Goal: Transaction & Acquisition: Book appointment/travel/reservation

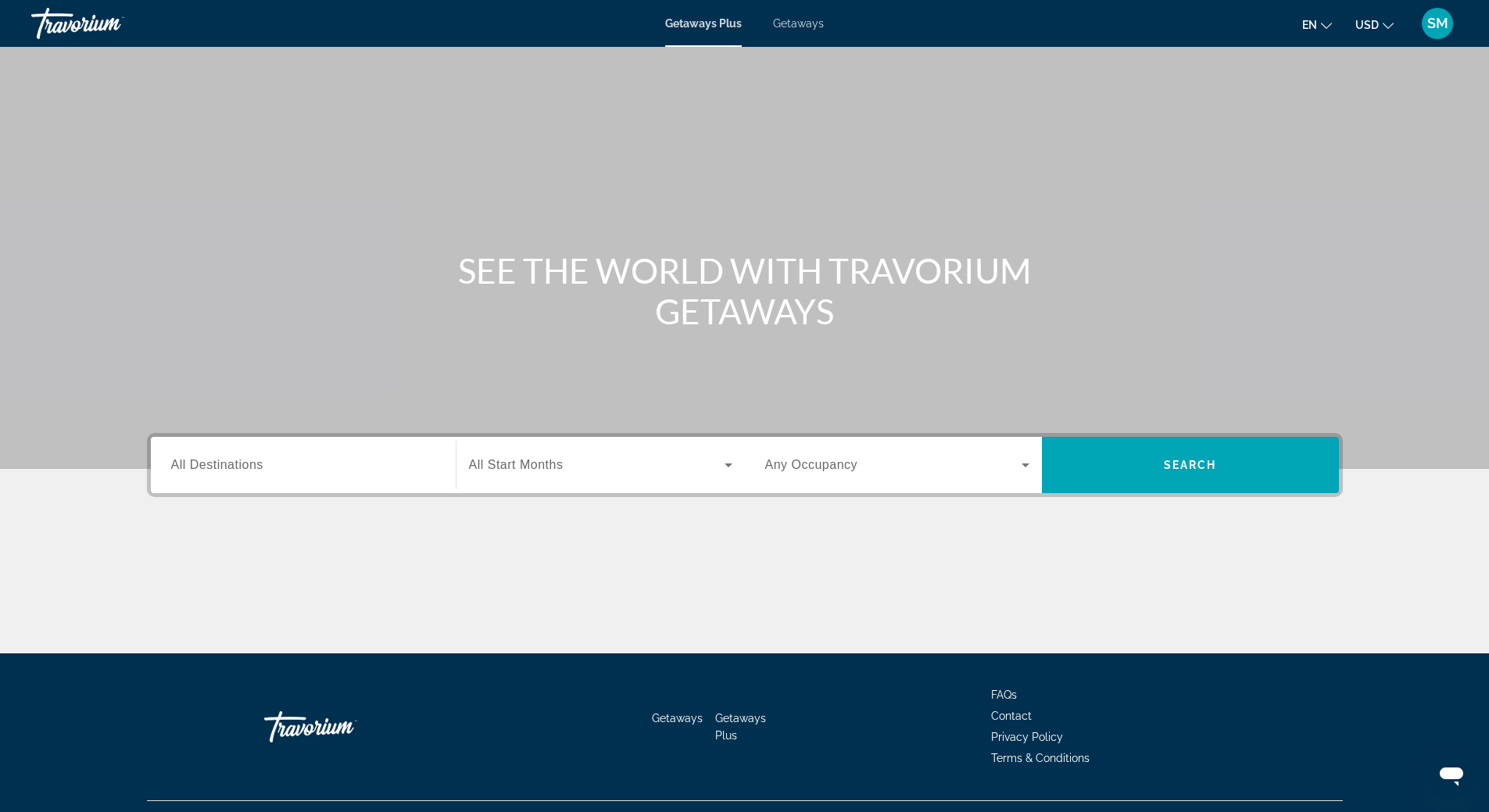
click at [797, 29] on span "Getaways" at bounding box center [798, 24] width 51 height 12
click at [242, 462] on span "All Destinations" at bounding box center [216, 464] width 92 height 13
click at [242, 462] on input "Destination All Destinations" at bounding box center [302, 465] width 264 height 18
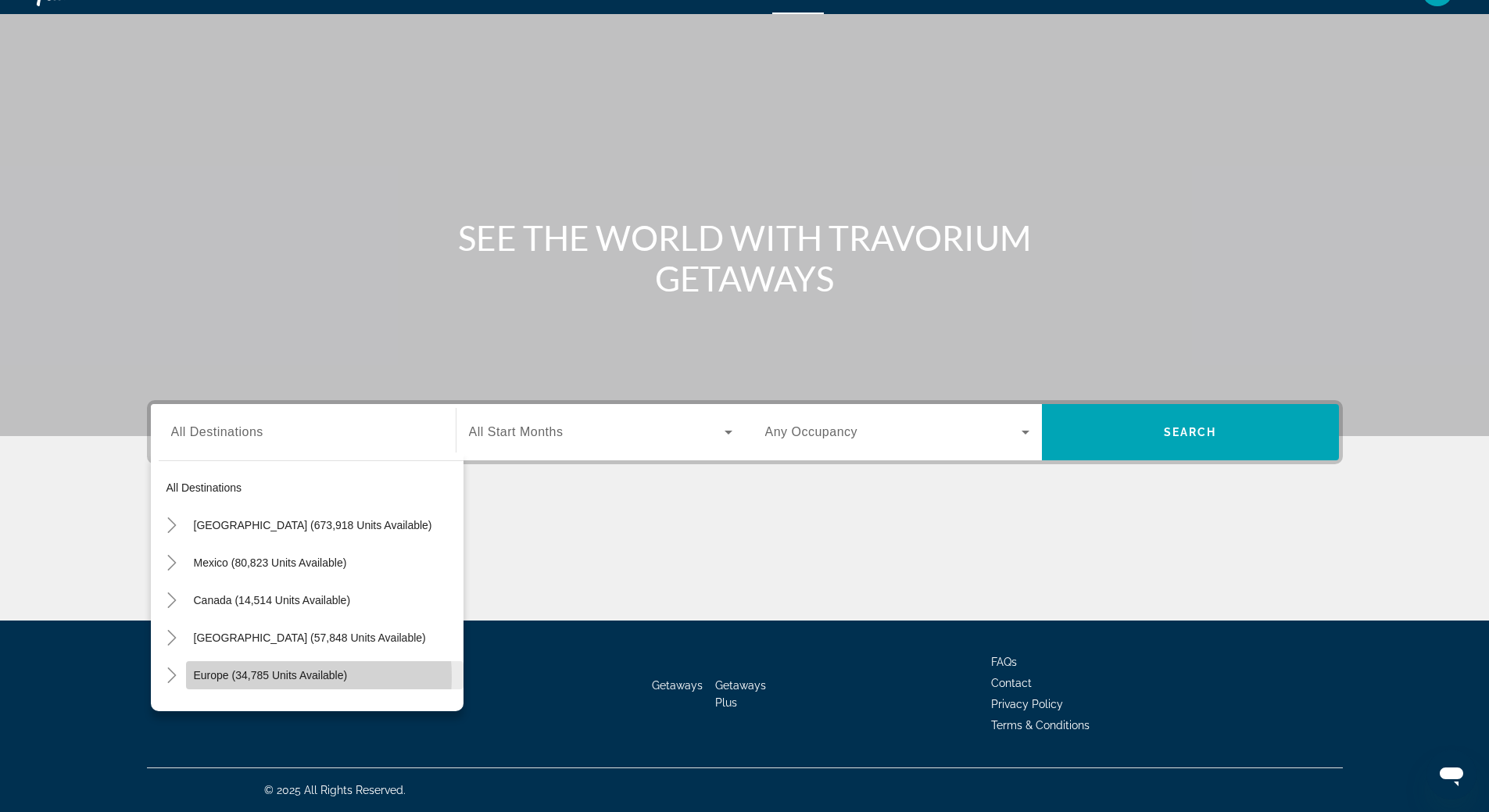
click at [257, 676] on span "Europe (34,785 units available)" at bounding box center [271, 674] width 154 height 12
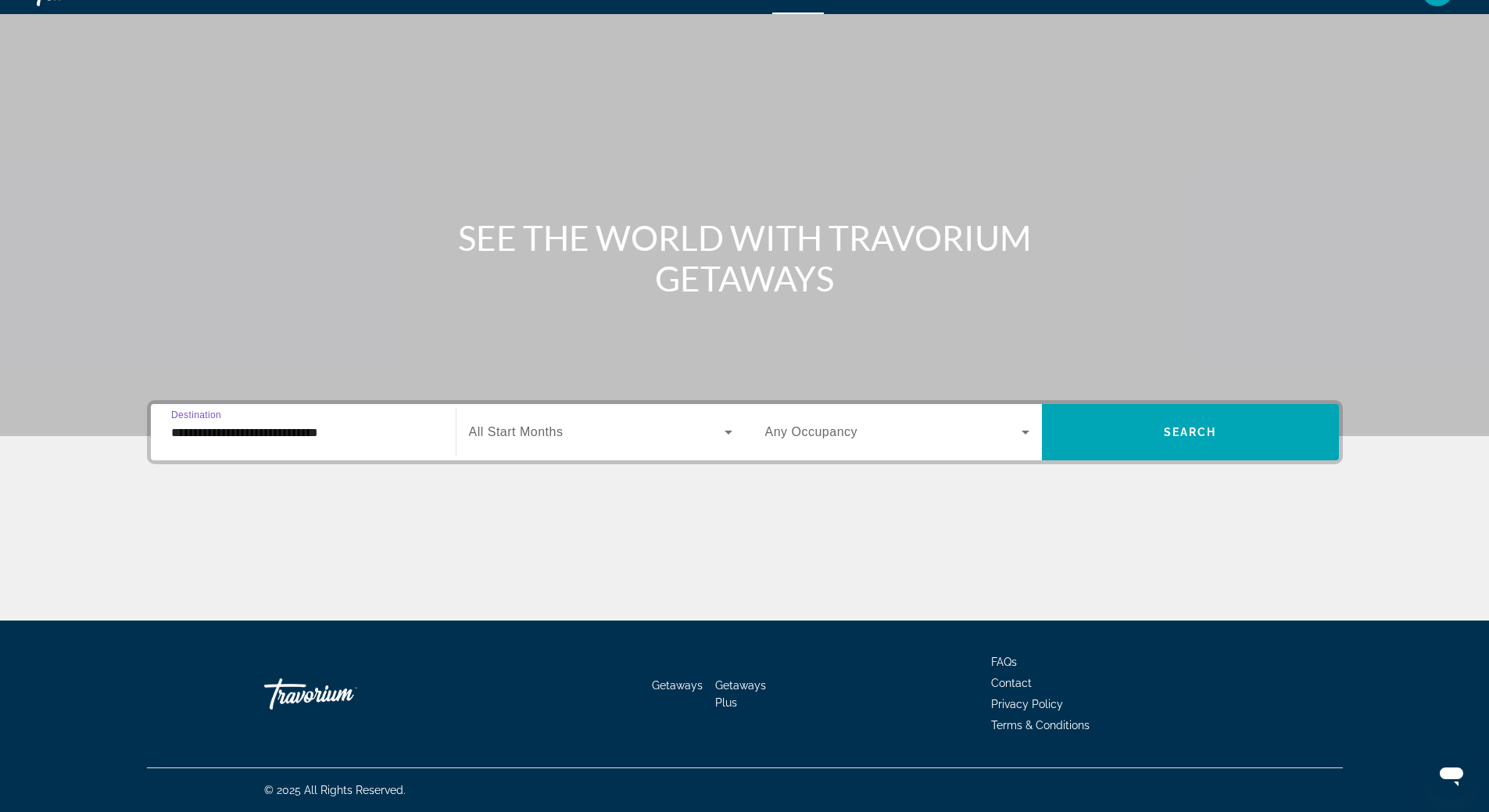
click at [255, 436] on input "**********" at bounding box center [302, 432] width 264 height 18
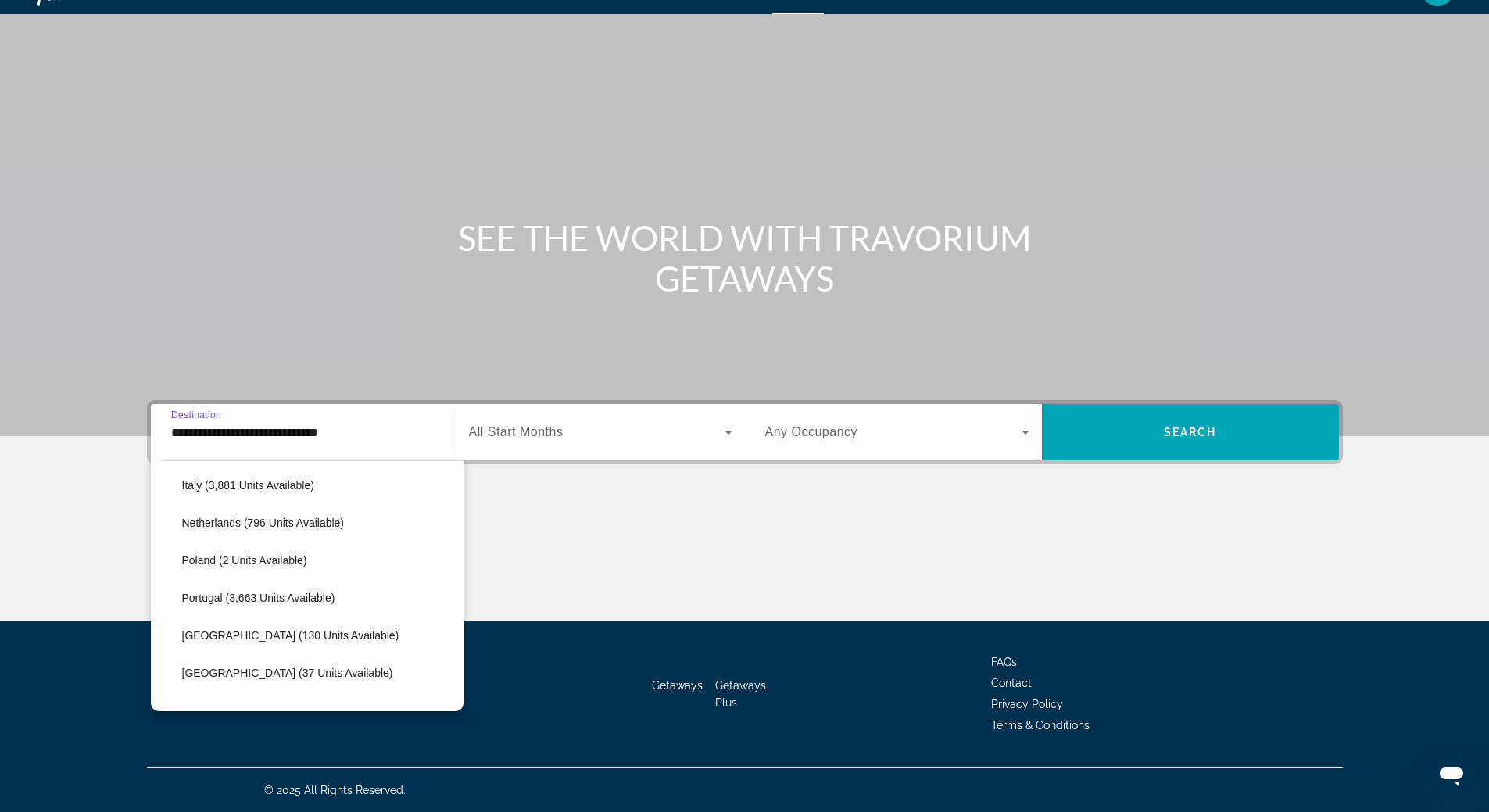
scroll to position [796, 0]
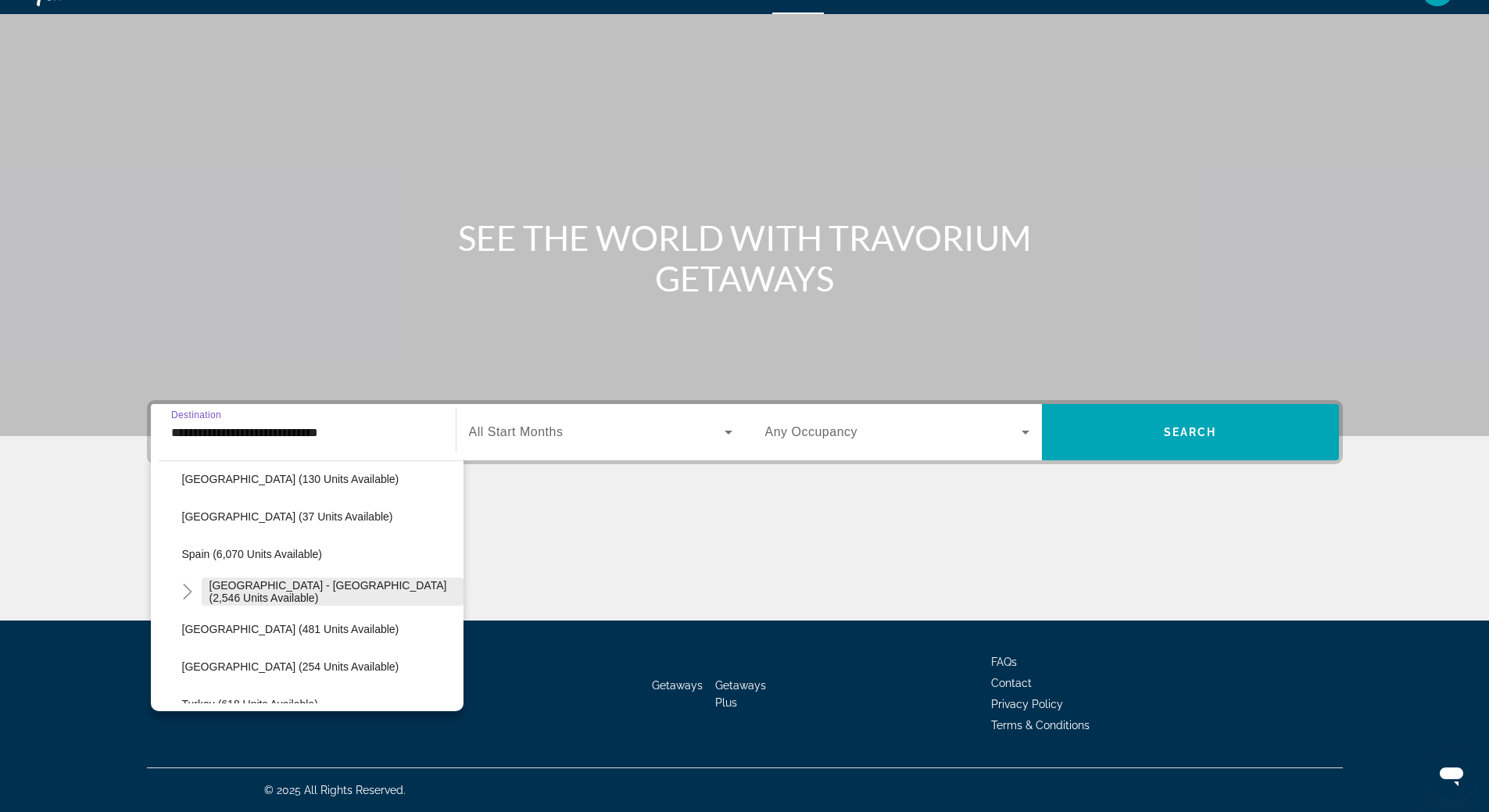
click at [263, 590] on span "[GEOGRAPHIC_DATA] - [GEOGRAPHIC_DATA] (2,546 units available)" at bounding box center [332, 591] width 246 height 25
type input "**********"
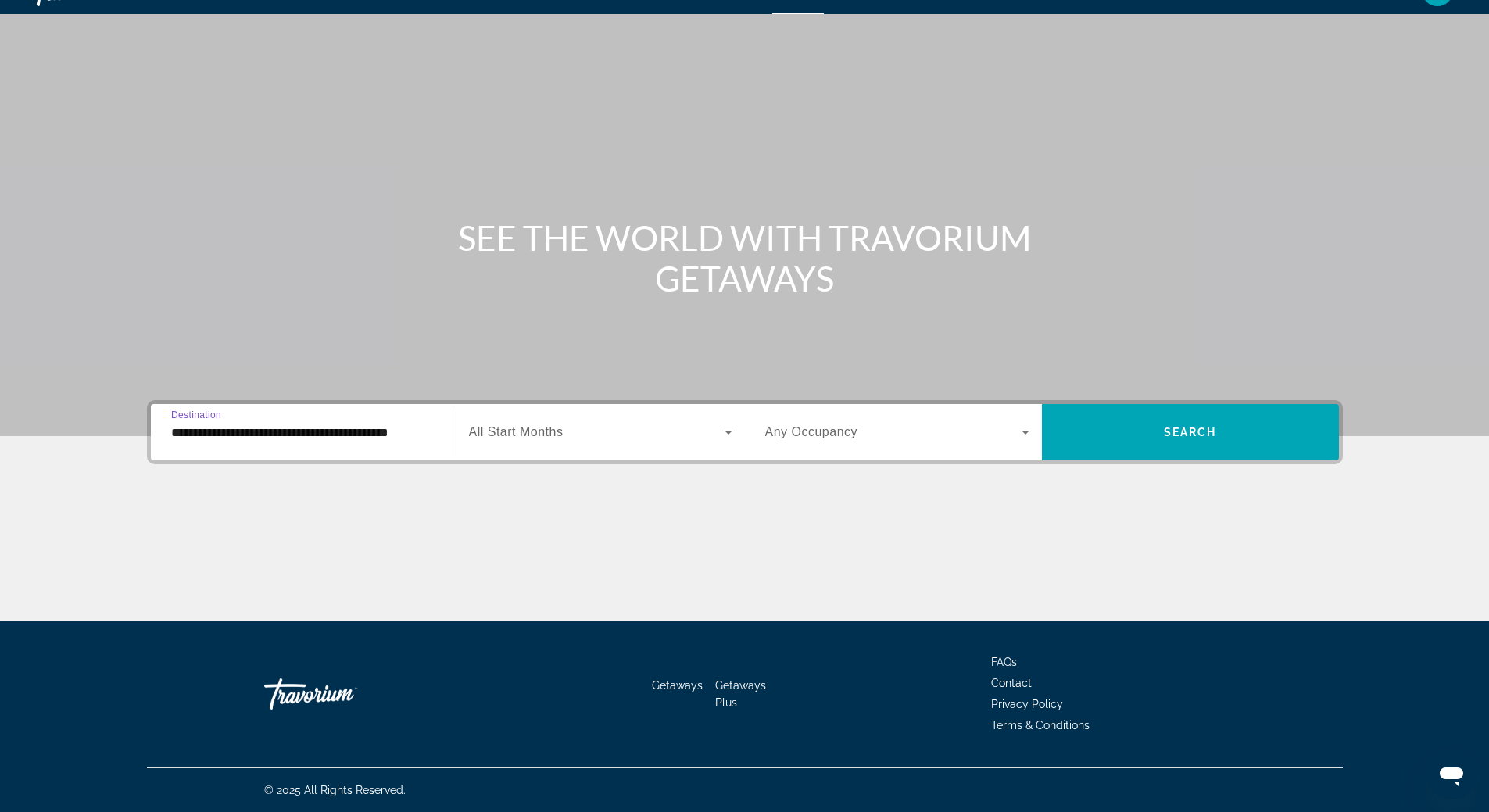
click at [727, 431] on icon "Search widget" at bounding box center [728, 432] width 8 height 4
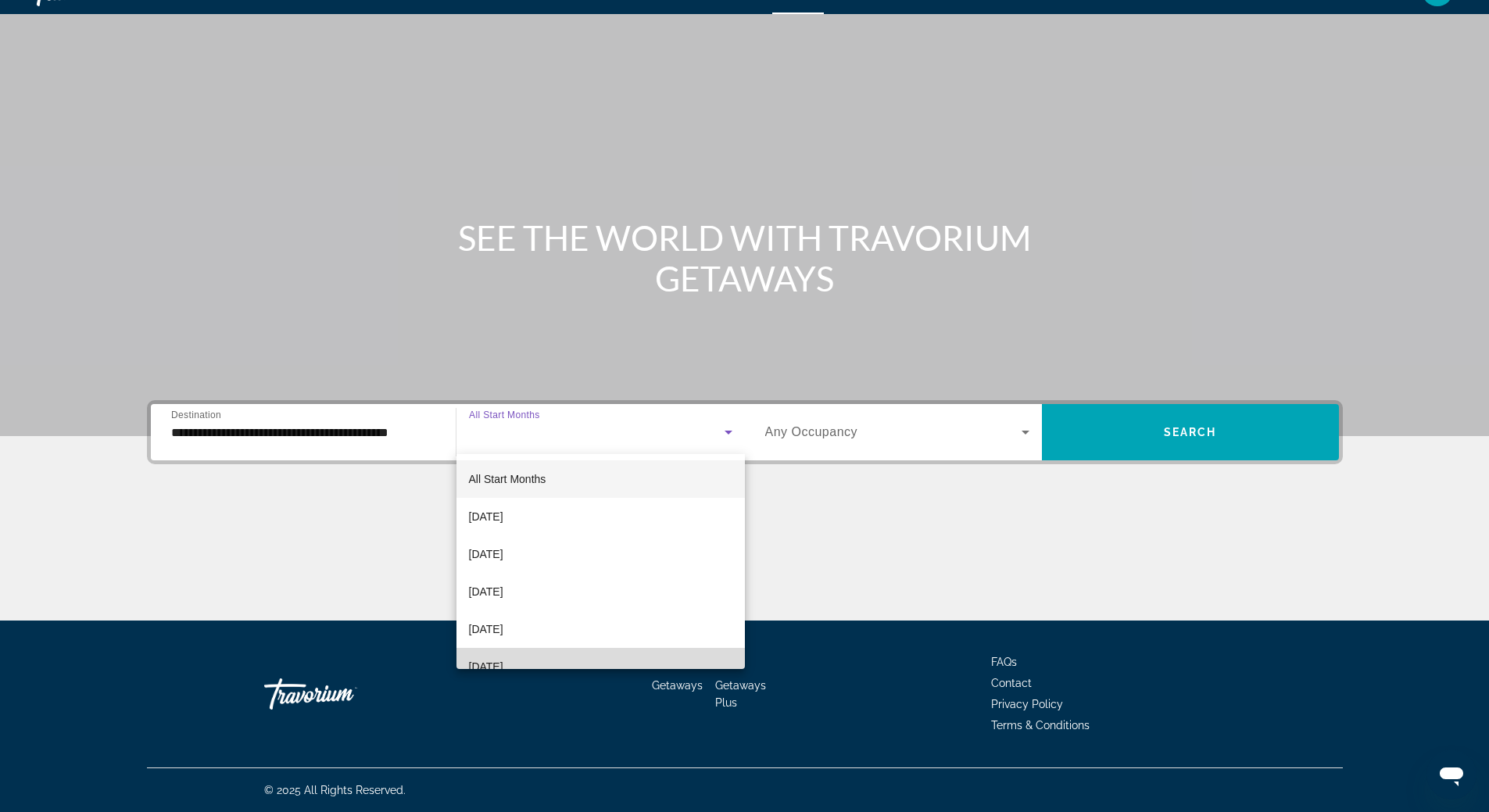
click at [645, 653] on mat-option "[DATE]" at bounding box center [600, 666] width 288 height 38
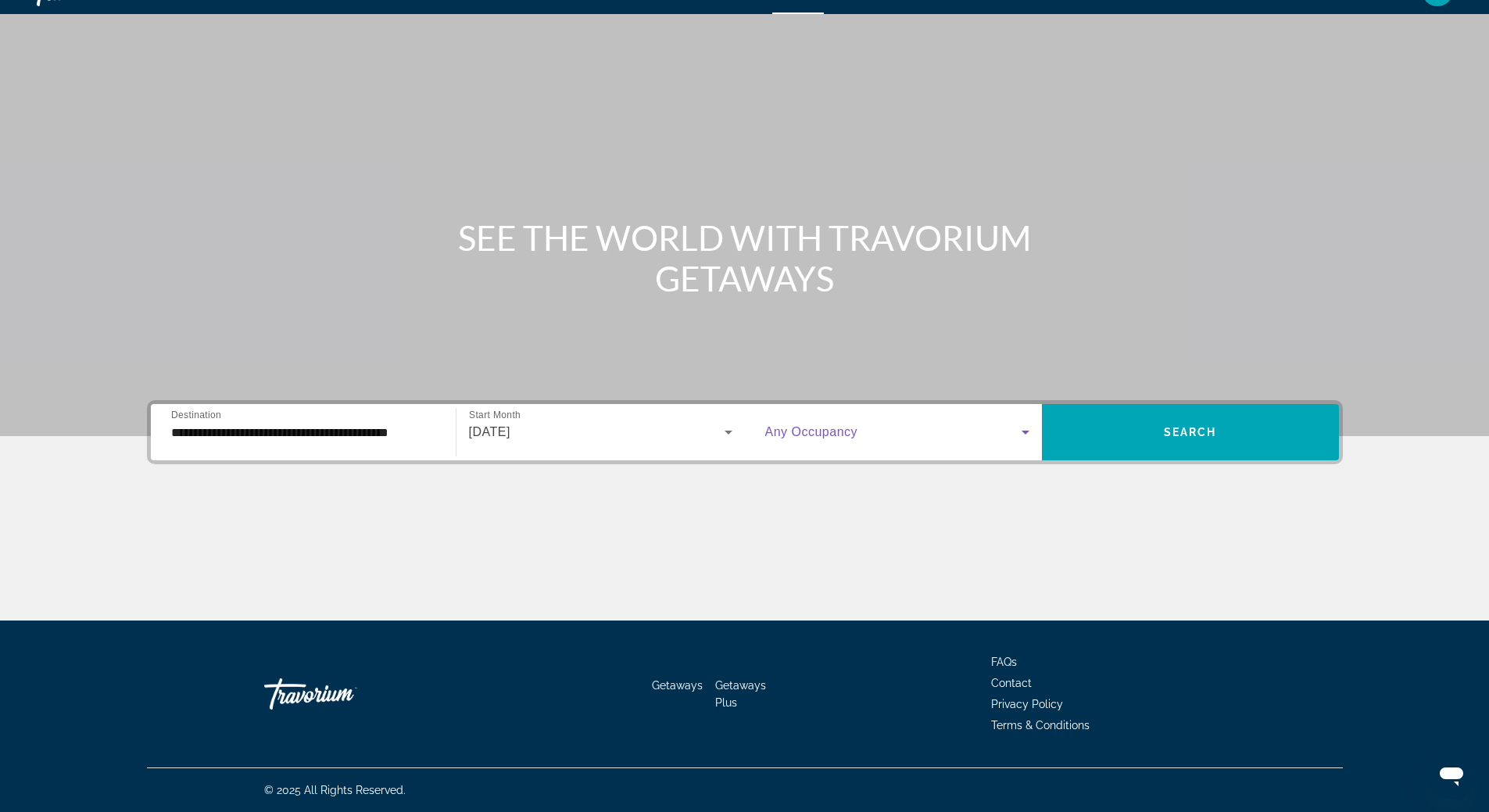
click at [1029, 433] on icon "Search widget" at bounding box center [1025, 431] width 18 height 18
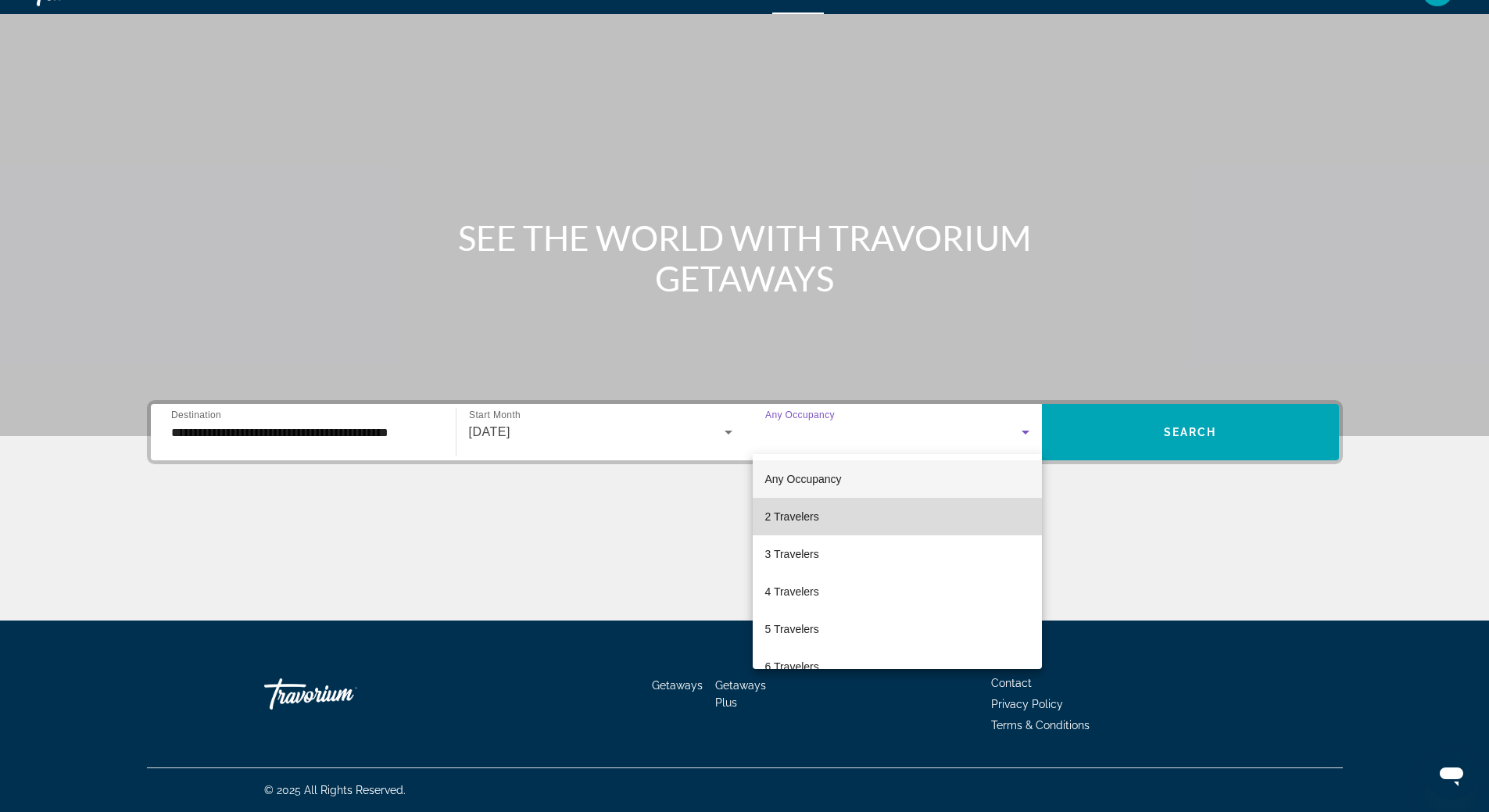
click at [995, 515] on mat-option "2 Travelers" at bounding box center [897, 516] width 289 height 38
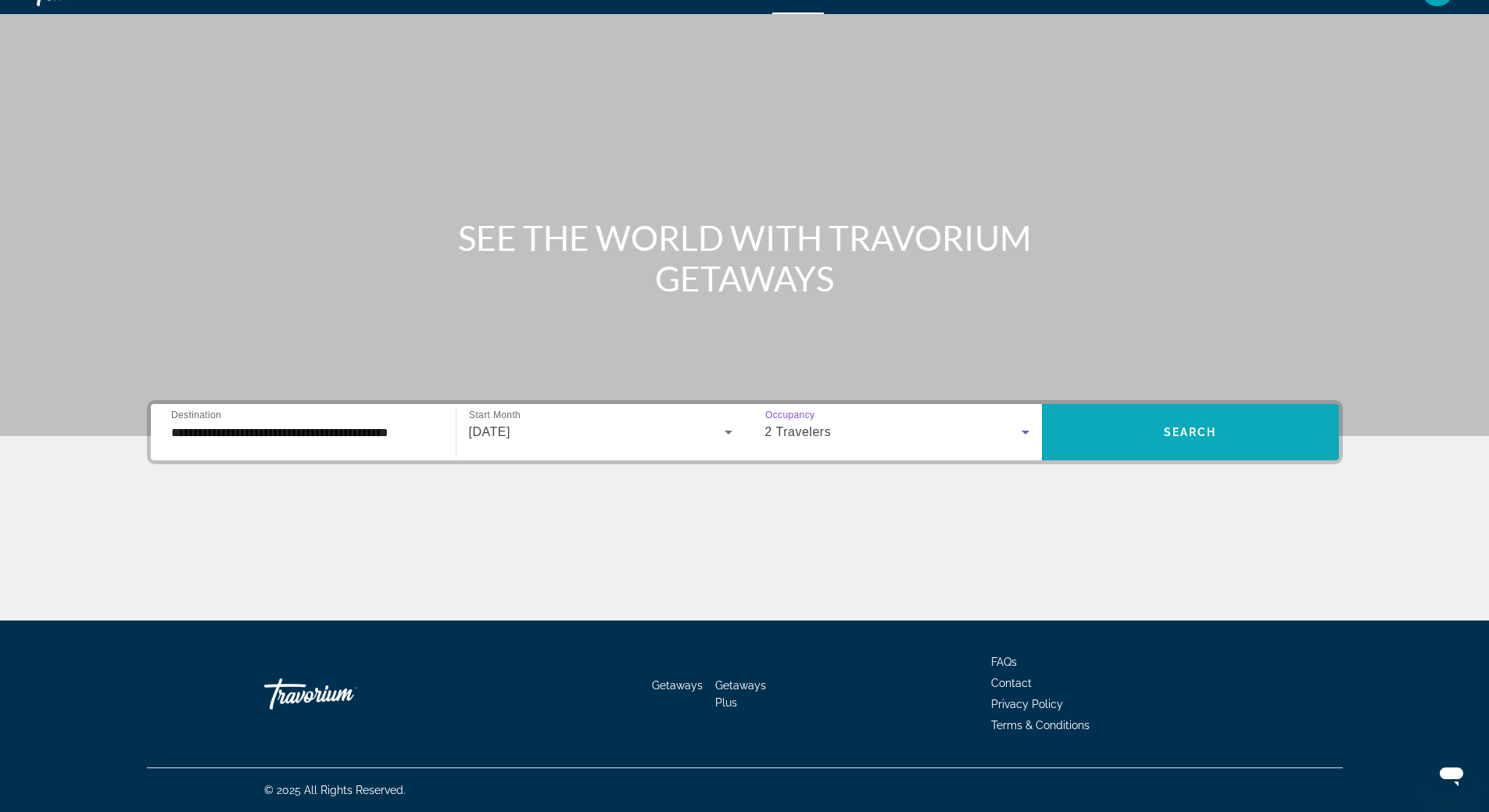
click at [1124, 428] on span "Search widget" at bounding box center [1190, 432] width 297 height 38
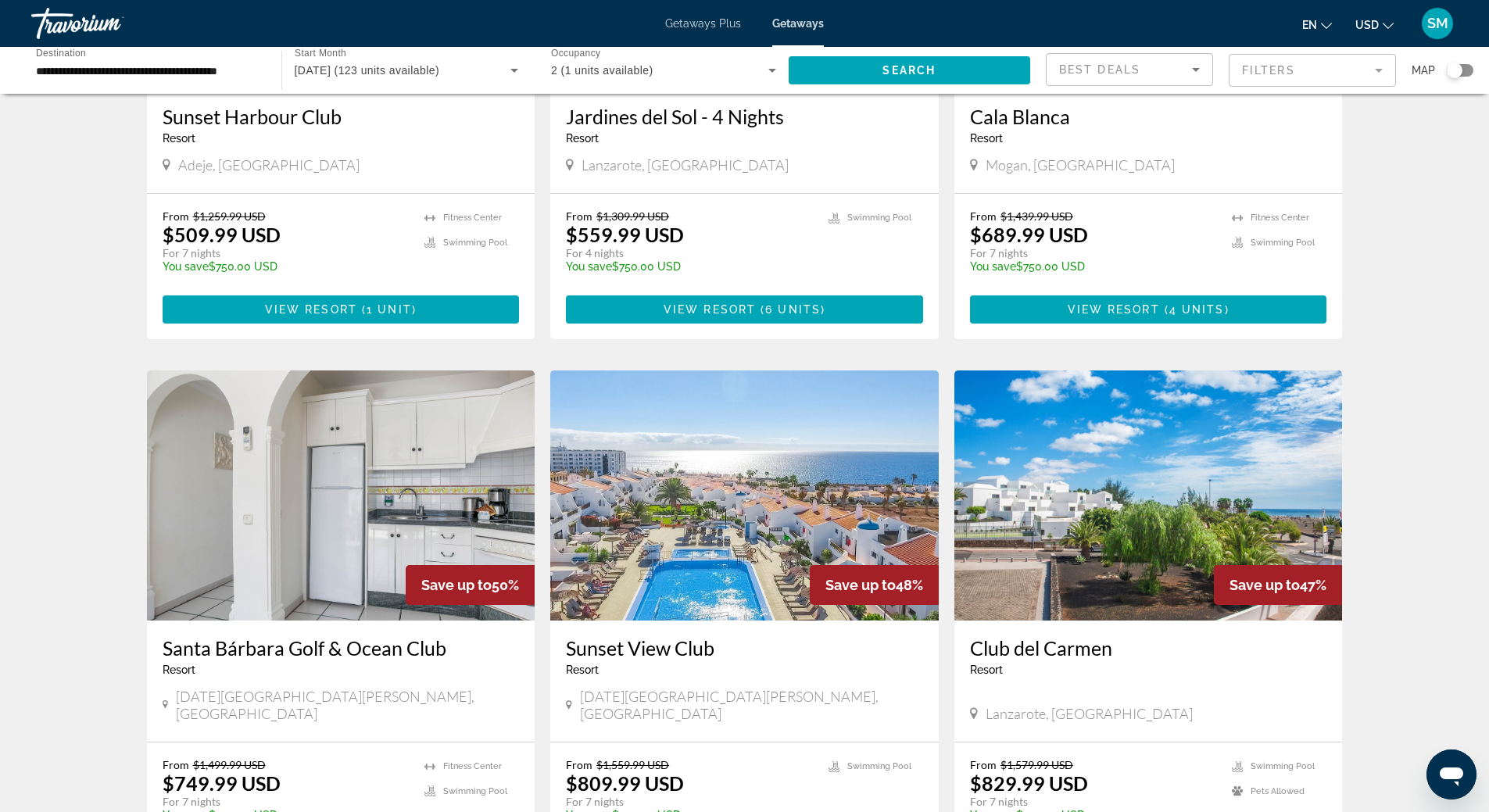
scroll to position [1172, 0]
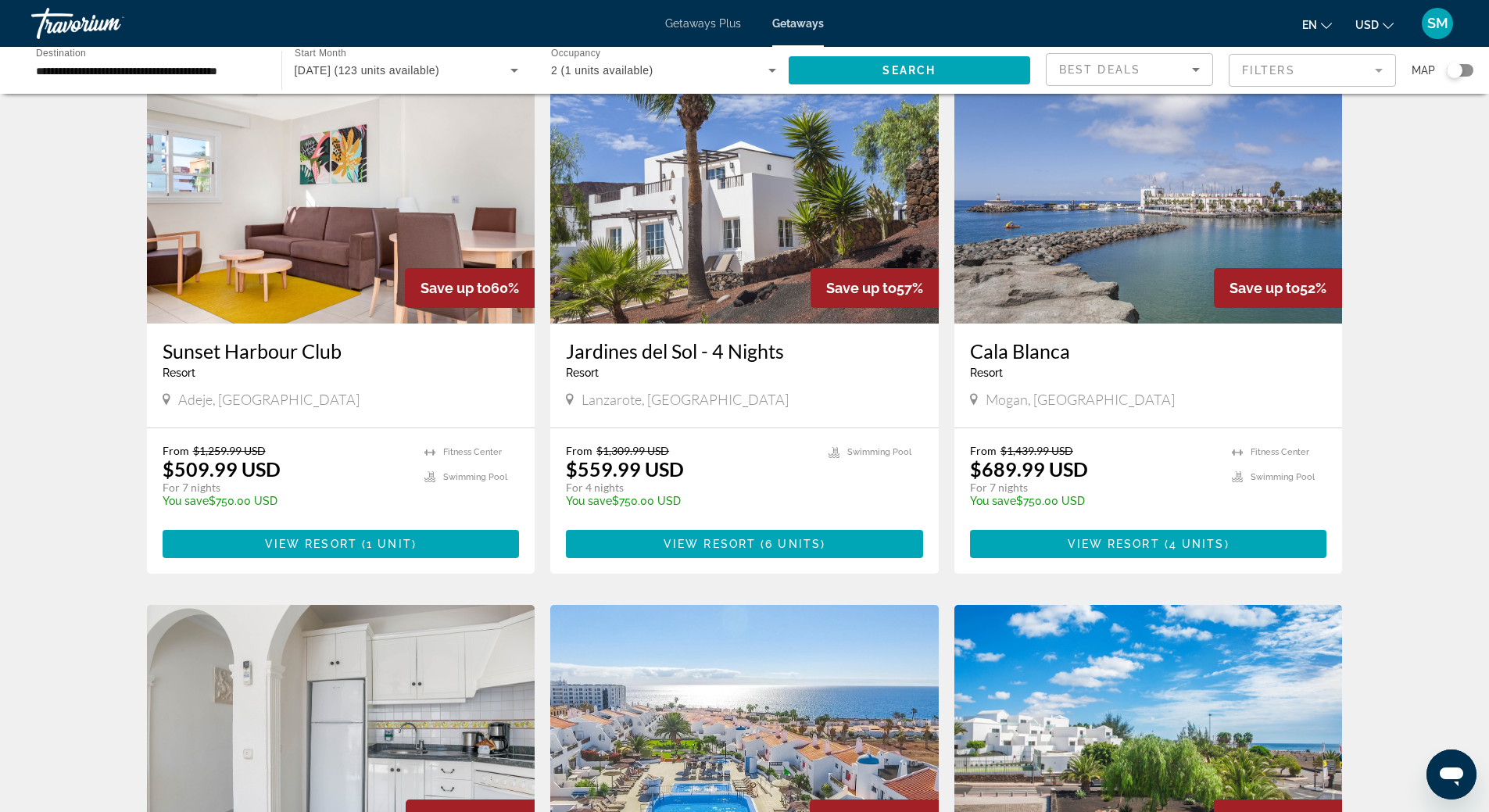
click at [348, 190] on img "Main content" at bounding box center [341, 198] width 388 height 250
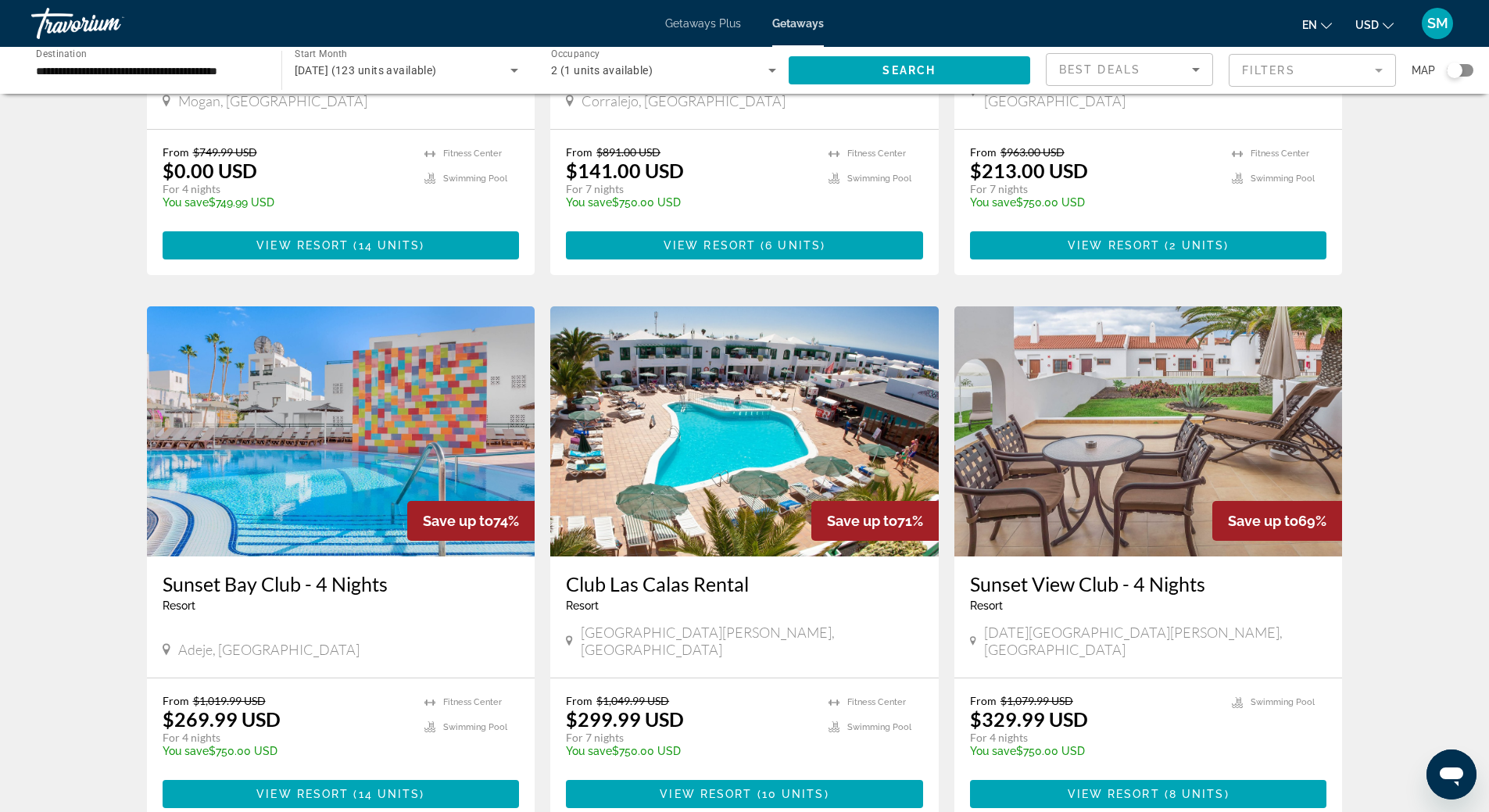
scroll to position [469, 0]
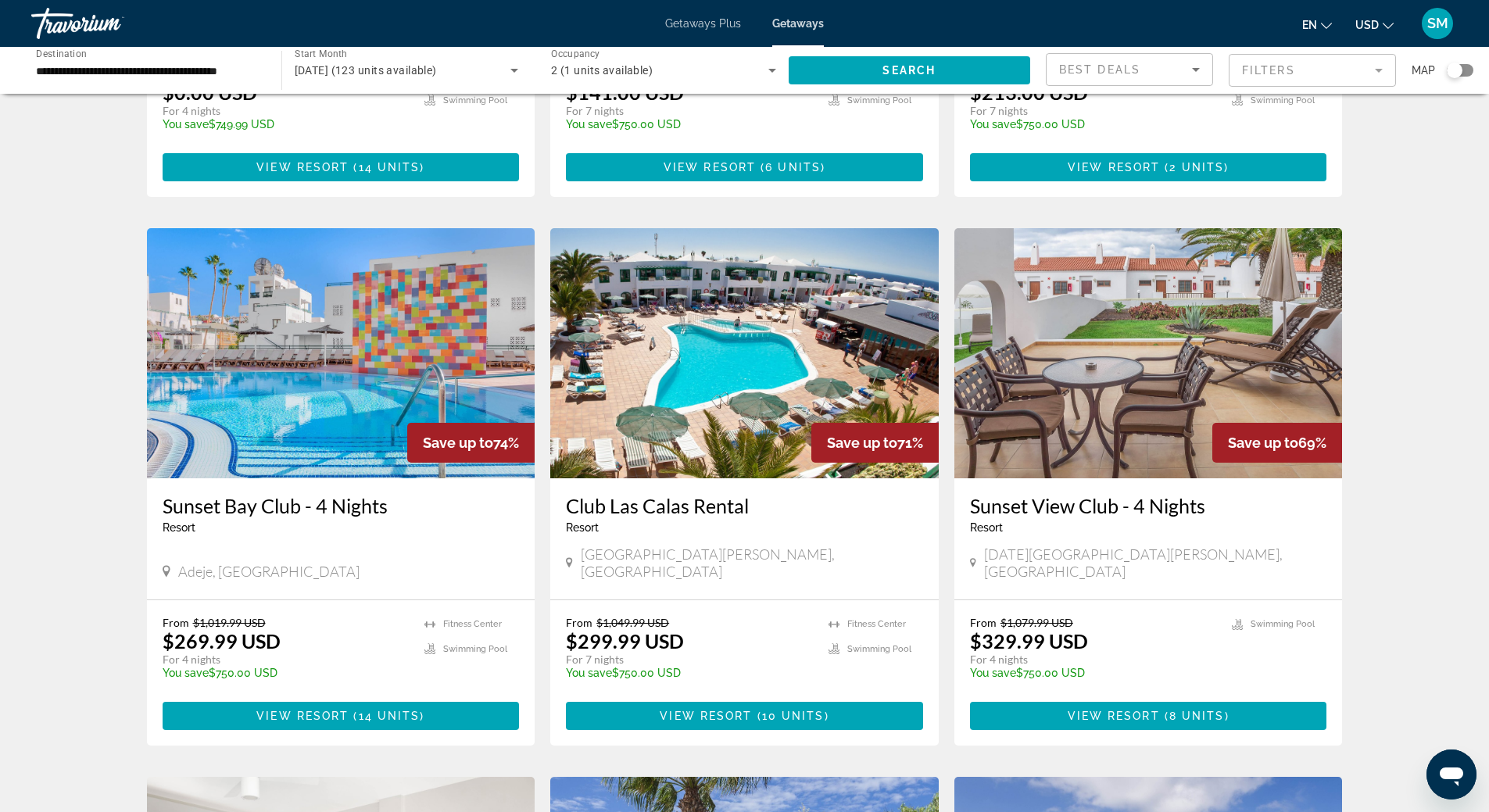
click at [432, 314] on img "Main content" at bounding box center [341, 352] width 388 height 250
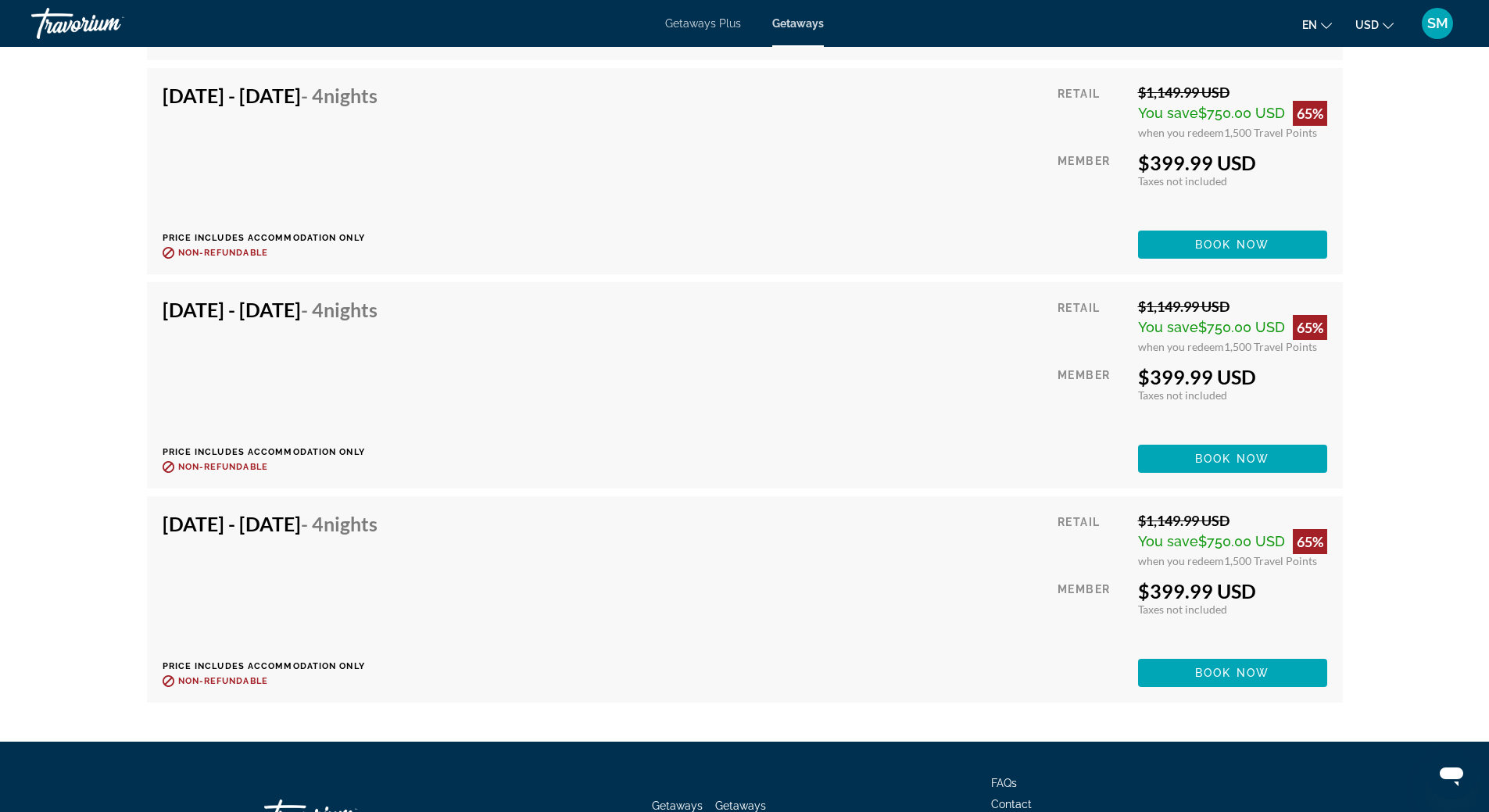
scroll to position [4139, 0]
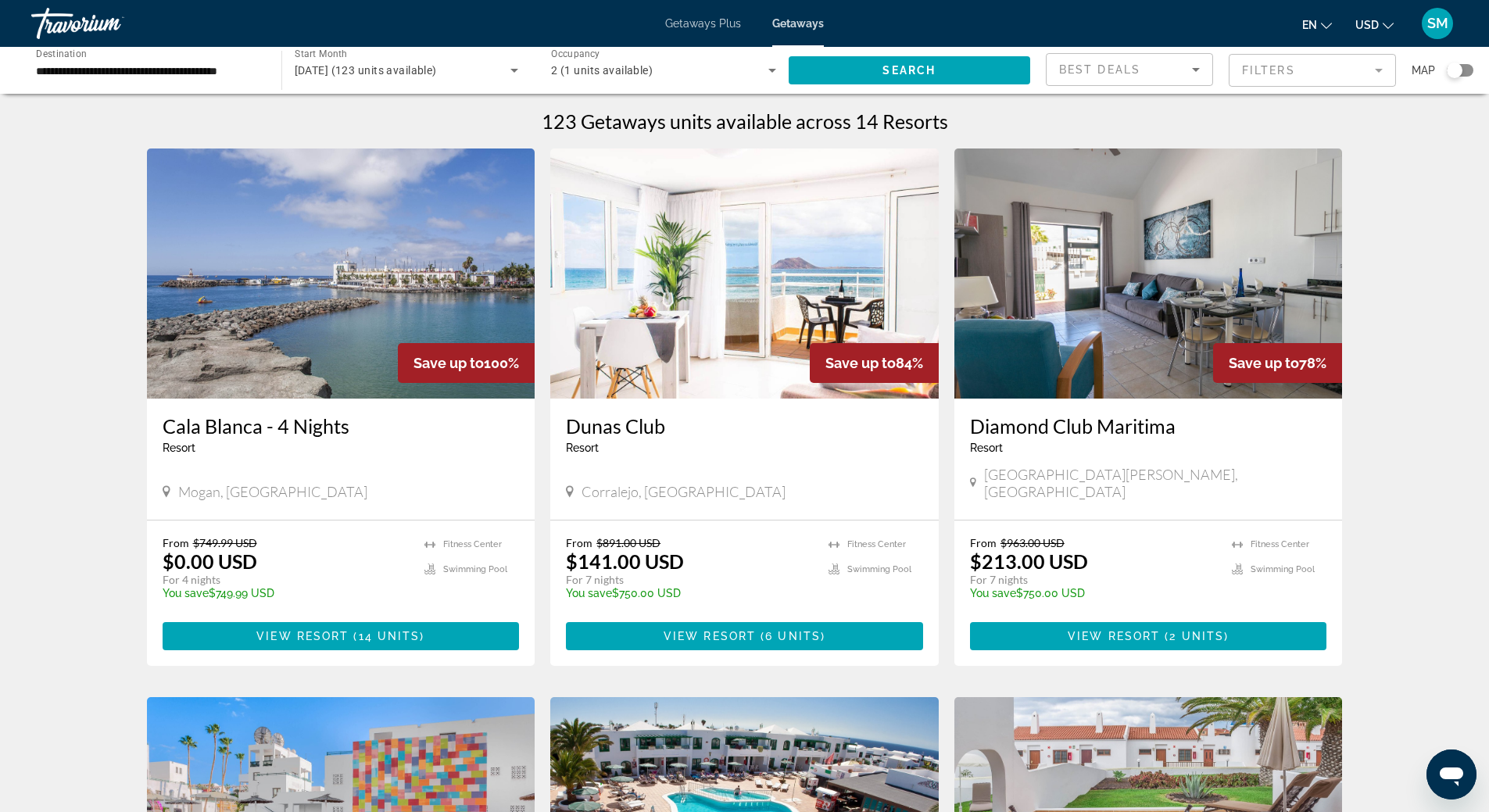
click at [1456, 71] on div "Search widget" at bounding box center [1455, 70] width 16 height 16
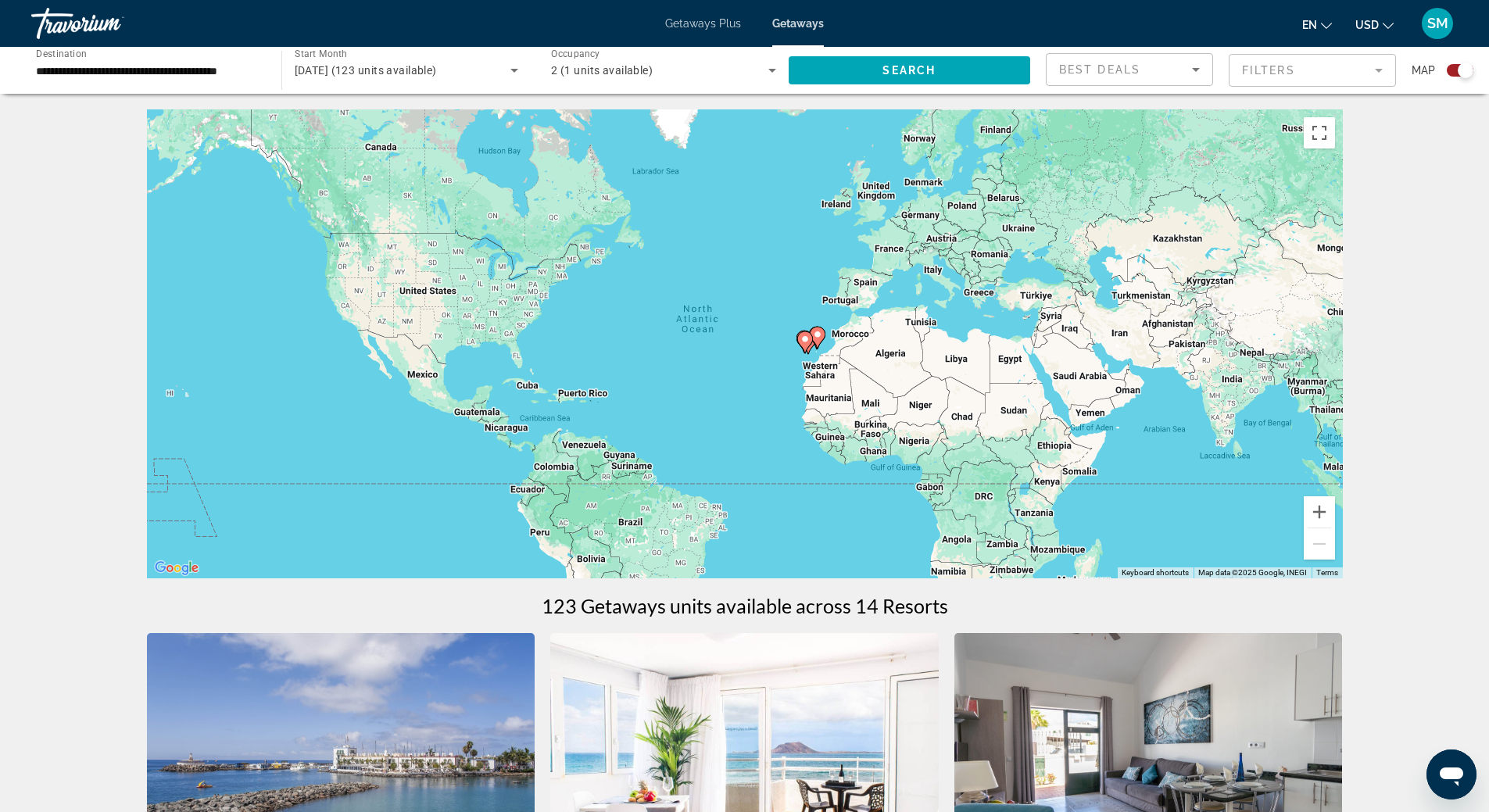
click at [777, 364] on div "To activate drag with keyboard, press Alt + Enter. Once in keyboard drag state,…" at bounding box center [745, 343] width 1195 height 469
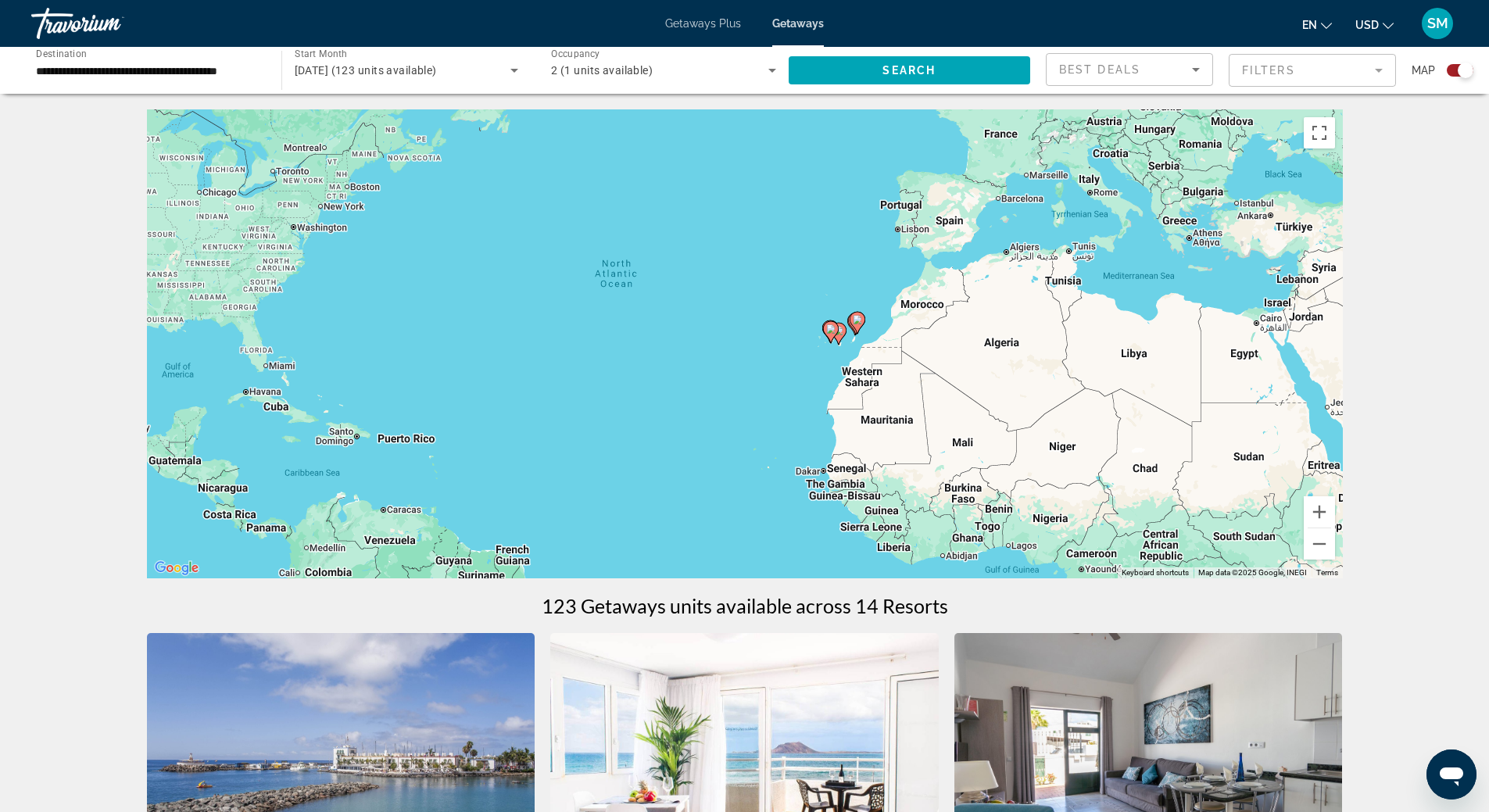
click at [777, 364] on div "To activate drag with keyboard, press Alt + Enter. Once in keyboard drag state,…" at bounding box center [745, 343] width 1195 height 469
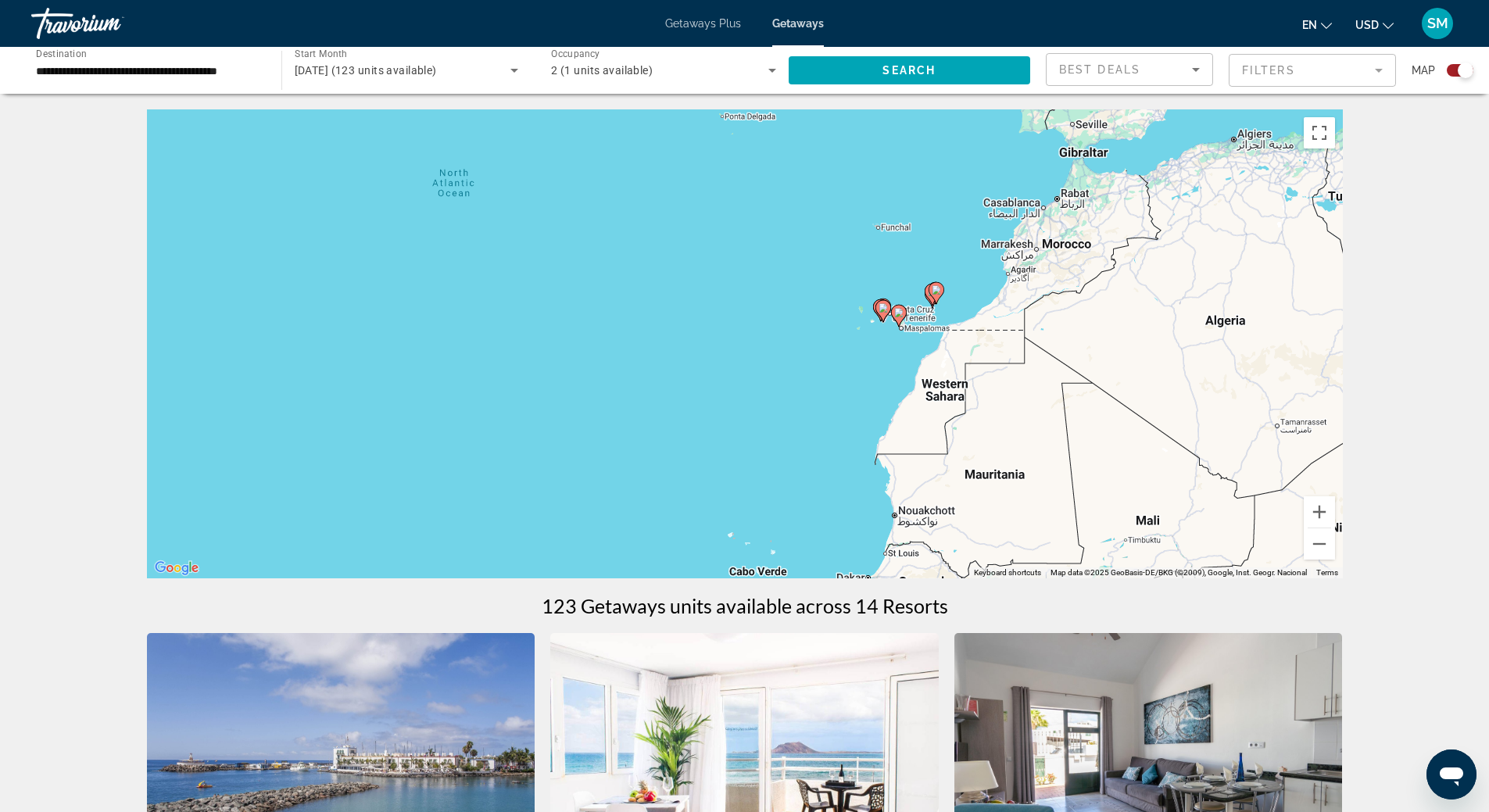
click at [777, 364] on div "To activate drag with keyboard, press Alt + Enter. Once in keyboard drag state,…" at bounding box center [745, 343] width 1195 height 469
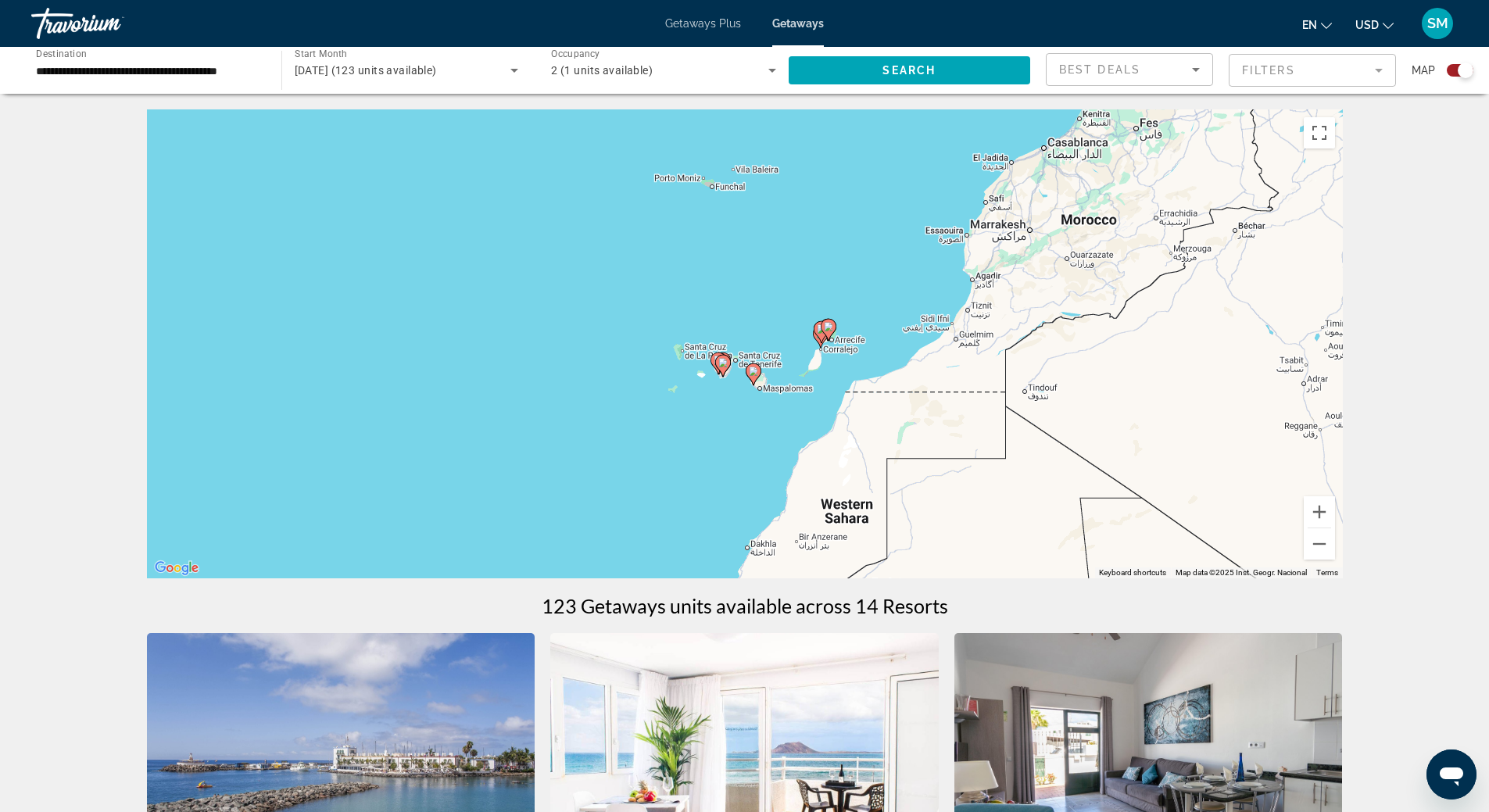
drag, startPoint x: 876, startPoint y: 259, endPoint x: 610, endPoint y: 357, distance: 283.5
click at [610, 357] on div "To activate drag with keyboard, press Alt + Enter. Once in keyboard drag state,…" at bounding box center [745, 343] width 1195 height 469
click at [609, 357] on div "To activate drag with keyboard, press Alt + Enter. Once in keyboard drag state,…" at bounding box center [745, 343] width 1195 height 469
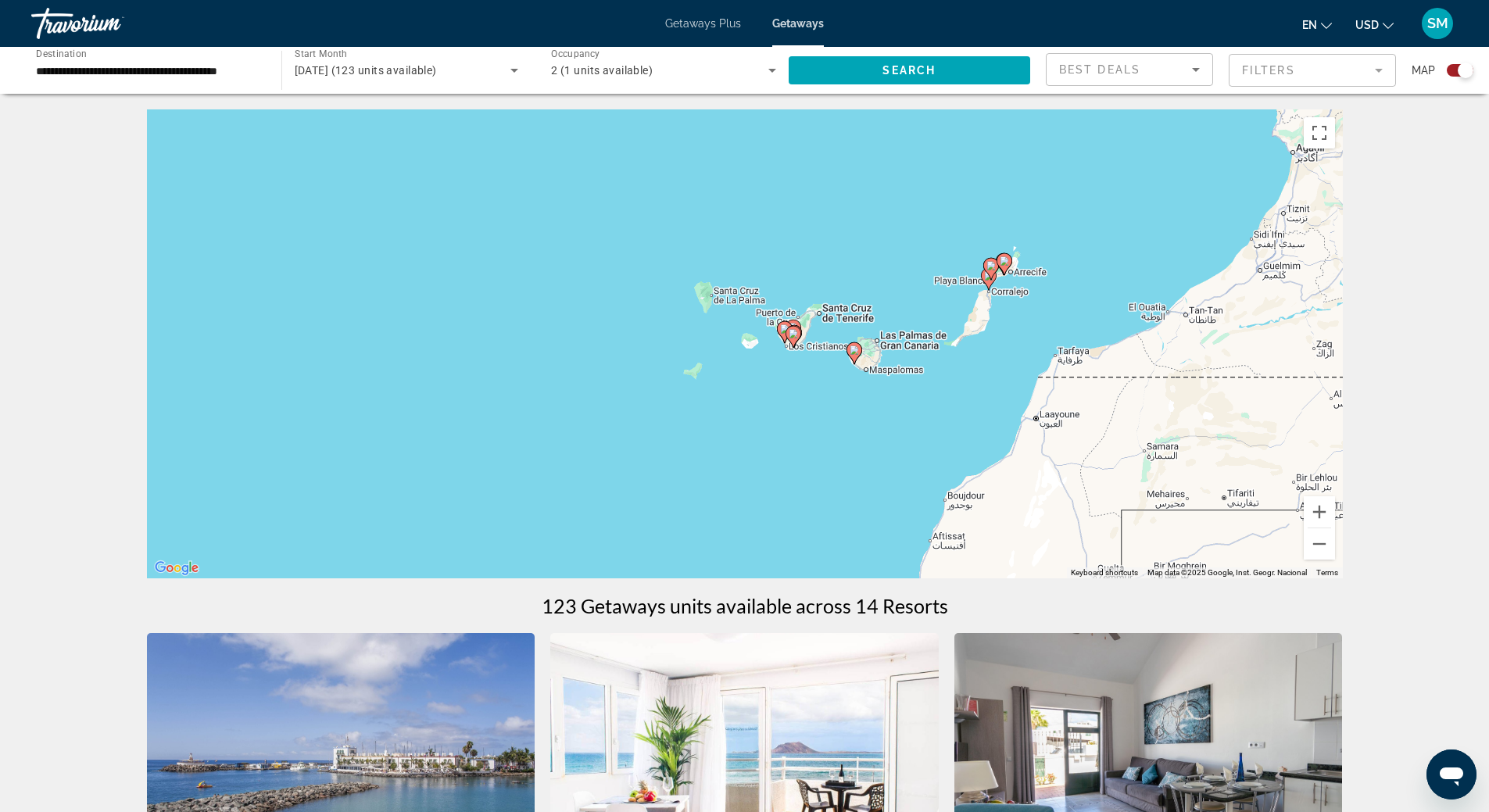
drag, startPoint x: 631, startPoint y: 392, endPoint x: 585, endPoint y: 336, distance: 72.5
click at [585, 336] on div "To activate drag with keyboard, press Alt + Enter. Once in keyboard drag state,…" at bounding box center [745, 343] width 1195 height 469
click at [610, 342] on div "To activate drag with keyboard, press Alt + Enter. Once in keyboard drag state,…" at bounding box center [745, 343] width 1195 height 469
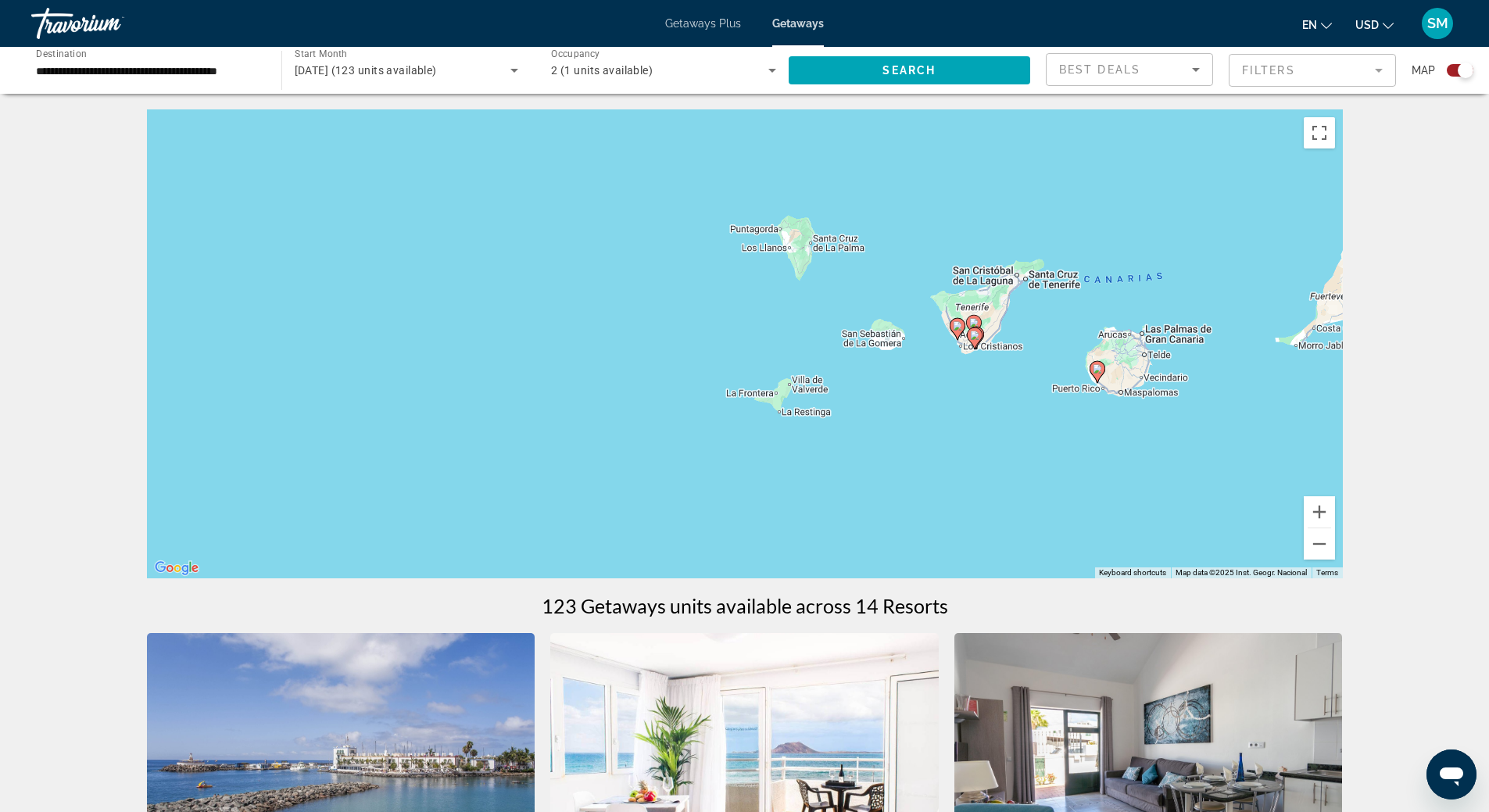
click at [917, 420] on div "To activate drag with keyboard, press Alt + Enter. Once in keyboard drag state,…" at bounding box center [745, 343] width 1195 height 469
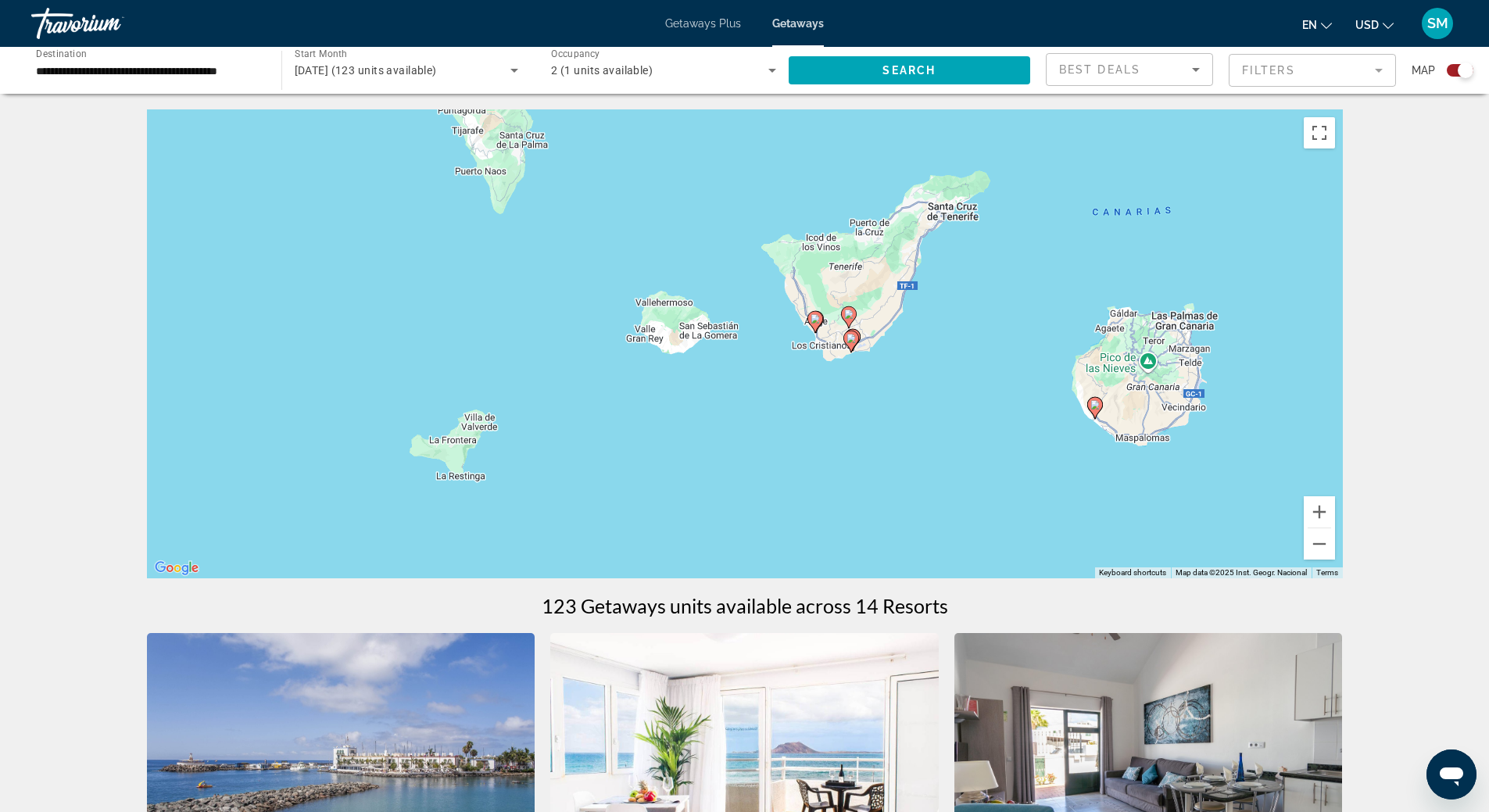
drag, startPoint x: 977, startPoint y: 351, endPoint x: 808, endPoint y: 375, distance: 170.7
click at [784, 427] on div "To activate drag with keyboard, press Alt + Enter. Once in keyboard drag state,…" at bounding box center [745, 343] width 1195 height 469
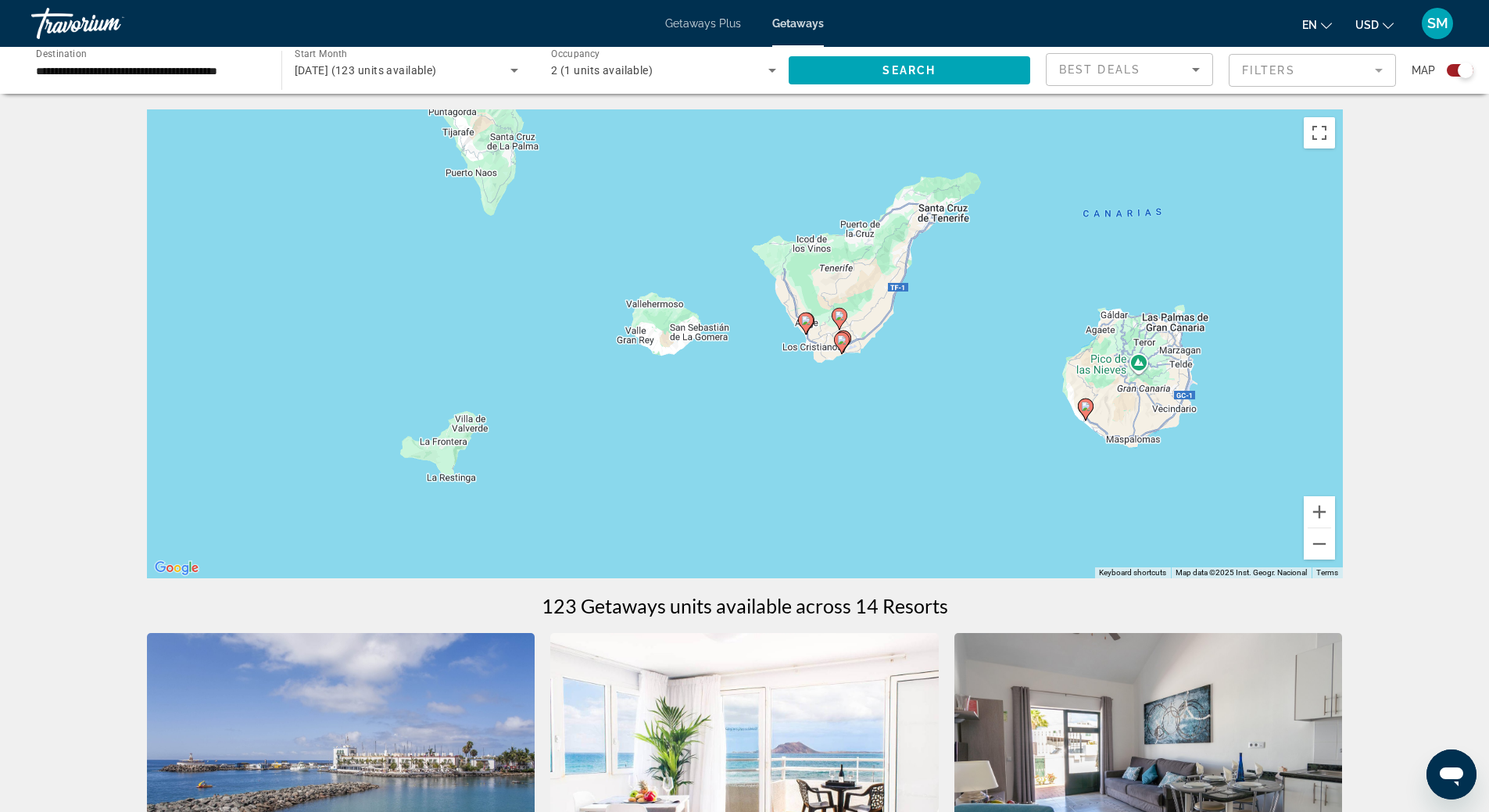
click at [771, 359] on div "To activate drag with keyboard, press Alt + Enter. Once in keyboard drag state,…" at bounding box center [745, 343] width 1195 height 469
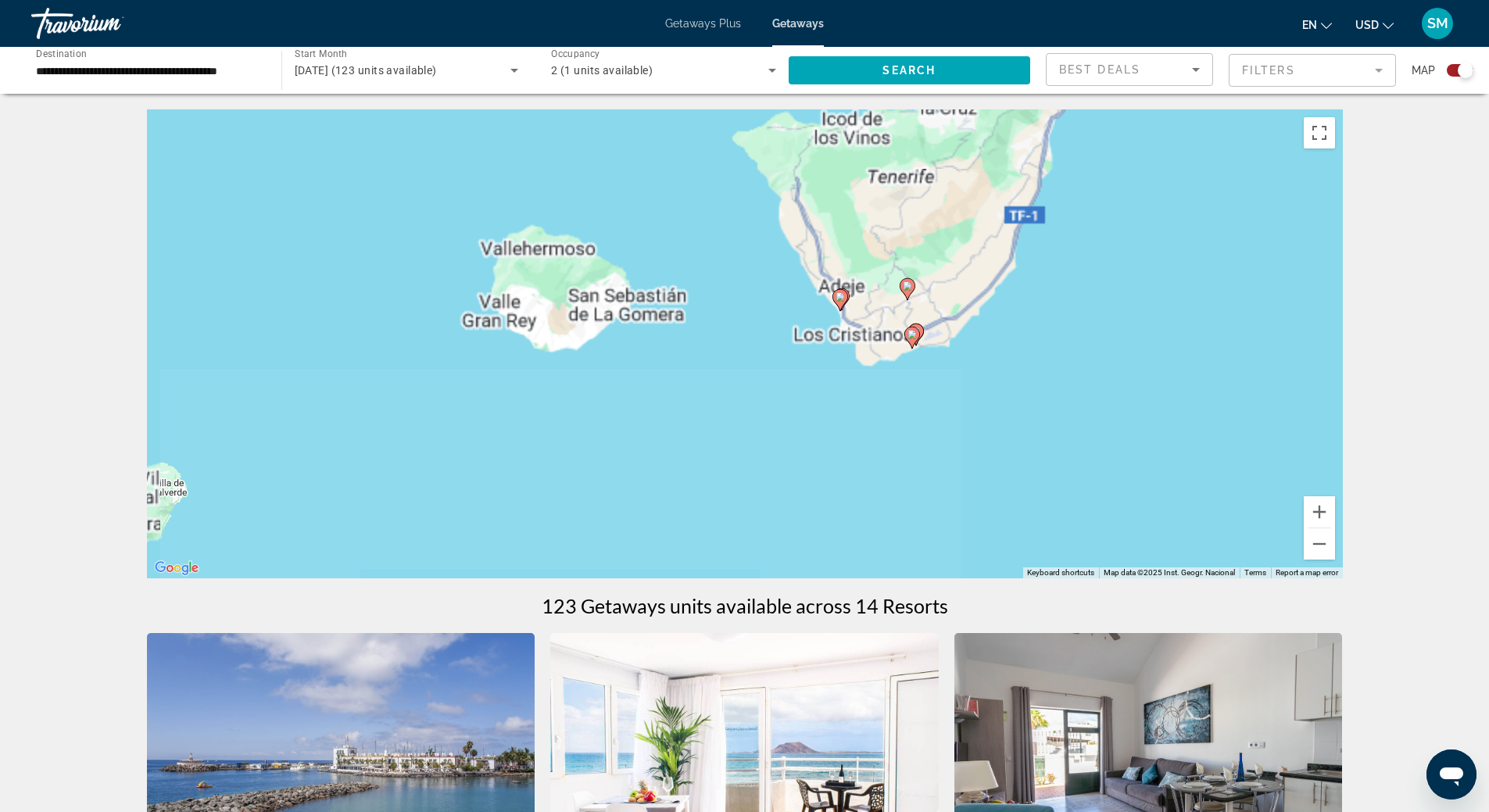
click at [771, 359] on div "To activate drag with keyboard, press Alt + Enter. Once in keyboard drag state,…" at bounding box center [745, 343] width 1195 height 469
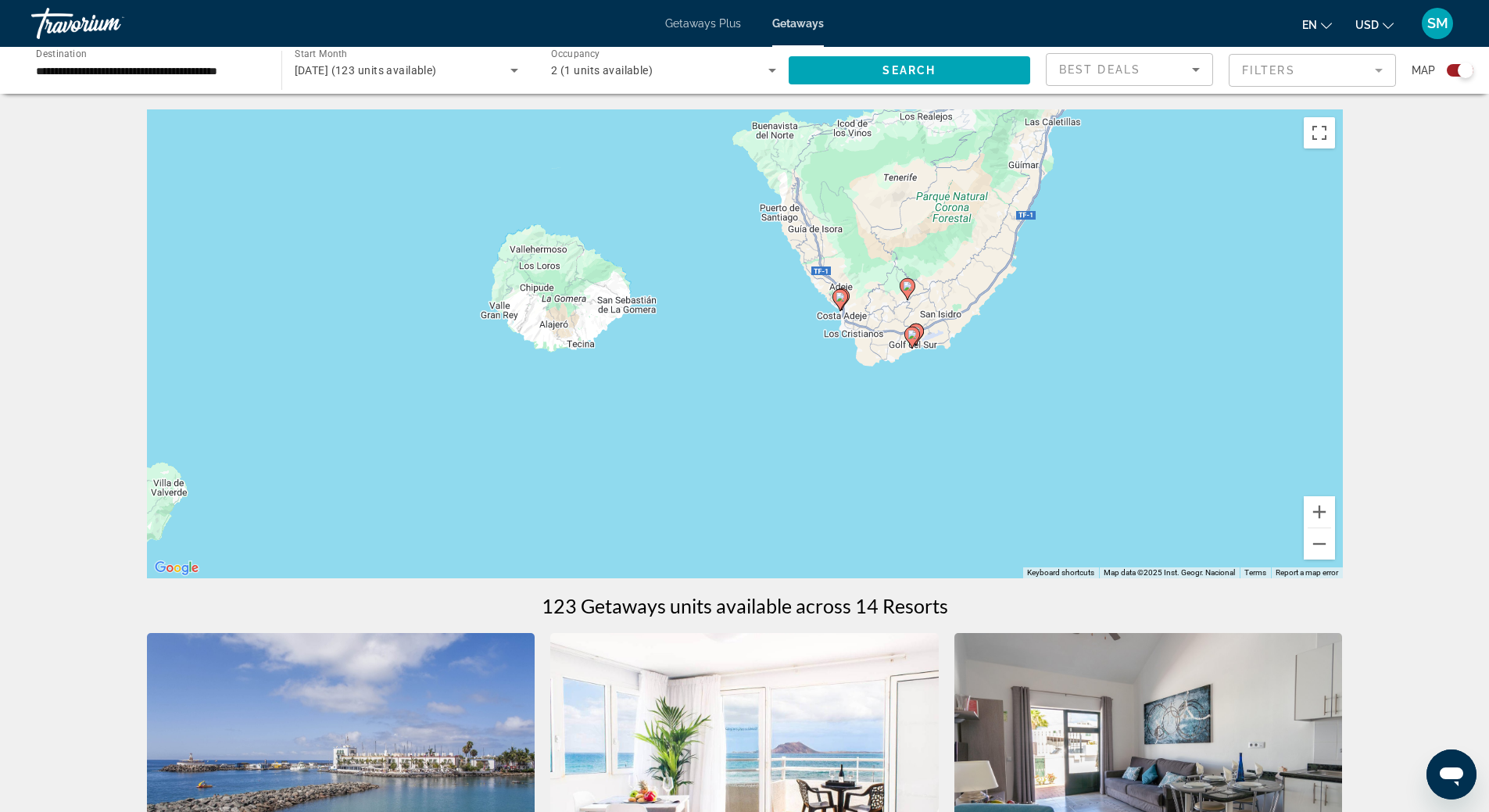
click at [771, 358] on div "To activate drag with keyboard, press Alt + Enter. Once in keyboard drag state,…" at bounding box center [745, 343] width 1195 height 469
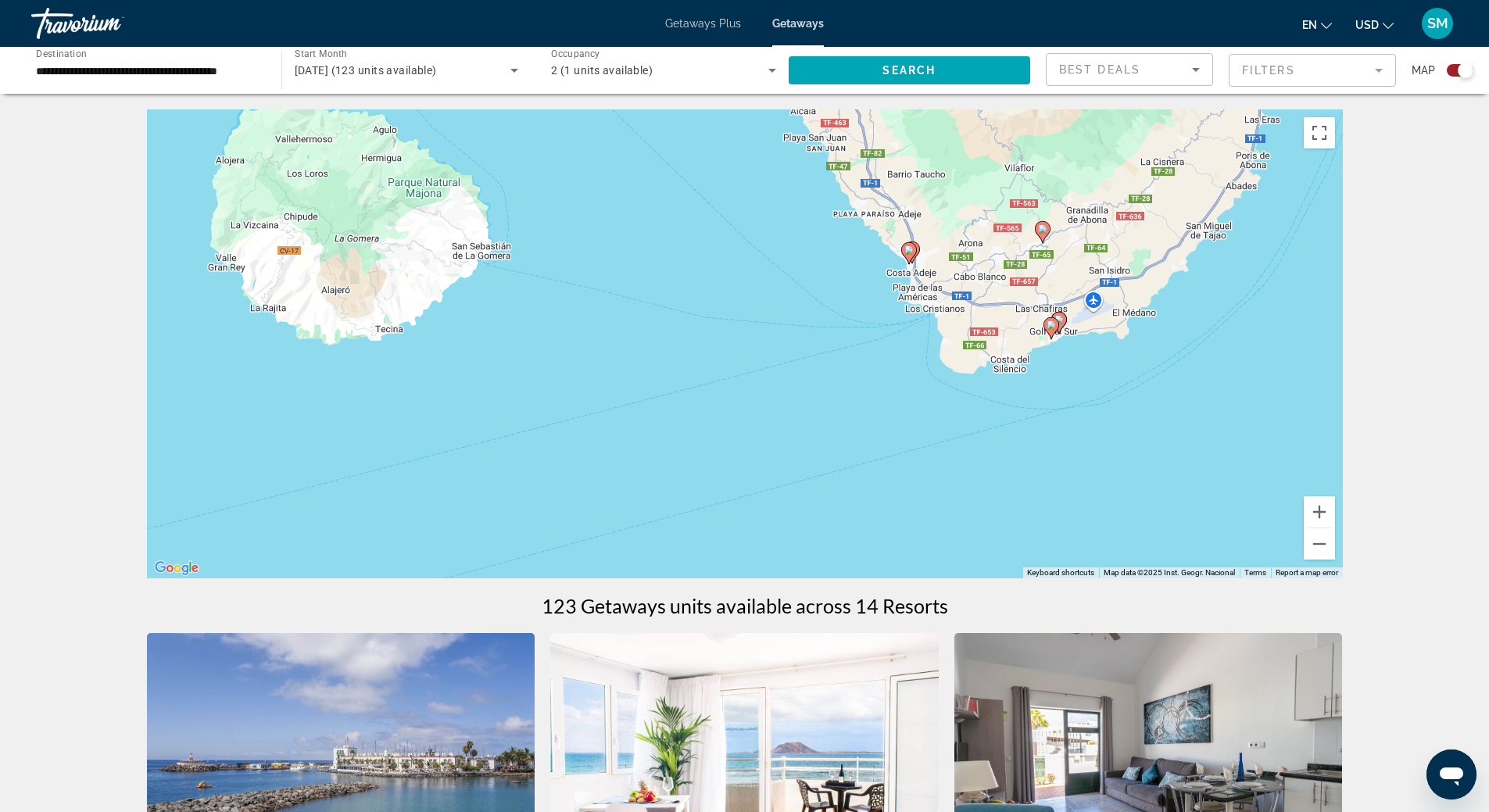
click at [771, 358] on div "To activate drag with keyboard, press Alt + Enter. Once in keyboard drag state,…" at bounding box center [745, 343] width 1195 height 469
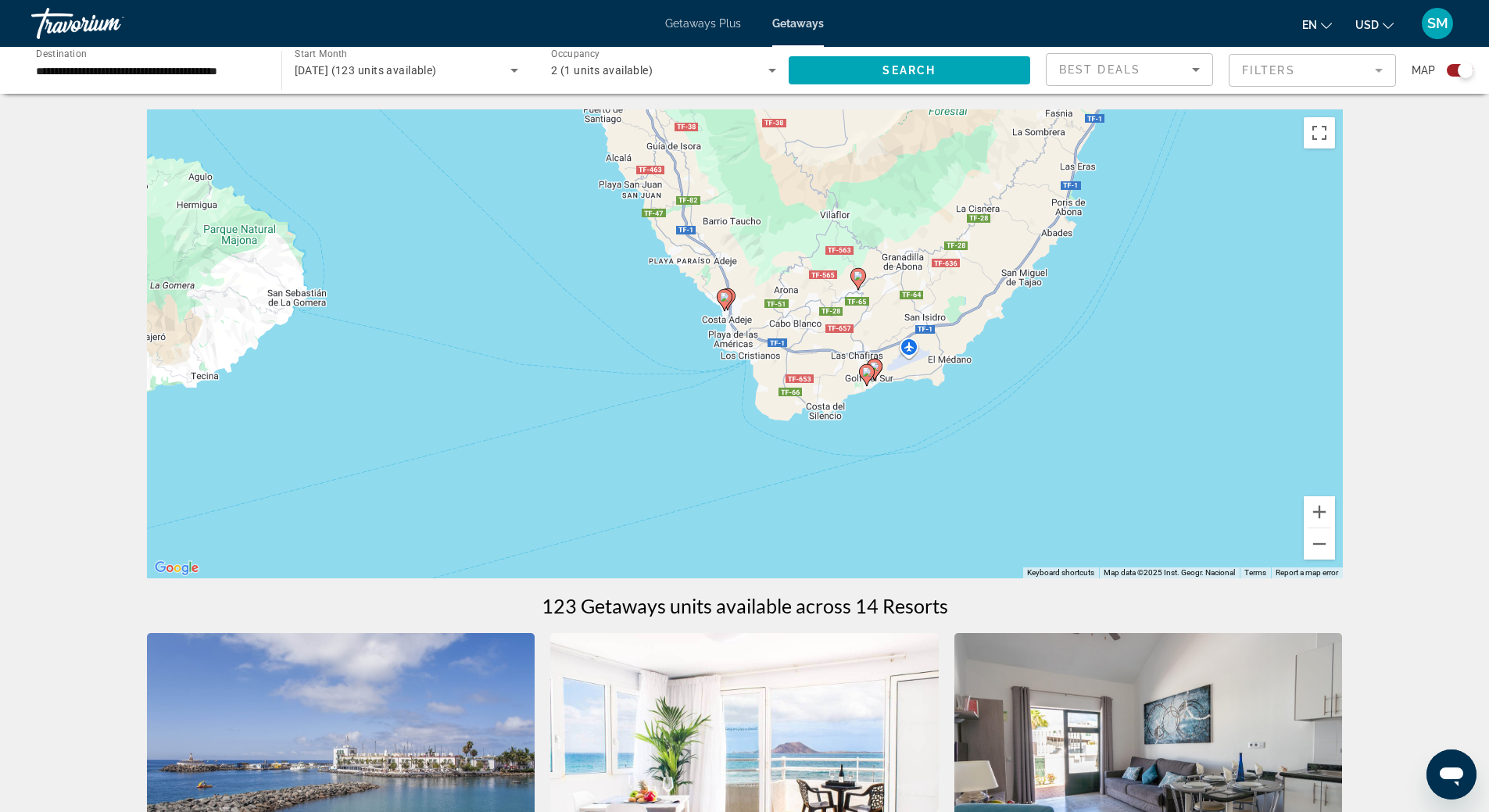
drag, startPoint x: 776, startPoint y: 328, endPoint x: 595, endPoint y: 372, distance: 186.3
click at [585, 378] on div "To activate drag with keyboard, press Alt + Enter. Once in keyboard drag state,…" at bounding box center [745, 343] width 1195 height 469
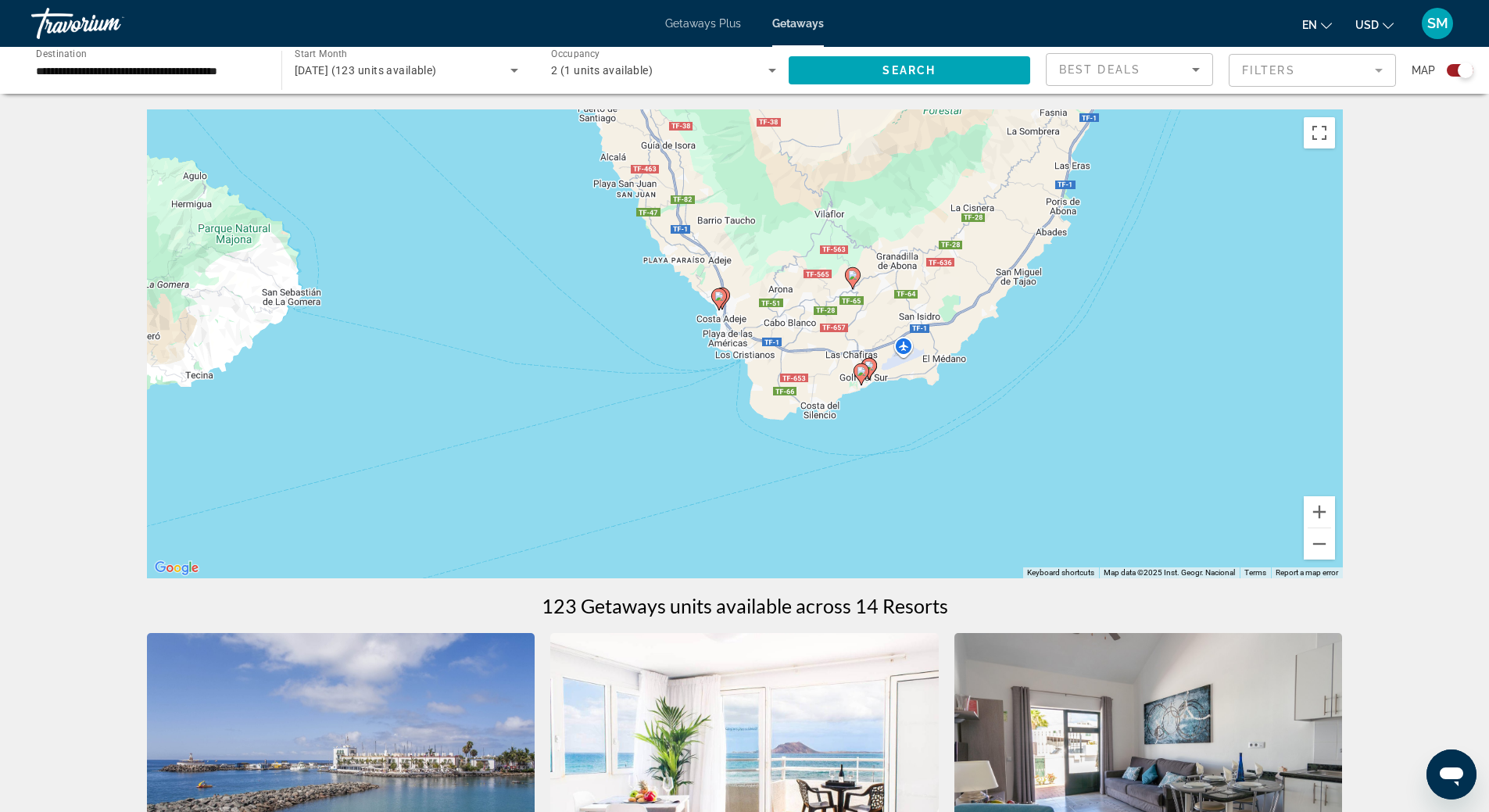
click at [612, 366] on div "To activate drag with keyboard, press Alt + Enter. Once in keyboard drag state,…" at bounding box center [745, 343] width 1195 height 469
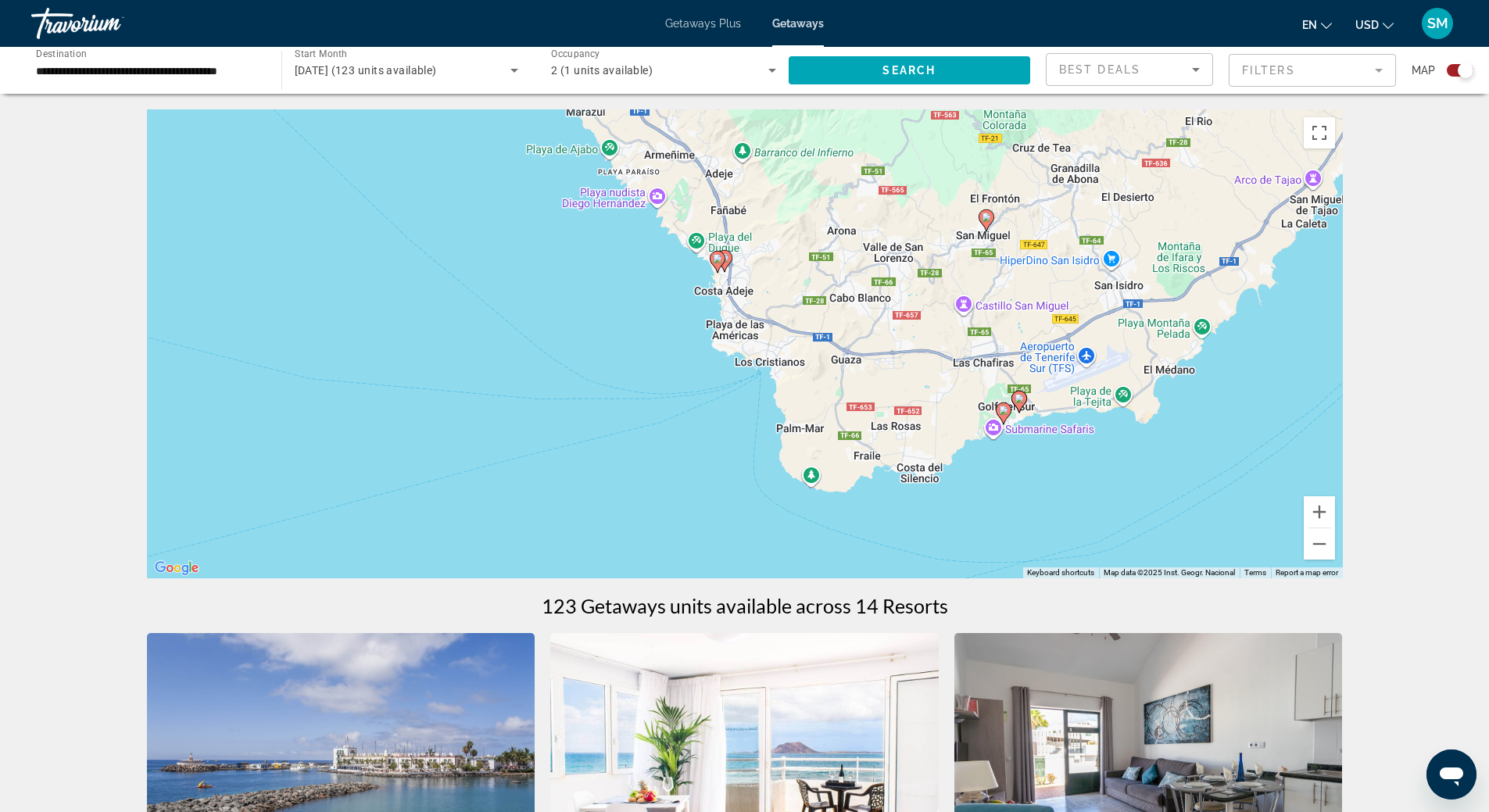
drag, startPoint x: 758, startPoint y: 394, endPoint x: 686, endPoint y: 403, distance: 72.6
click at [684, 405] on div "To activate drag with keyboard, press Alt + Enter. Once in keyboard drag state,…" at bounding box center [745, 343] width 1195 height 469
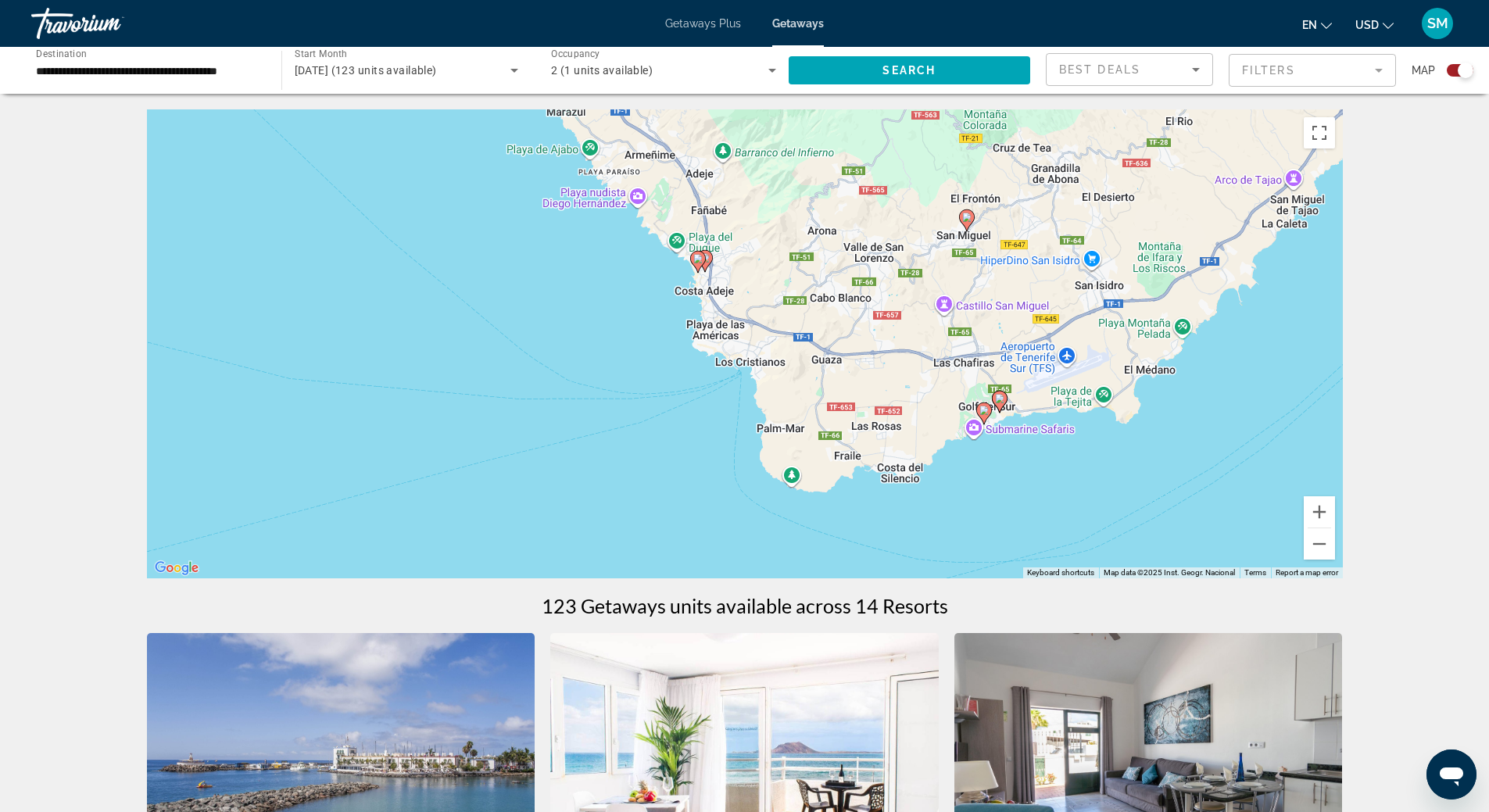
click at [580, 348] on div "To activate drag with keyboard, press Alt + Enter. Once in keyboard drag state,…" at bounding box center [745, 343] width 1195 height 469
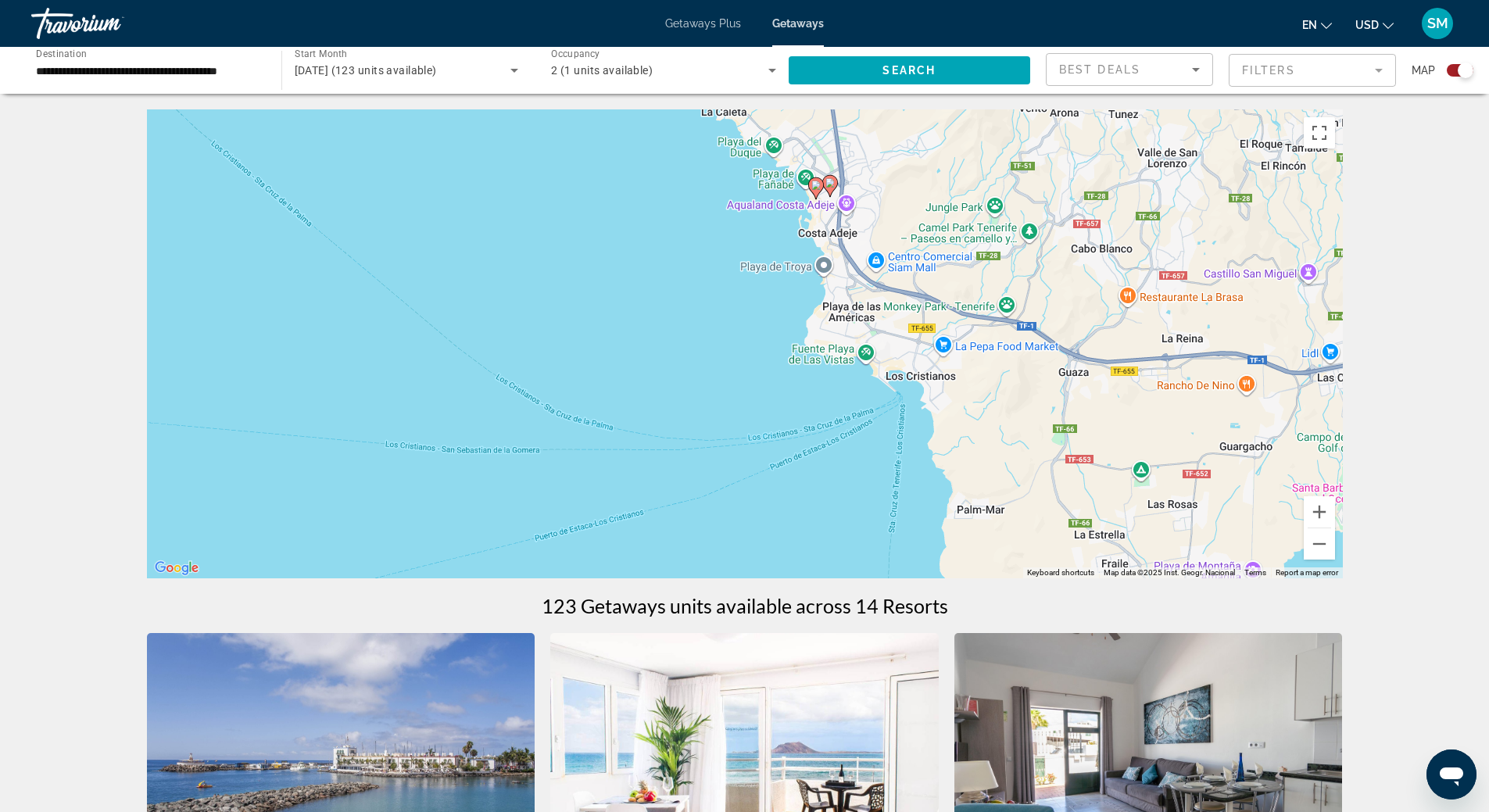
click at [742, 250] on div "To activate drag with keyboard, press Alt + Enter. Once in keyboard drag state,…" at bounding box center [745, 343] width 1195 height 469
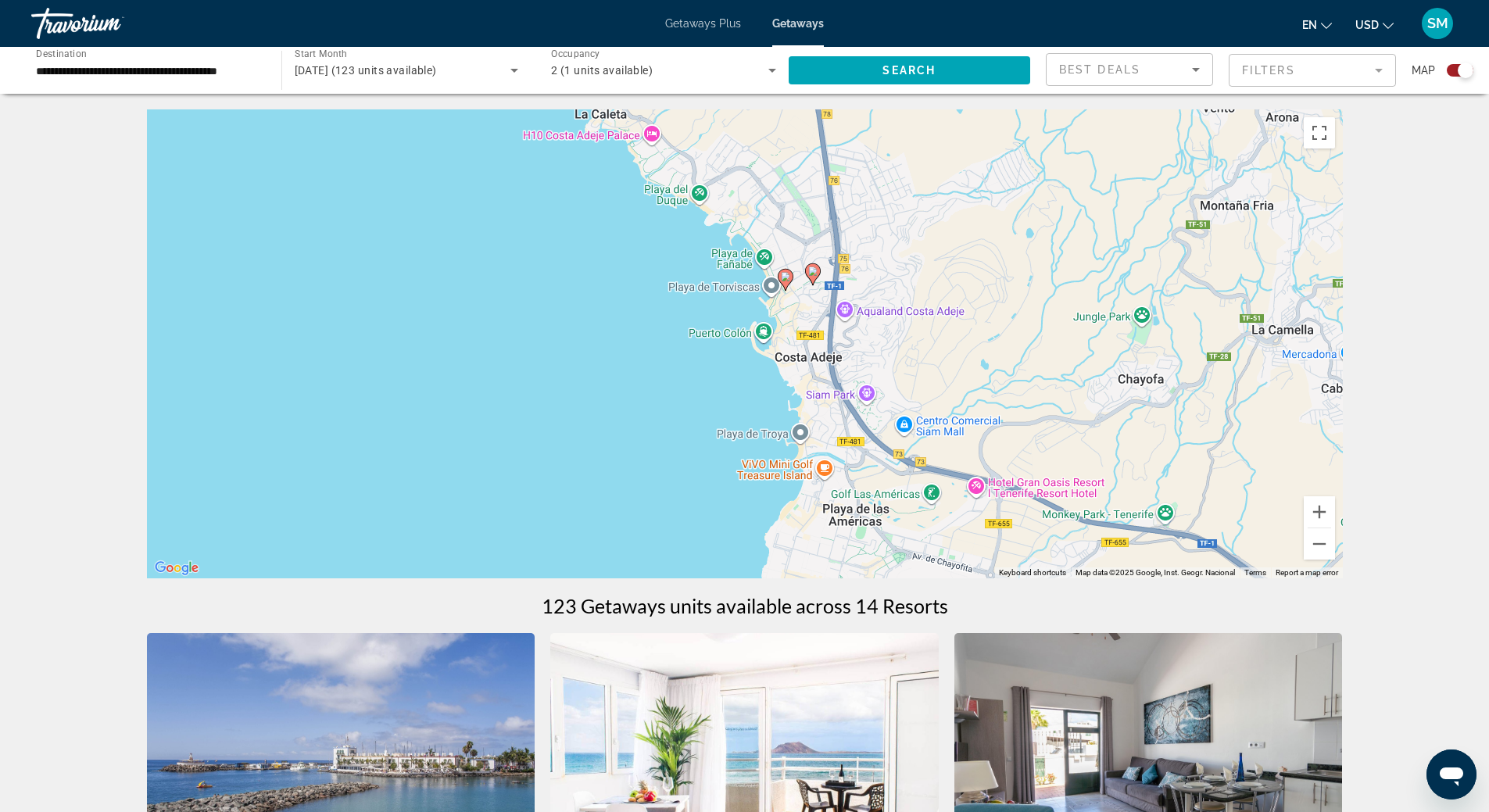
drag, startPoint x: 690, startPoint y: 180, endPoint x: 525, endPoint y: 341, distance: 230.5
click at [529, 342] on div "To activate drag with keyboard, press Alt + Enter. Once in keyboard drag state,…" at bounding box center [745, 343] width 1195 height 469
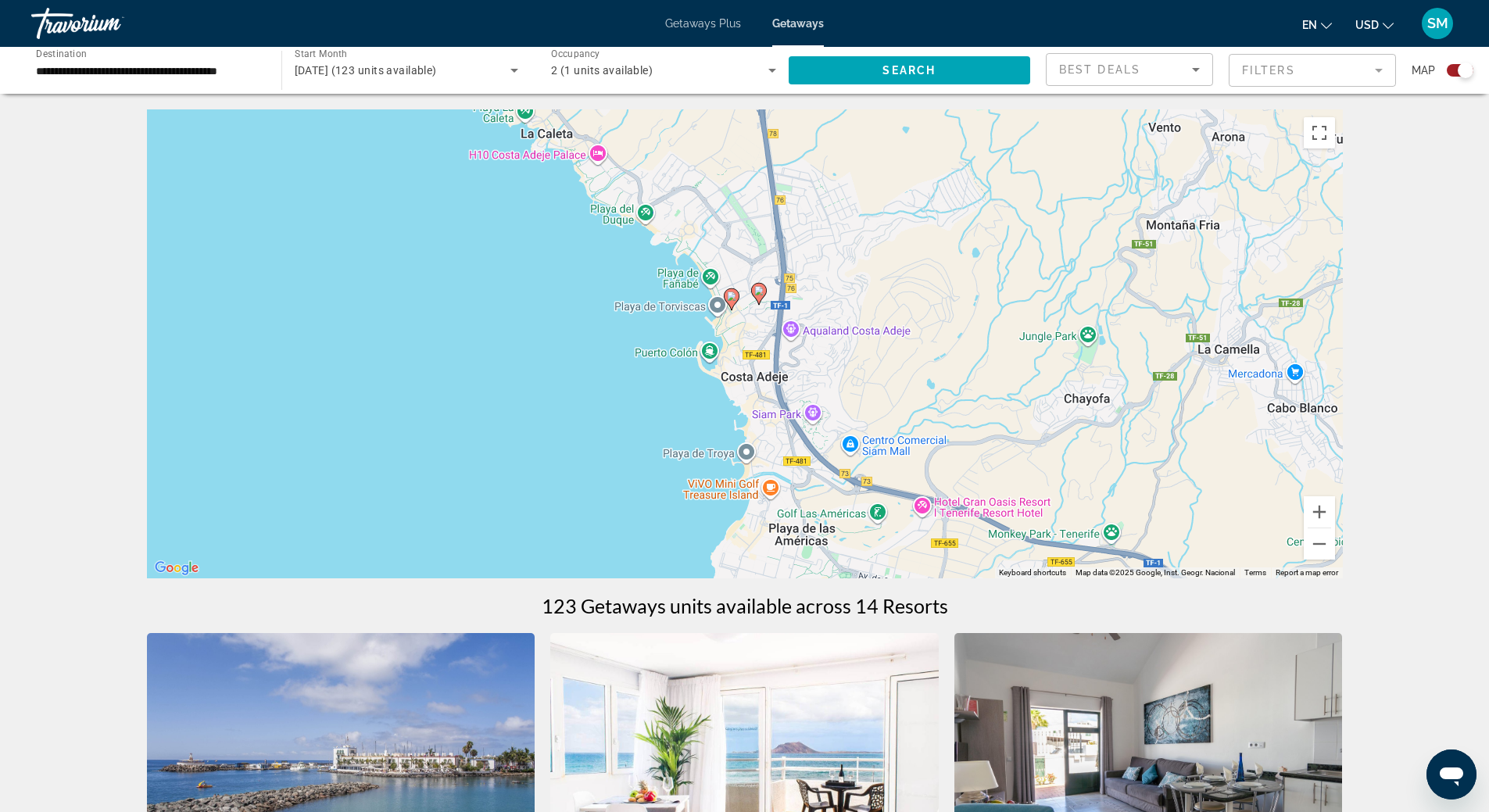
click at [536, 321] on div "To activate drag with keyboard, press Alt + Enter. Once in keyboard drag state,…" at bounding box center [745, 343] width 1195 height 469
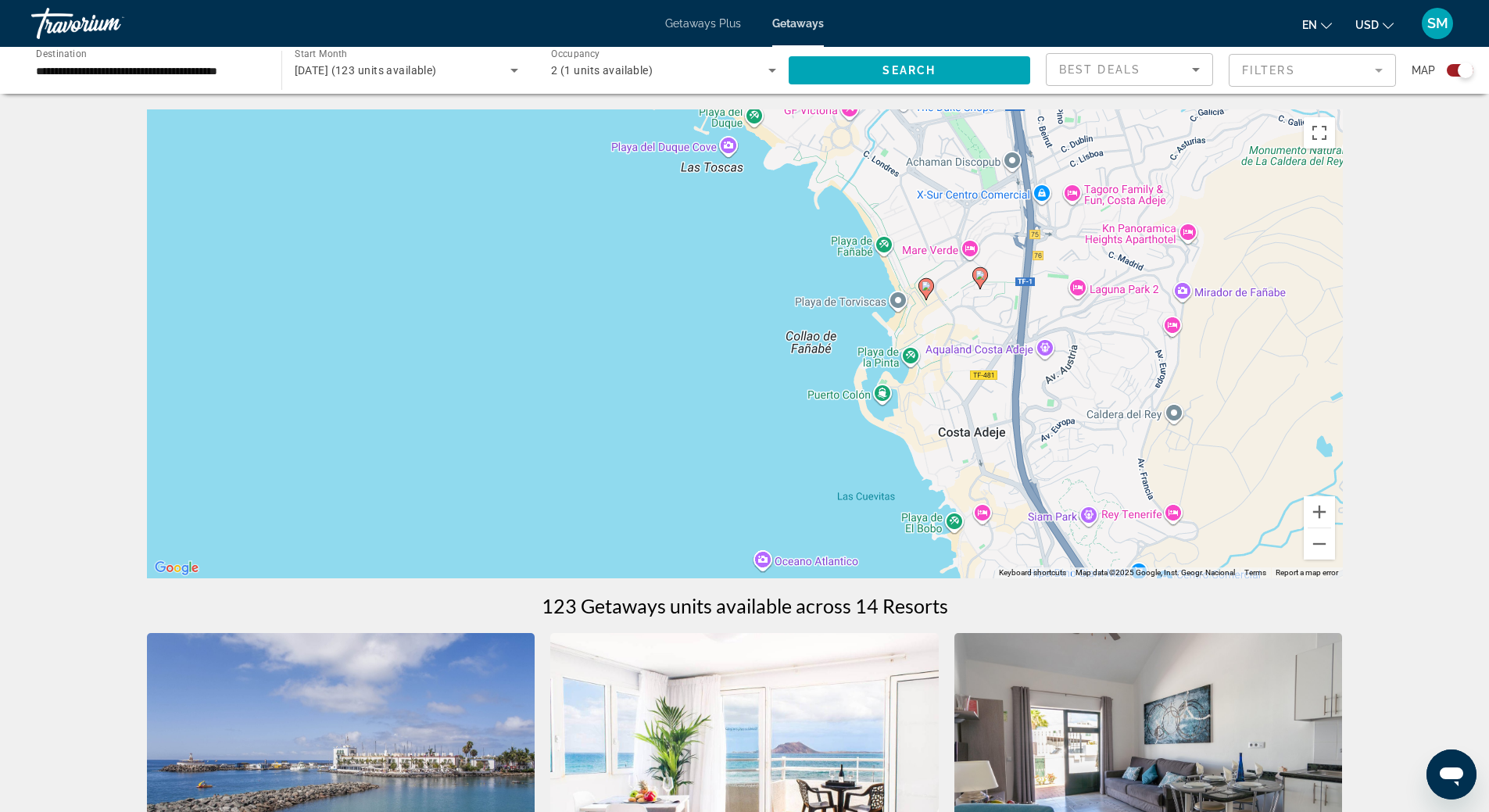
click at [682, 287] on div "To activate drag with keyboard, press Alt + Enter. Once in keyboard drag state,…" at bounding box center [745, 343] width 1195 height 469
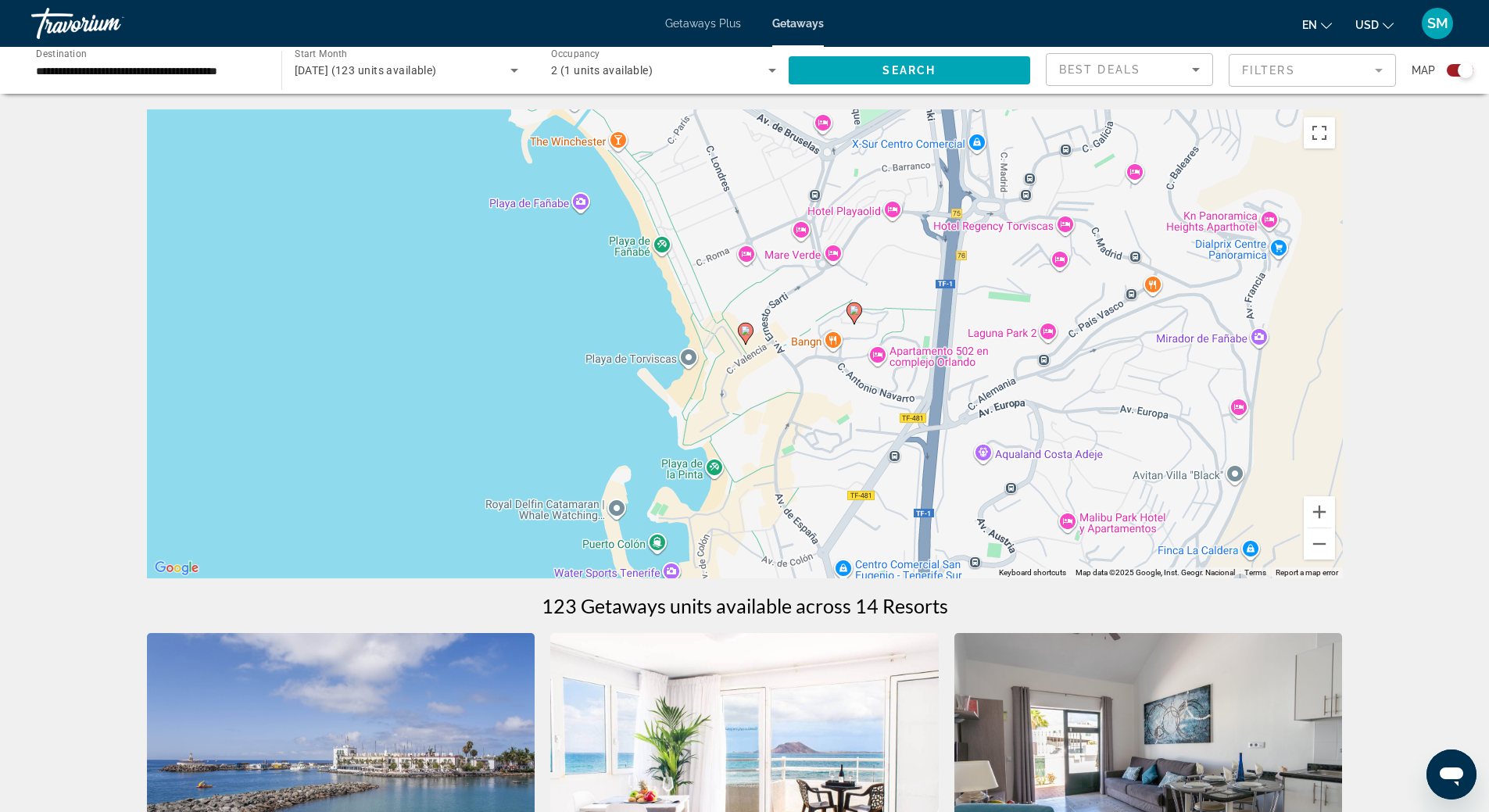
drag, startPoint x: 813, startPoint y: 290, endPoint x: 373, endPoint y: 322, distance: 441.2
click at [375, 322] on div "To activate drag with keyboard, press Alt + Enter. Once in keyboard drag state,…" at bounding box center [745, 343] width 1195 height 469
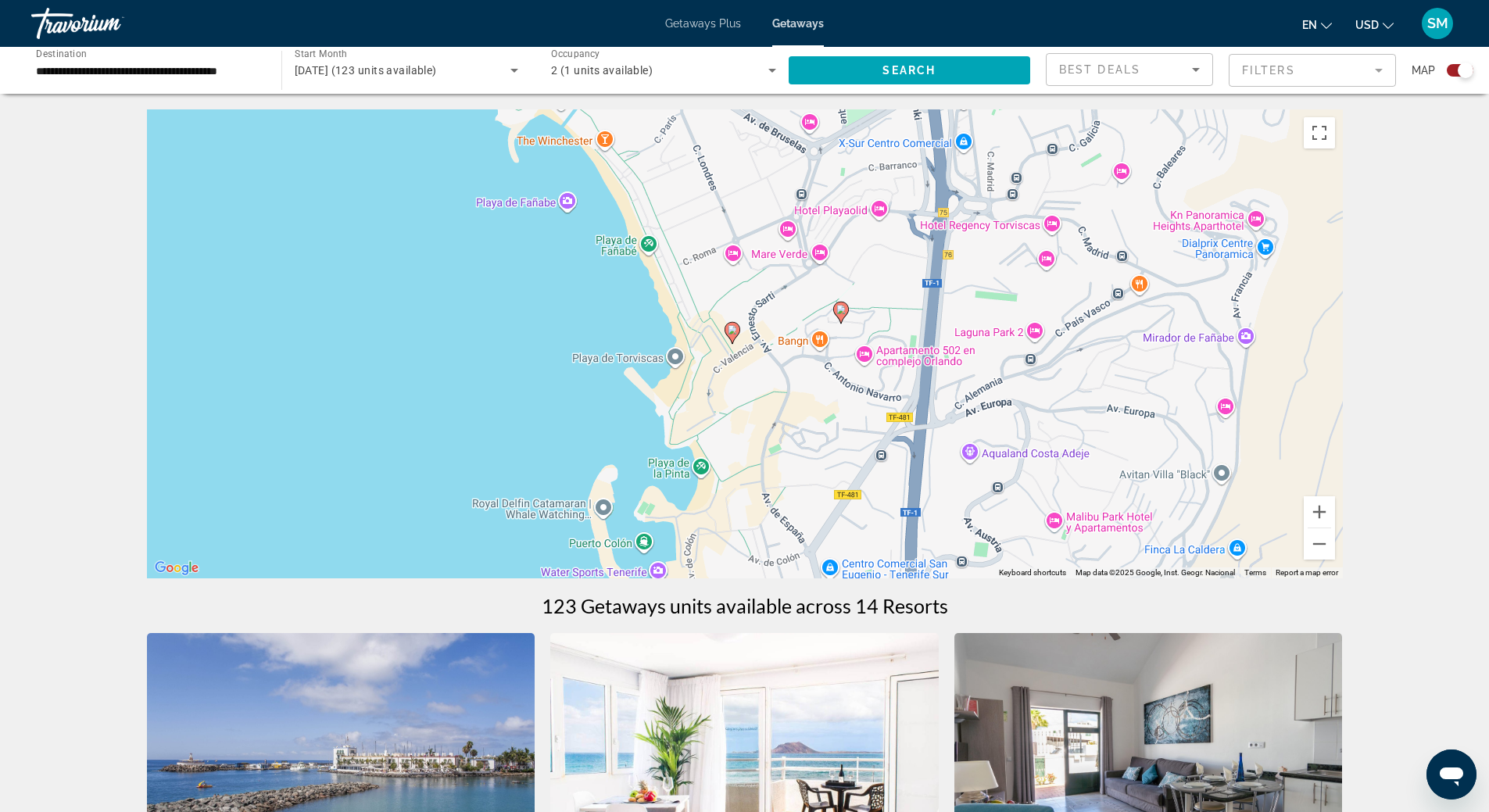
click at [536, 315] on div "To activate drag with keyboard, press Alt + Enter. Once in keyboard drag state,…" at bounding box center [745, 343] width 1195 height 469
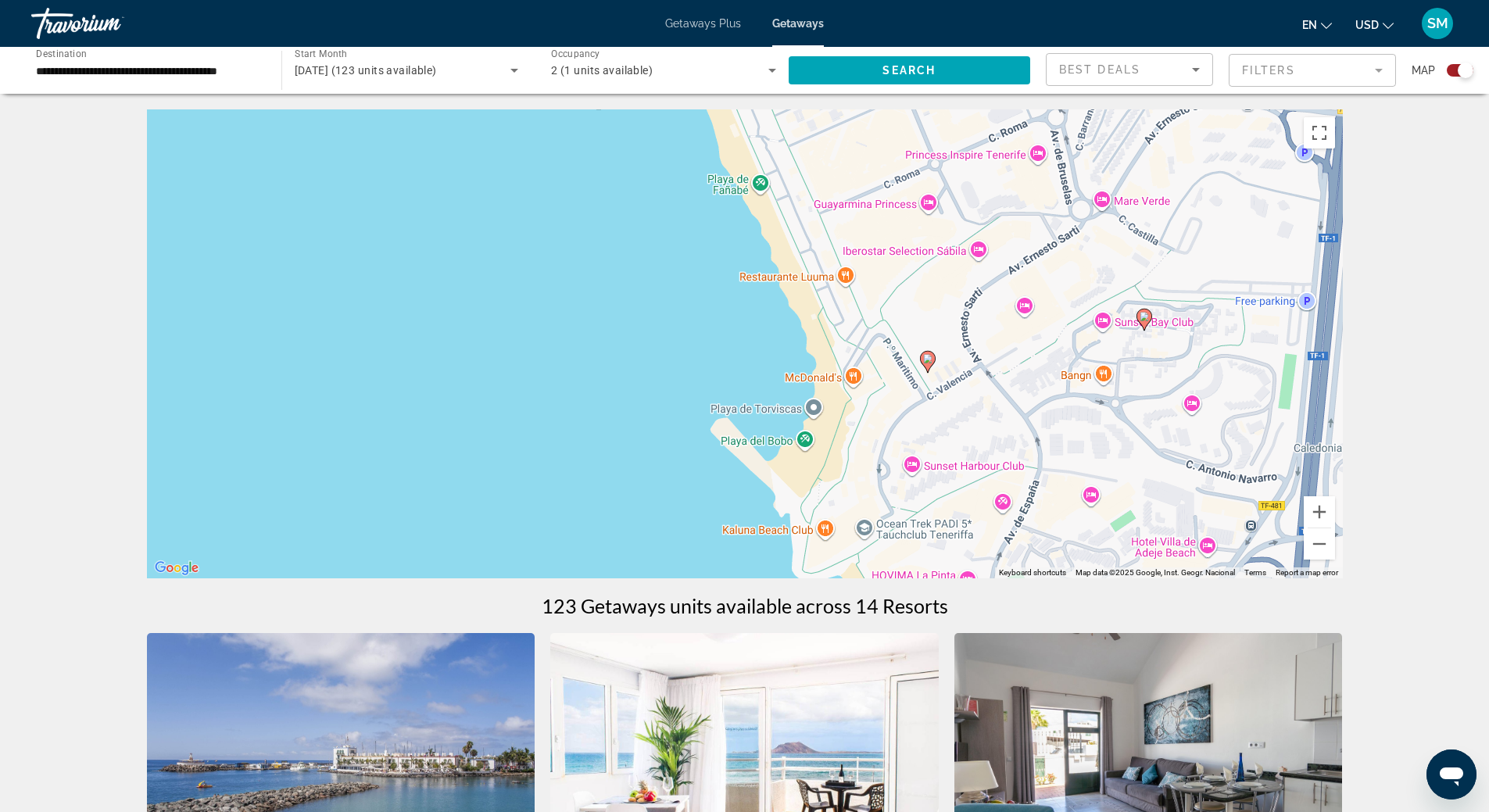
click at [601, 306] on div "To activate drag with keyboard, press Alt + Enter. Once in keyboard drag state,…" at bounding box center [745, 343] width 1195 height 469
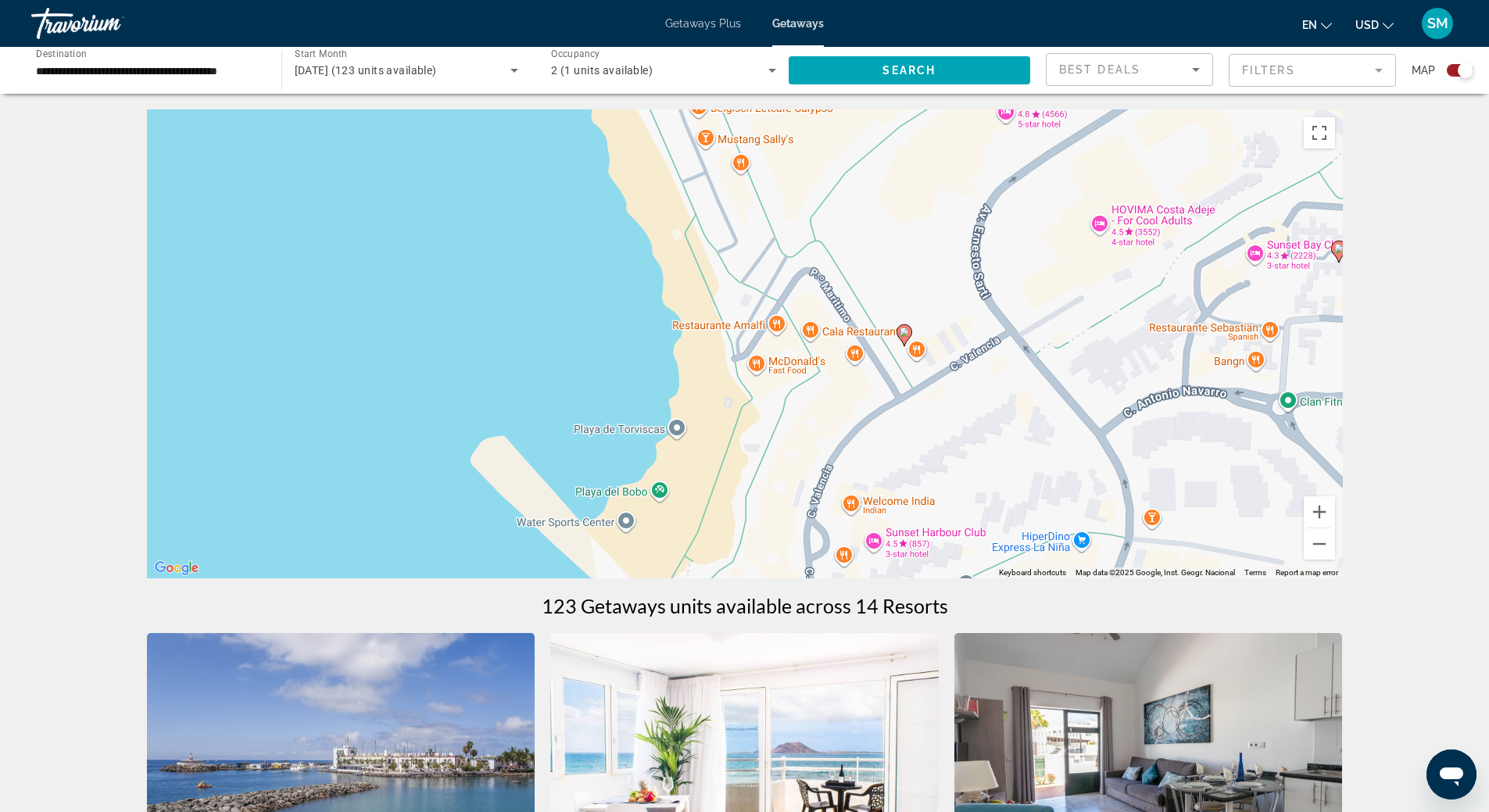
drag, startPoint x: 661, startPoint y: 300, endPoint x: 230, endPoint y: 196, distance: 443.4
click at [238, 194] on div "To activate drag with keyboard, press Alt + Enter. Once in keyboard drag state,…" at bounding box center [745, 343] width 1195 height 469
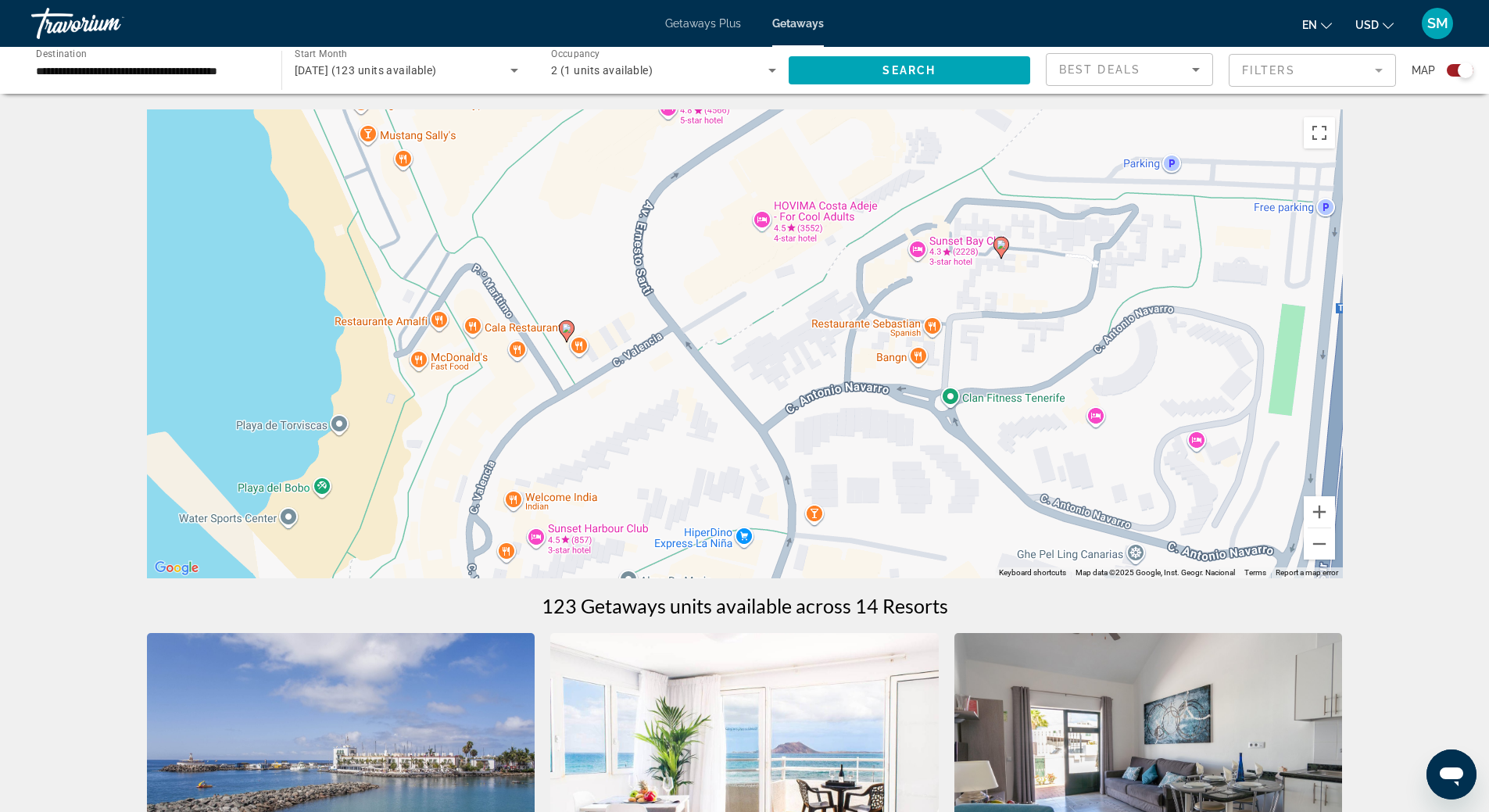
drag, startPoint x: 483, startPoint y: 293, endPoint x: 213, endPoint y: 300, distance: 270.1
click at [213, 300] on div "To activate drag with keyboard, press Alt + Enter. Once in keyboard drag state,…" at bounding box center [745, 343] width 1195 height 469
click at [582, 237] on div "To activate drag with keyboard, press Alt + Enter. Once in keyboard drag state,…" at bounding box center [745, 343] width 1195 height 469
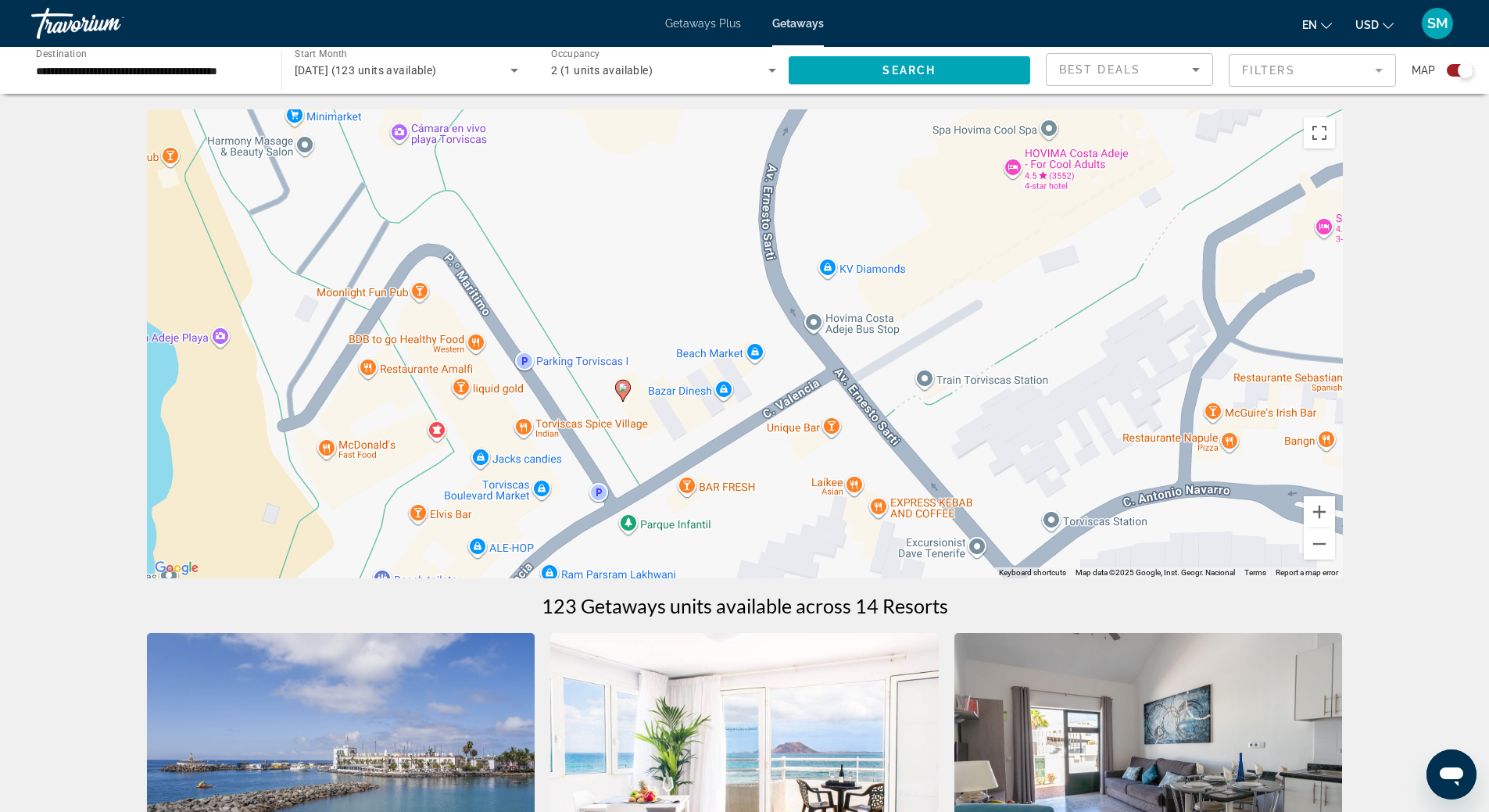
drag, startPoint x: 628, startPoint y: 251, endPoint x: 694, endPoint y: 206, distance: 79.9
click at [694, 206] on div "To activate drag with keyboard, press Alt + Enter. Once in keyboard drag state,…" at bounding box center [745, 343] width 1195 height 469
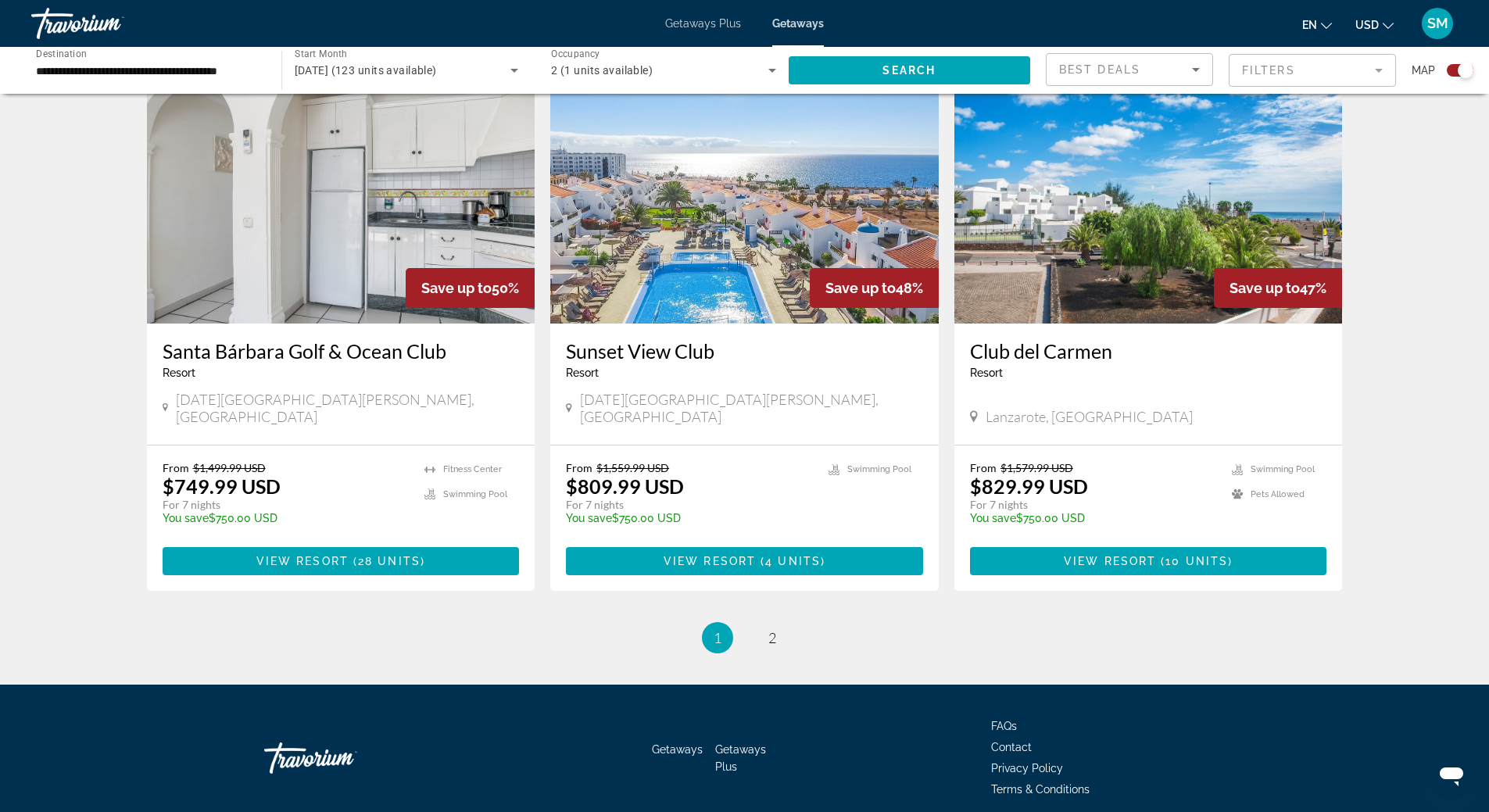
scroll to position [2199, 0]
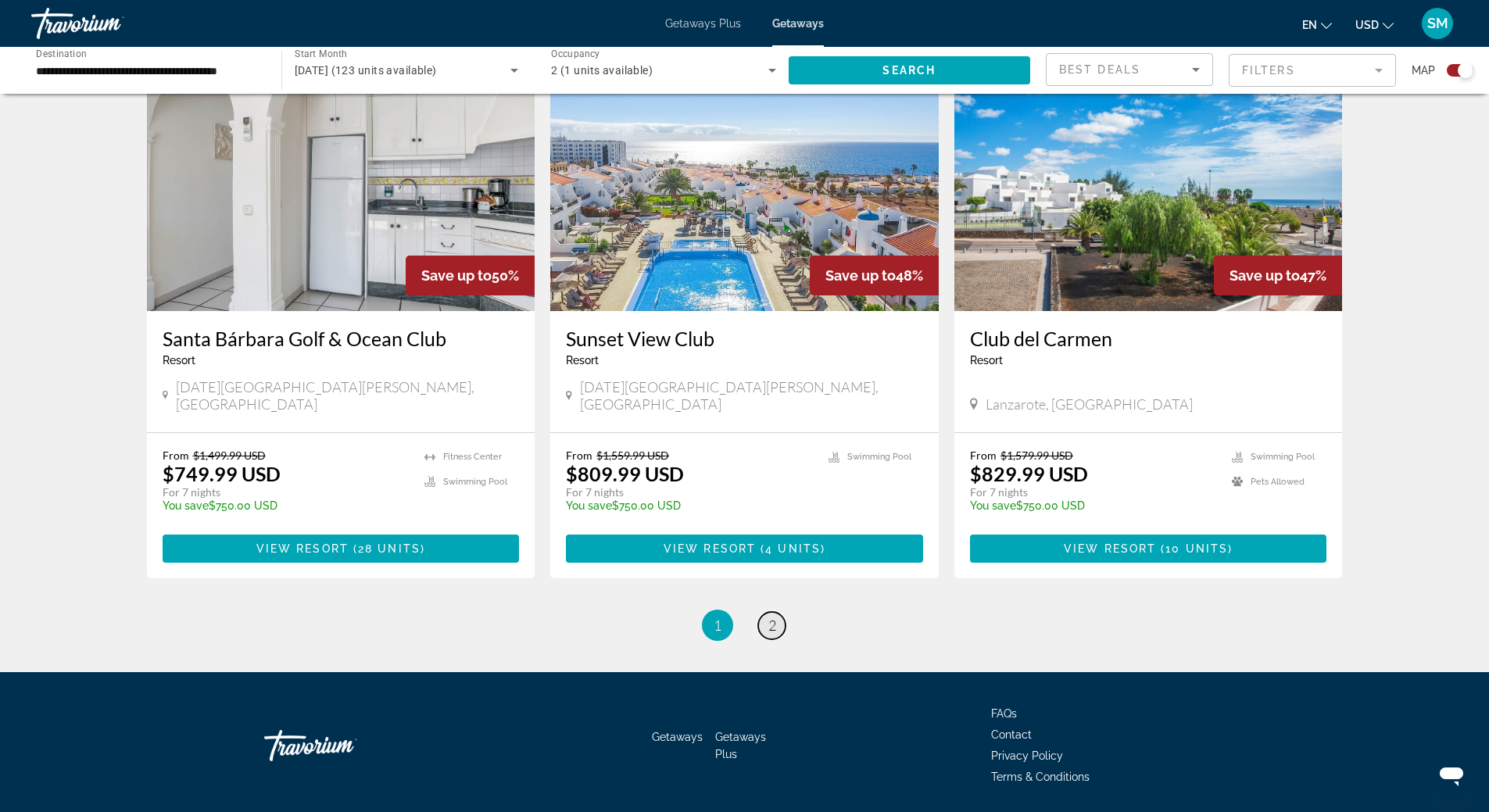
click at [783, 611] on link "page 2" at bounding box center [771, 625] width 27 height 27
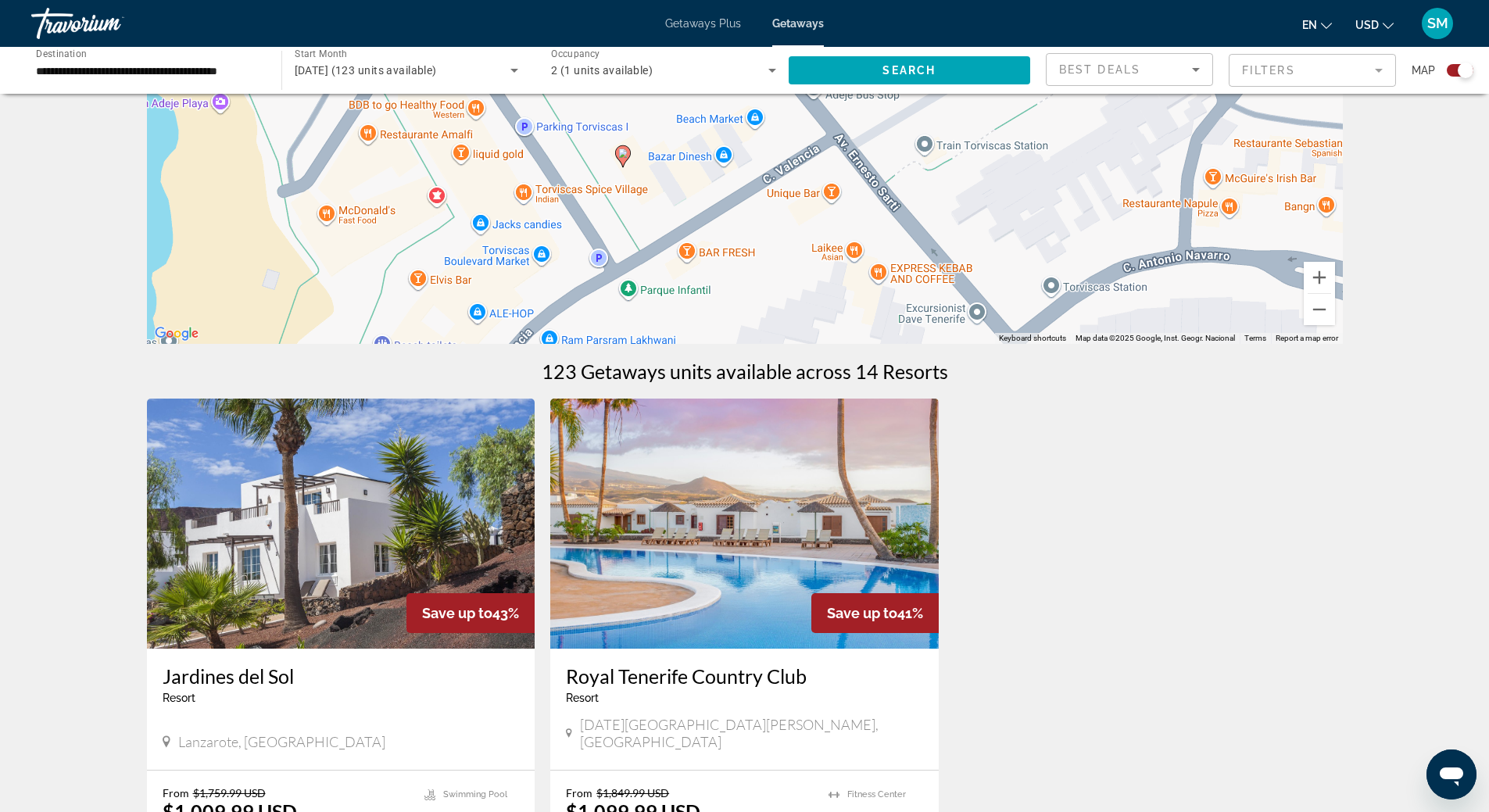
scroll to position [469, 0]
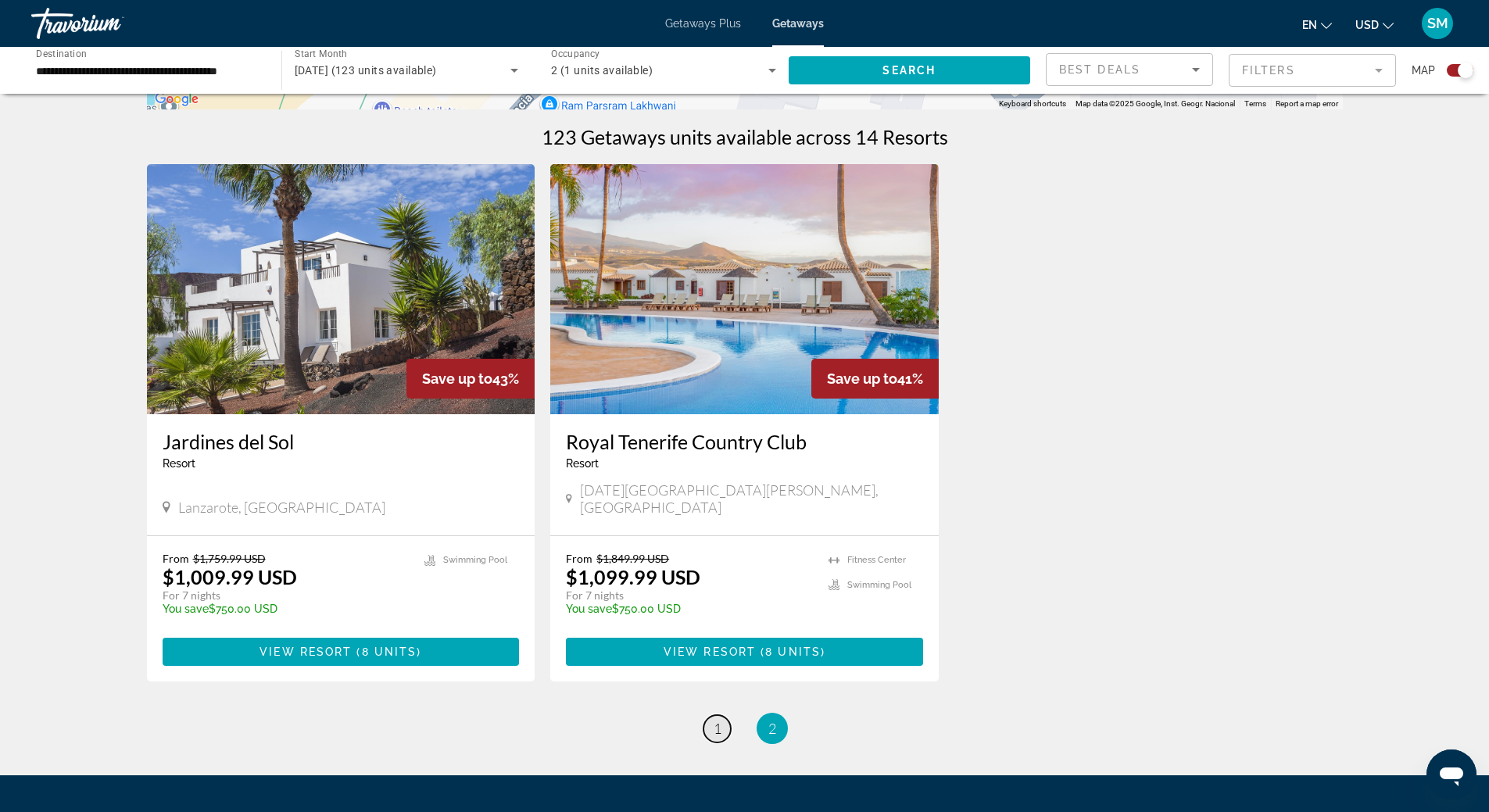
click at [713, 719] on span "1" at bounding box center [717, 728] width 8 height 18
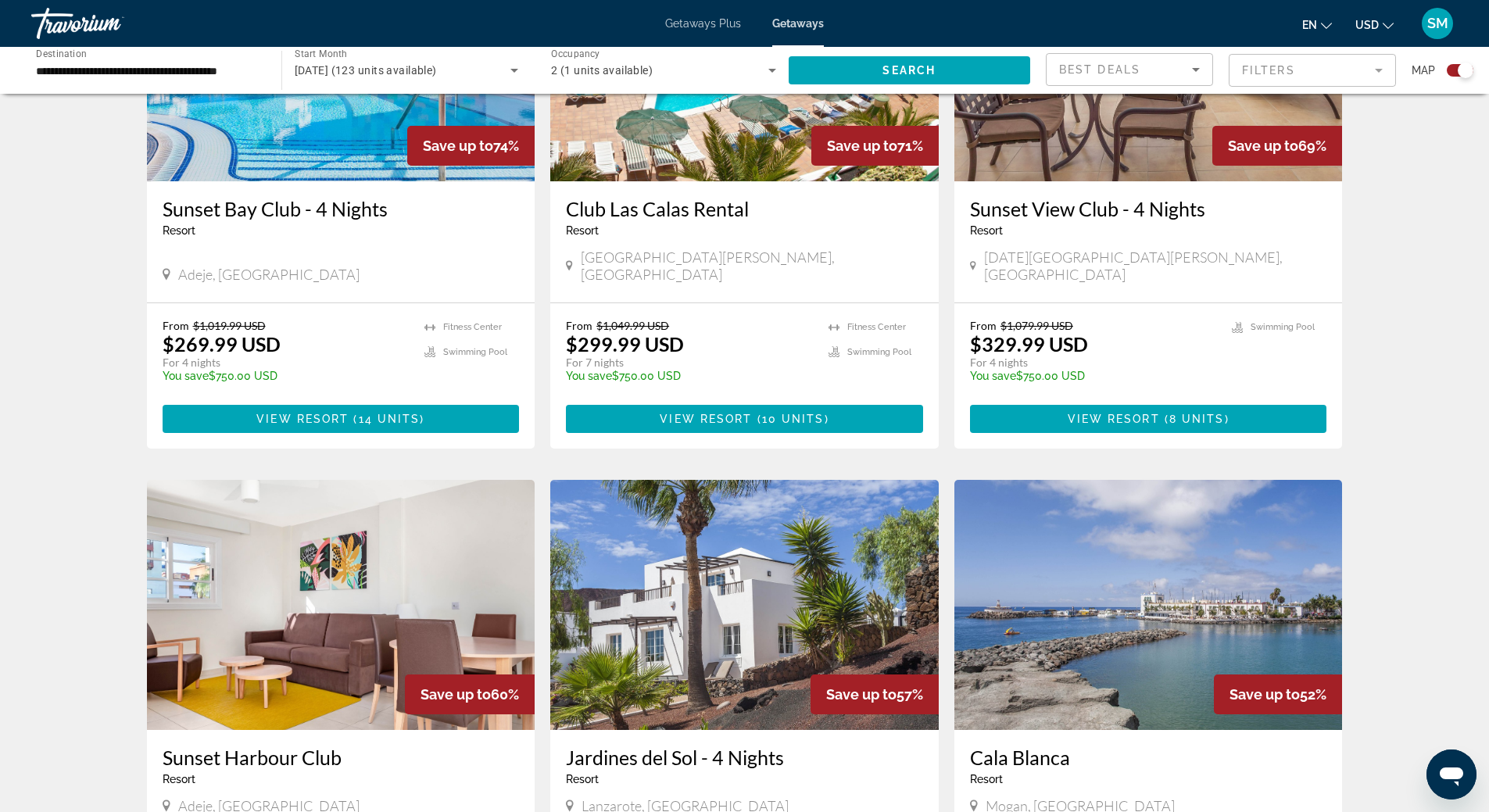
scroll to position [1328, 0]
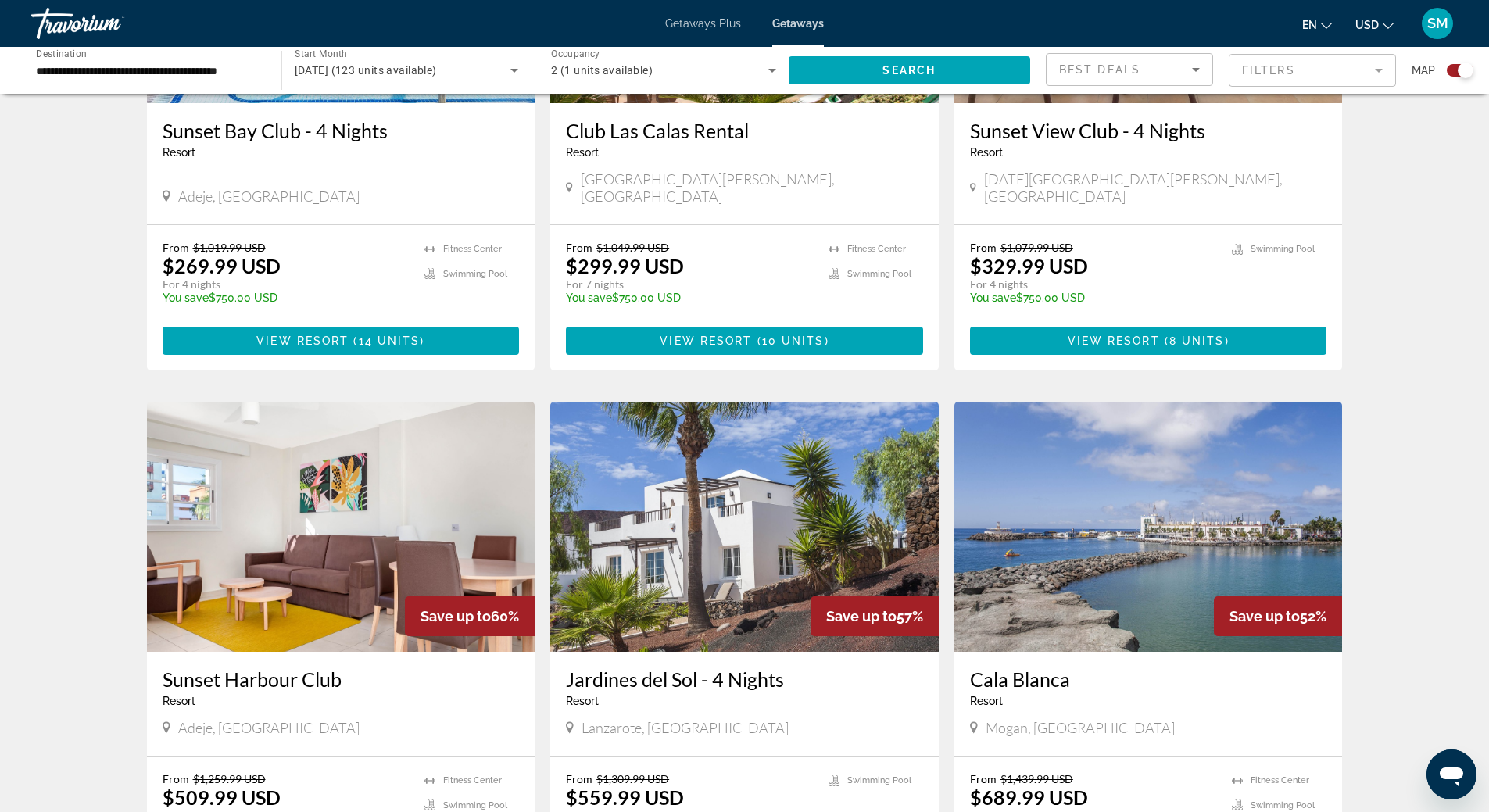
click at [406, 465] on img "Main content" at bounding box center [341, 526] width 388 height 250
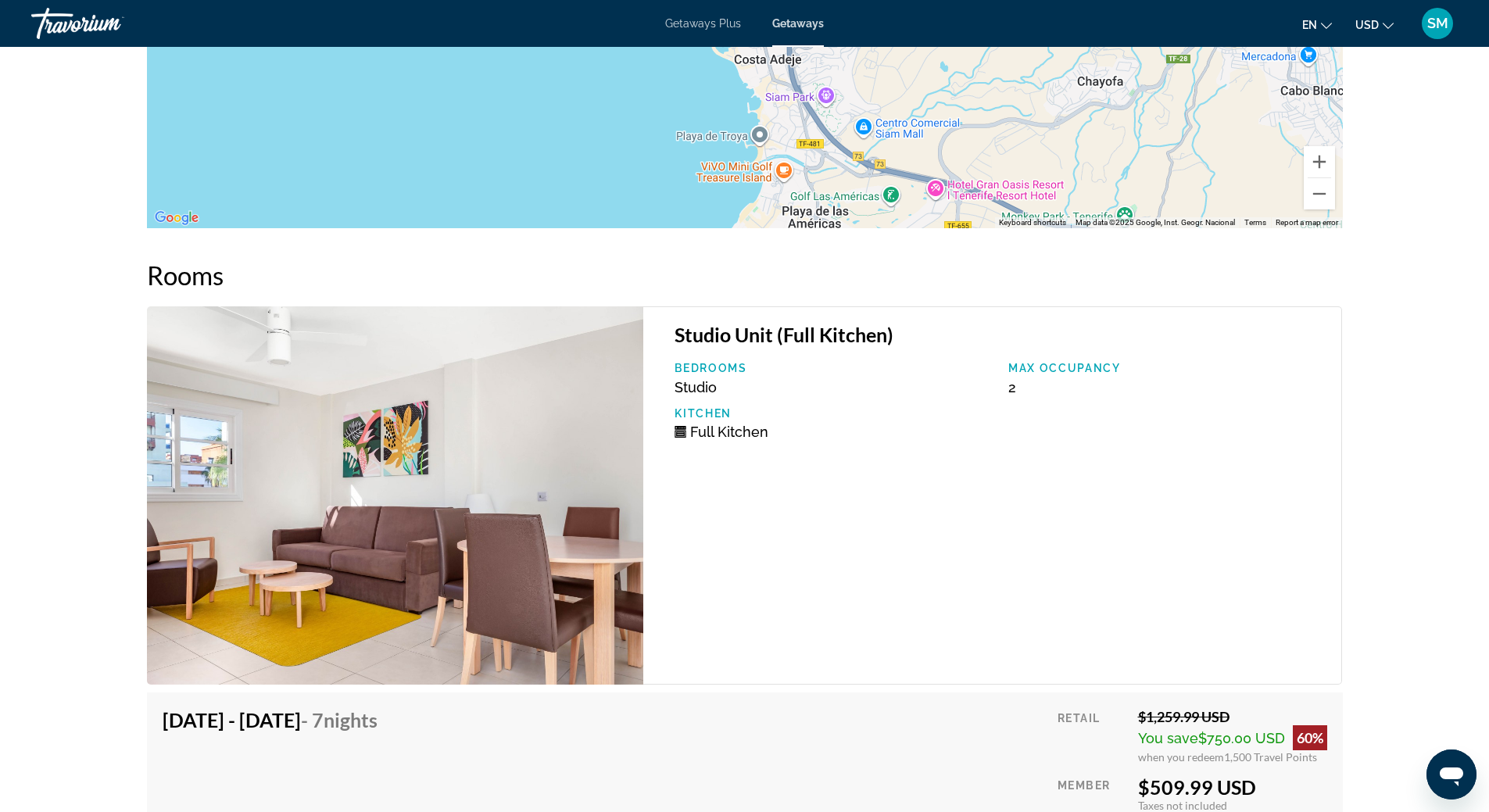
scroll to position [2890, 0]
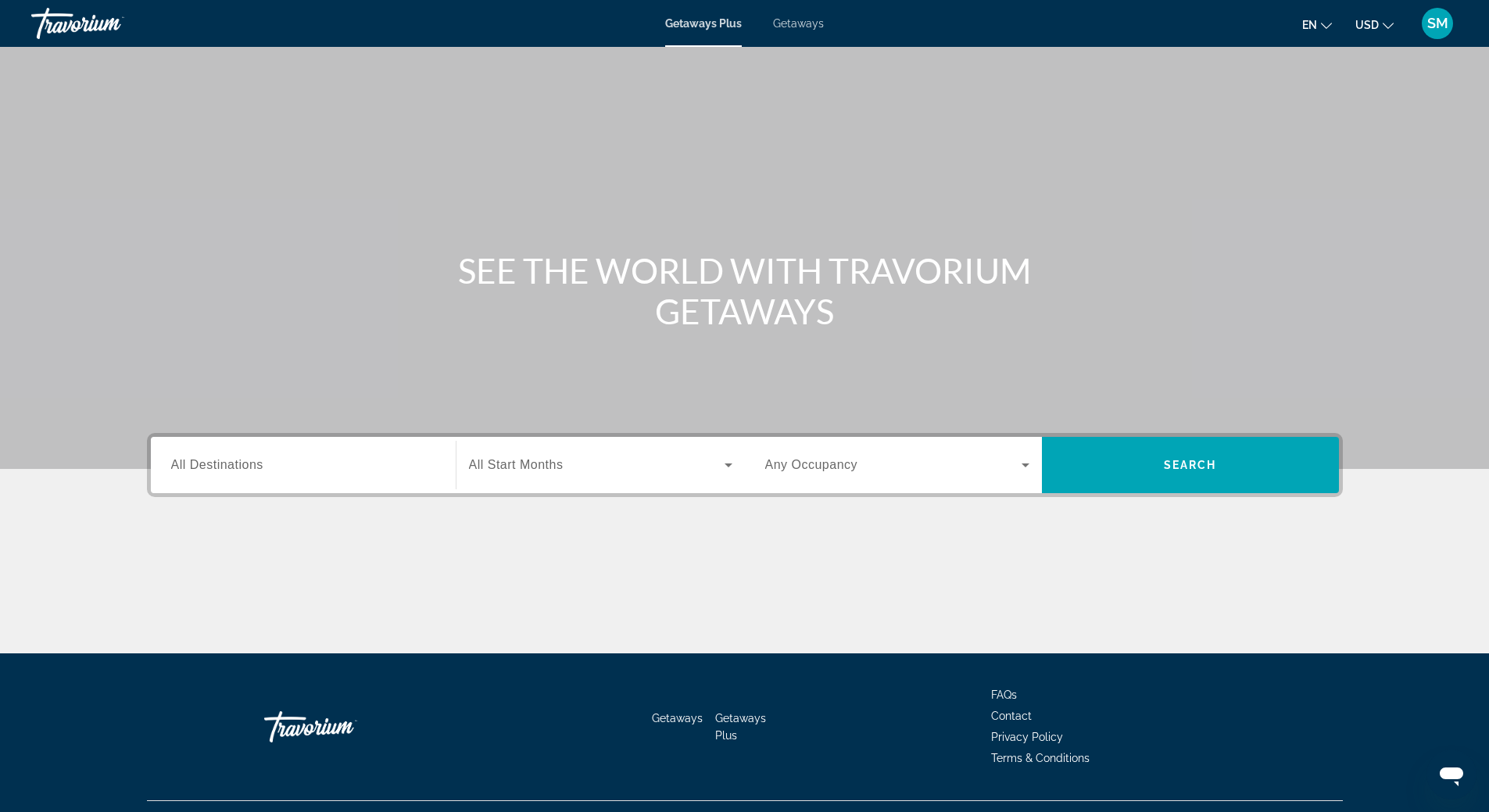
click at [802, 28] on span "Getaways" at bounding box center [798, 24] width 51 height 12
click at [238, 461] on span "All Destinations" at bounding box center [216, 464] width 92 height 13
click at [238, 461] on input "Destination All Destinations" at bounding box center [302, 465] width 264 height 18
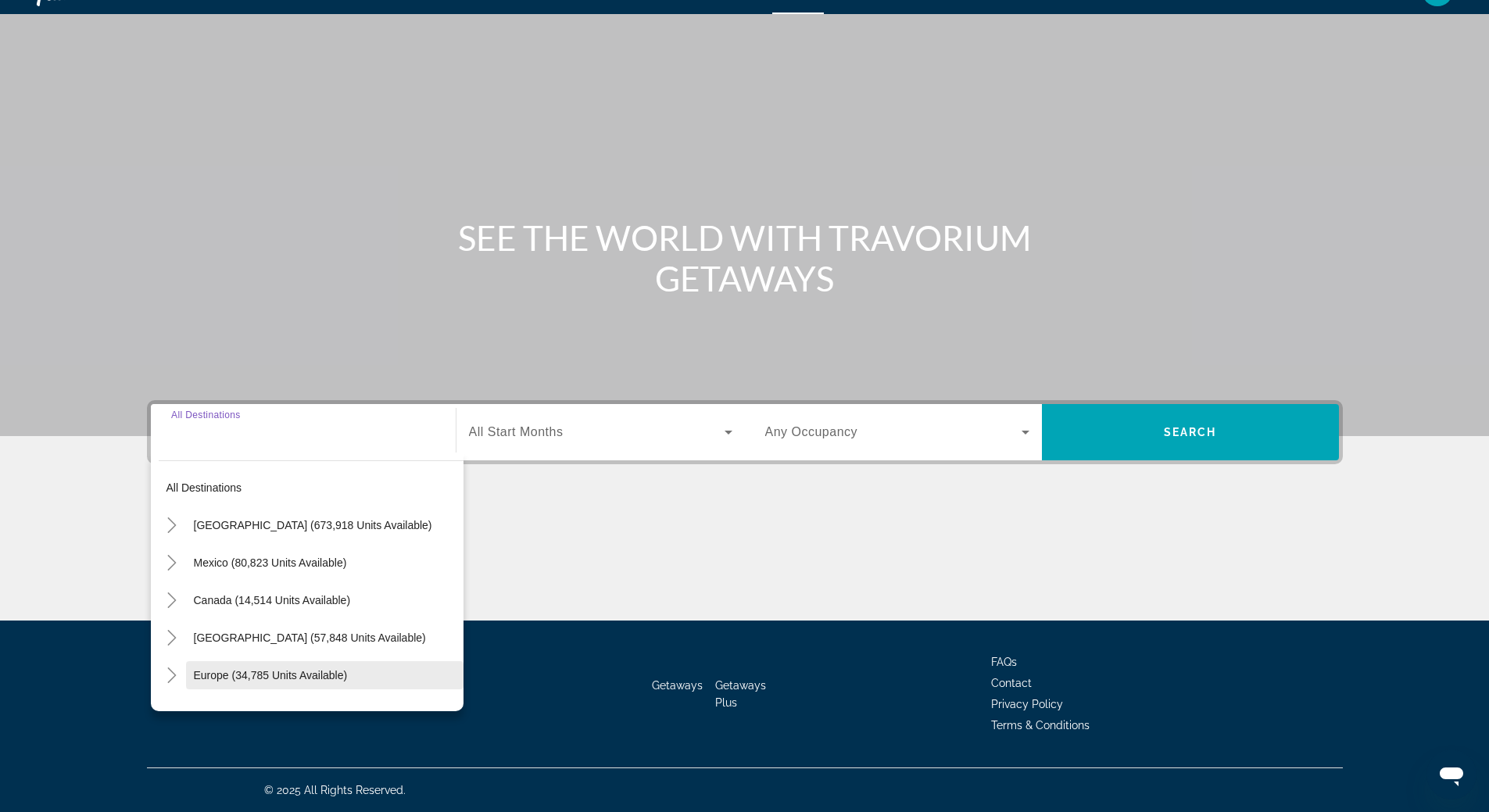
click at [242, 681] on span "Europe (34,785 units available)" at bounding box center [271, 674] width 154 height 12
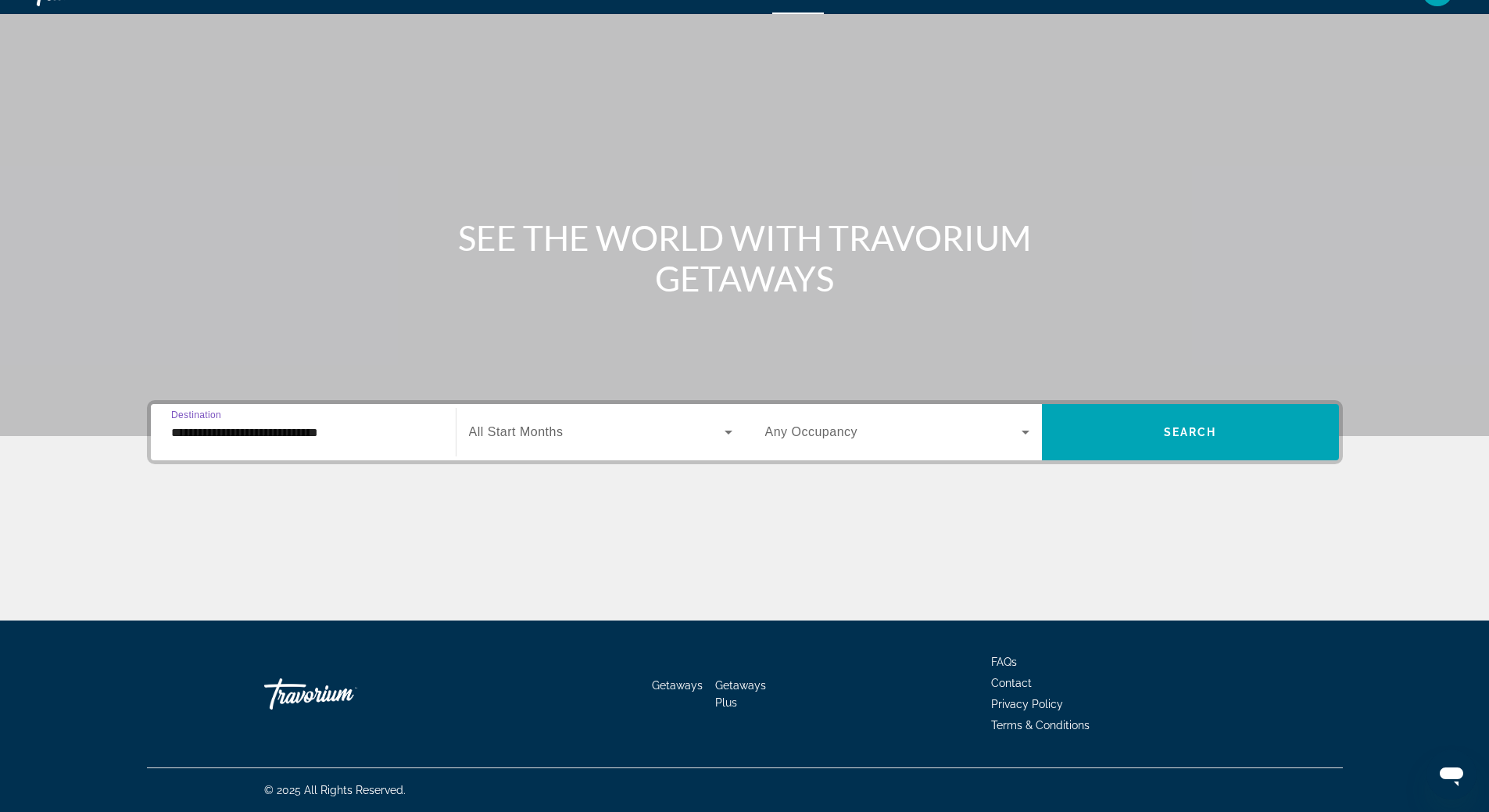
click at [259, 431] on input "**********" at bounding box center [302, 432] width 264 height 18
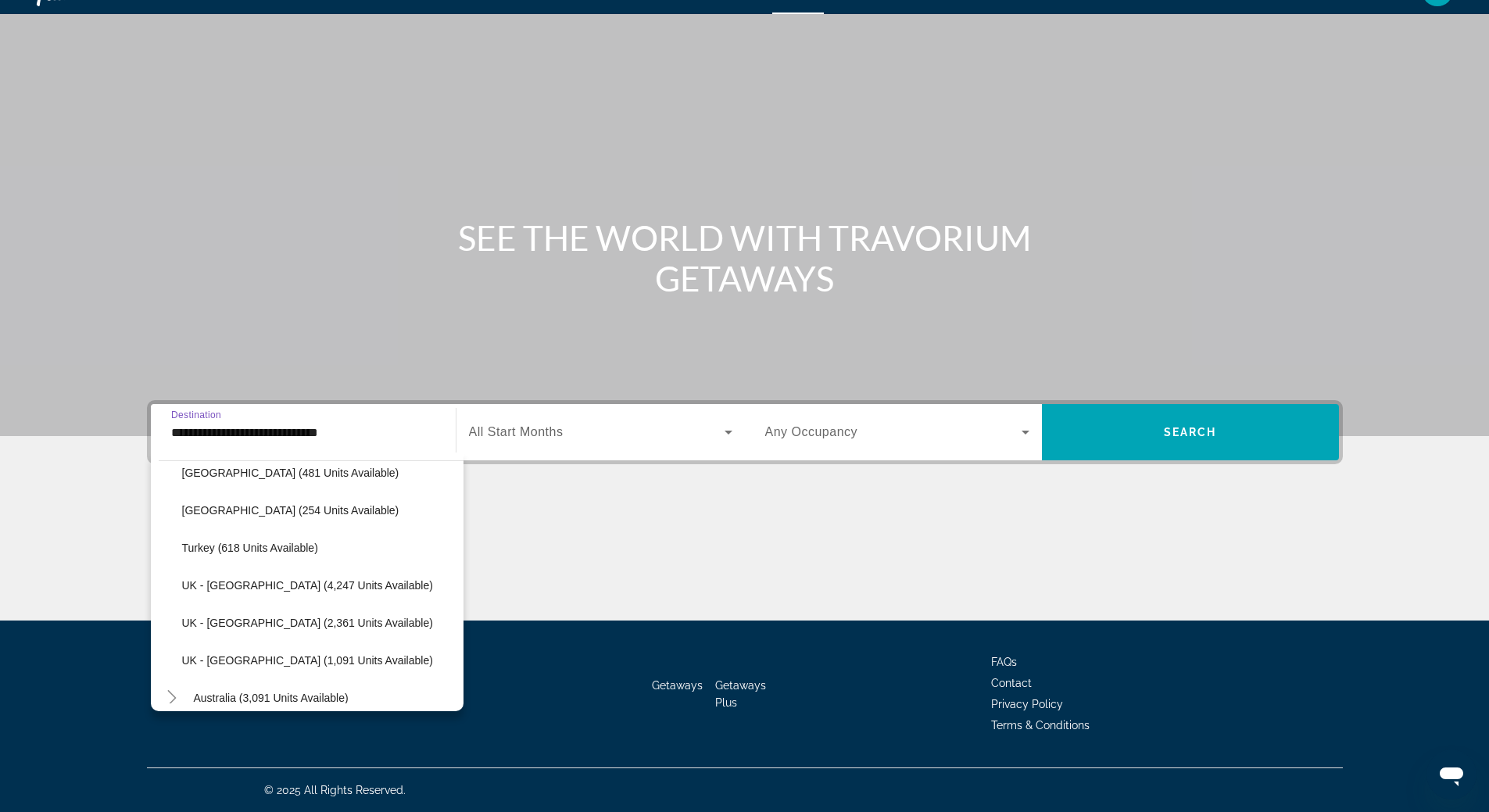
scroll to position [796, 0]
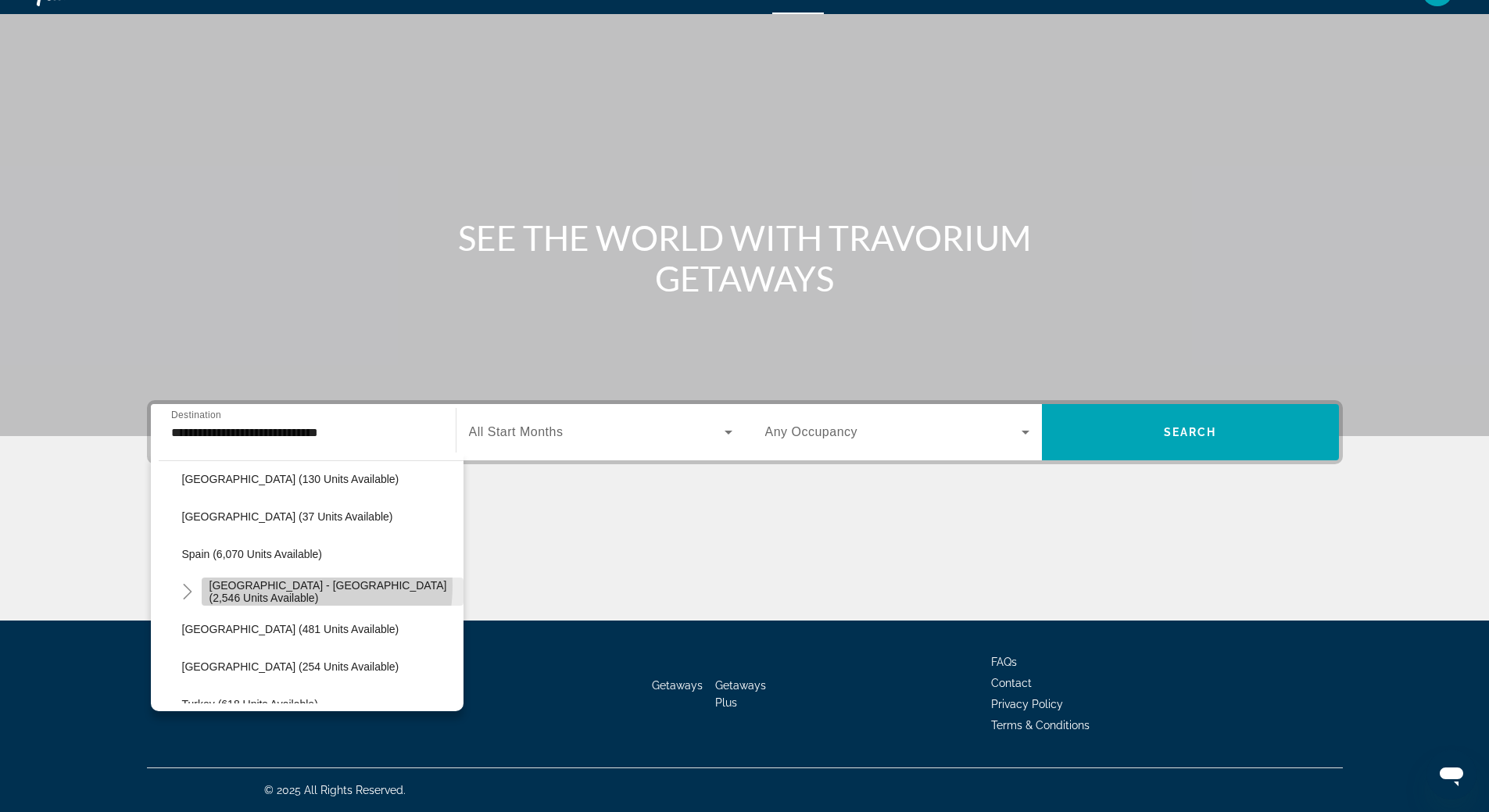
click at [274, 585] on span "[GEOGRAPHIC_DATA] - [GEOGRAPHIC_DATA] (2,546 units available)" at bounding box center [332, 591] width 246 height 25
type input "**********"
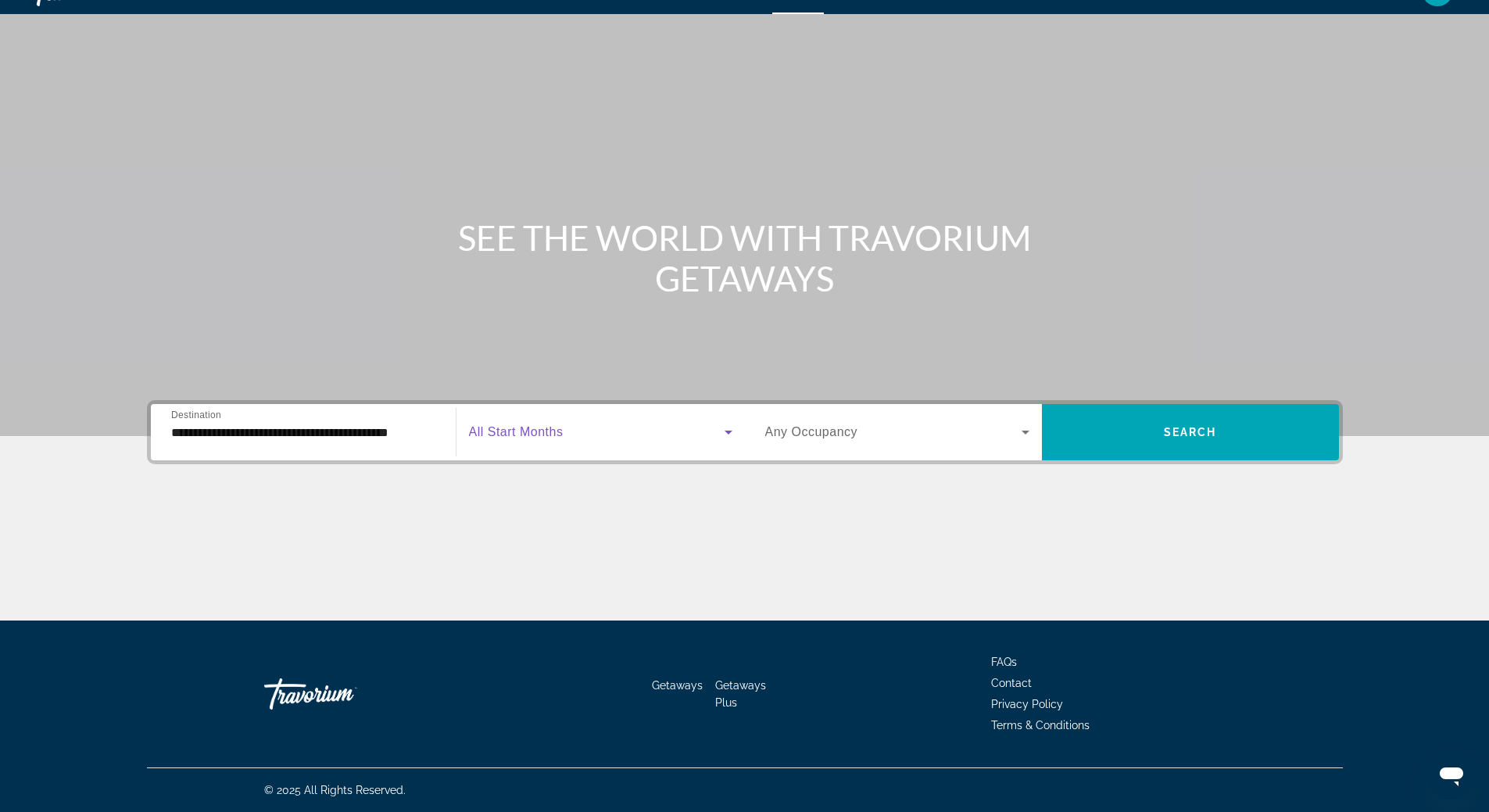
click at [728, 430] on icon "Search widget" at bounding box center [728, 432] width 8 height 4
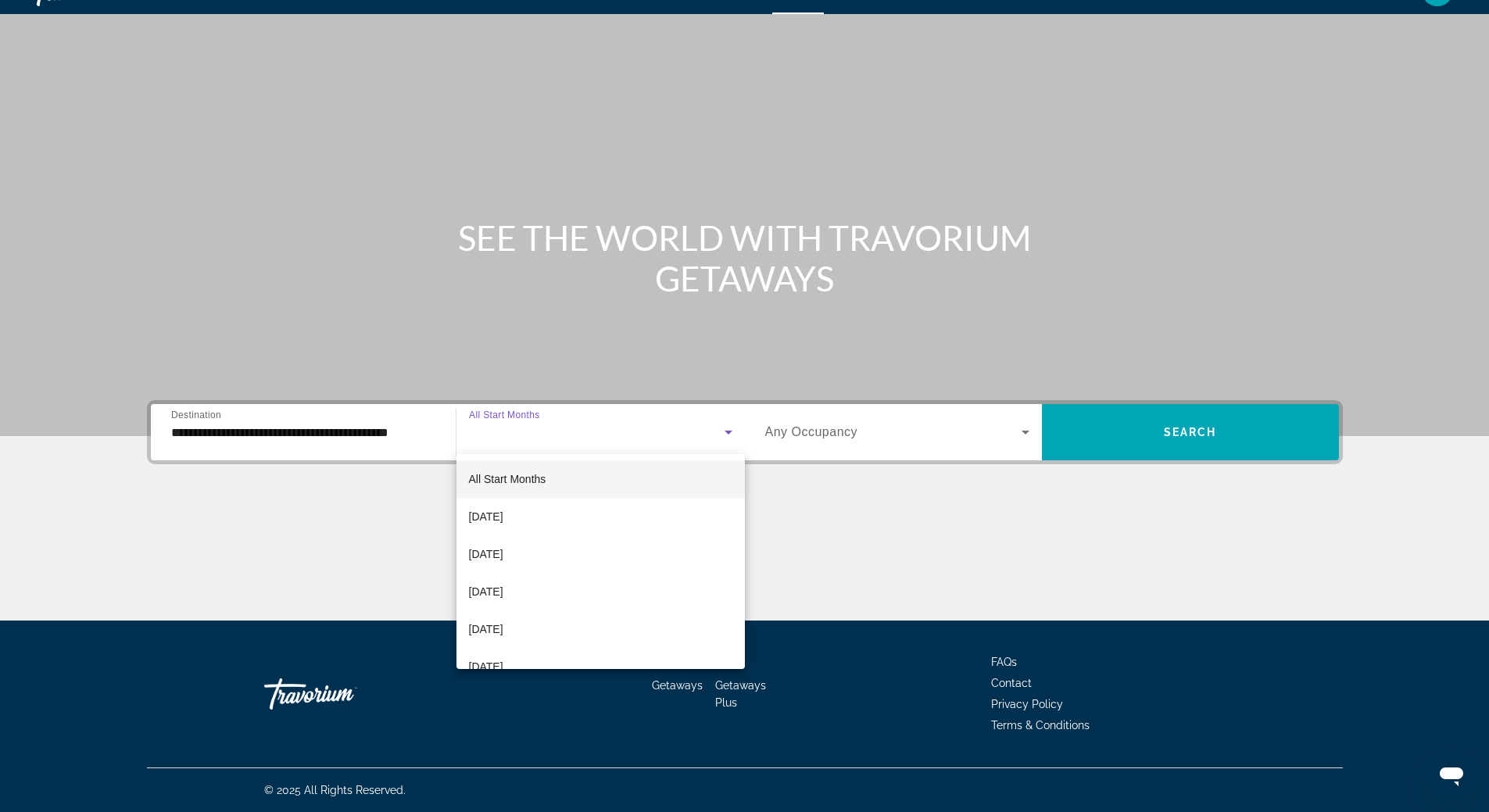
click at [761, 337] on div at bounding box center [744, 406] width 1489 height 812
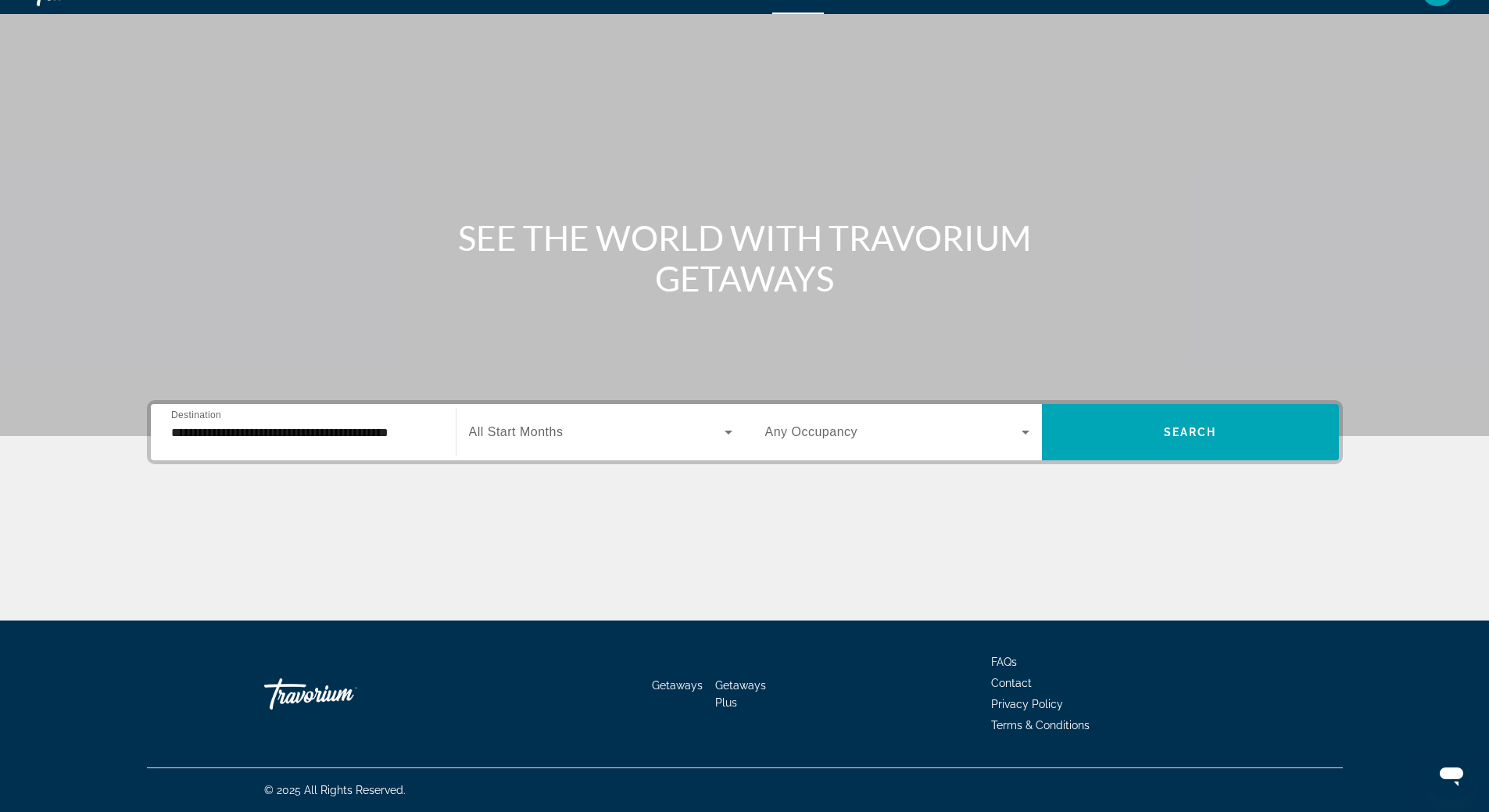
click at [1025, 431] on icon "Search widget" at bounding box center [1025, 432] width 8 height 4
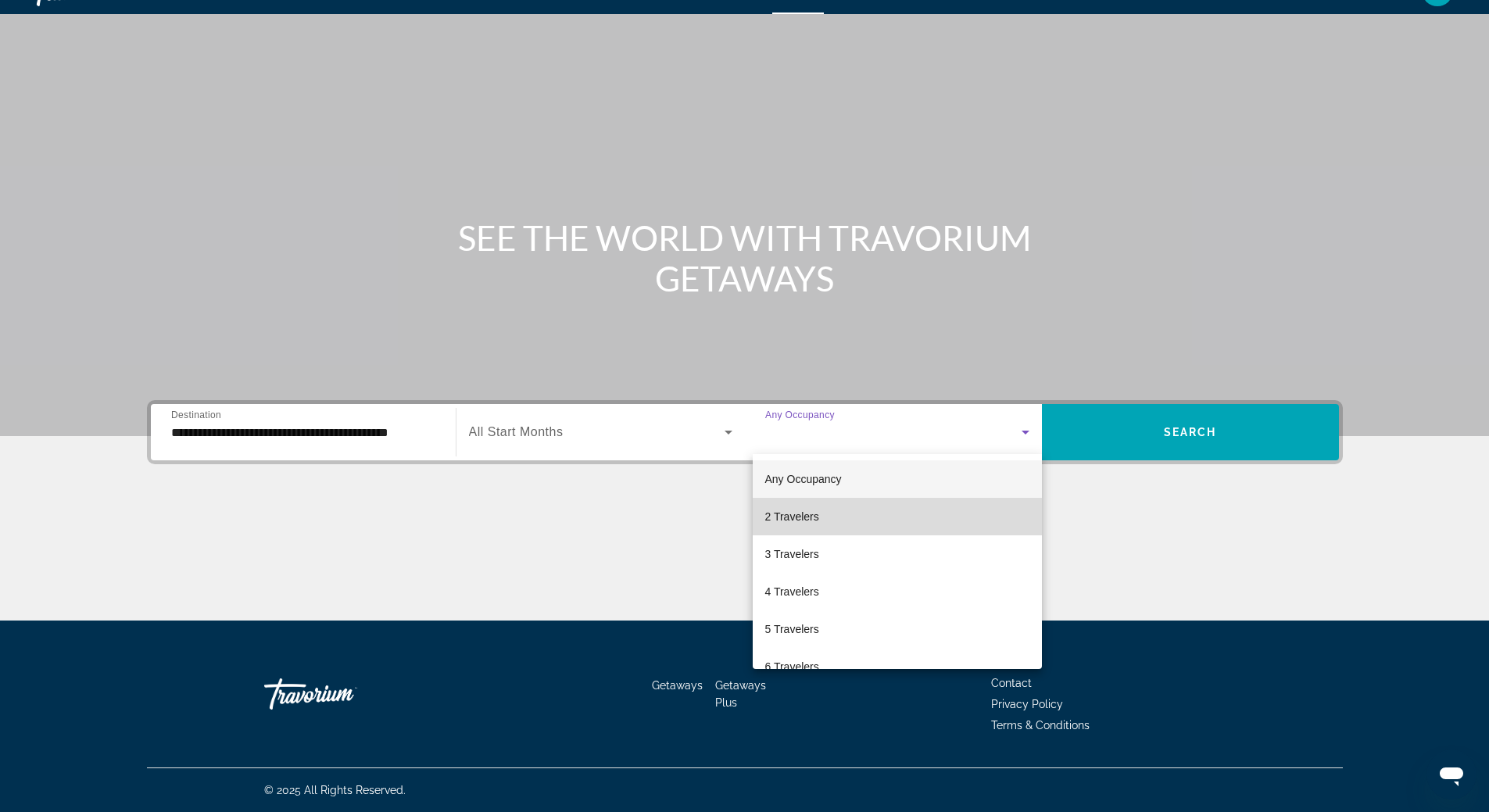
click at [942, 512] on mat-option "2 Travelers" at bounding box center [897, 516] width 289 height 38
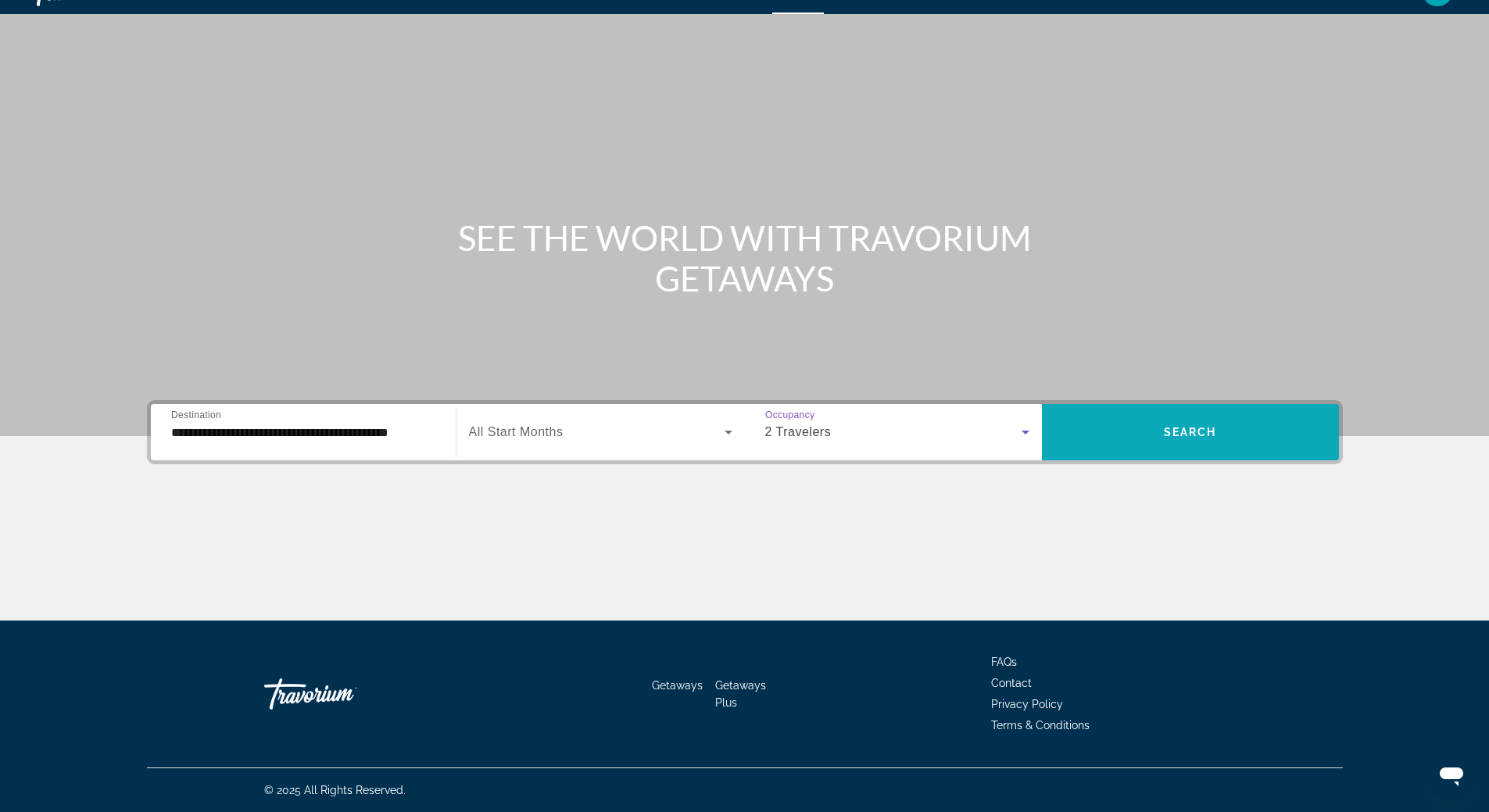
click at [1132, 429] on span "Search widget" at bounding box center [1190, 432] width 297 height 38
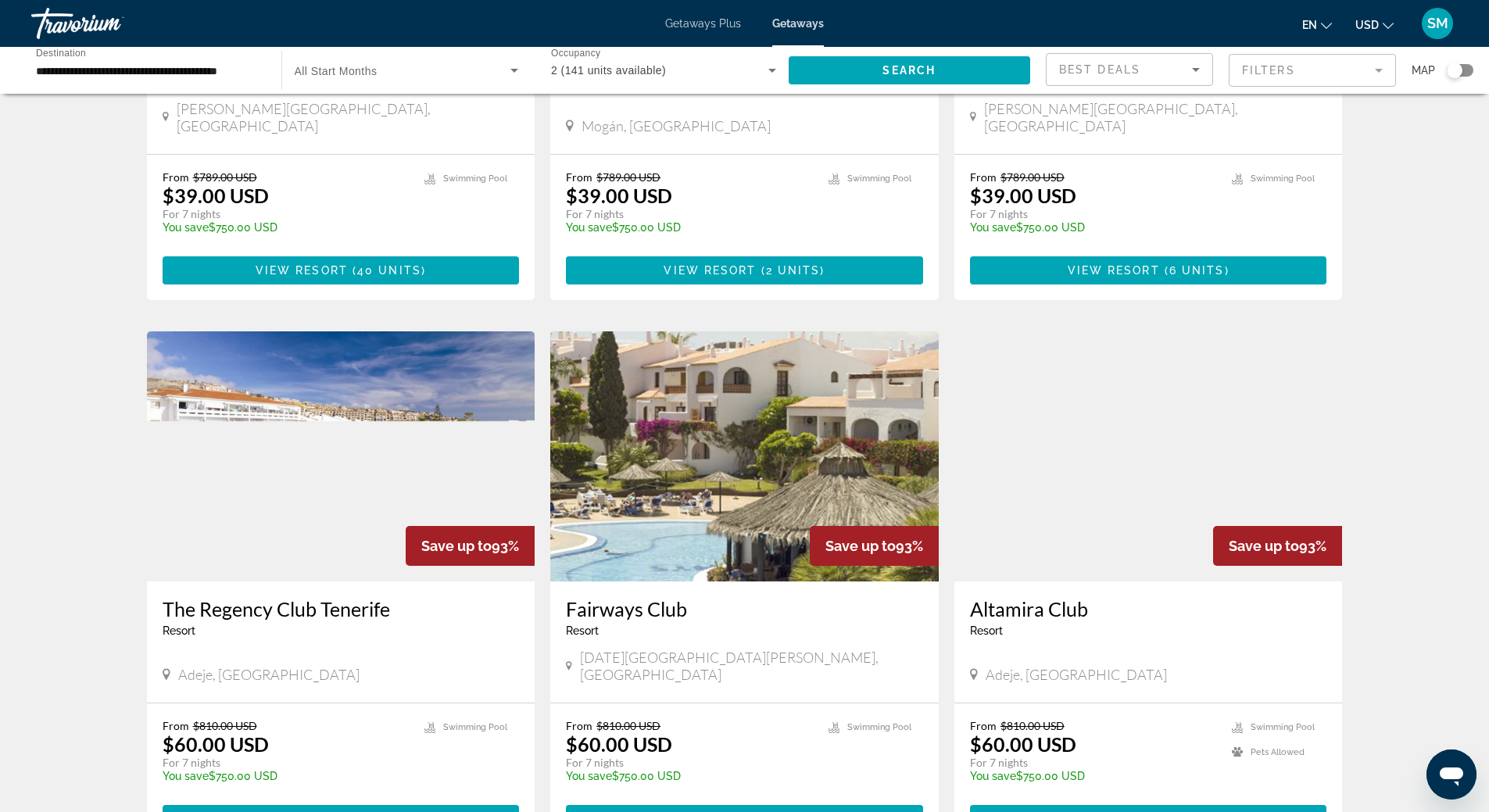
scroll to position [1015, 0]
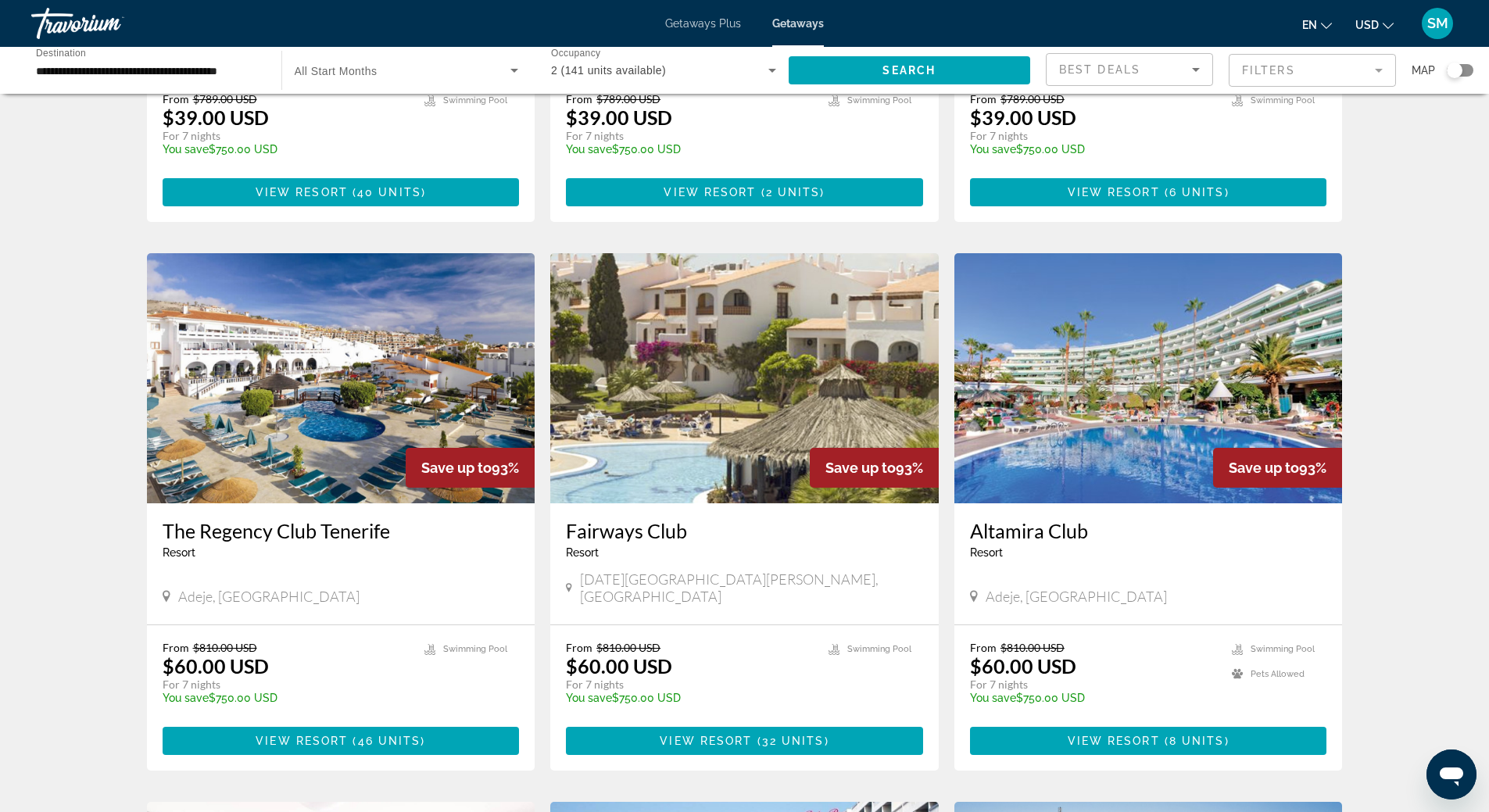
click at [1123, 339] on img "Main content" at bounding box center [1148, 378] width 388 height 250
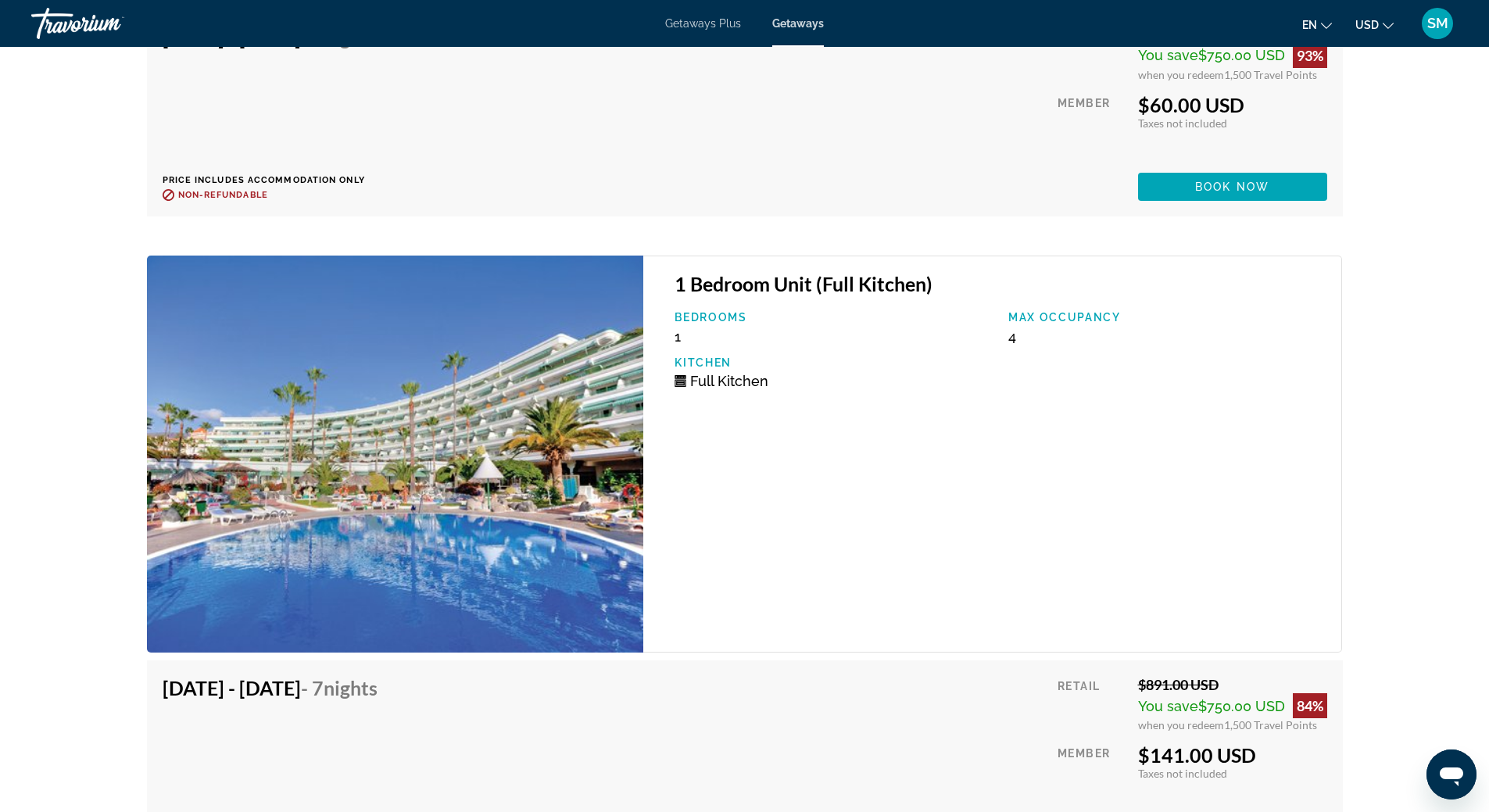
scroll to position [3202, 0]
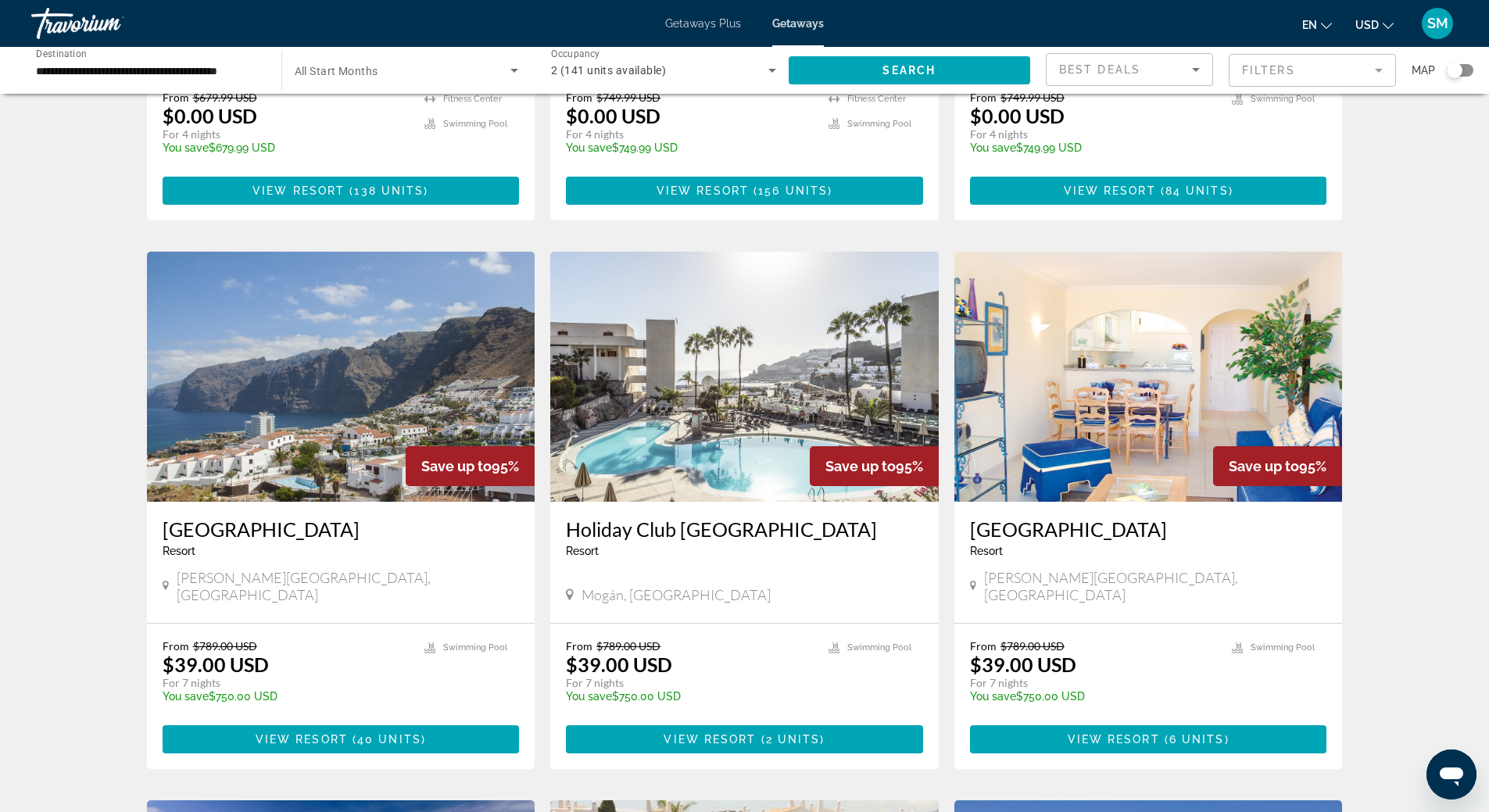
scroll to position [547, 0]
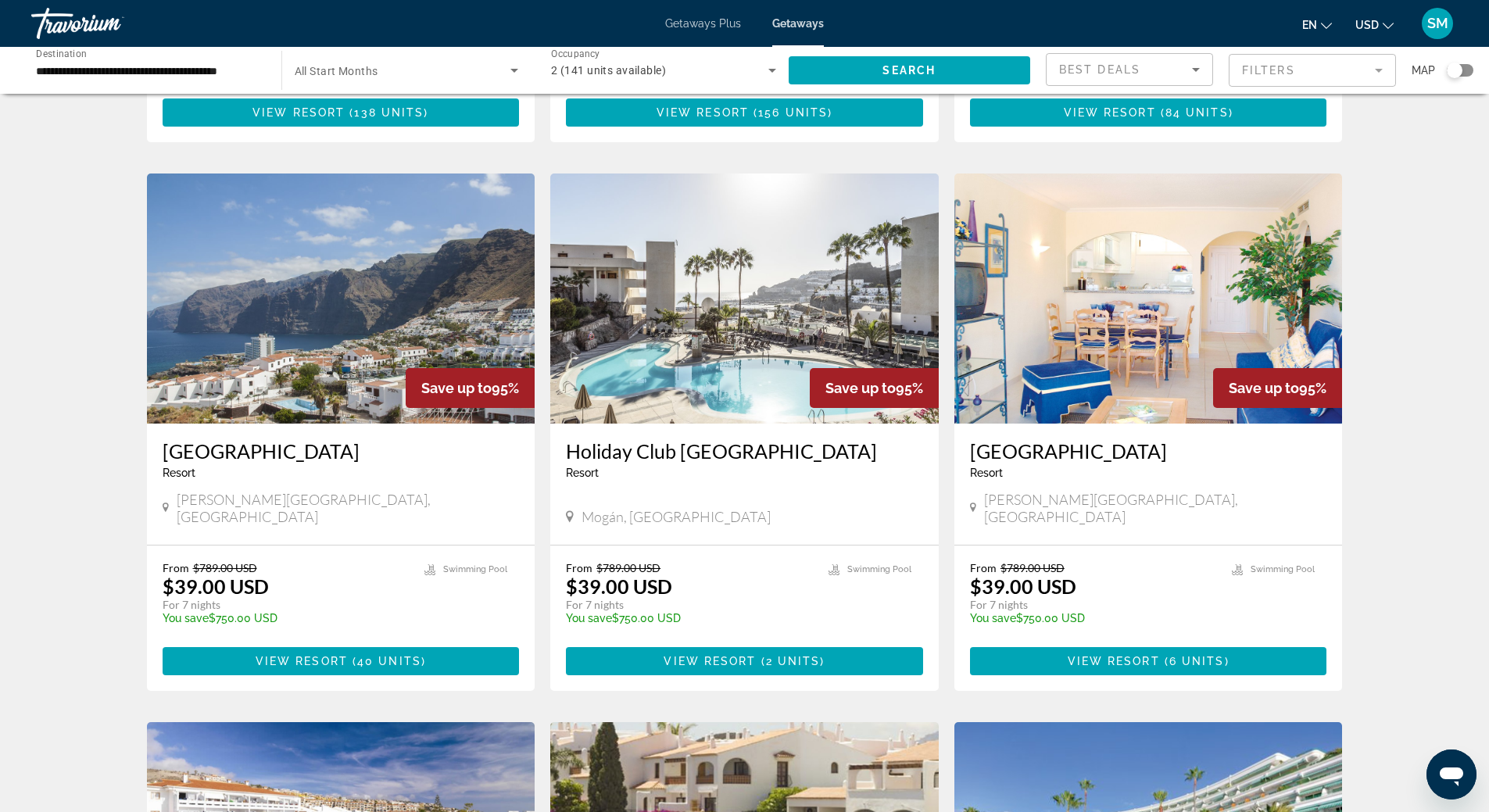
click at [359, 293] on img "Main content" at bounding box center [341, 298] width 388 height 250
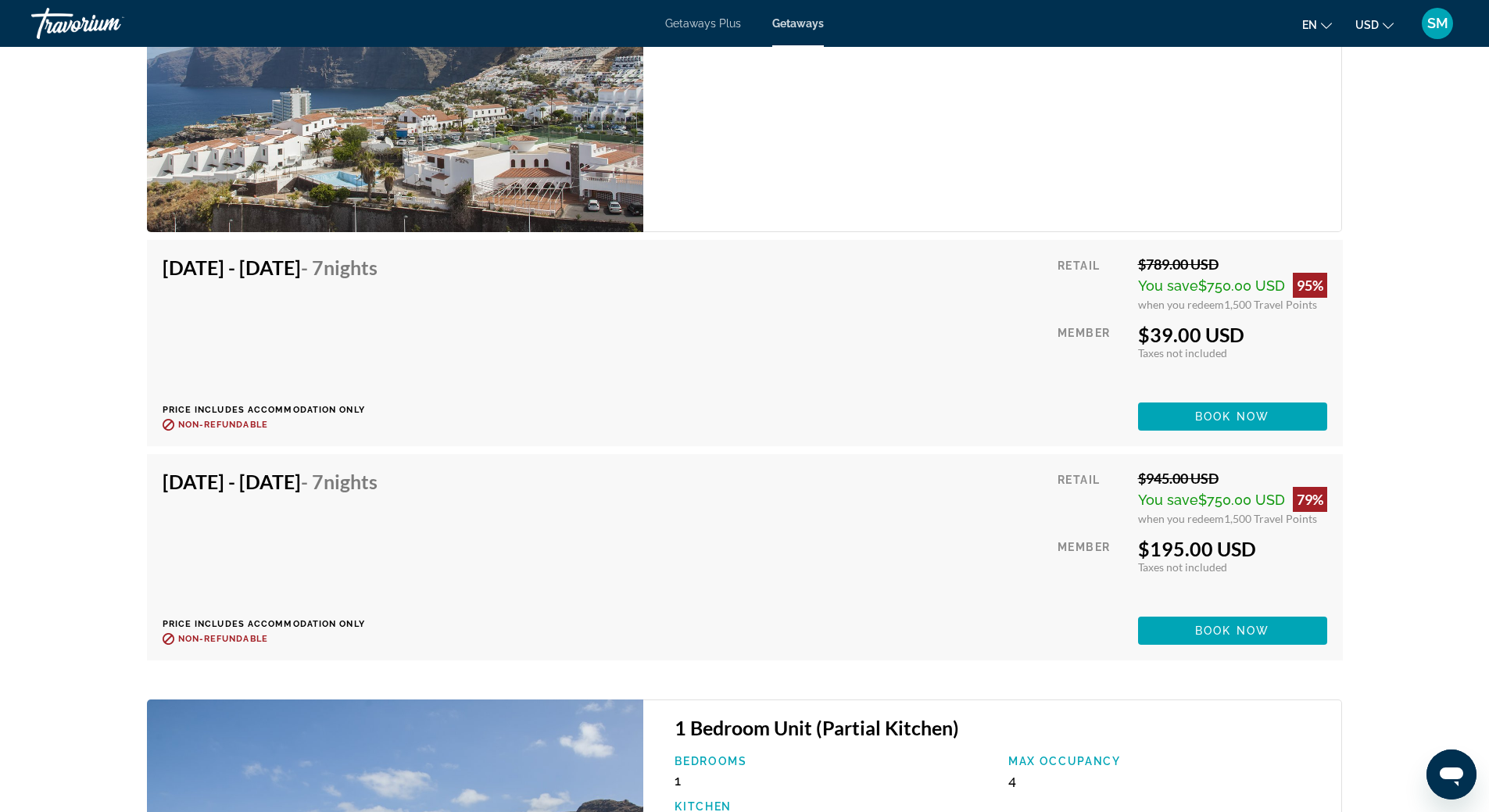
scroll to position [3046, 0]
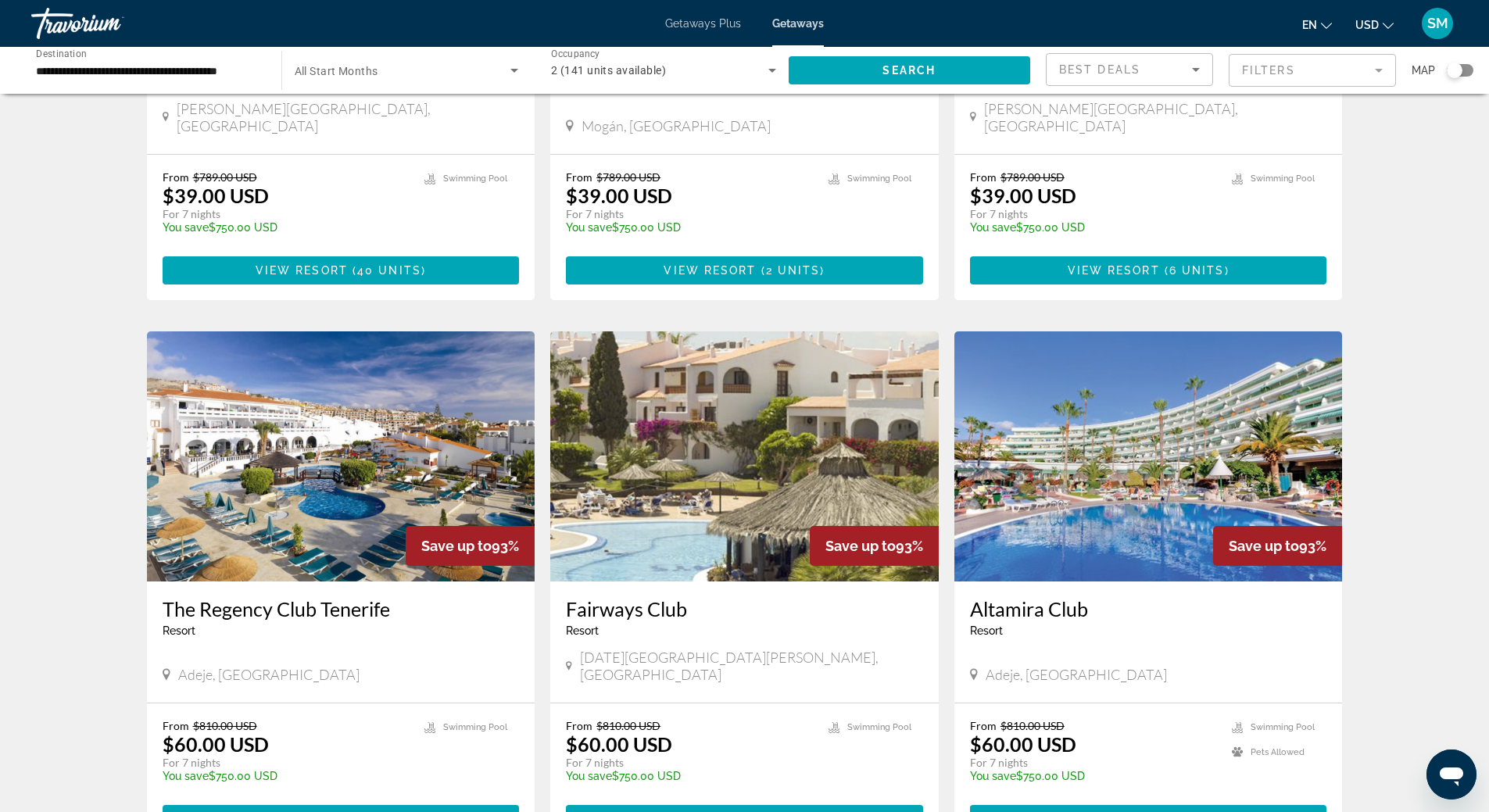
scroll to position [1015, 0]
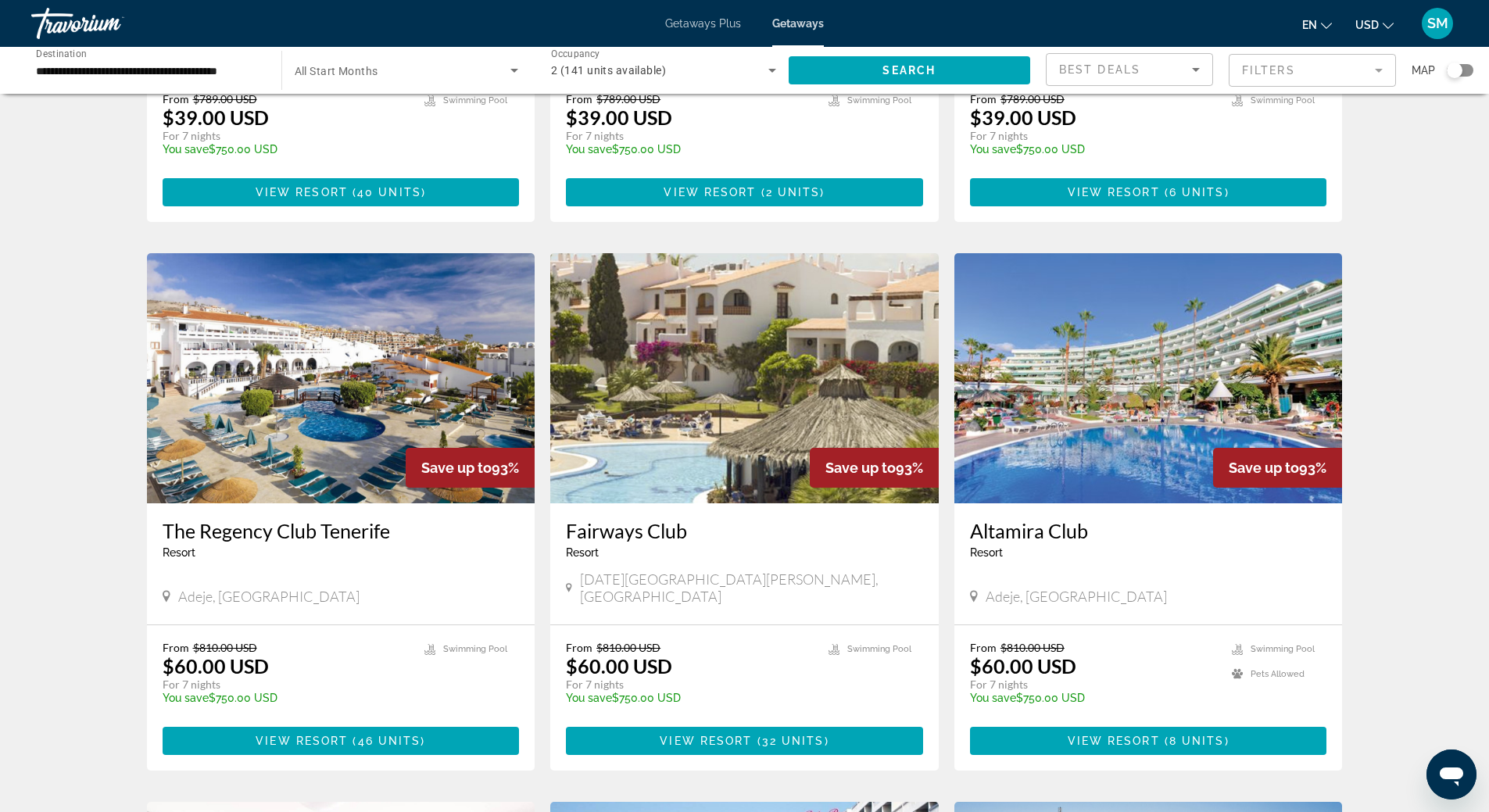
click at [402, 330] on img "Main content" at bounding box center [341, 378] width 388 height 250
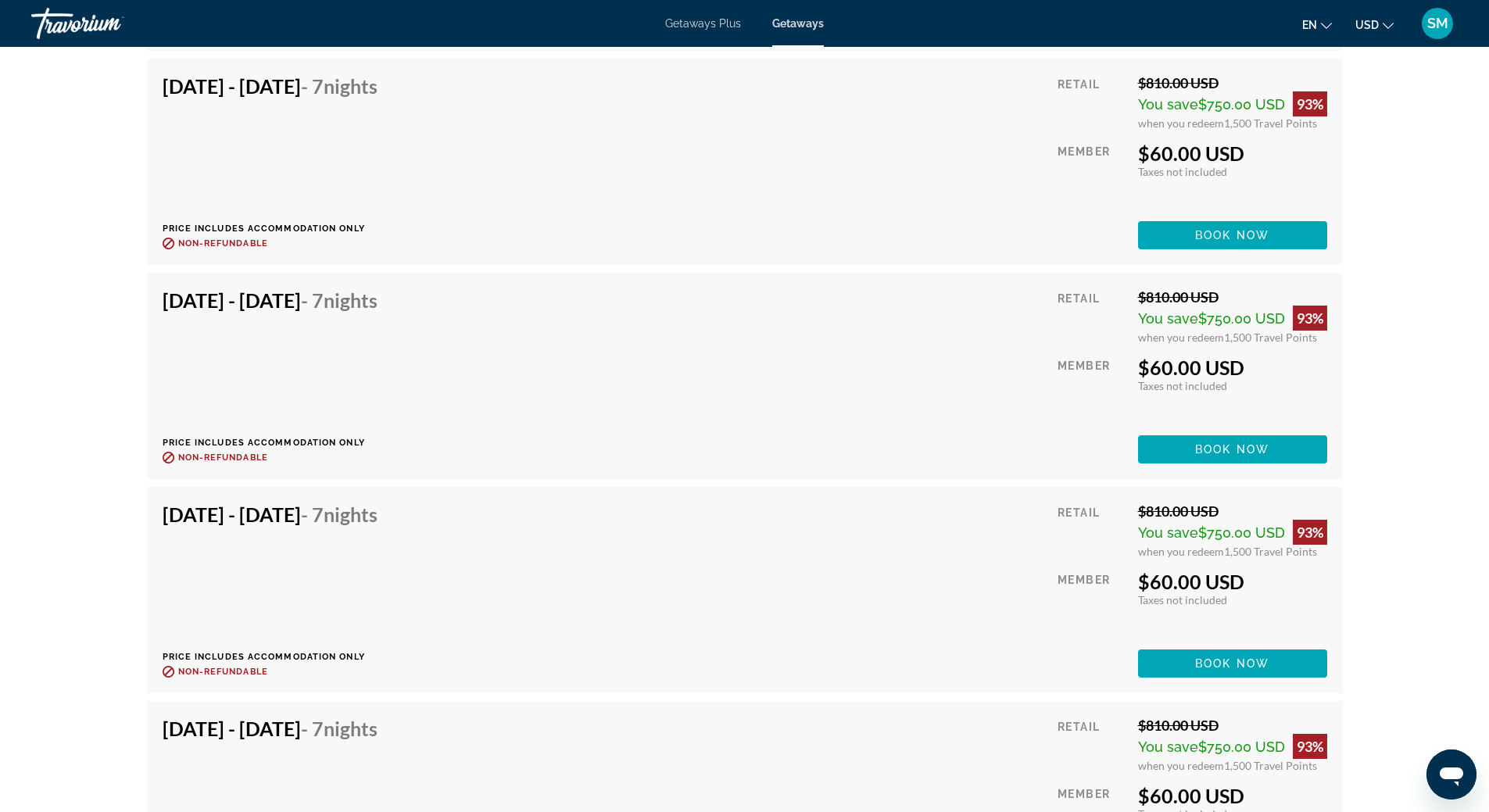
scroll to position [3124, 0]
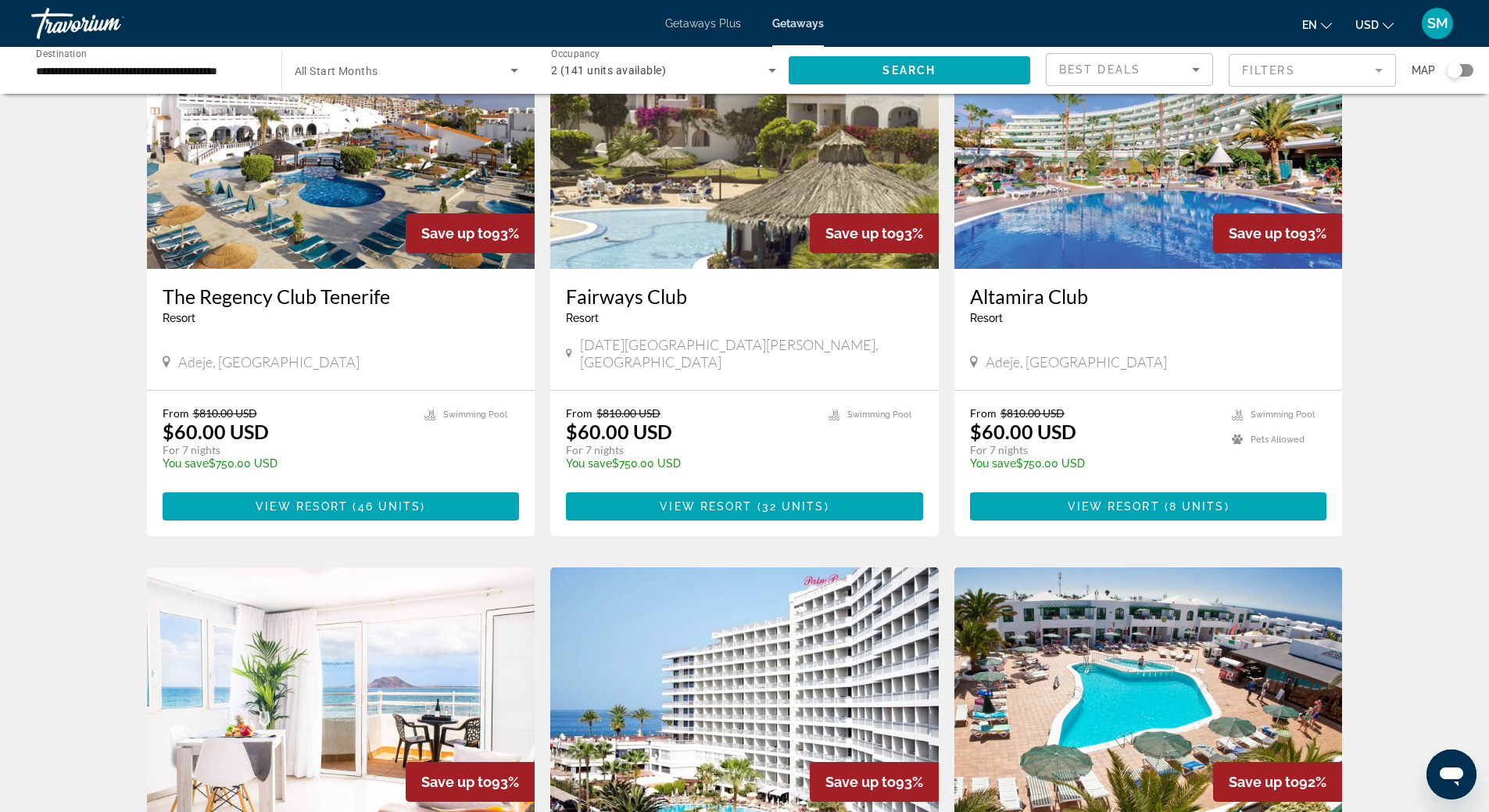
scroll to position [1172, 0]
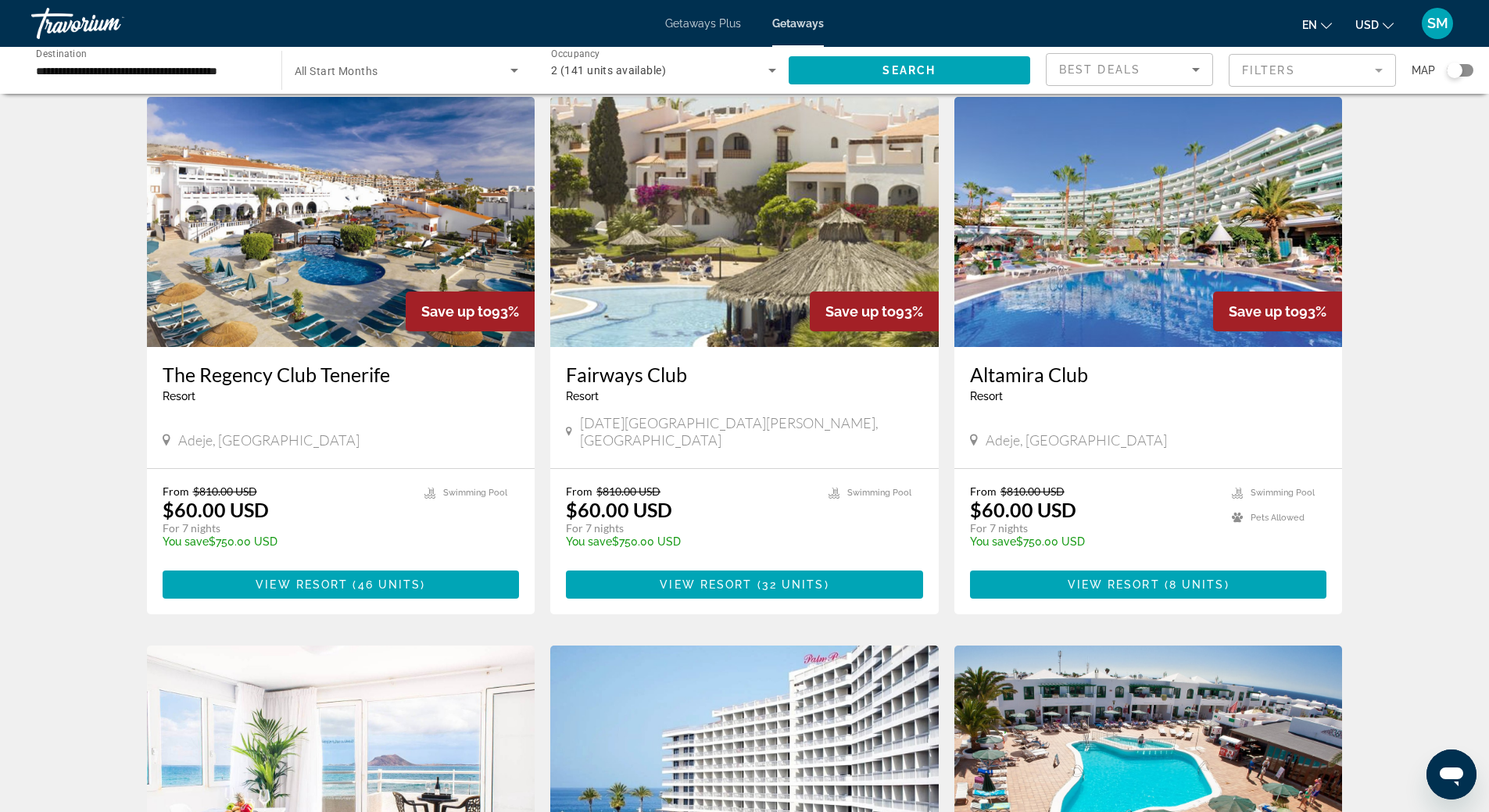
click at [1169, 259] on img "Main content" at bounding box center [1148, 222] width 388 height 250
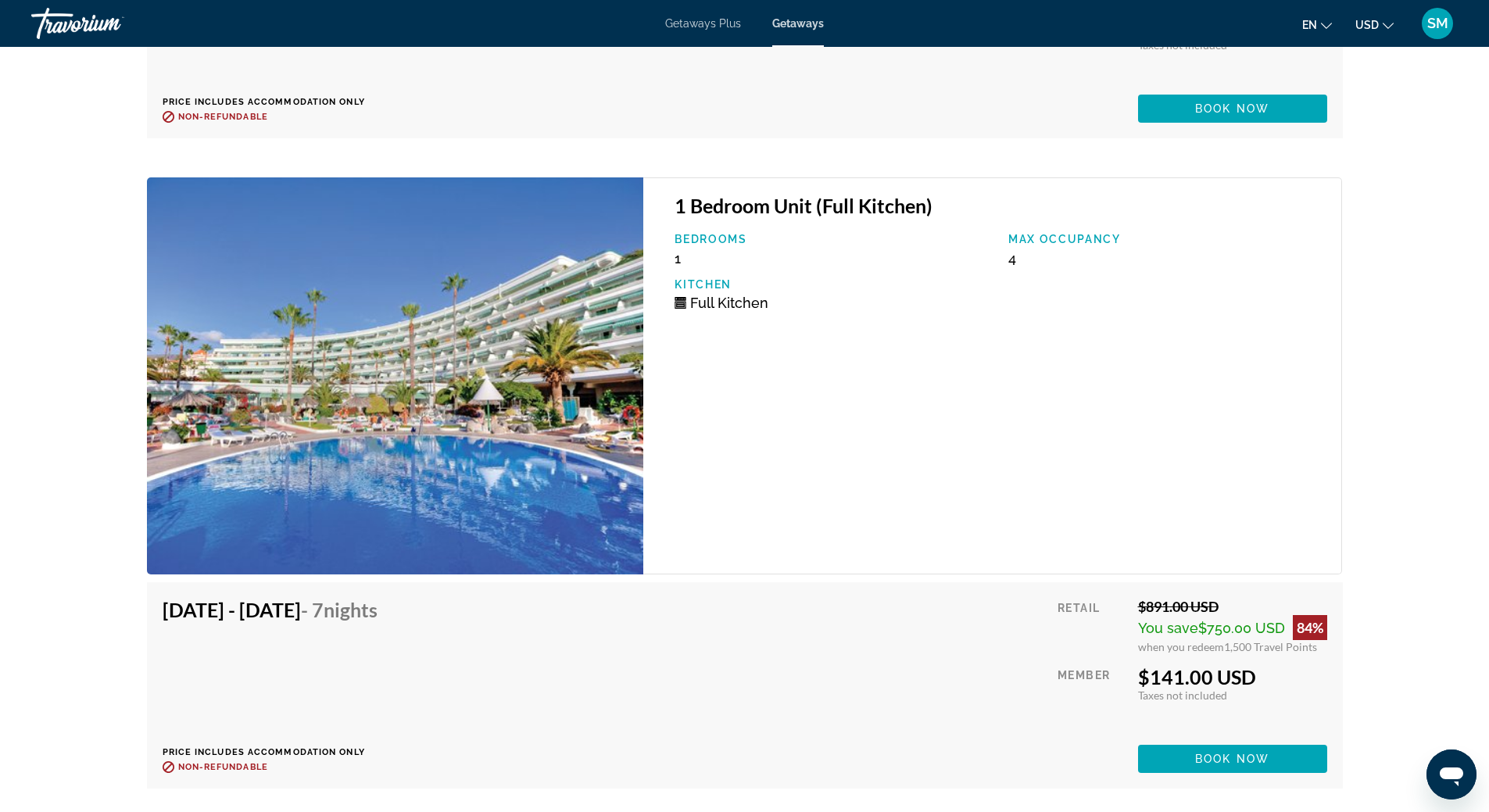
scroll to position [3202, 0]
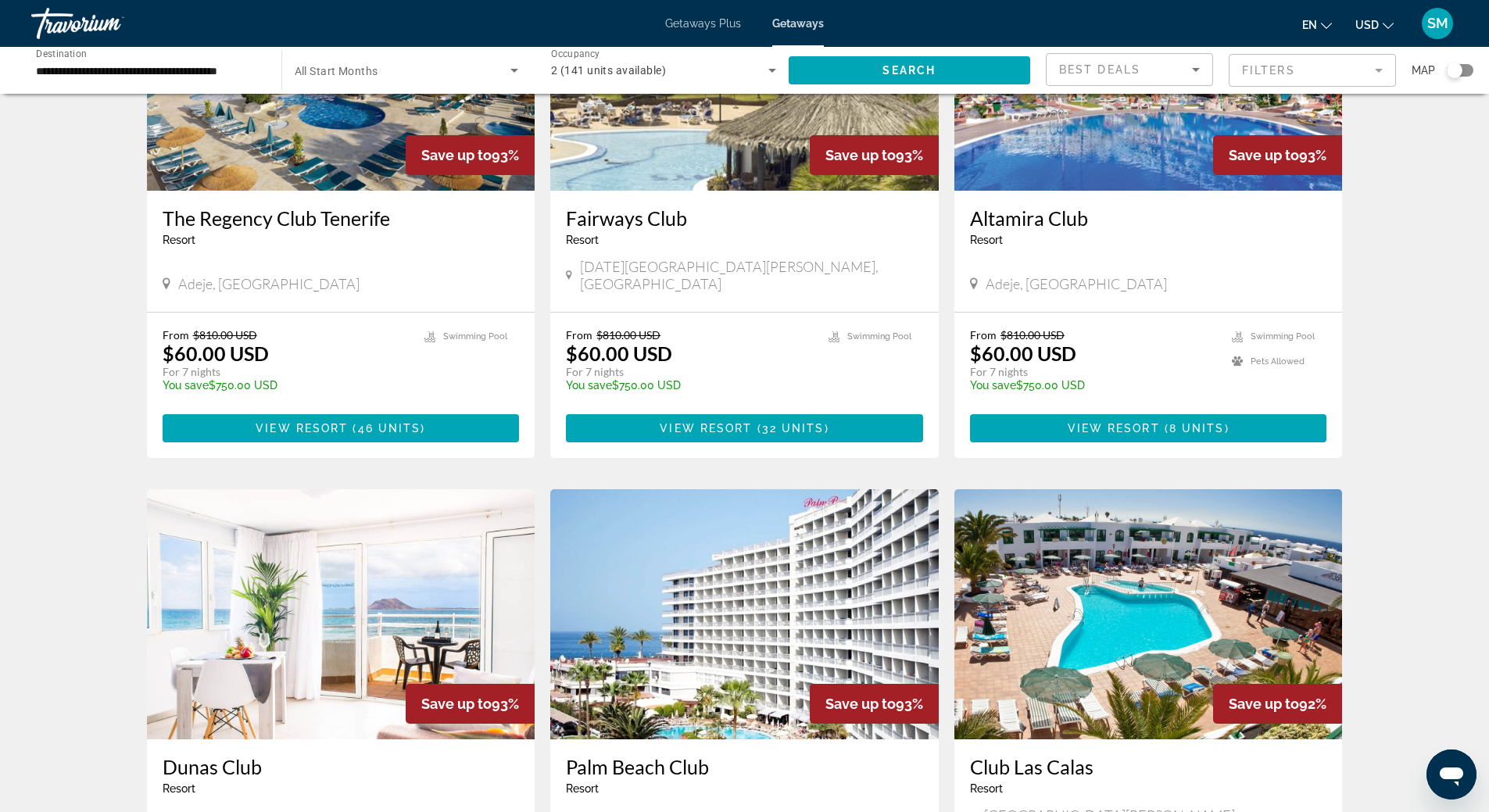
scroll to position [1641, 0]
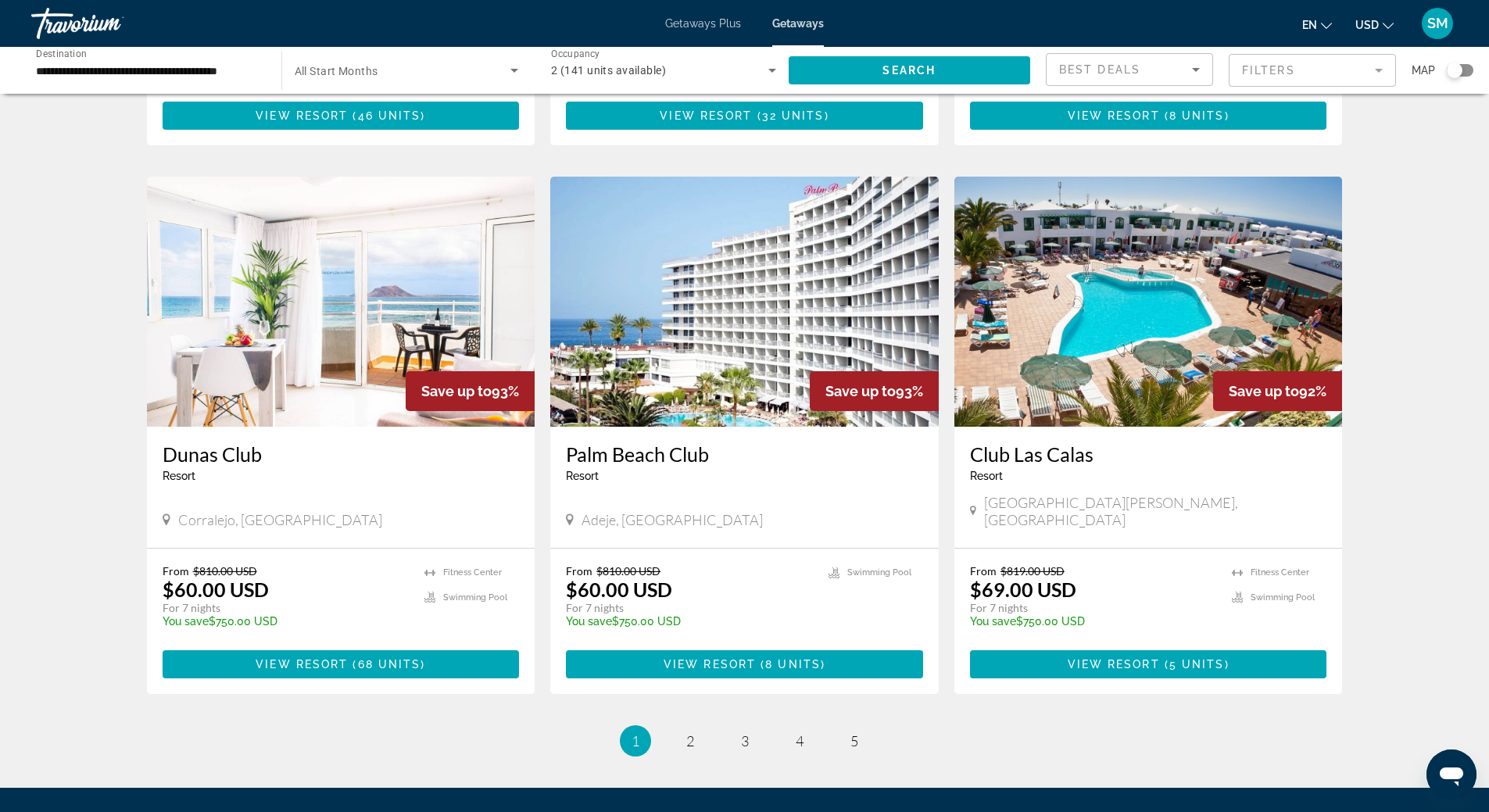
click at [704, 250] on img "Main content" at bounding box center [744, 301] width 388 height 250
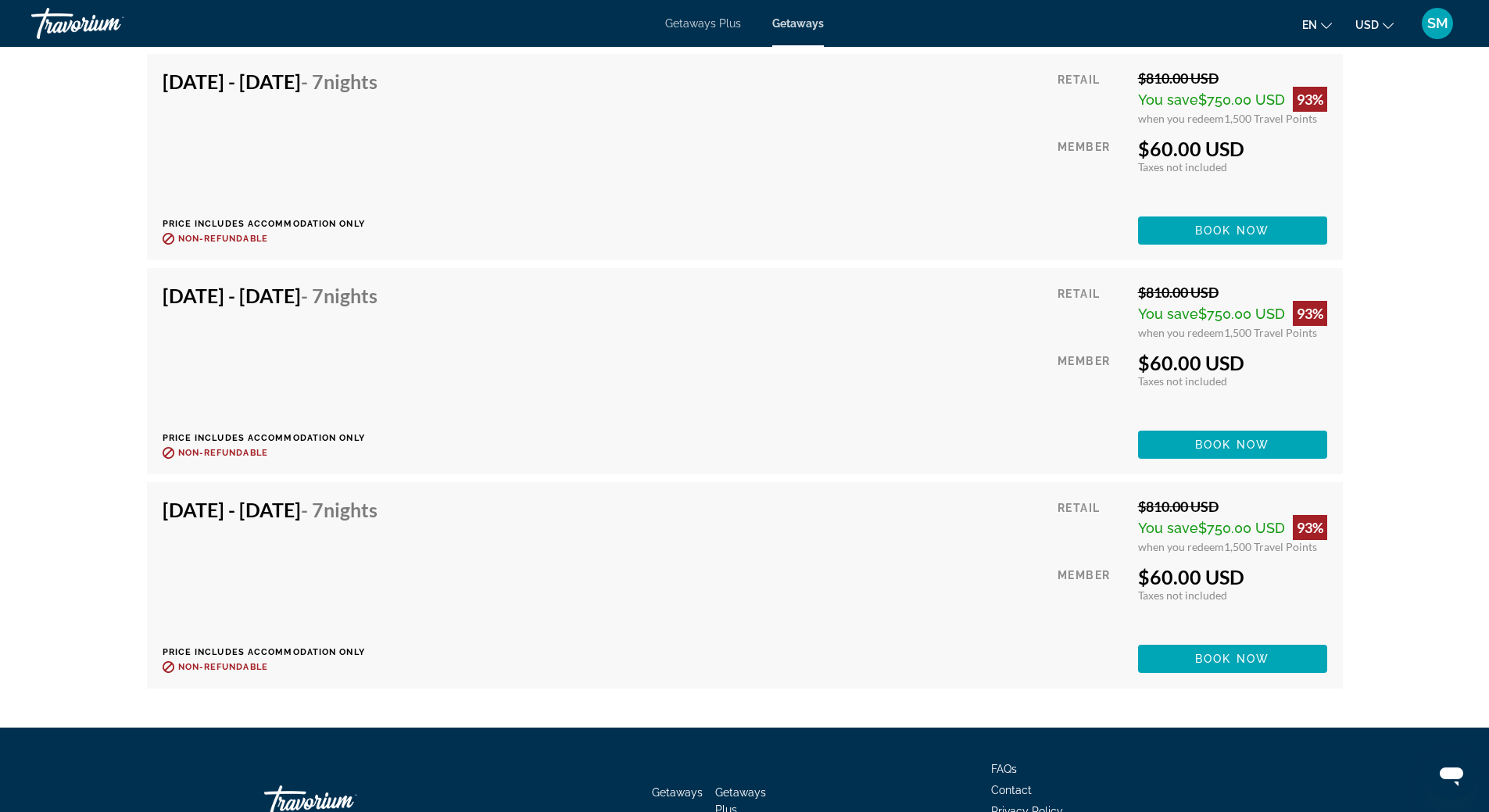
scroll to position [2734, 0]
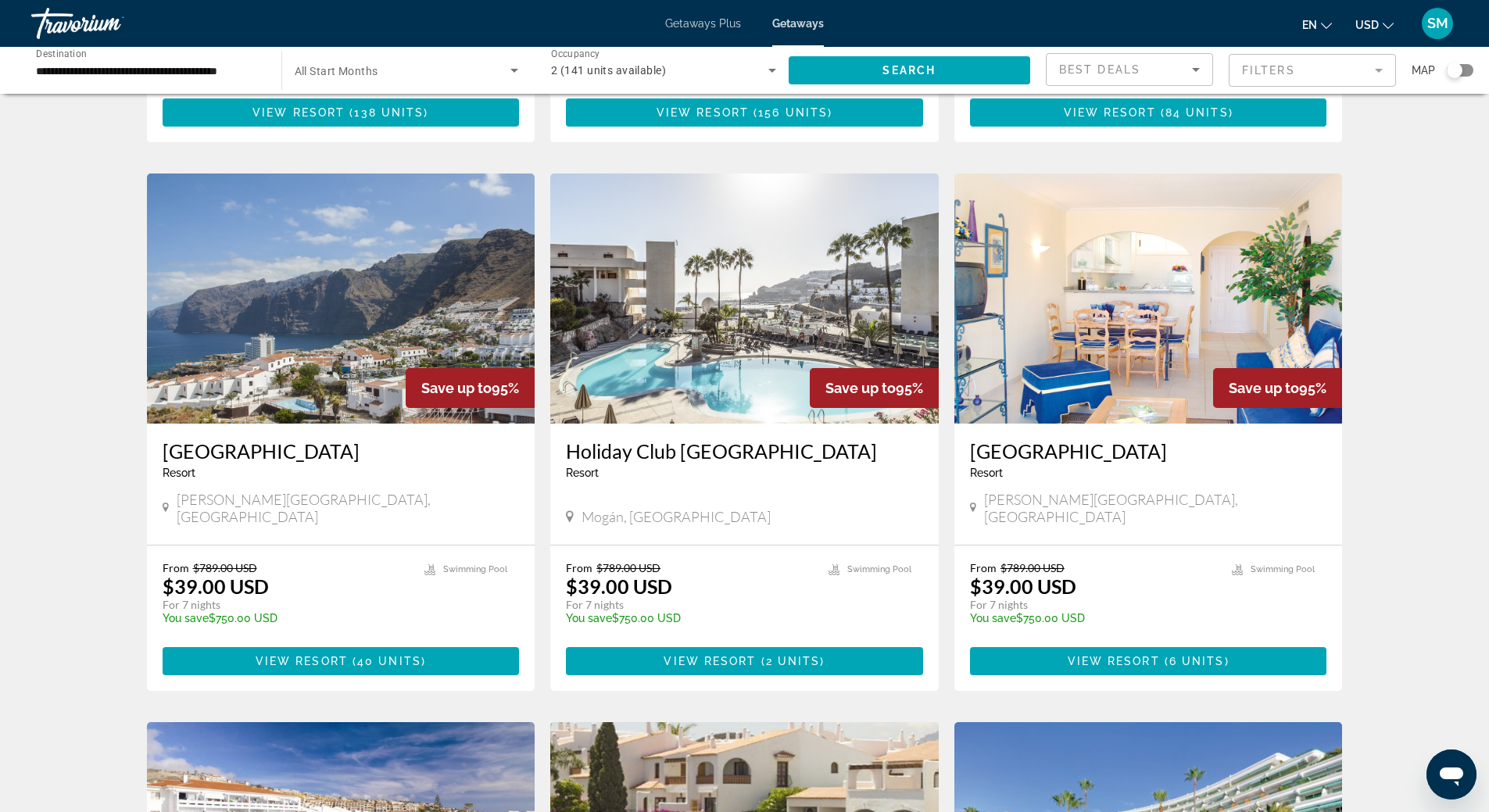
scroll to position [625, 0]
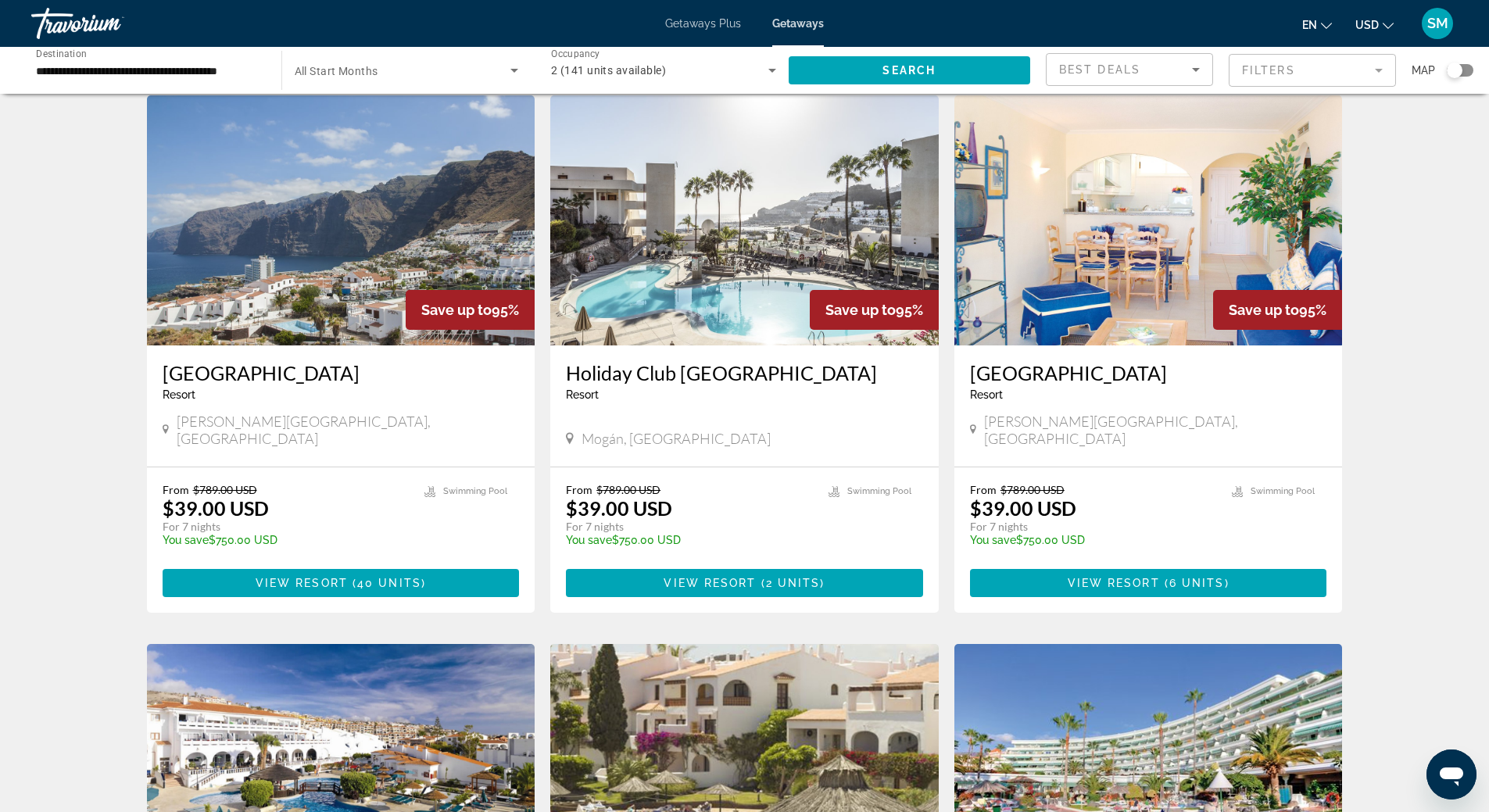
click at [386, 214] on img "Main content" at bounding box center [341, 220] width 388 height 250
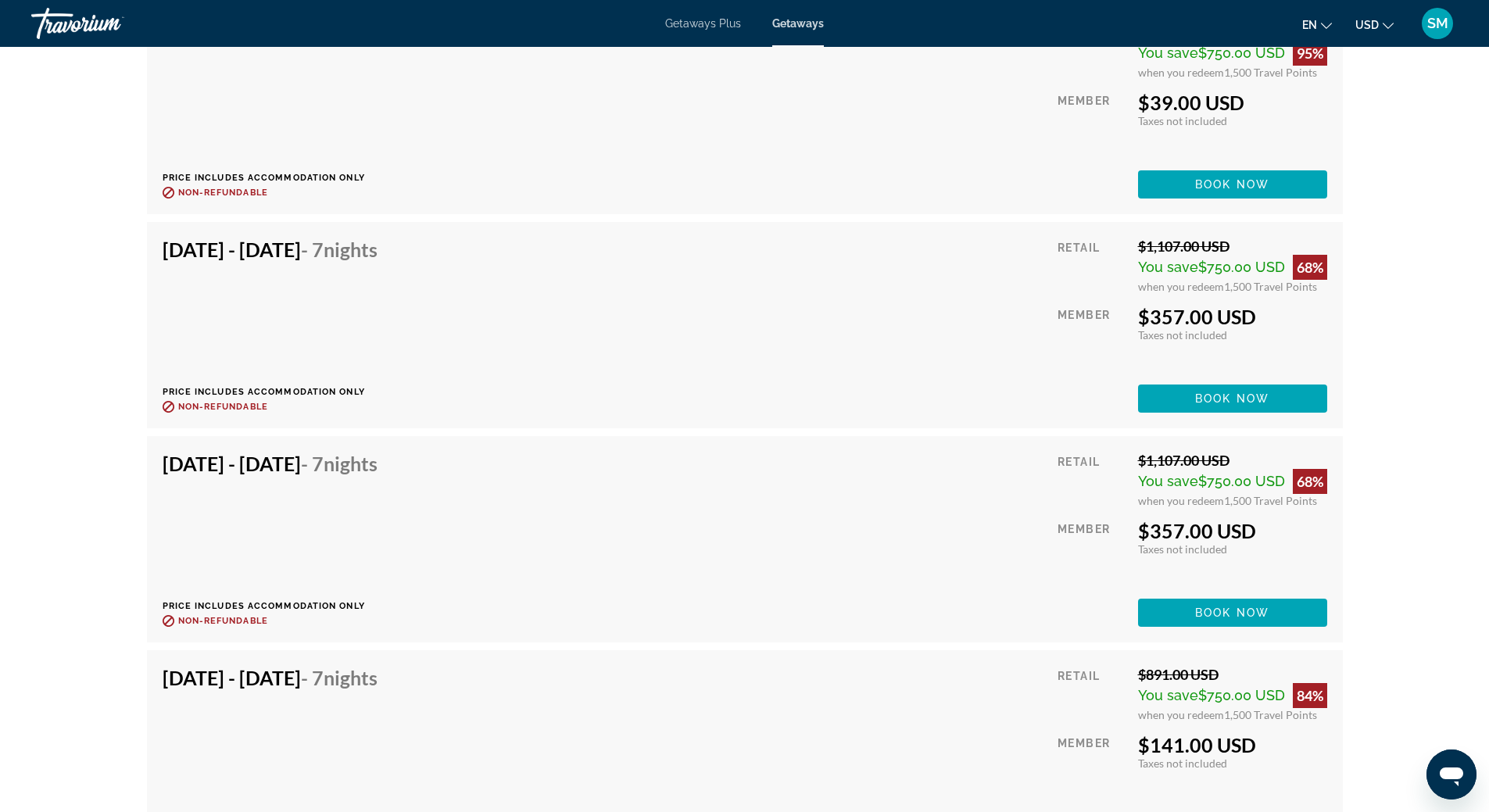
scroll to position [4124, 0]
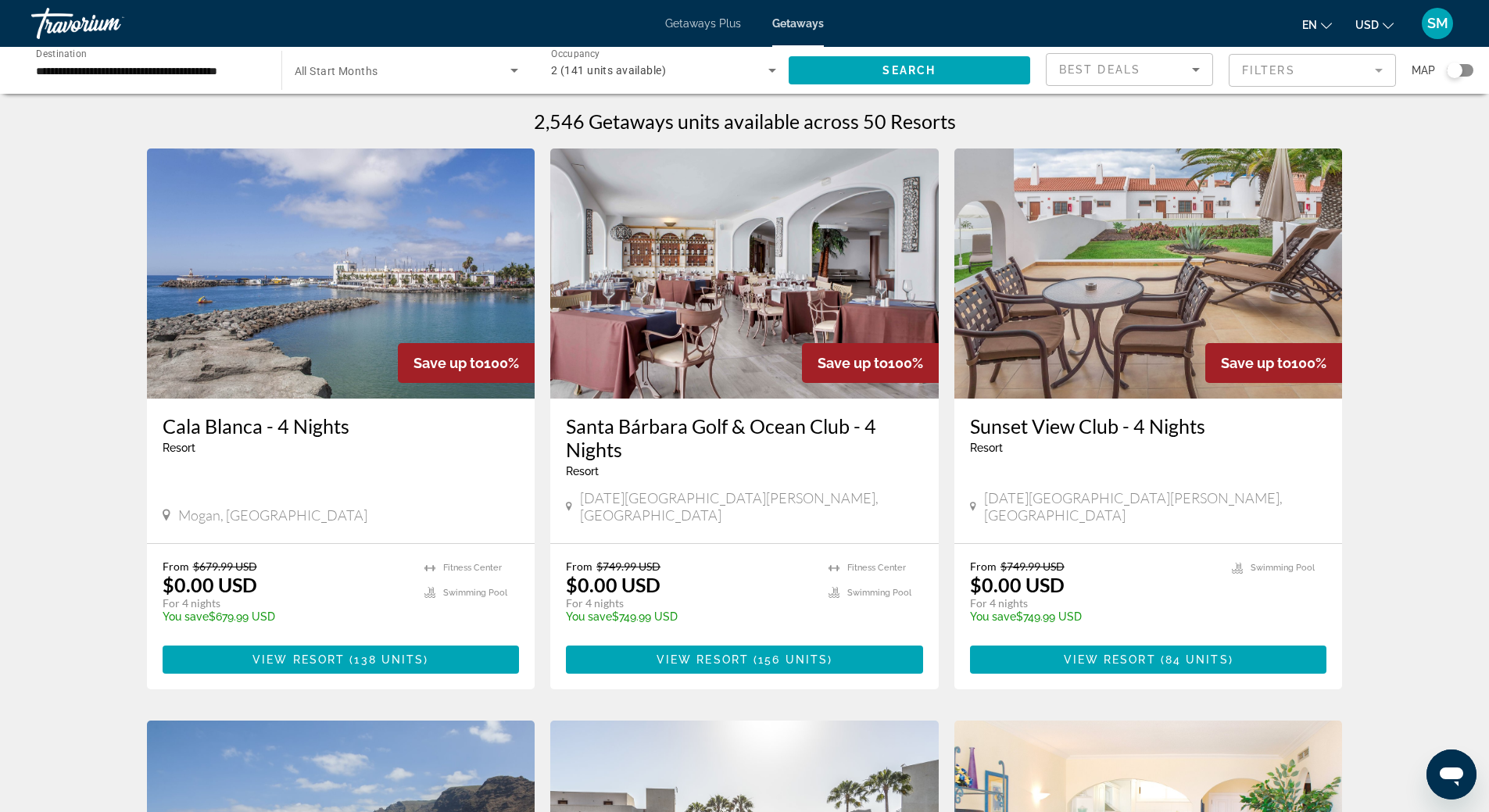
click at [828, 293] on img "Main content" at bounding box center [744, 272] width 388 height 250
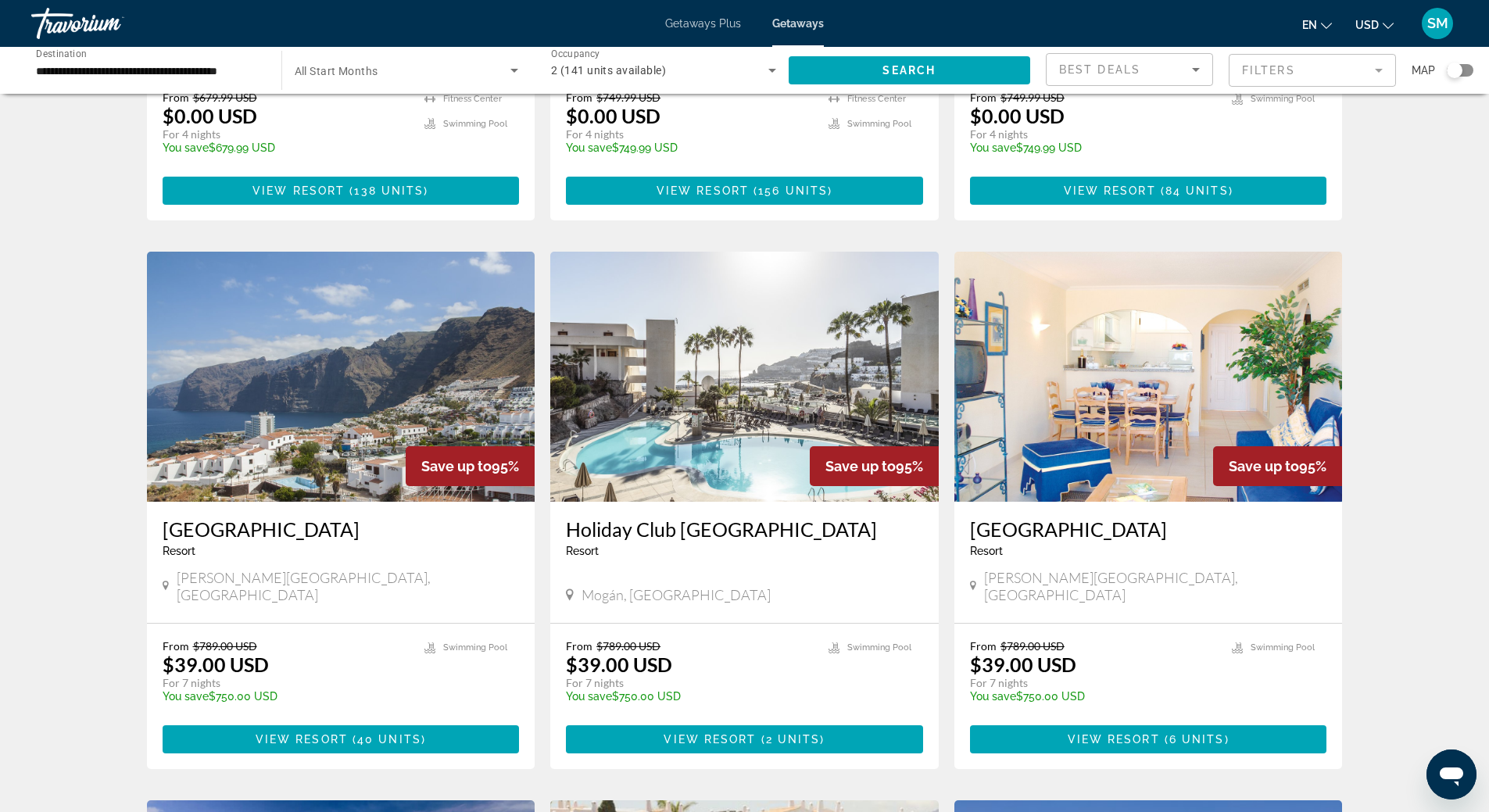
scroll to position [547, 0]
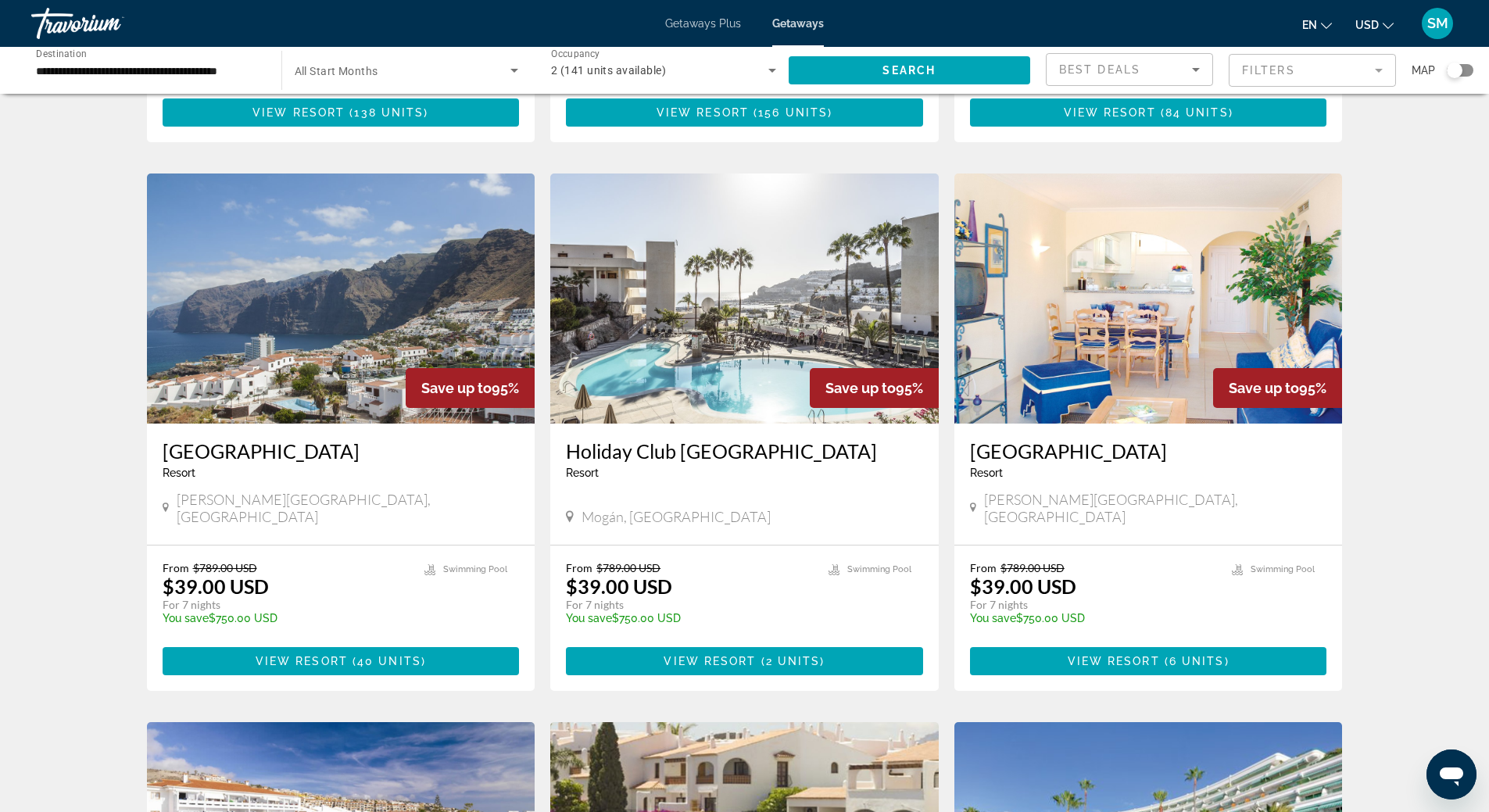
click at [1154, 319] on img "Main content" at bounding box center [1148, 298] width 388 height 250
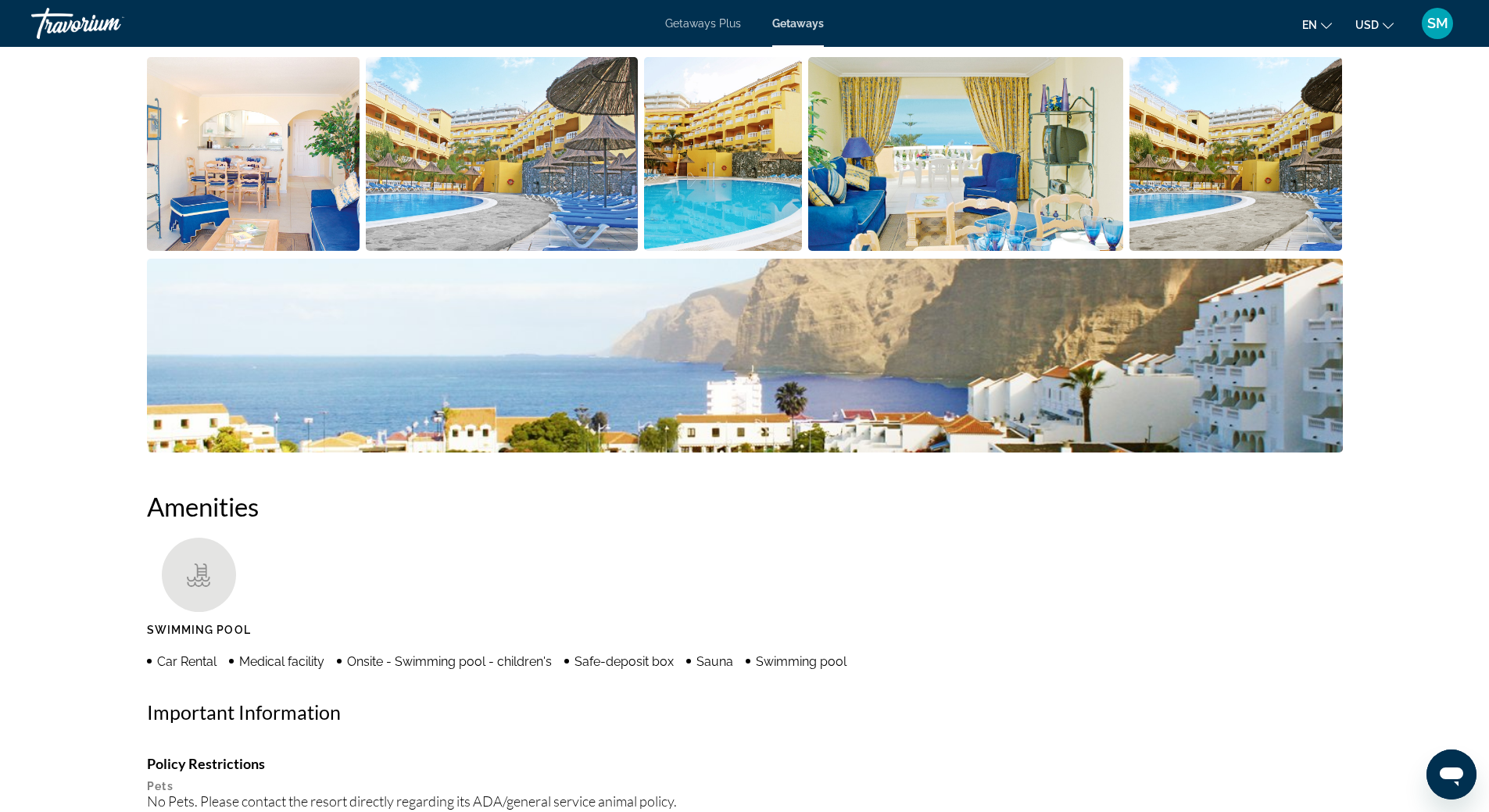
scroll to position [391, 0]
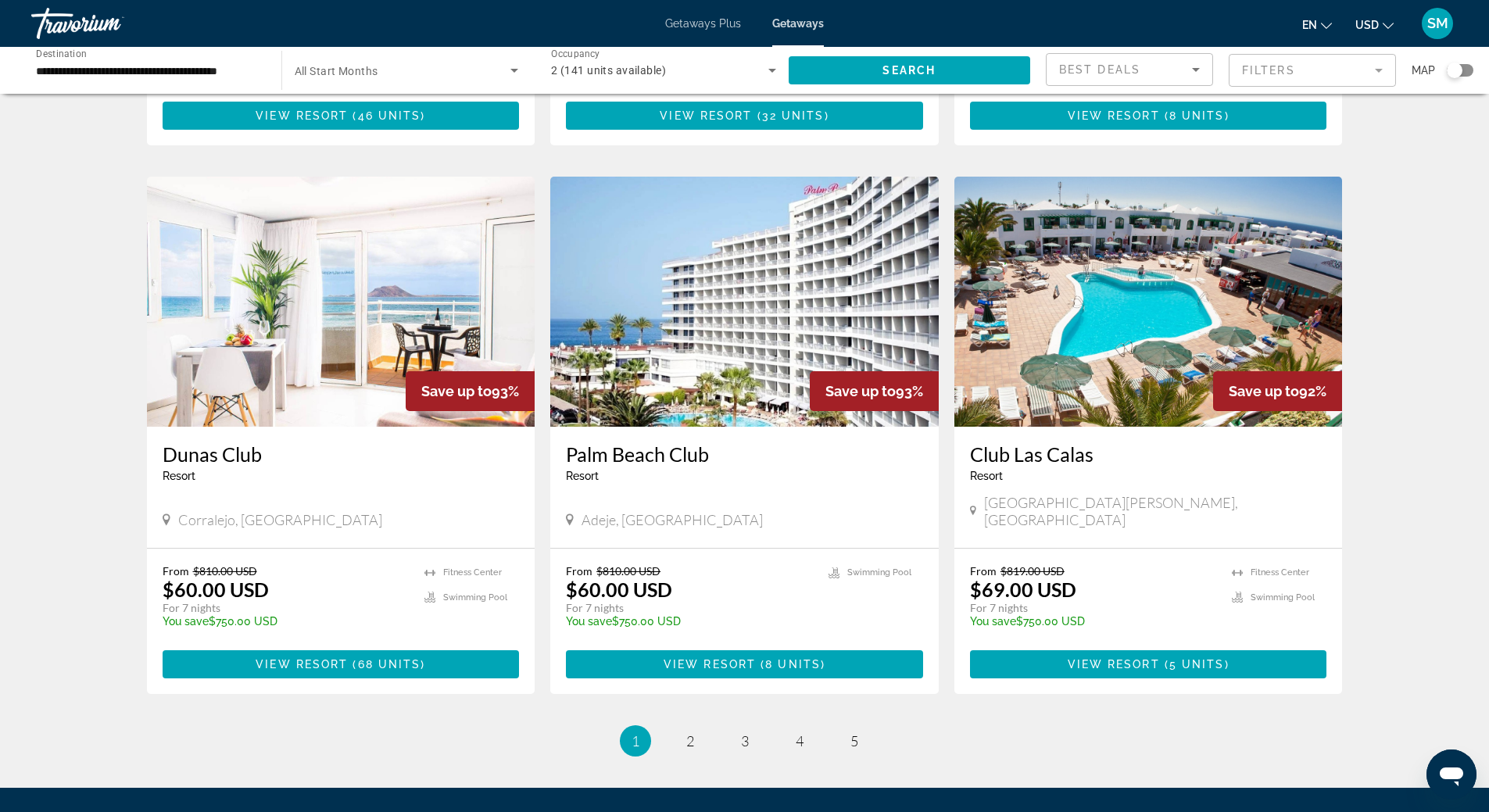
scroll to position [1719, 0]
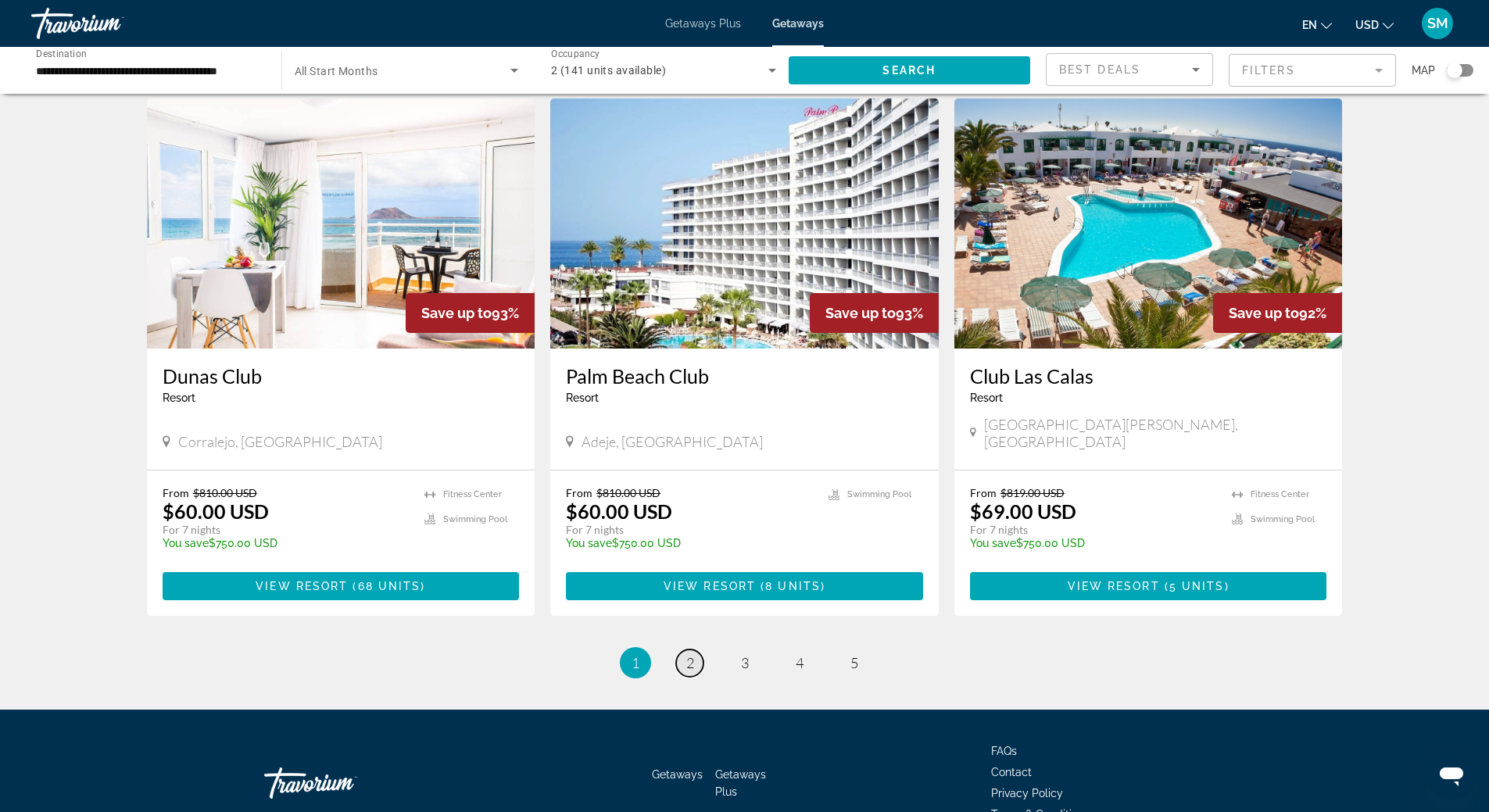
click at [690, 649] on link "page 2" at bounding box center [689, 662] width 27 height 27
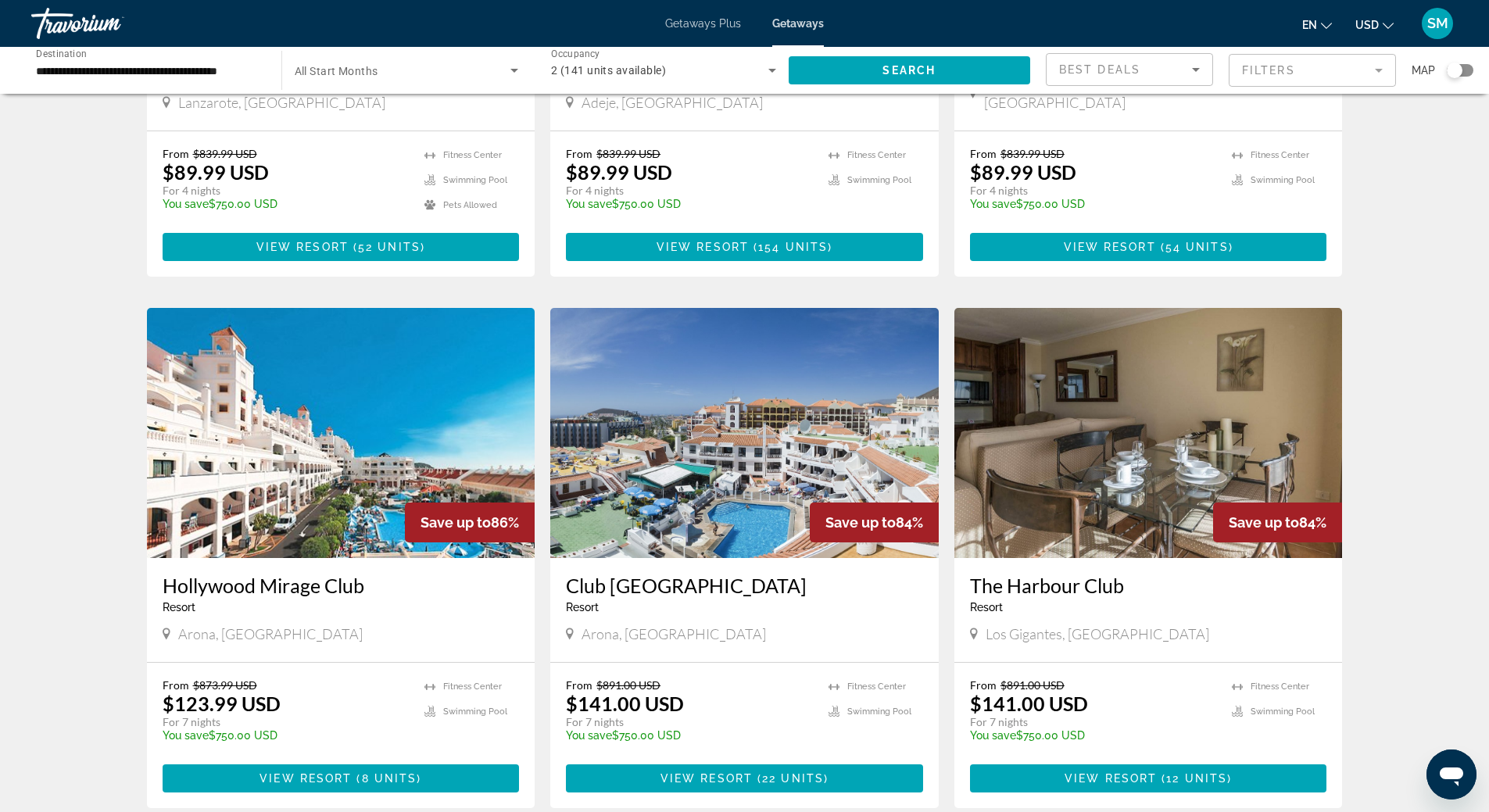
scroll to position [1015, 0]
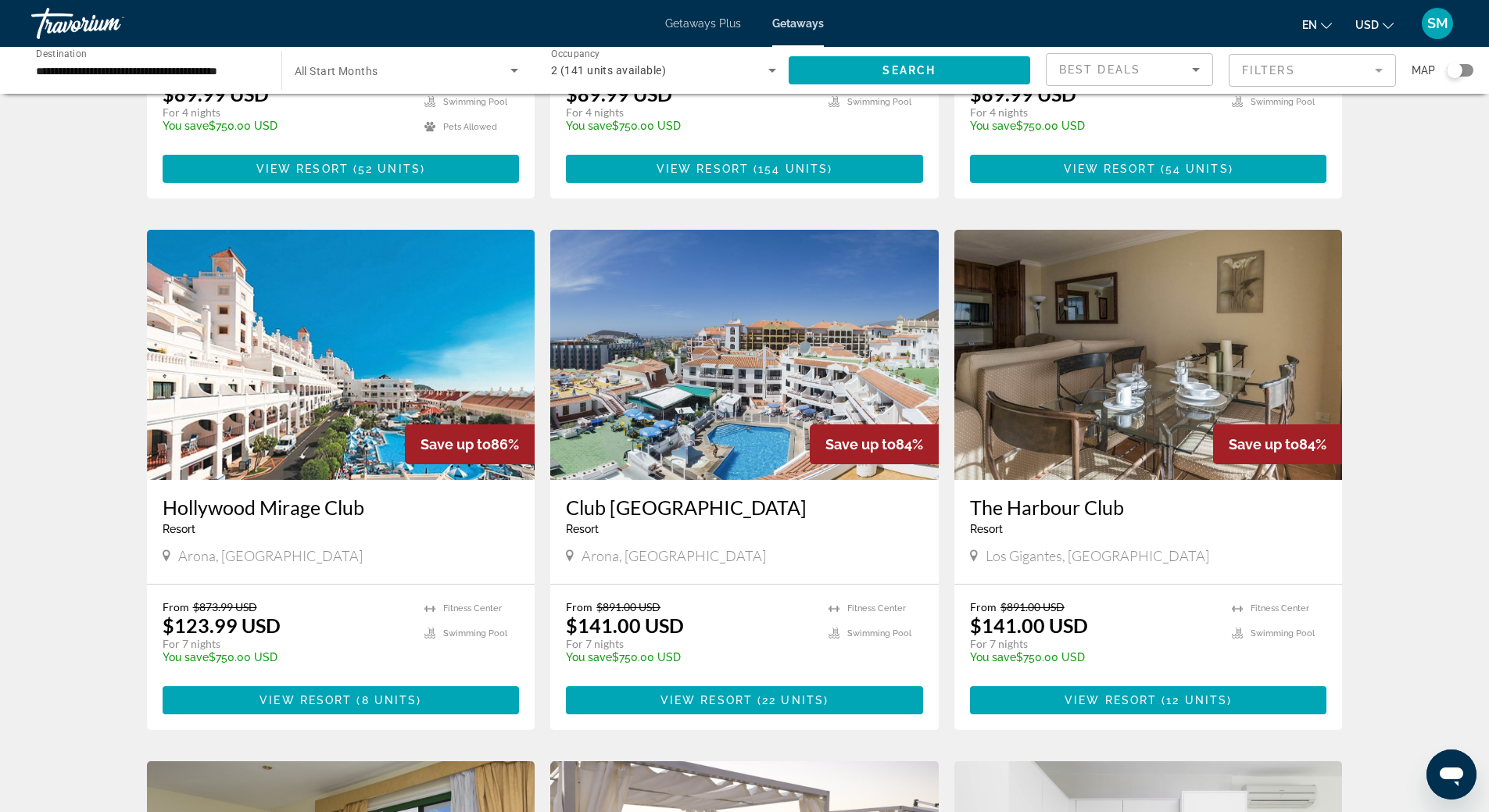
click at [675, 364] on img "Main content" at bounding box center [744, 354] width 388 height 250
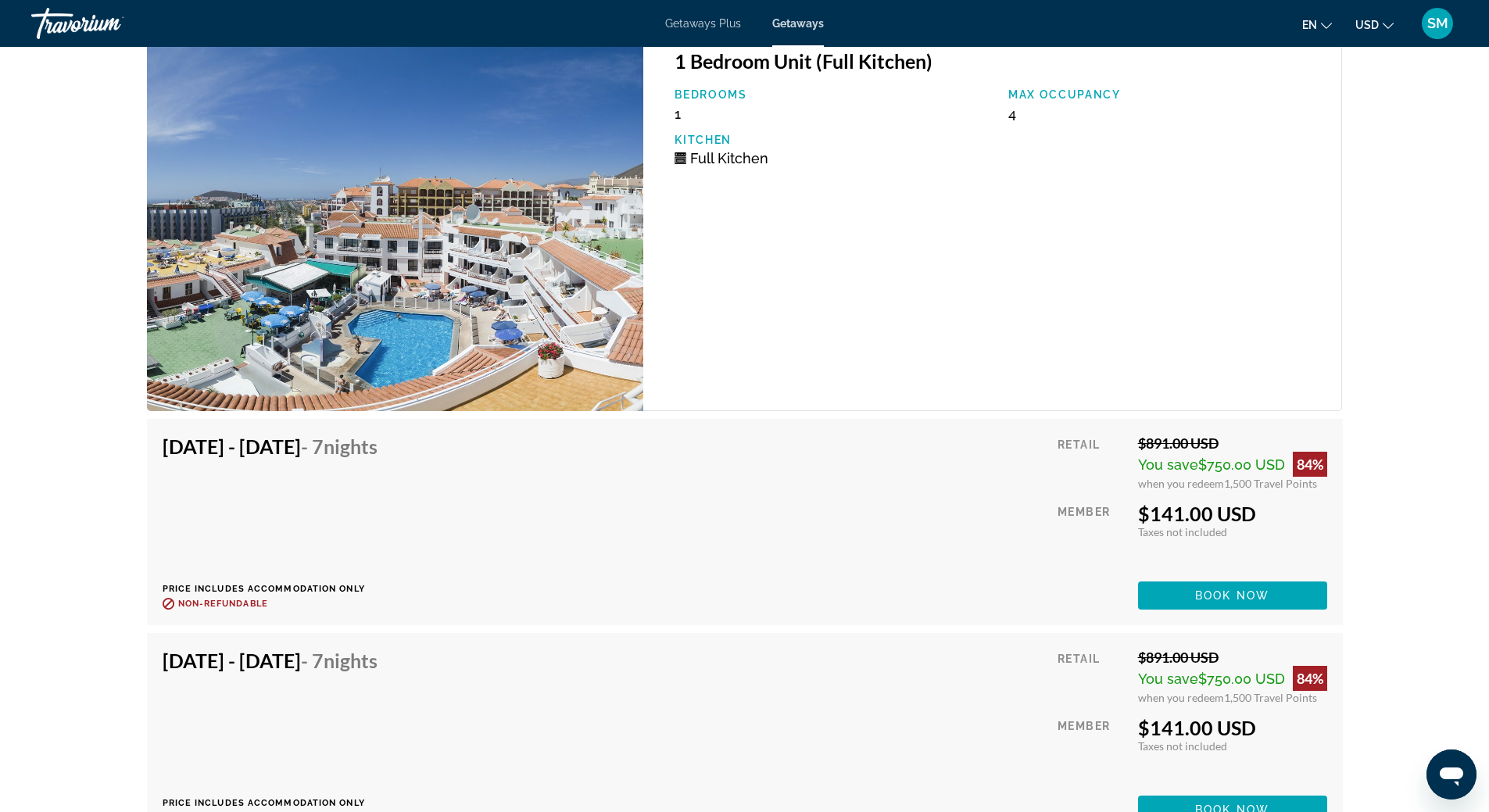
scroll to position [2341, 0]
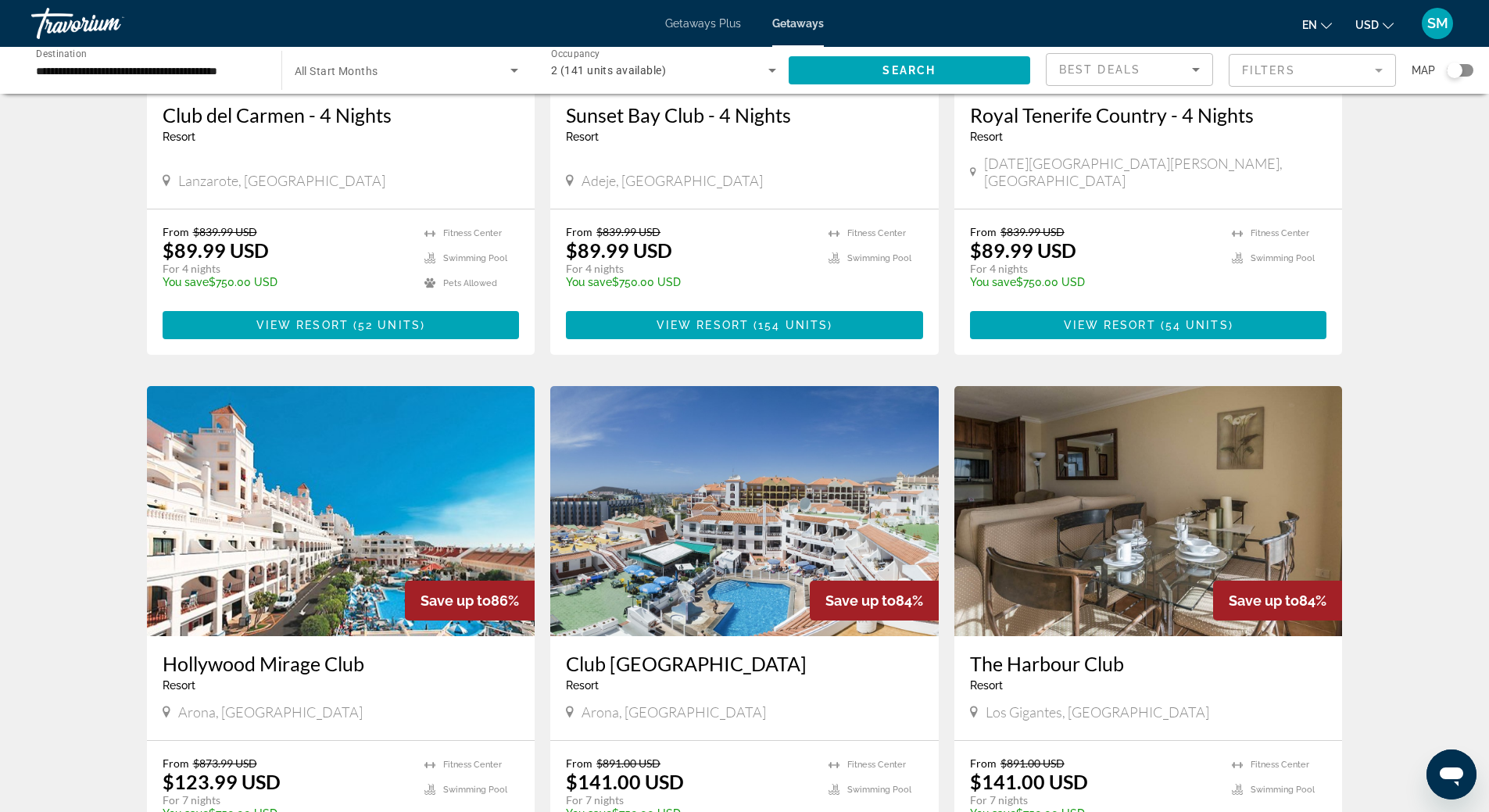
scroll to position [937, 0]
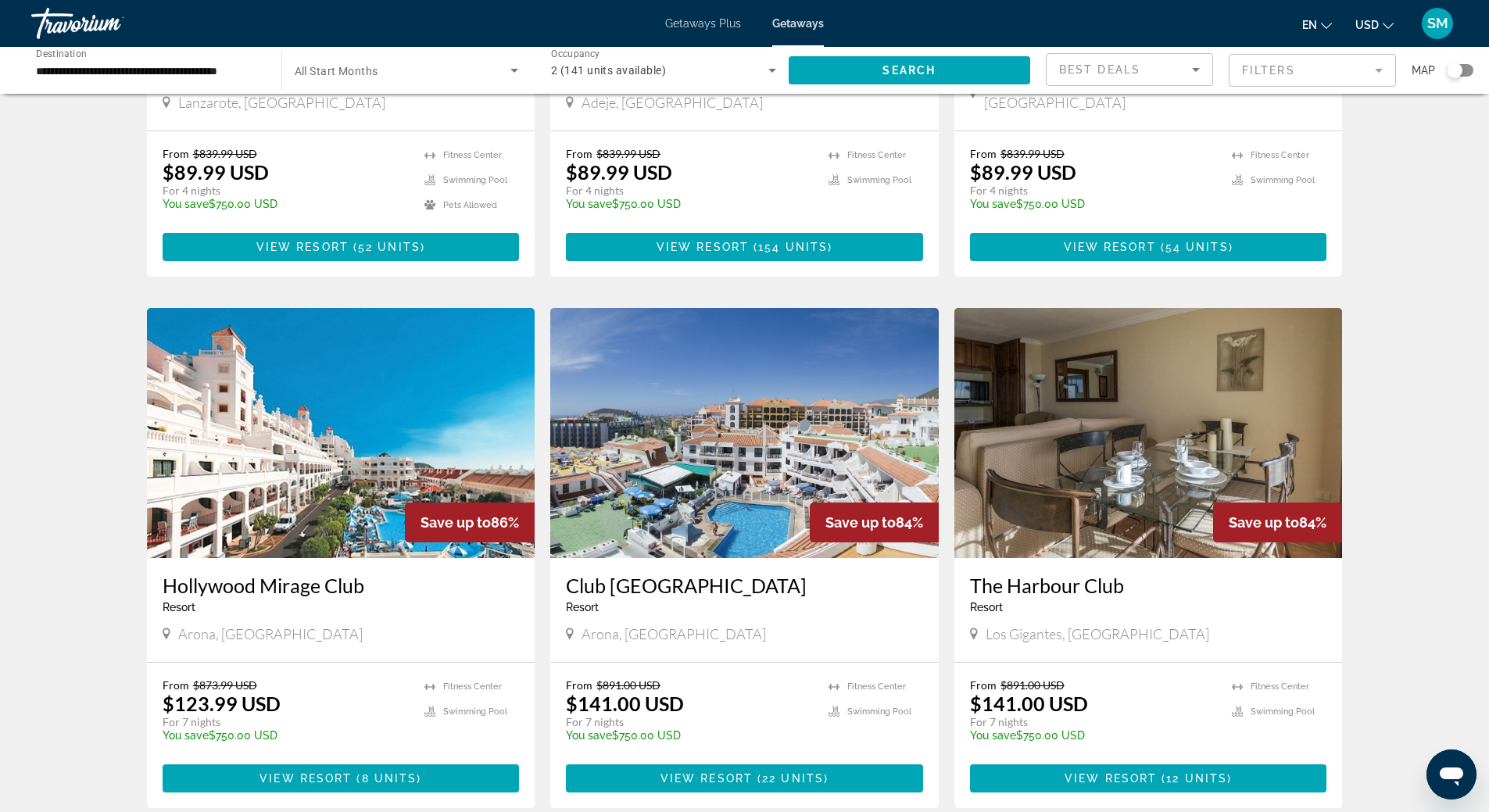
click at [329, 400] on img "Main content" at bounding box center [341, 432] width 388 height 250
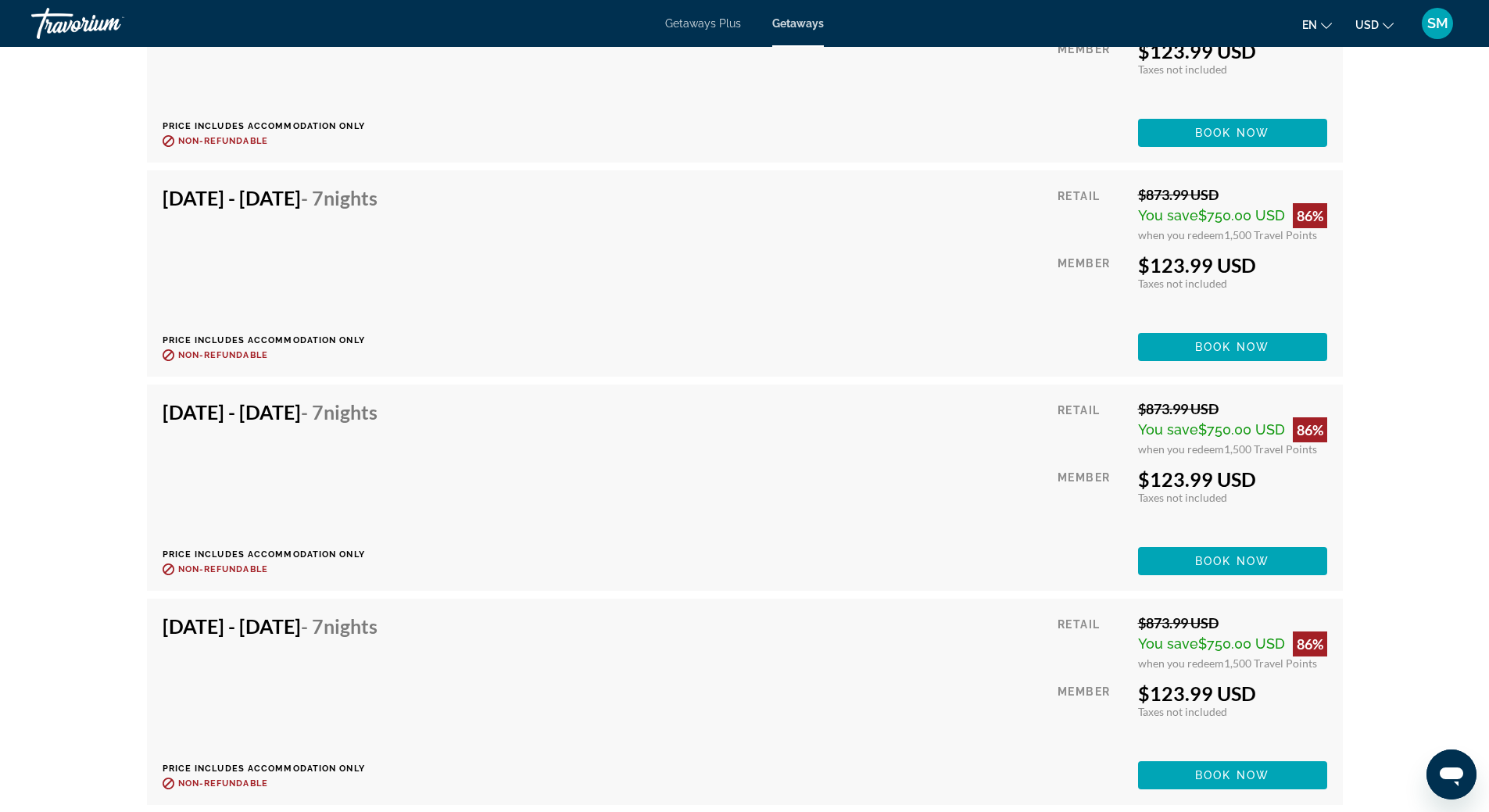
scroll to position [3670, 0]
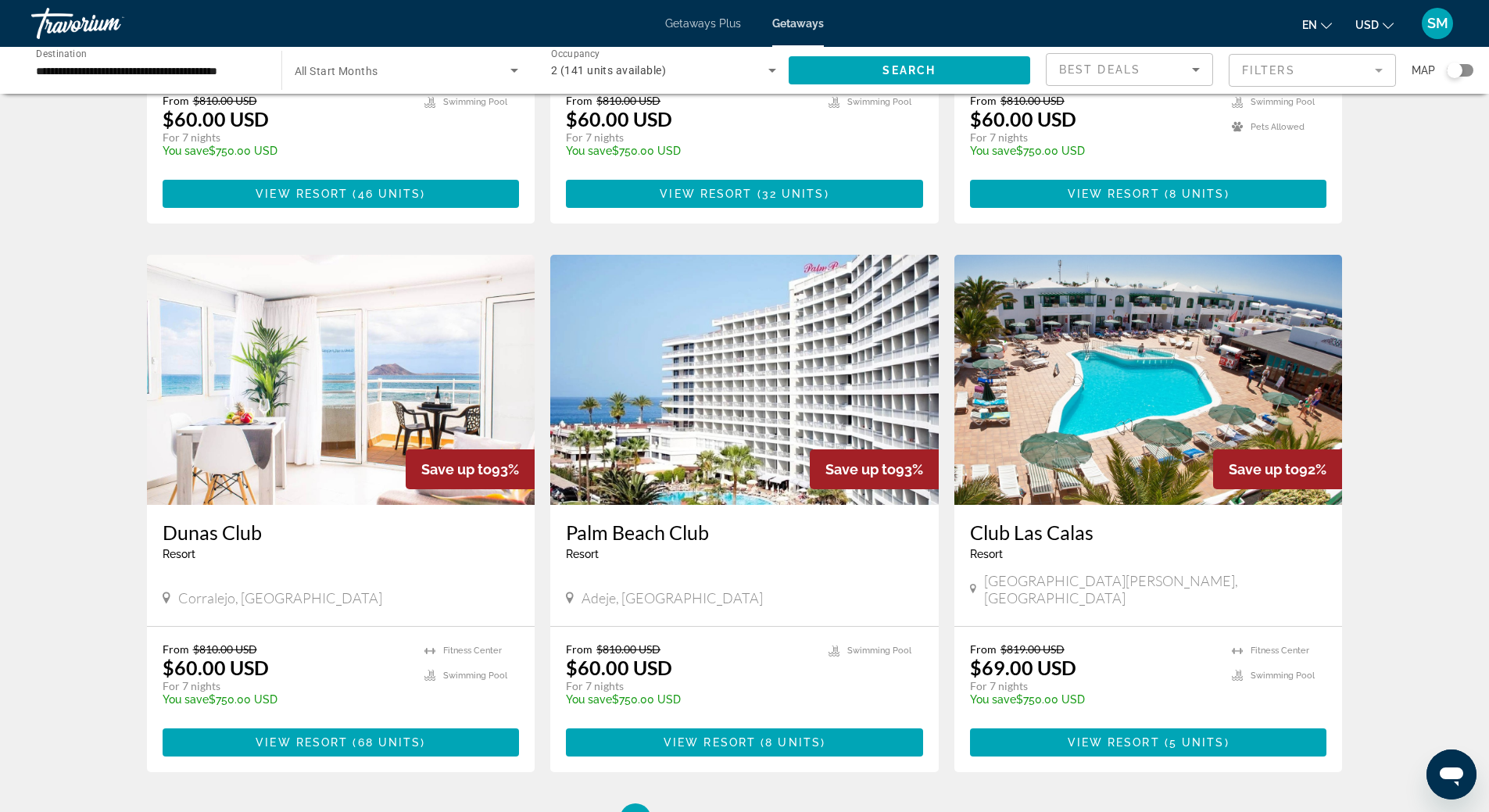
scroll to position [1739, 0]
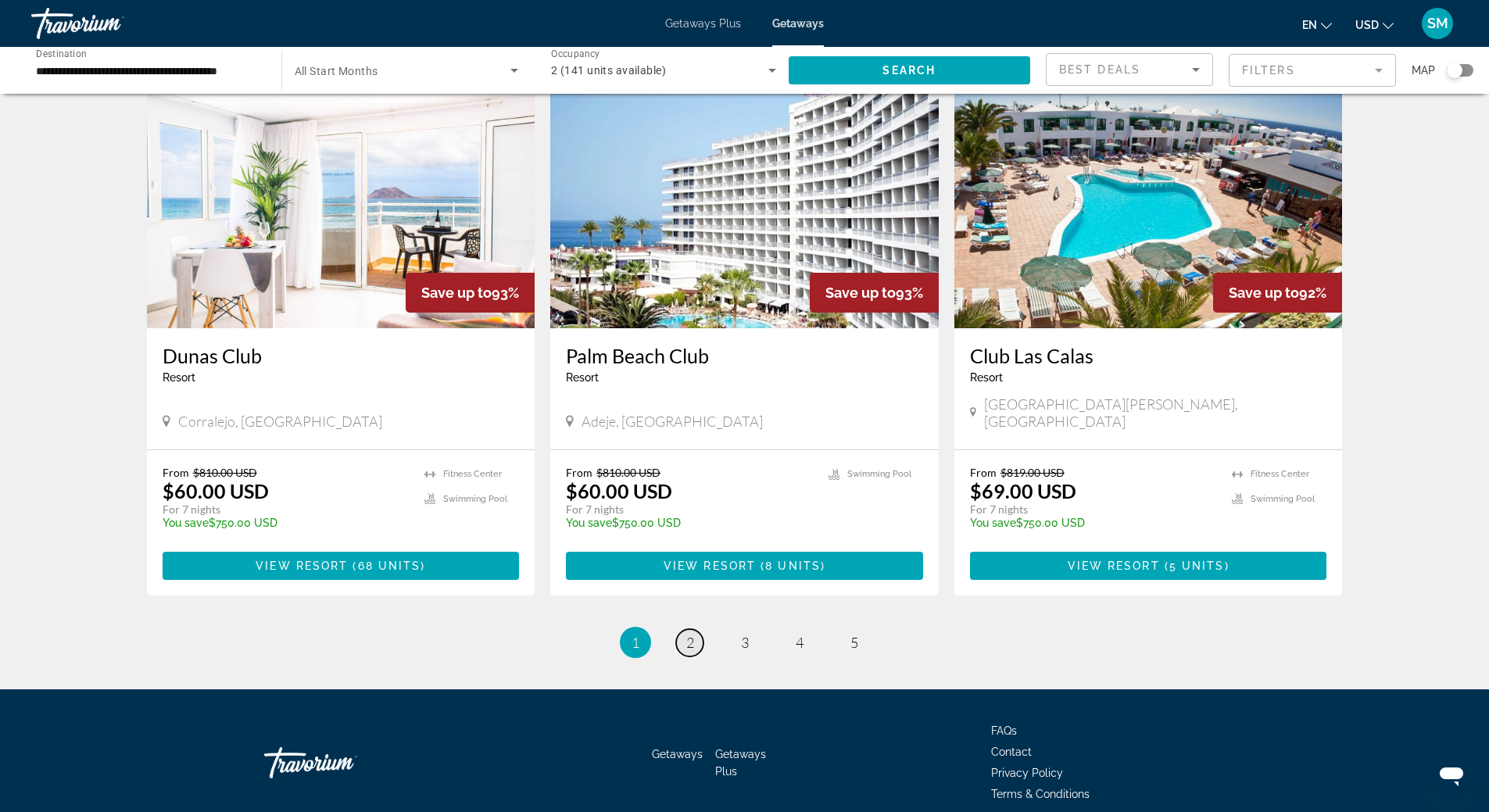
click at [688, 633] on span "2" at bounding box center [690, 642] width 8 height 18
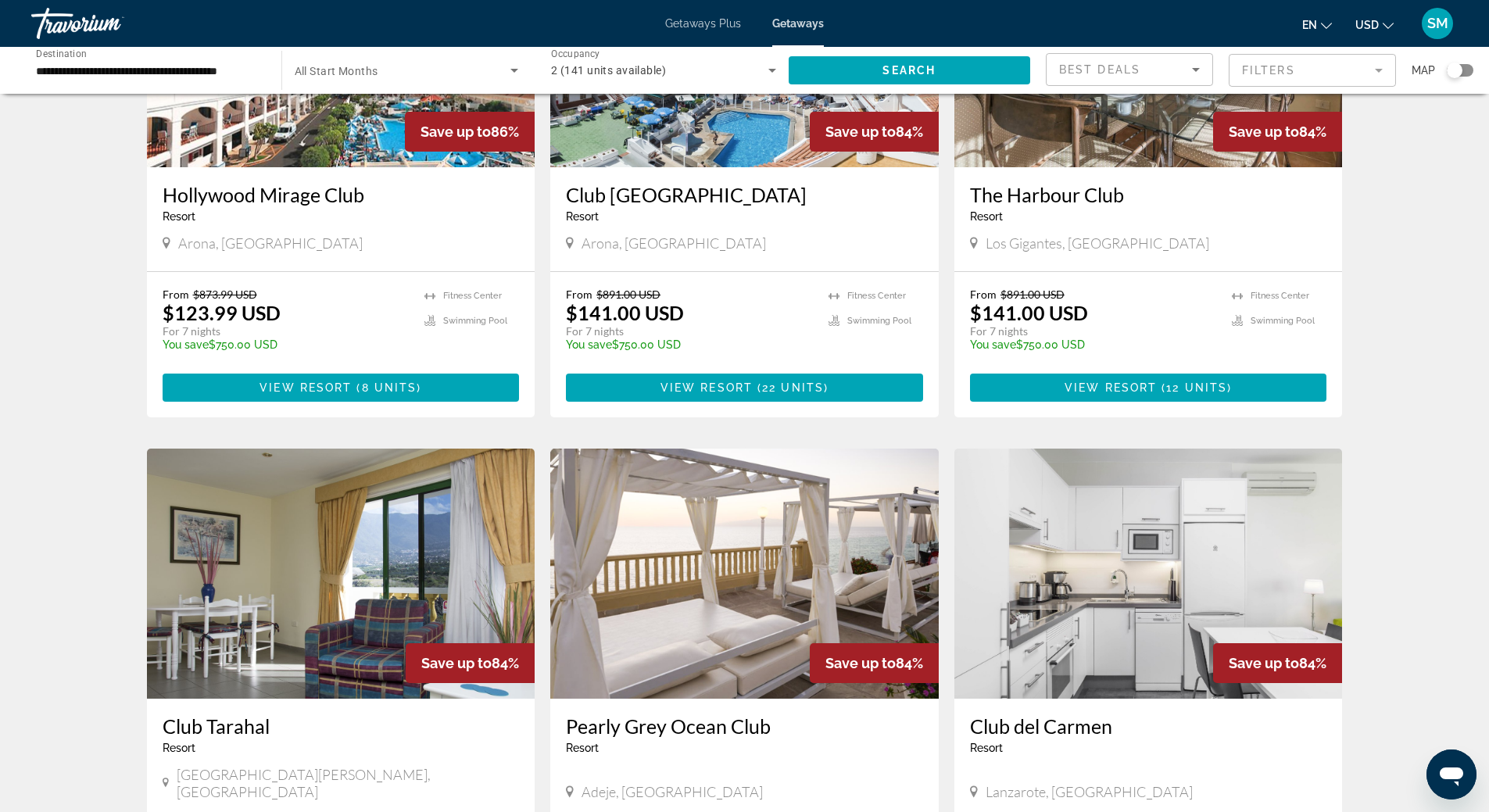
scroll to position [1093, 0]
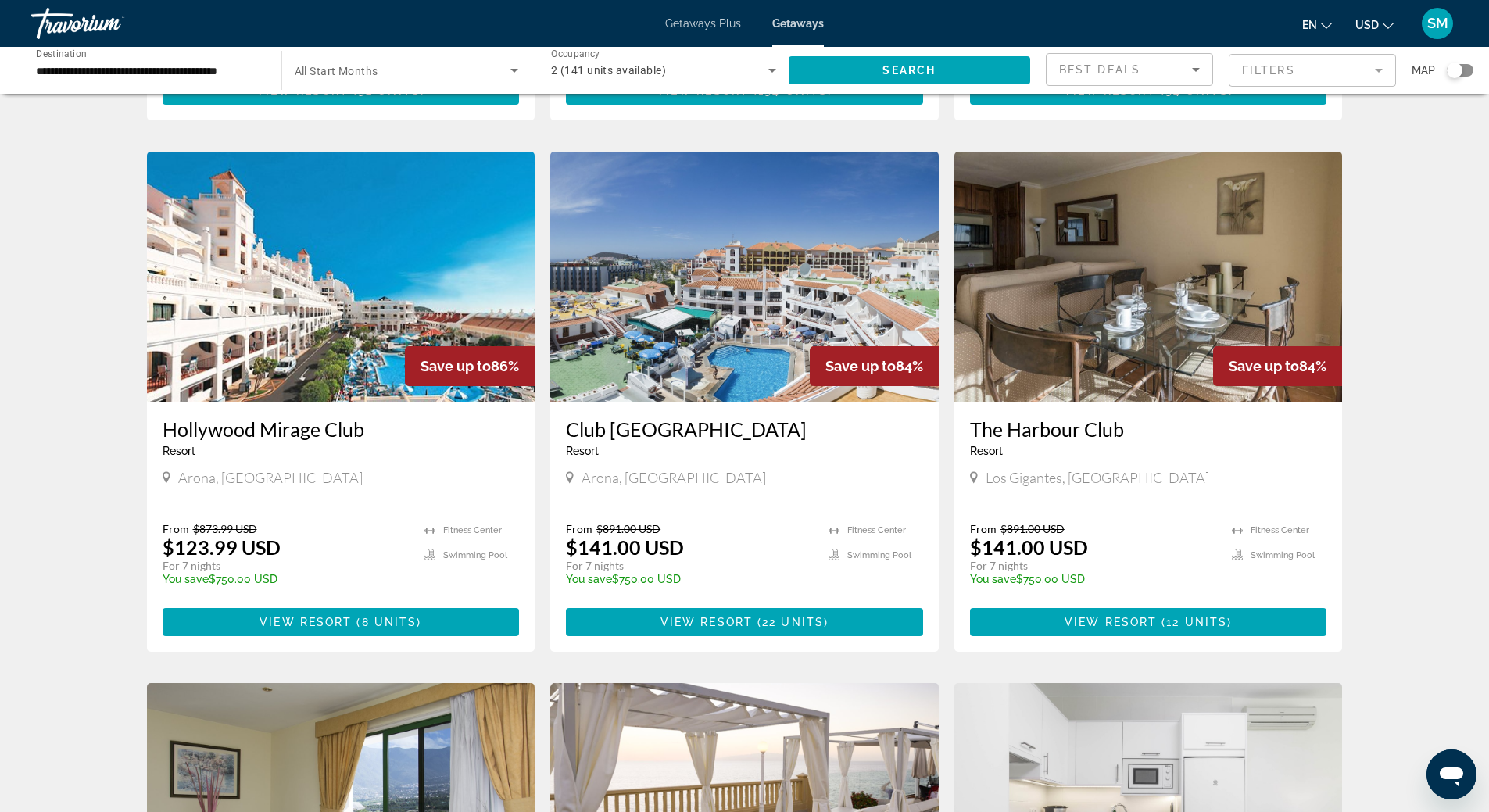
click at [1124, 257] on img "Main content" at bounding box center [1148, 276] width 388 height 250
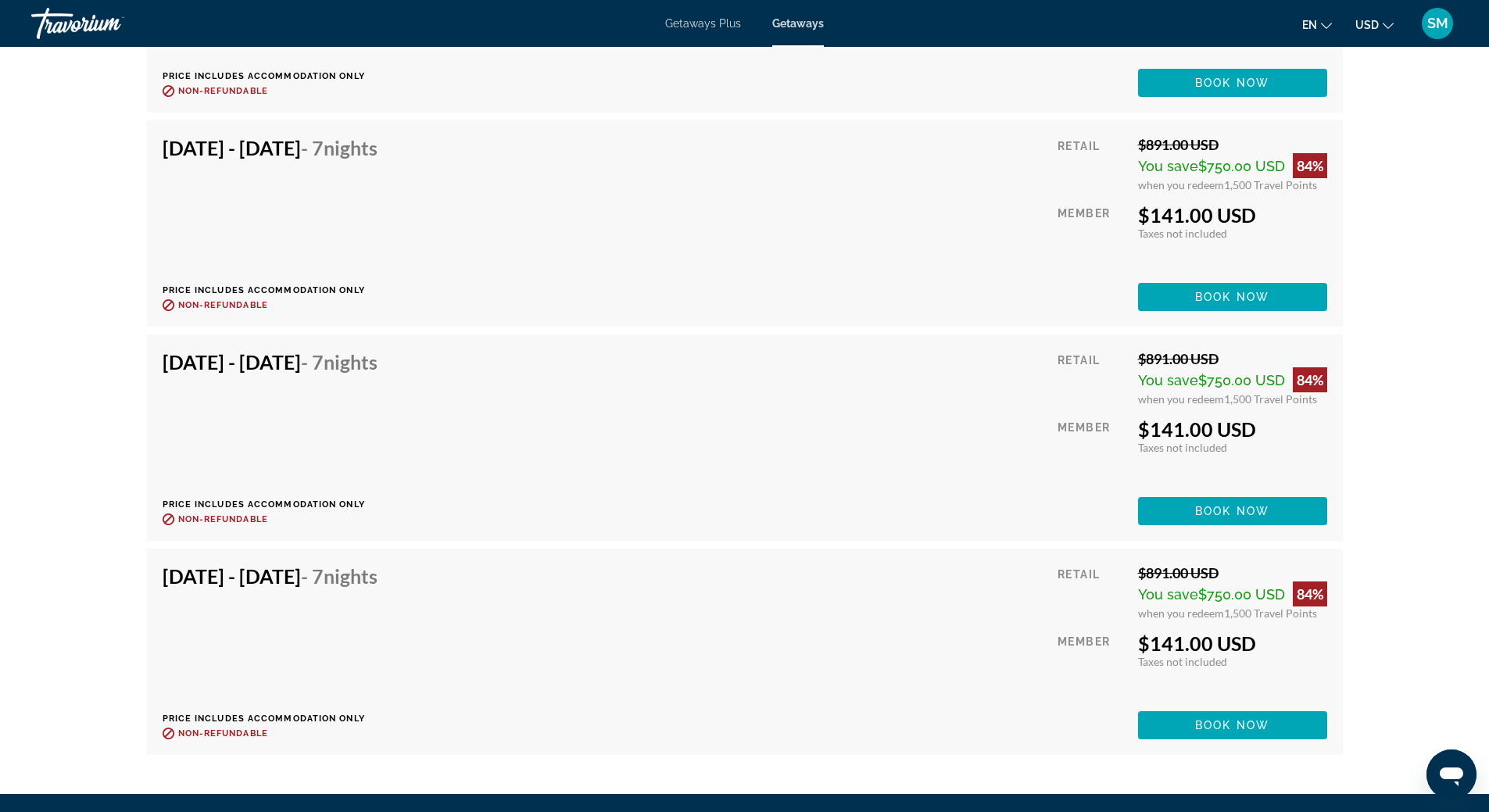
scroll to position [3671, 0]
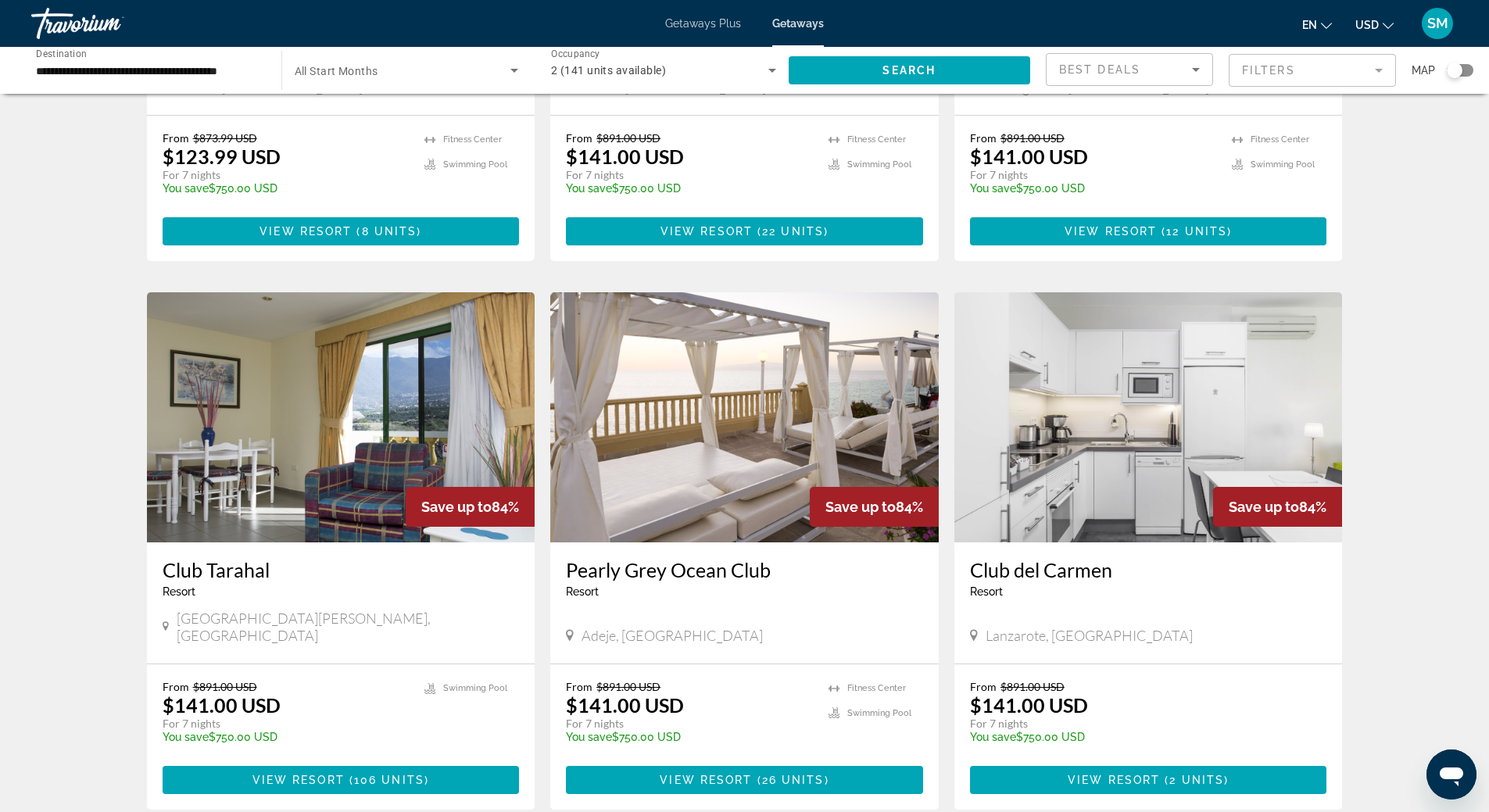
scroll to position [1563, 0]
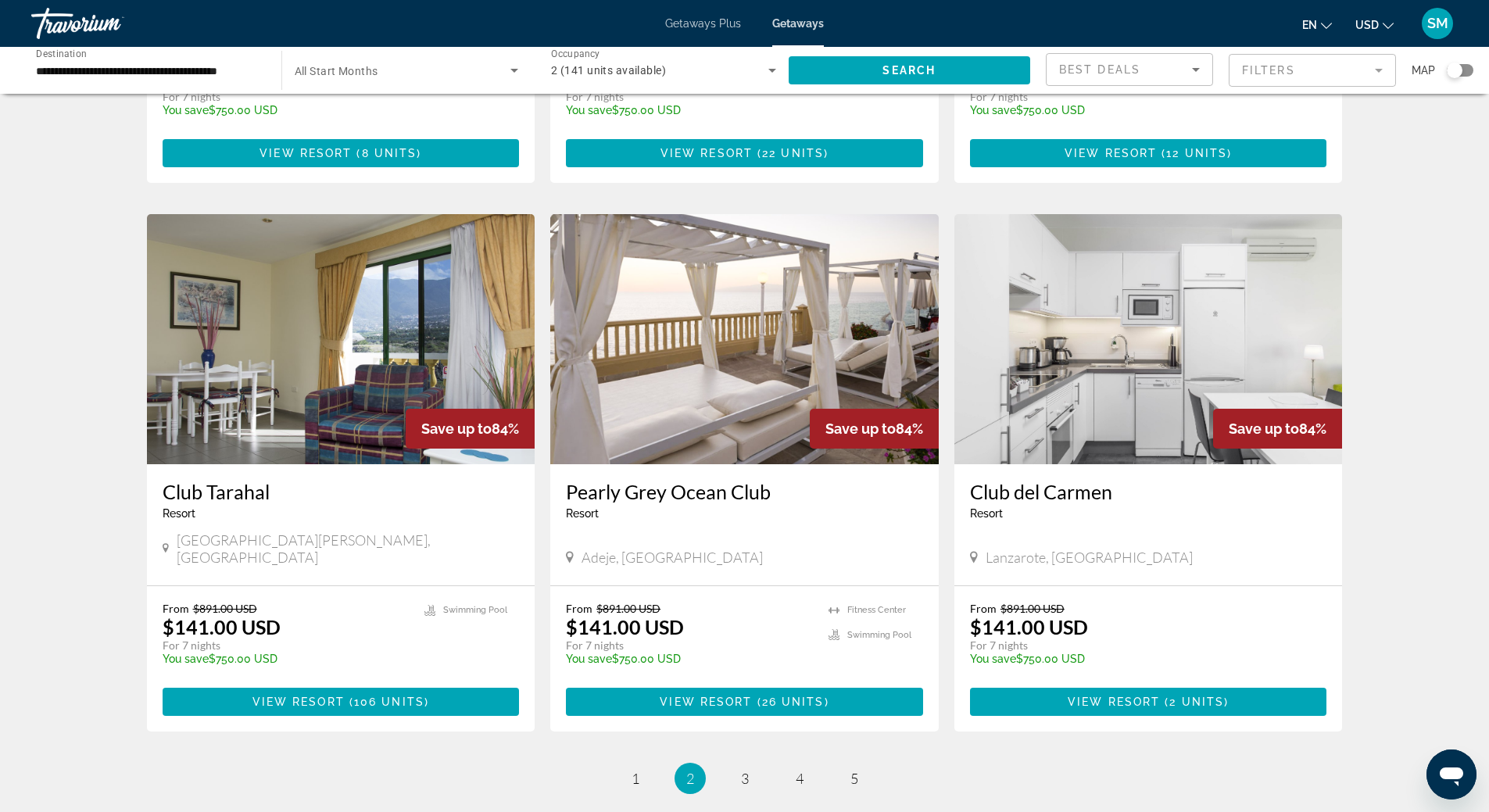
click at [720, 307] on img "Main content" at bounding box center [744, 338] width 388 height 250
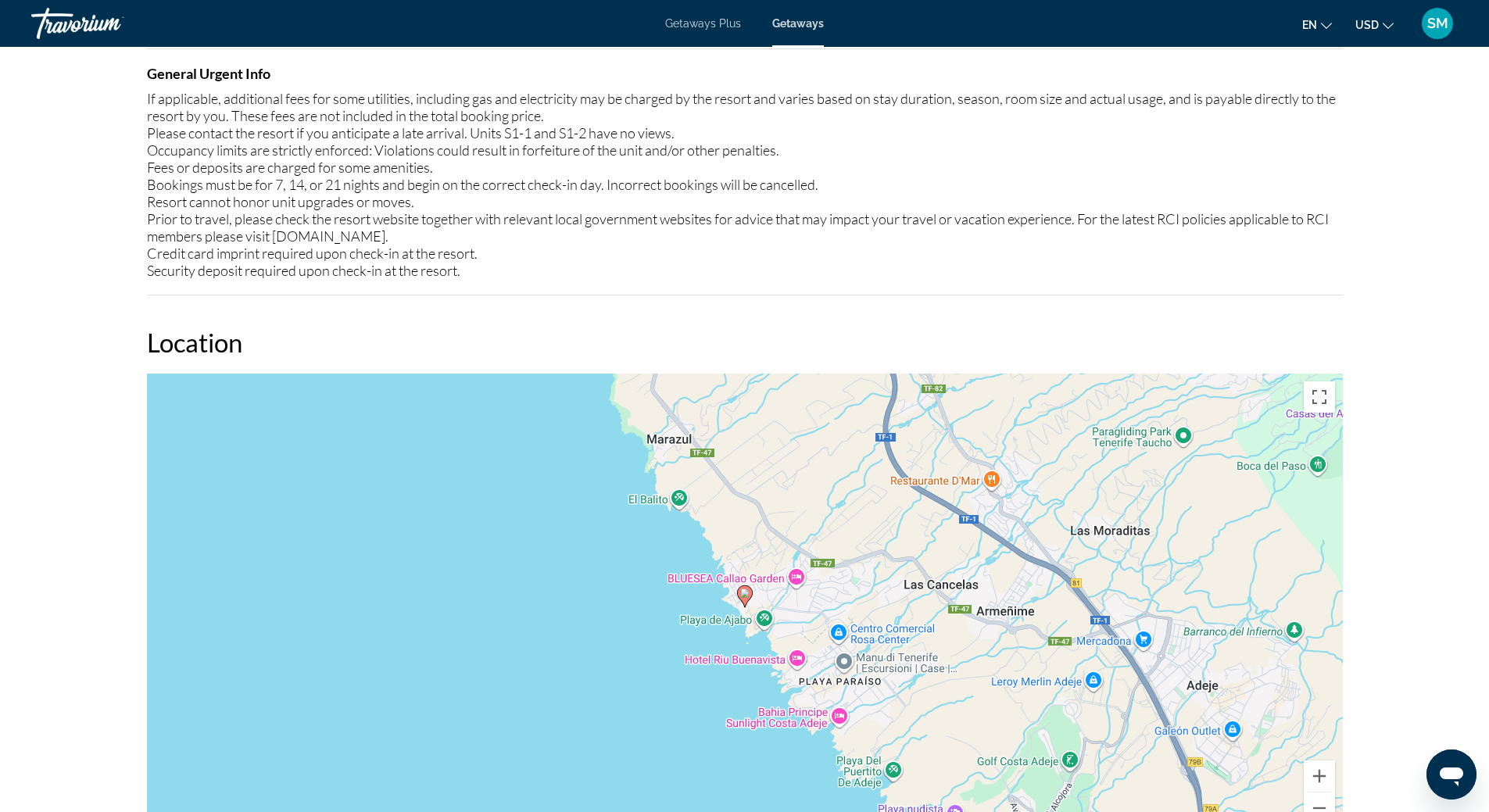
scroll to position [1875, 0]
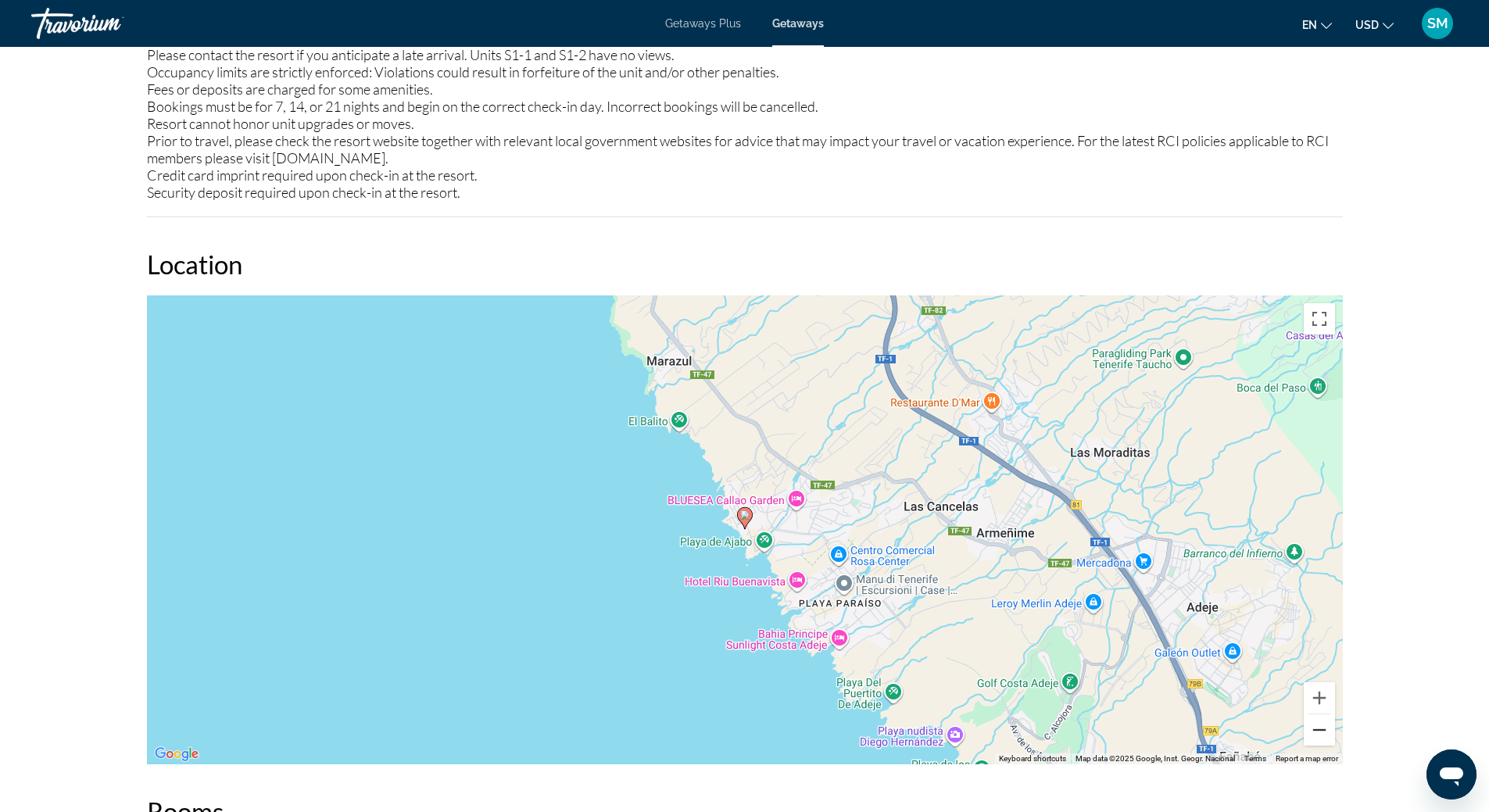
click at [1318, 735] on button "Zoom out" at bounding box center [1319, 730] width 32 height 32
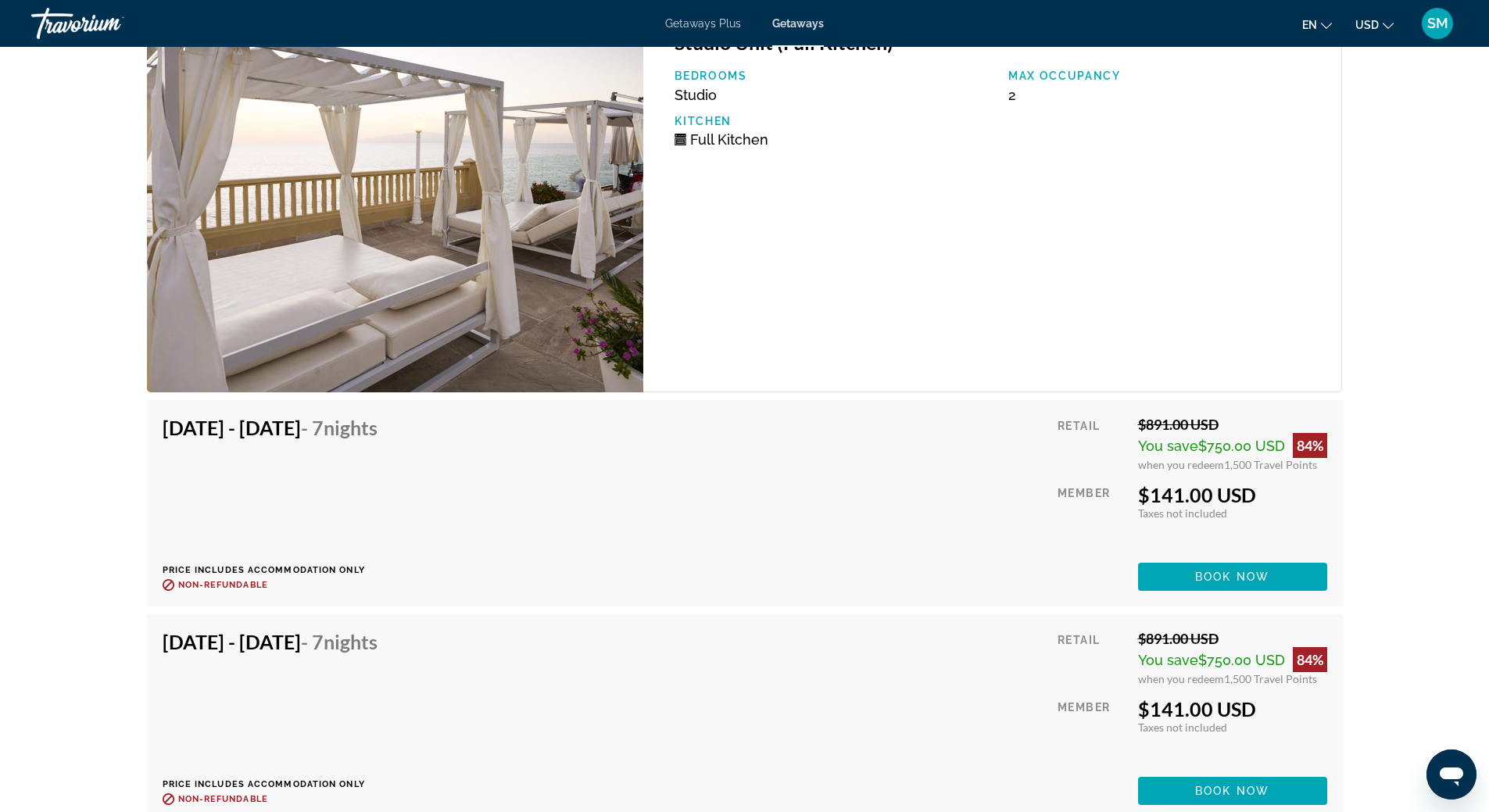
scroll to position [3280, 0]
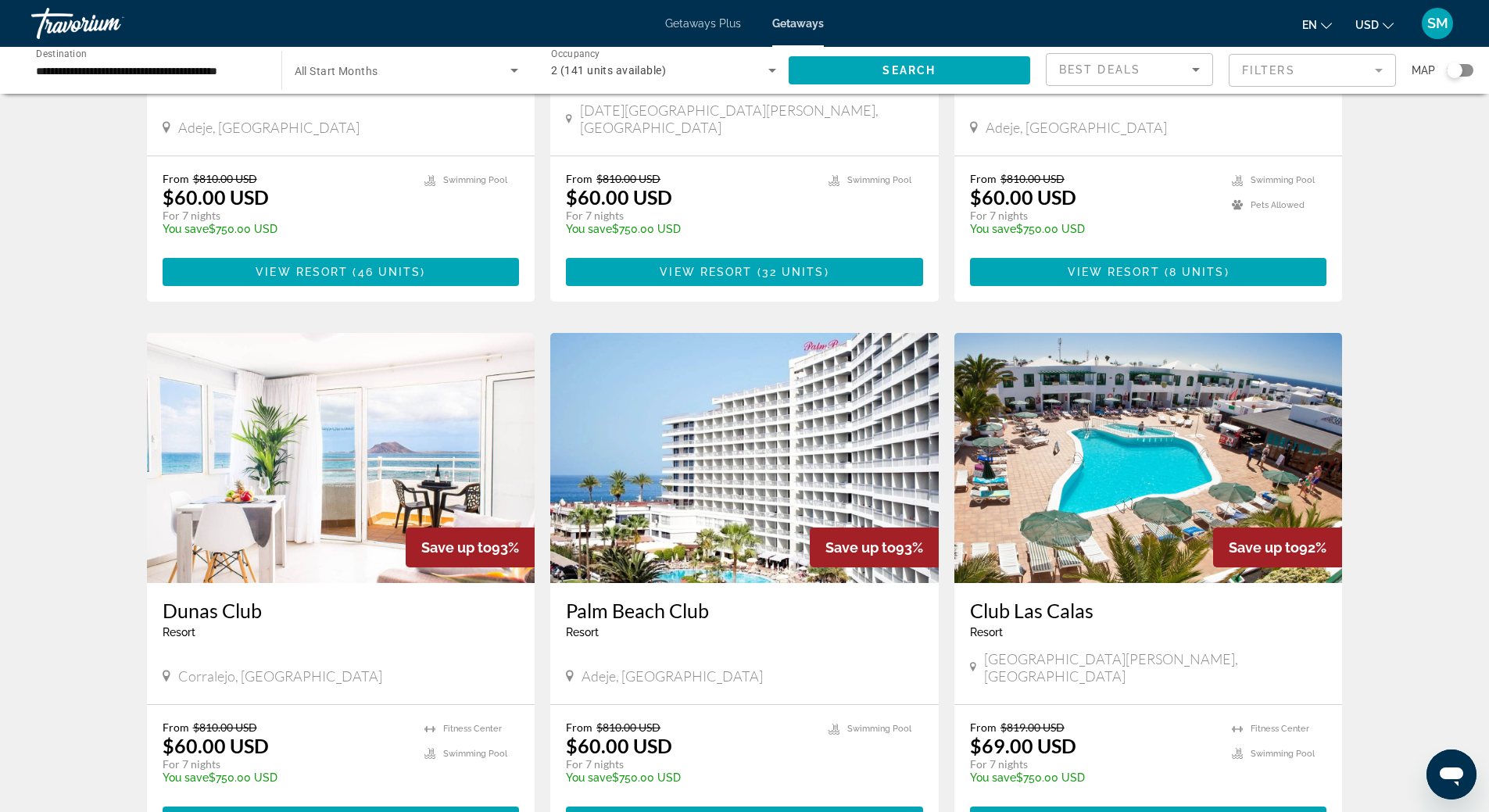
scroll to position [1641, 0]
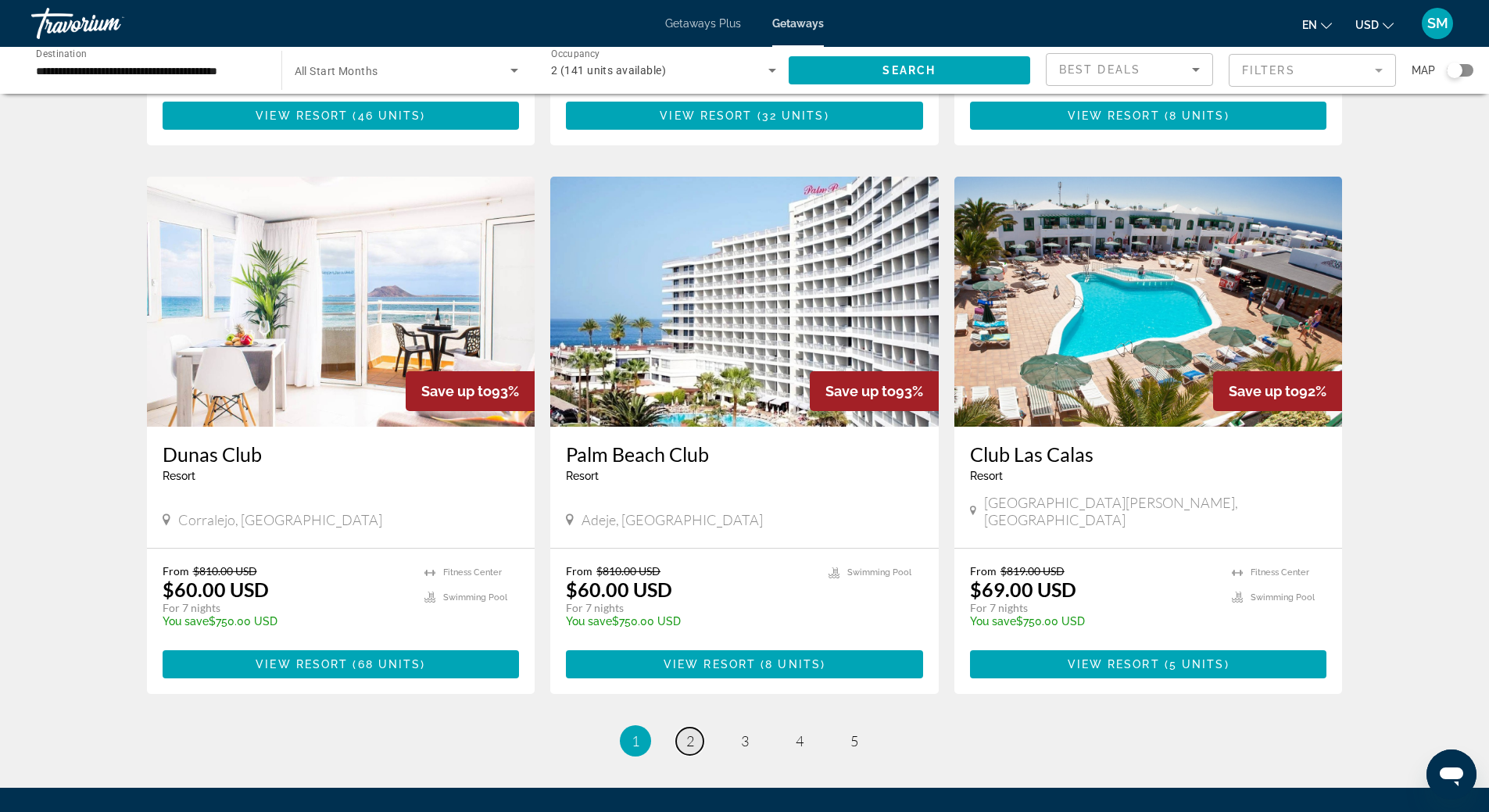
click at [690, 732] on span "2" at bounding box center [690, 741] width 8 height 18
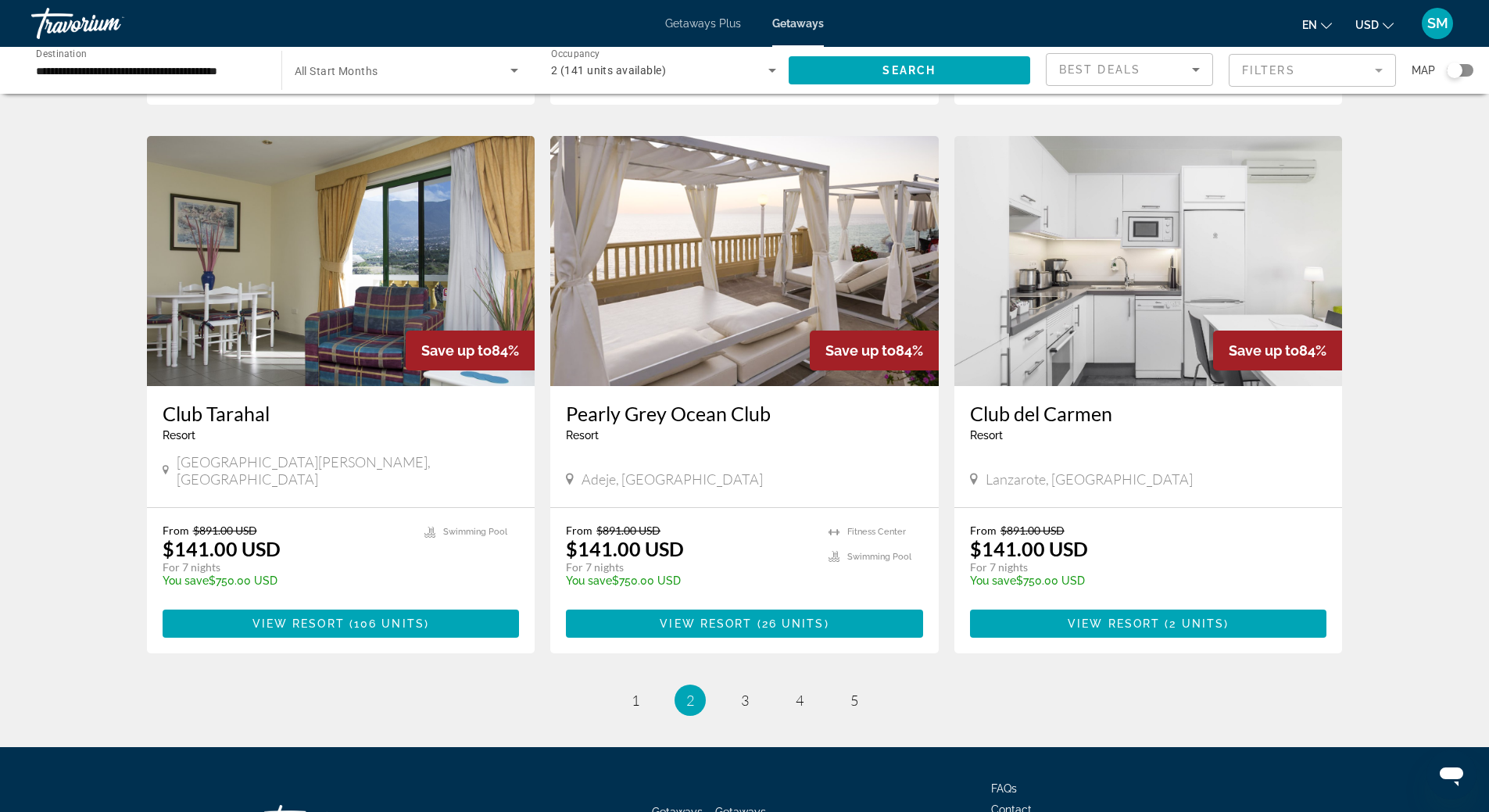
scroll to position [1715, 0]
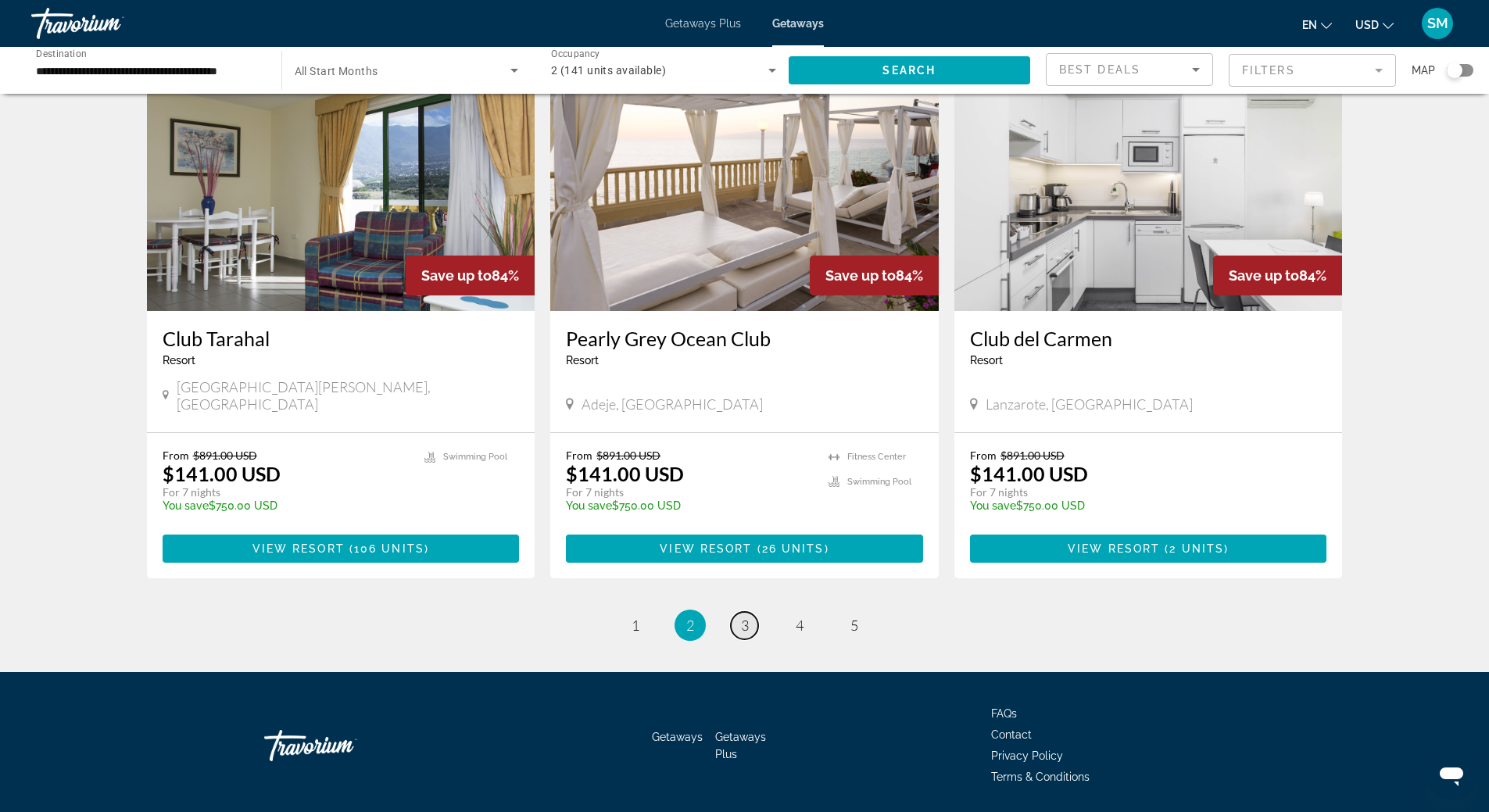
click at [747, 617] on span "3" at bounding box center [744, 625] width 8 height 18
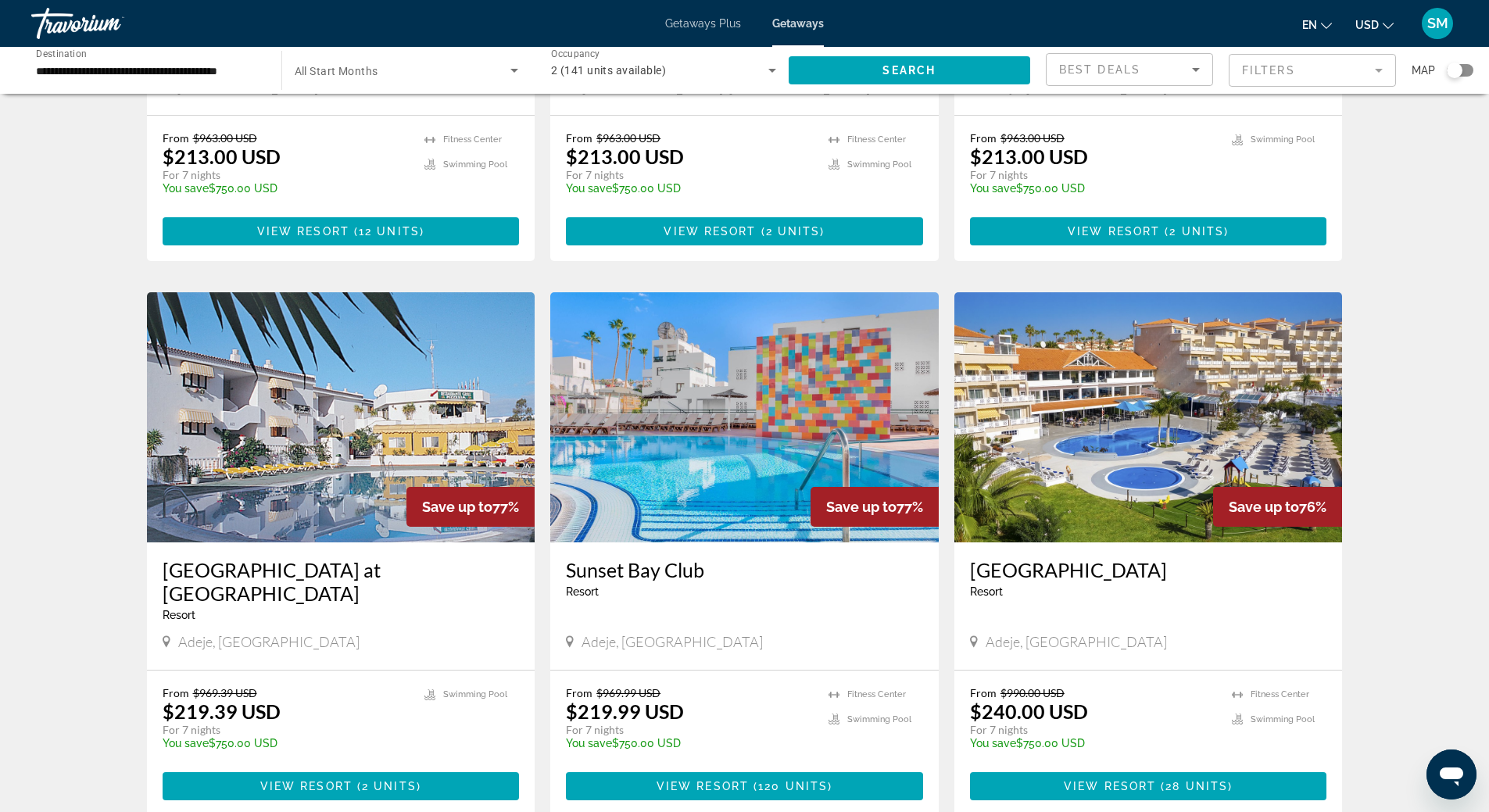
scroll to position [1563, 0]
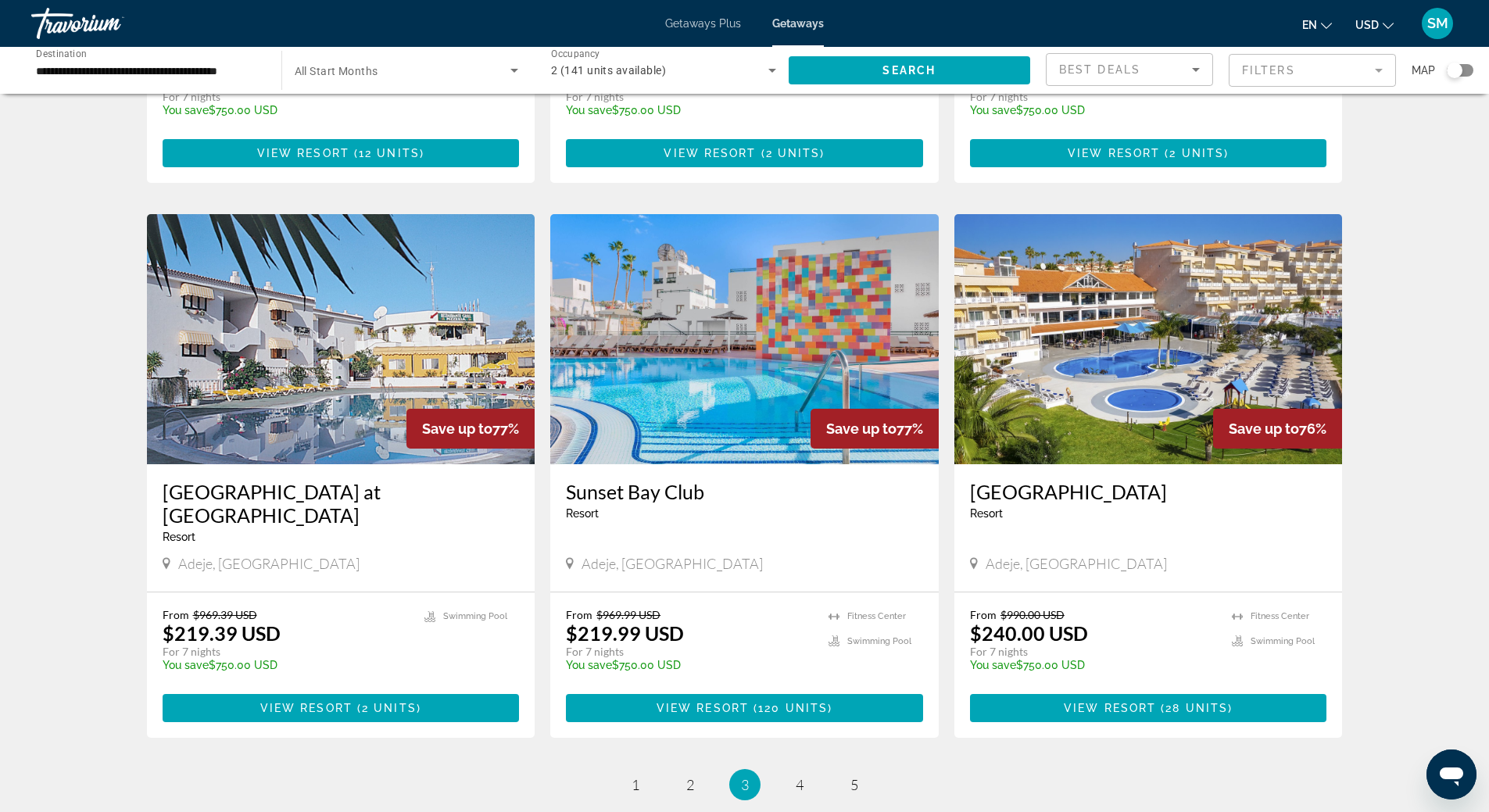
click at [788, 304] on img "Main content" at bounding box center [744, 338] width 388 height 250
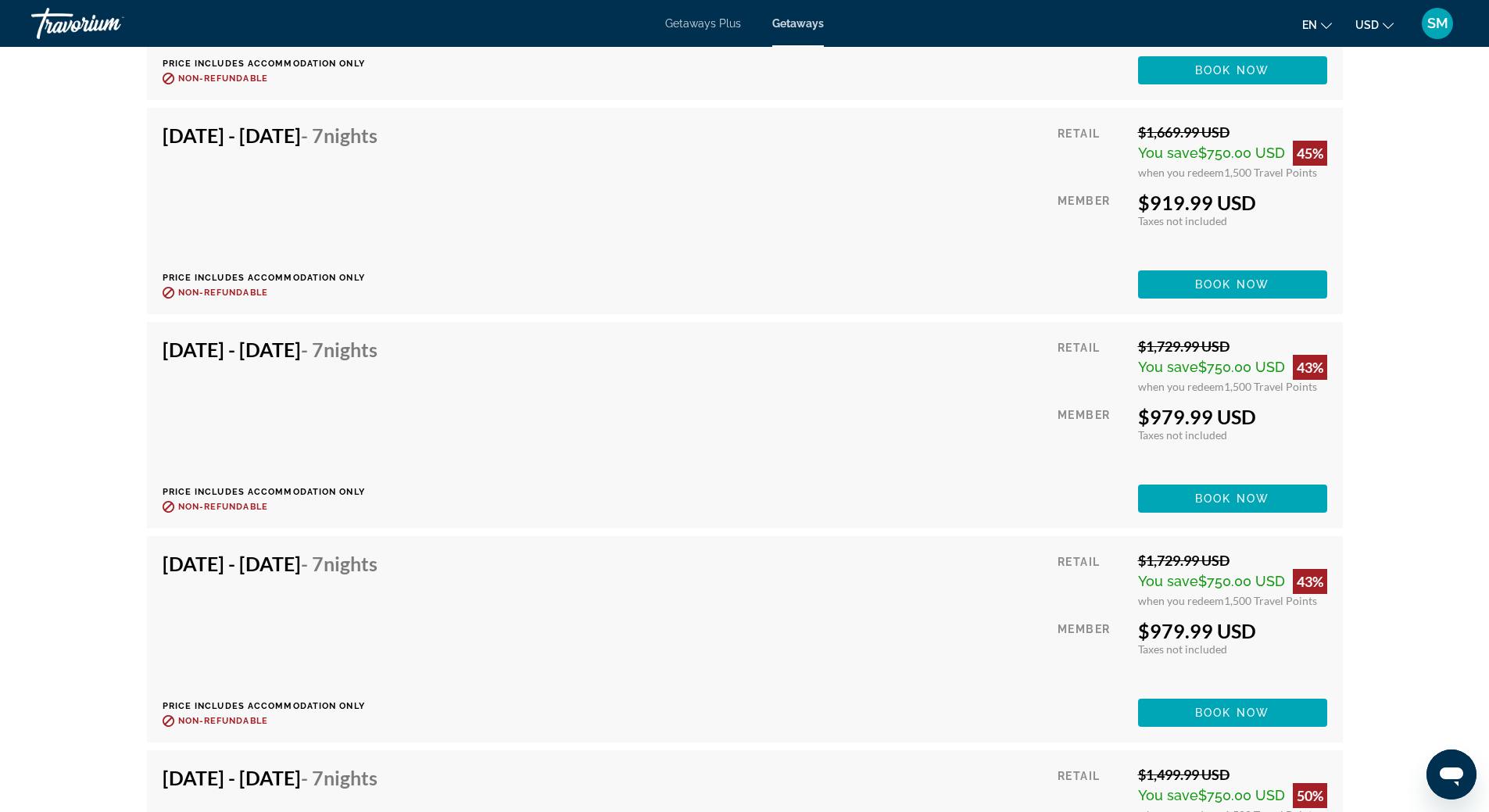
scroll to position [15545, 0]
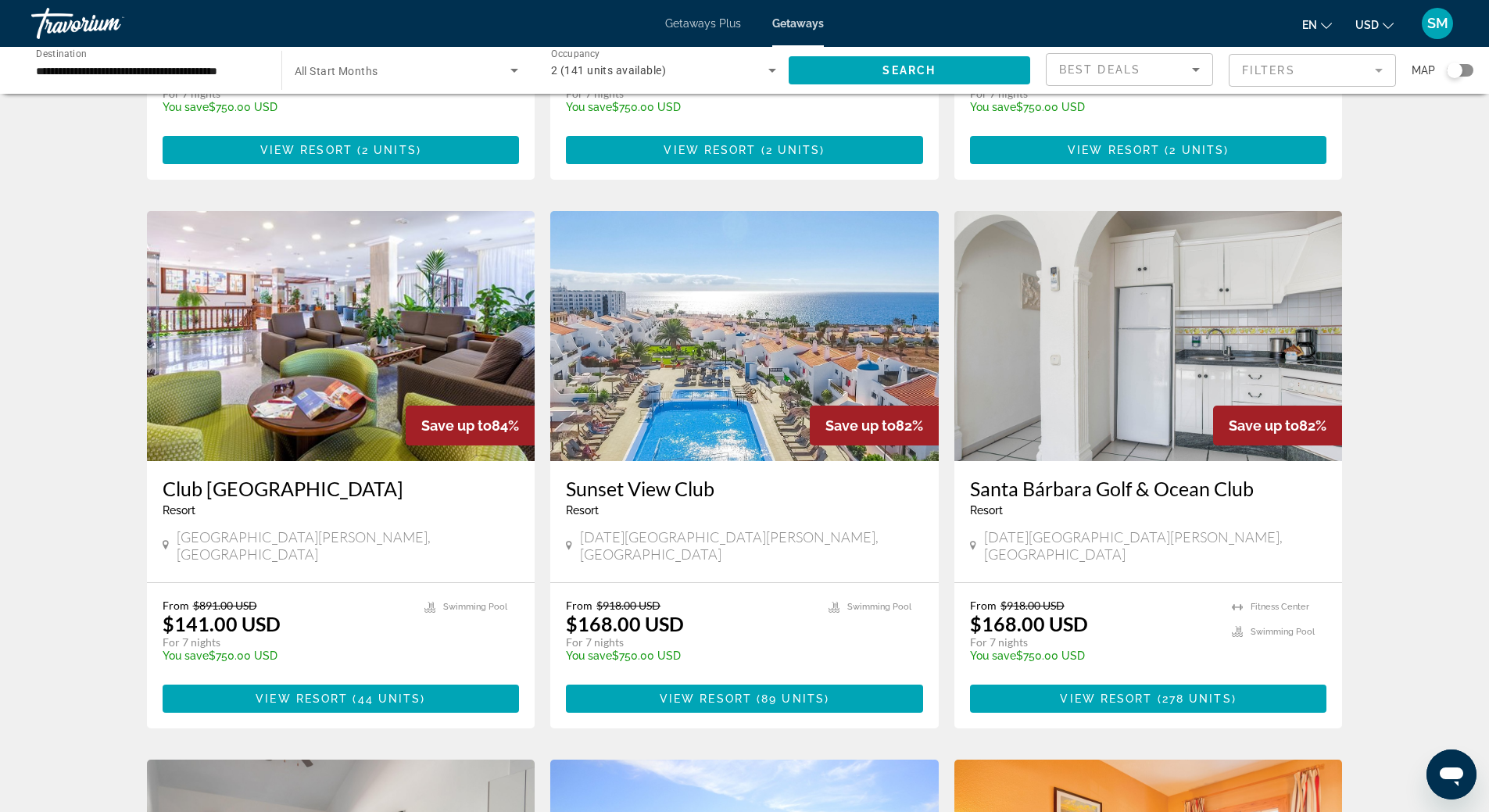
scroll to position [547, 0]
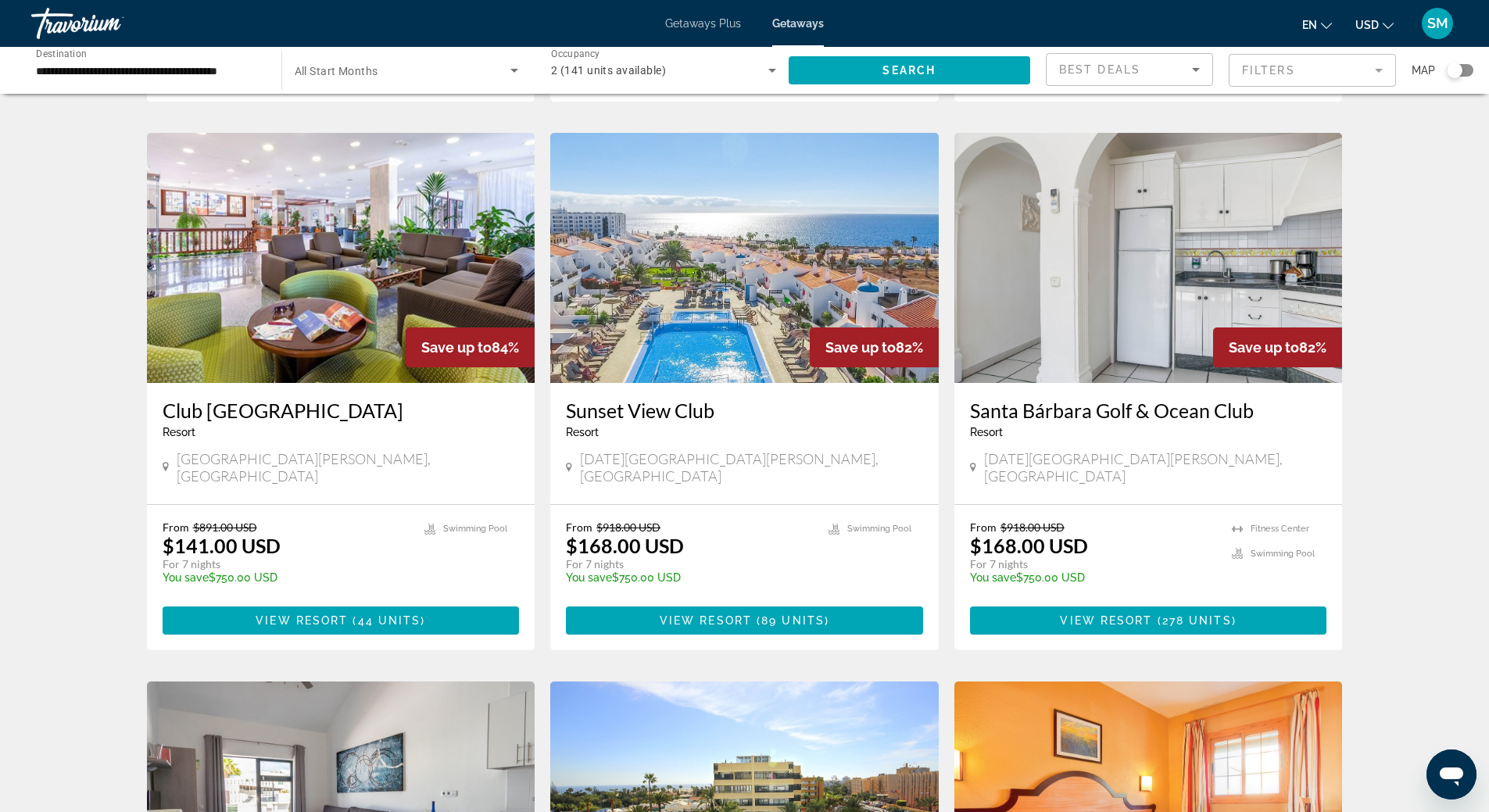
click at [776, 235] on img "Main content" at bounding box center [744, 258] width 388 height 250
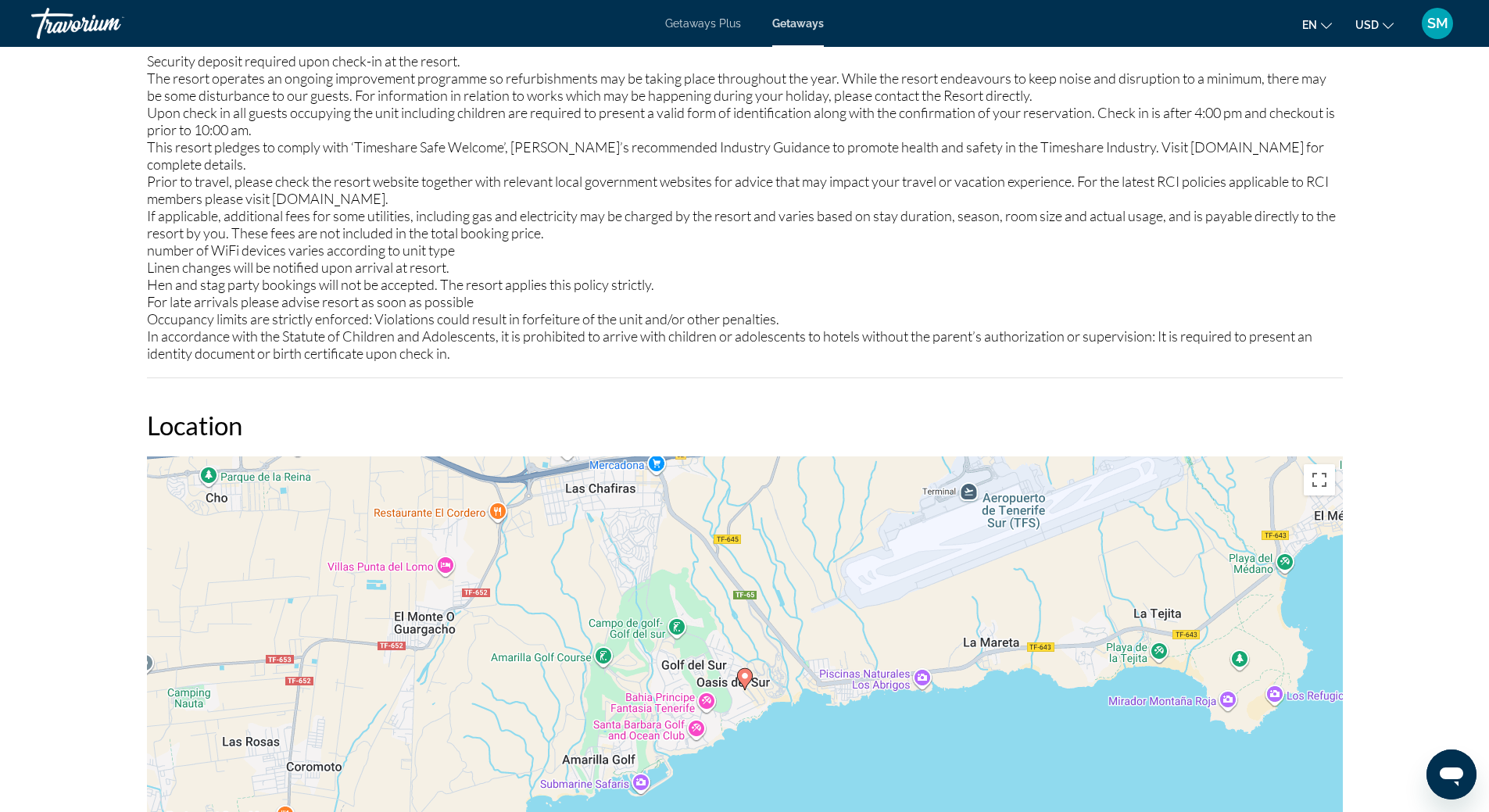
scroll to position [2187, 0]
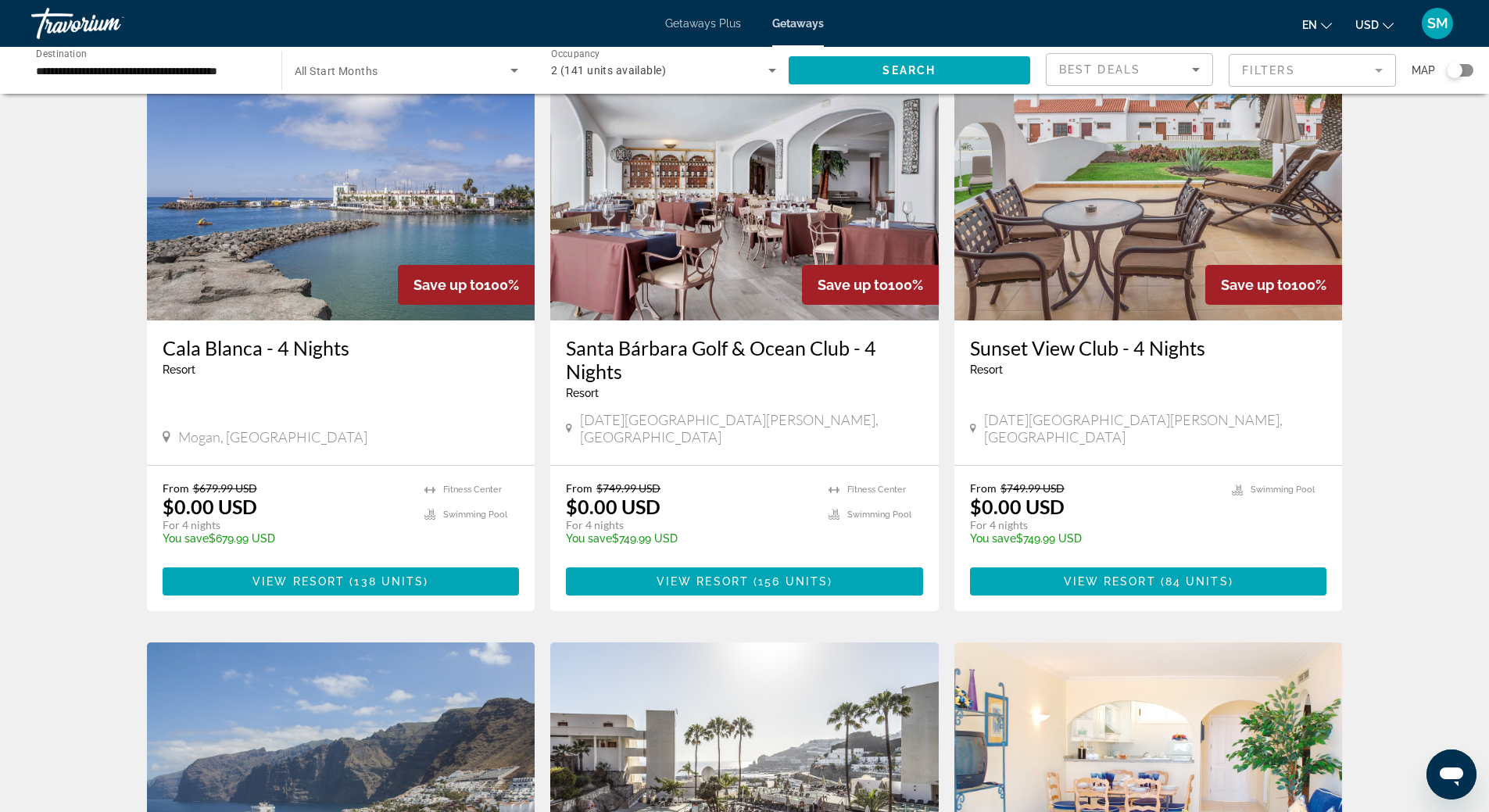
scroll to position [547, 0]
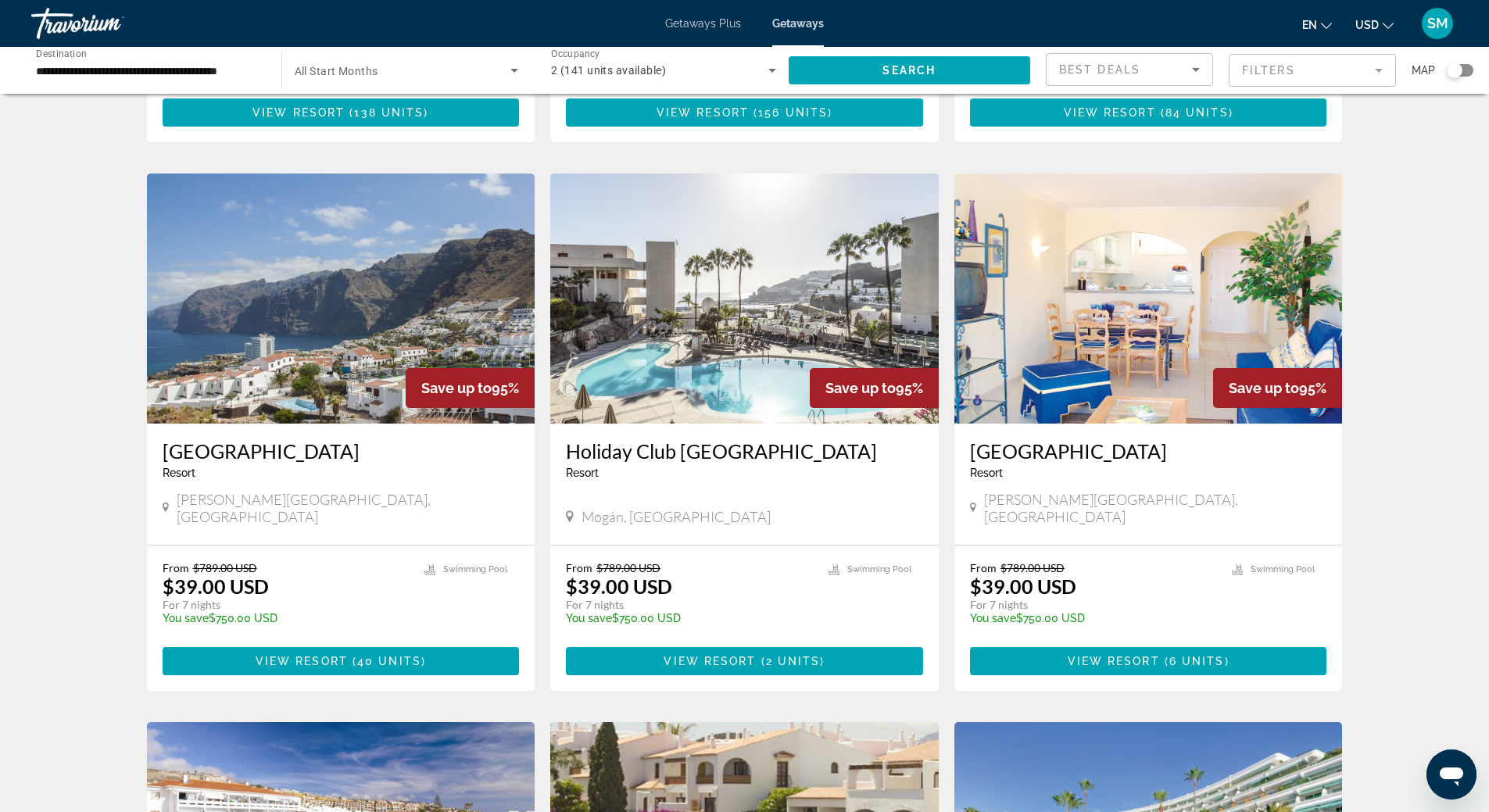
click at [334, 250] on img "Main content" at bounding box center [341, 298] width 388 height 250
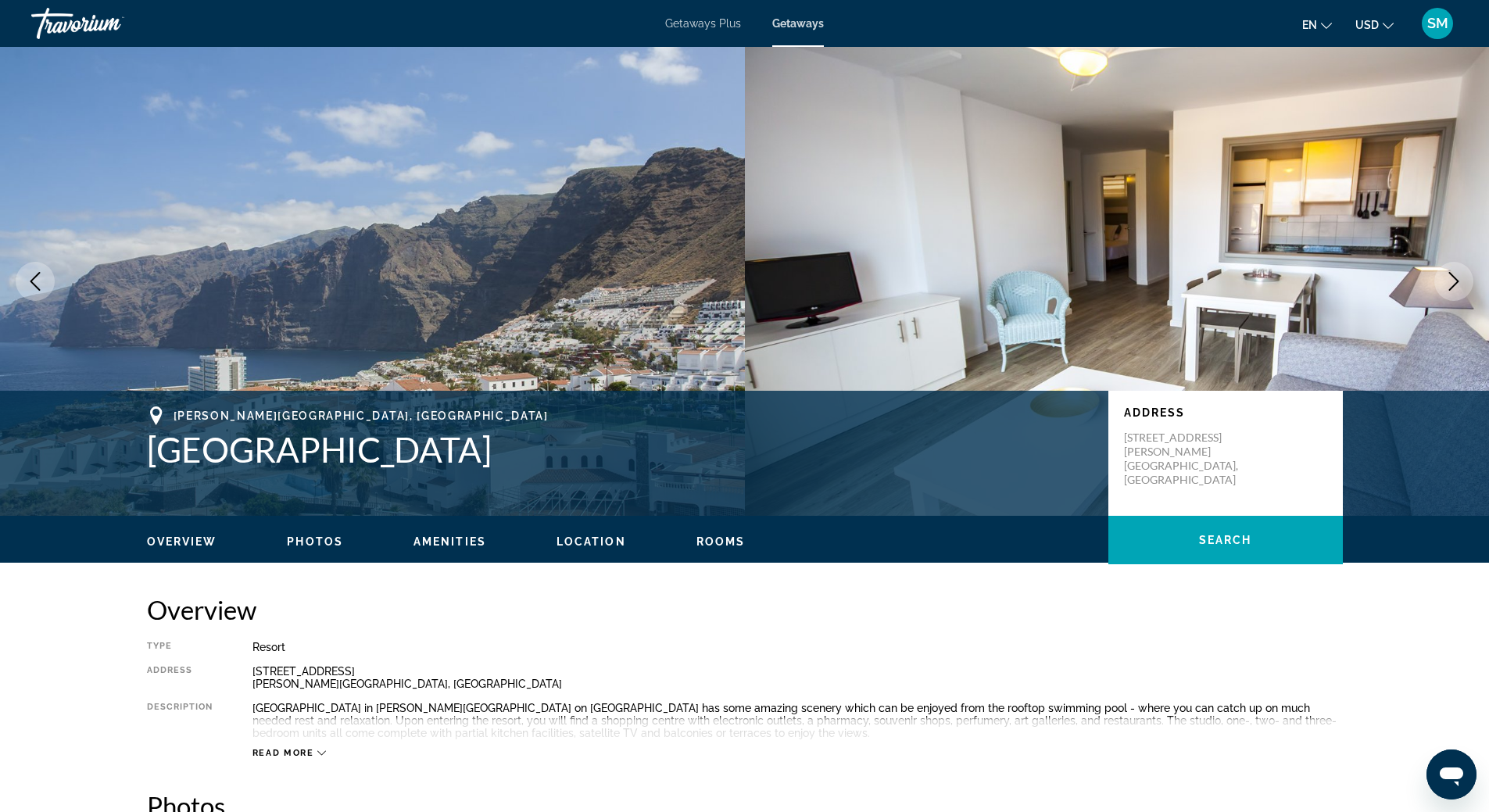
click at [701, 25] on span "Getaways Plus" at bounding box center [703, 24] width 75 height 12
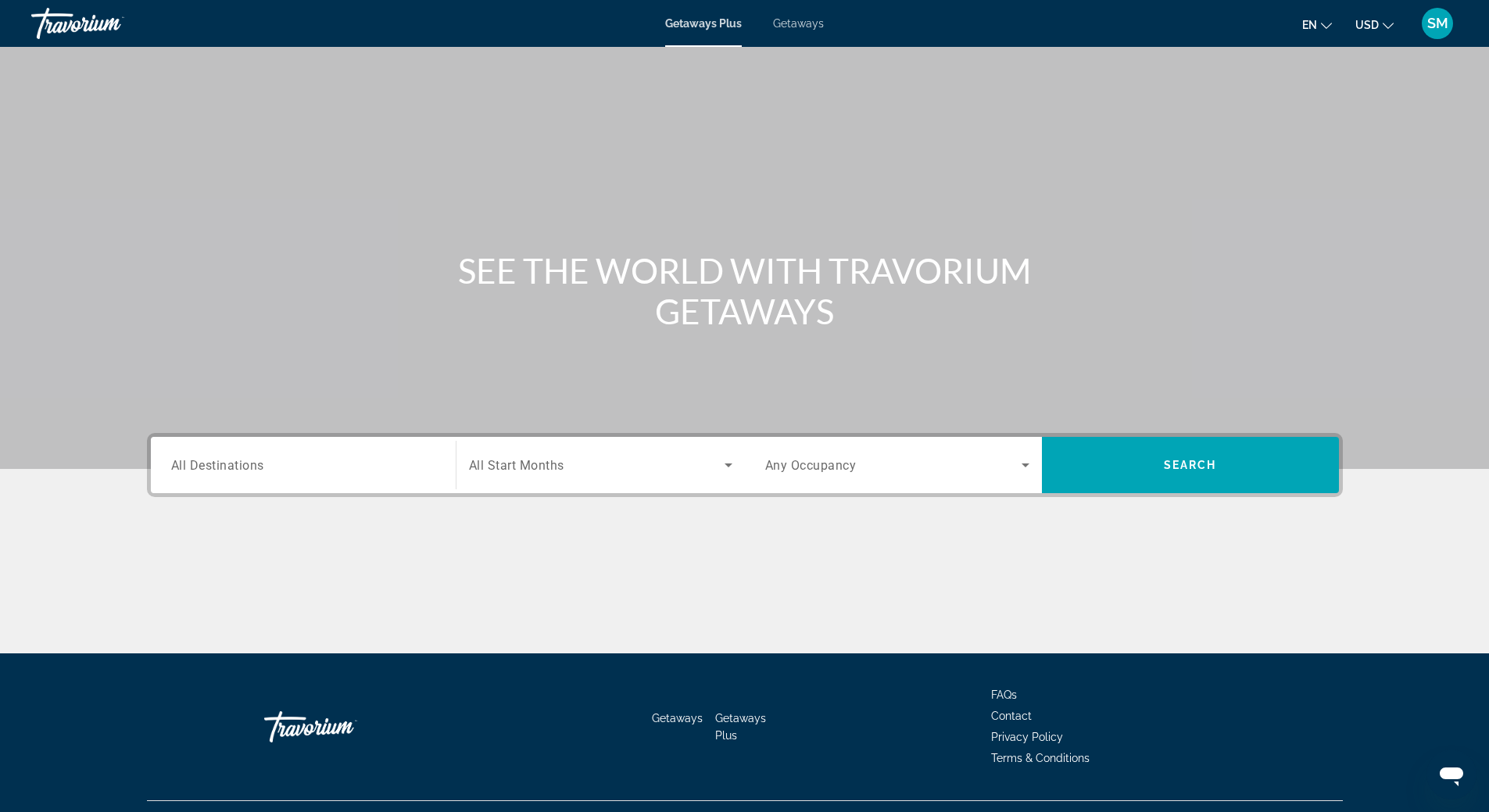
click at [257, 461] on span "All Destinations" at bounding box center [217, 464] width 93 height 15
click at [257, 461] on input "Destination All Destinations" at bounding box center [302, 465] width 264 height 18
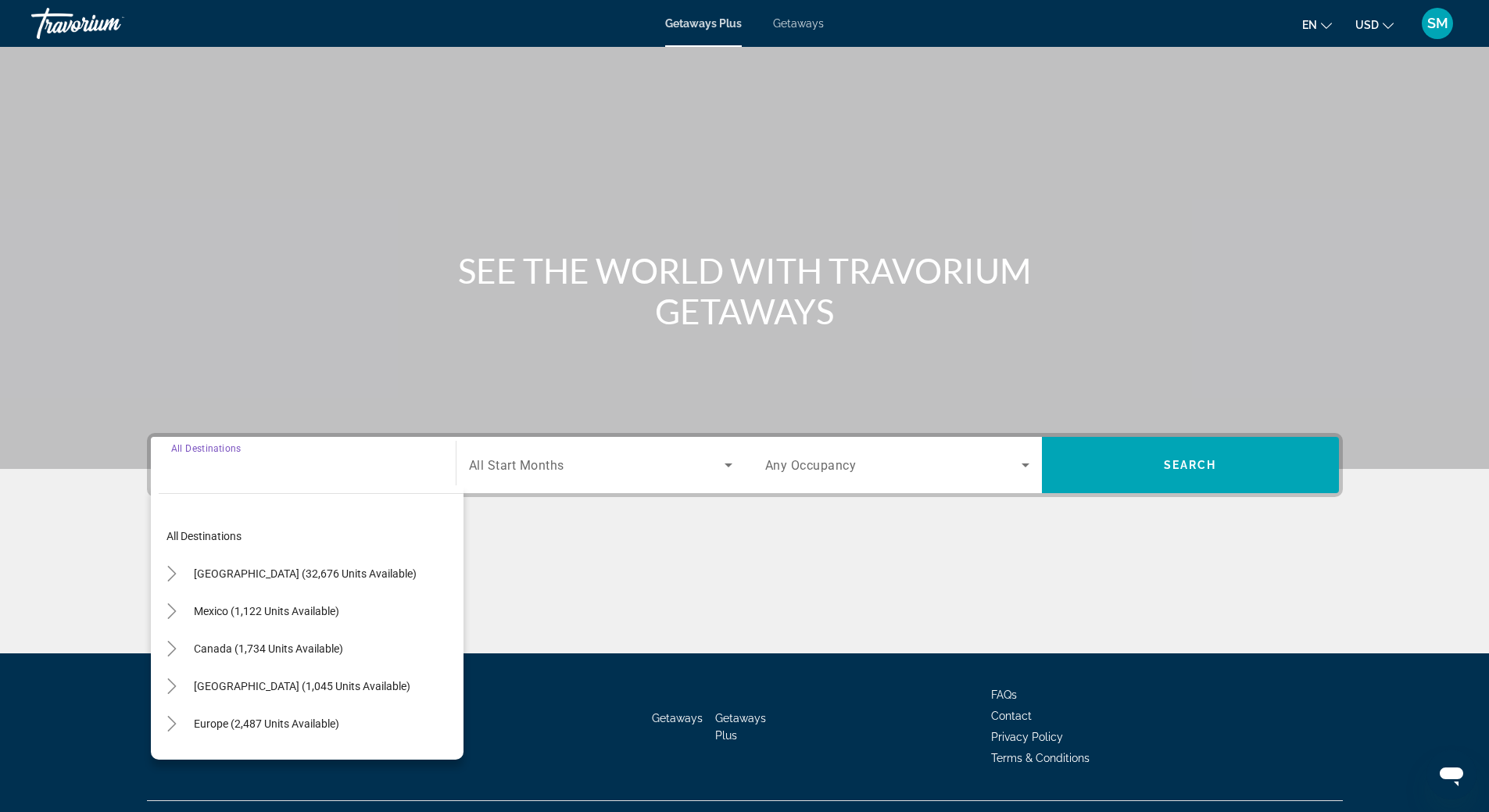
scroll to position [32, 0]
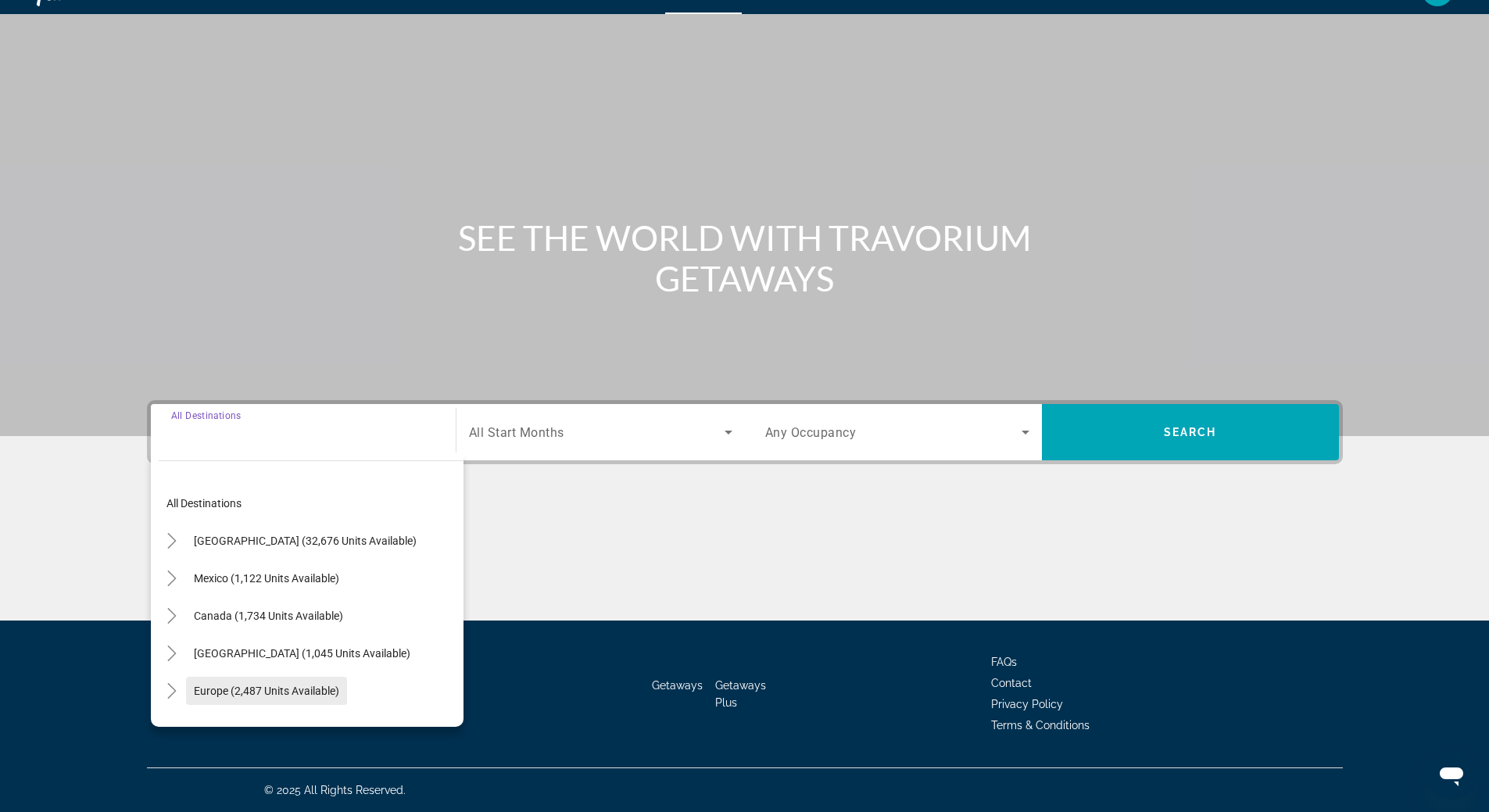
click at [241, 686] on span "Europe (2,487 units available)" at bounding box center [266, 690] width 145 height 12
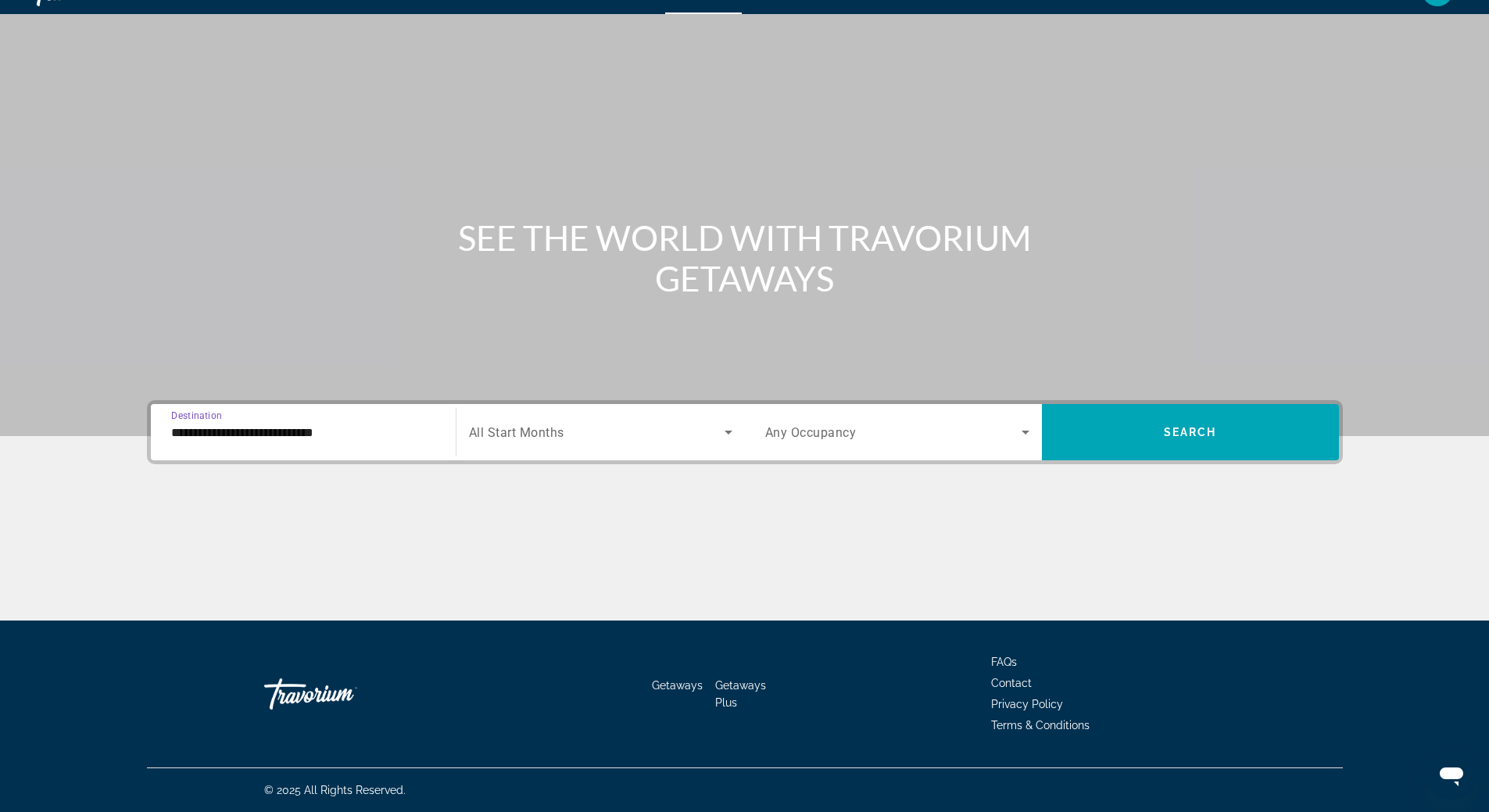
click at [301, 427] on input "**********" at bounding box center [302, 432] width 264 height 18
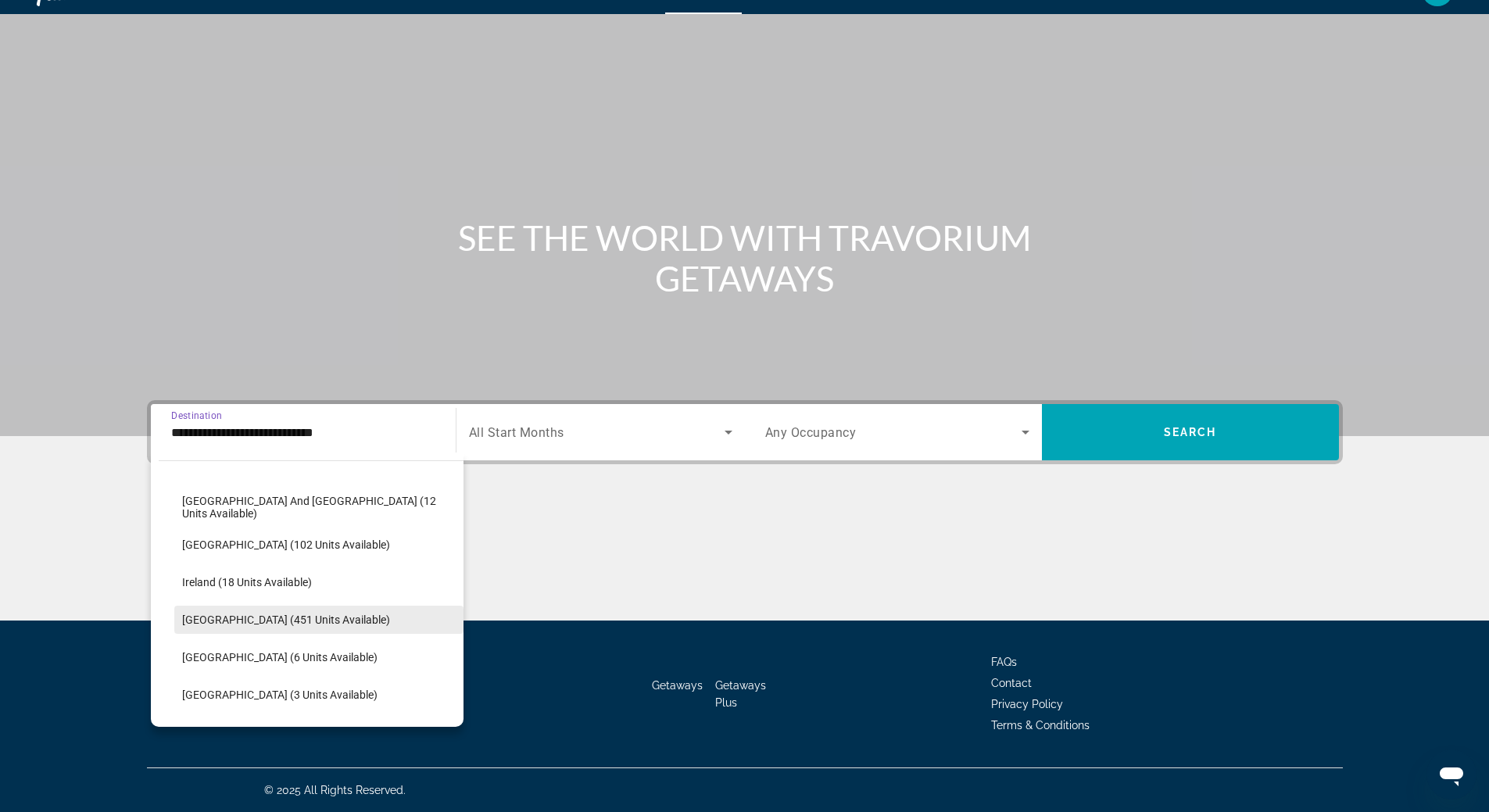
scroll to position [561, 0]
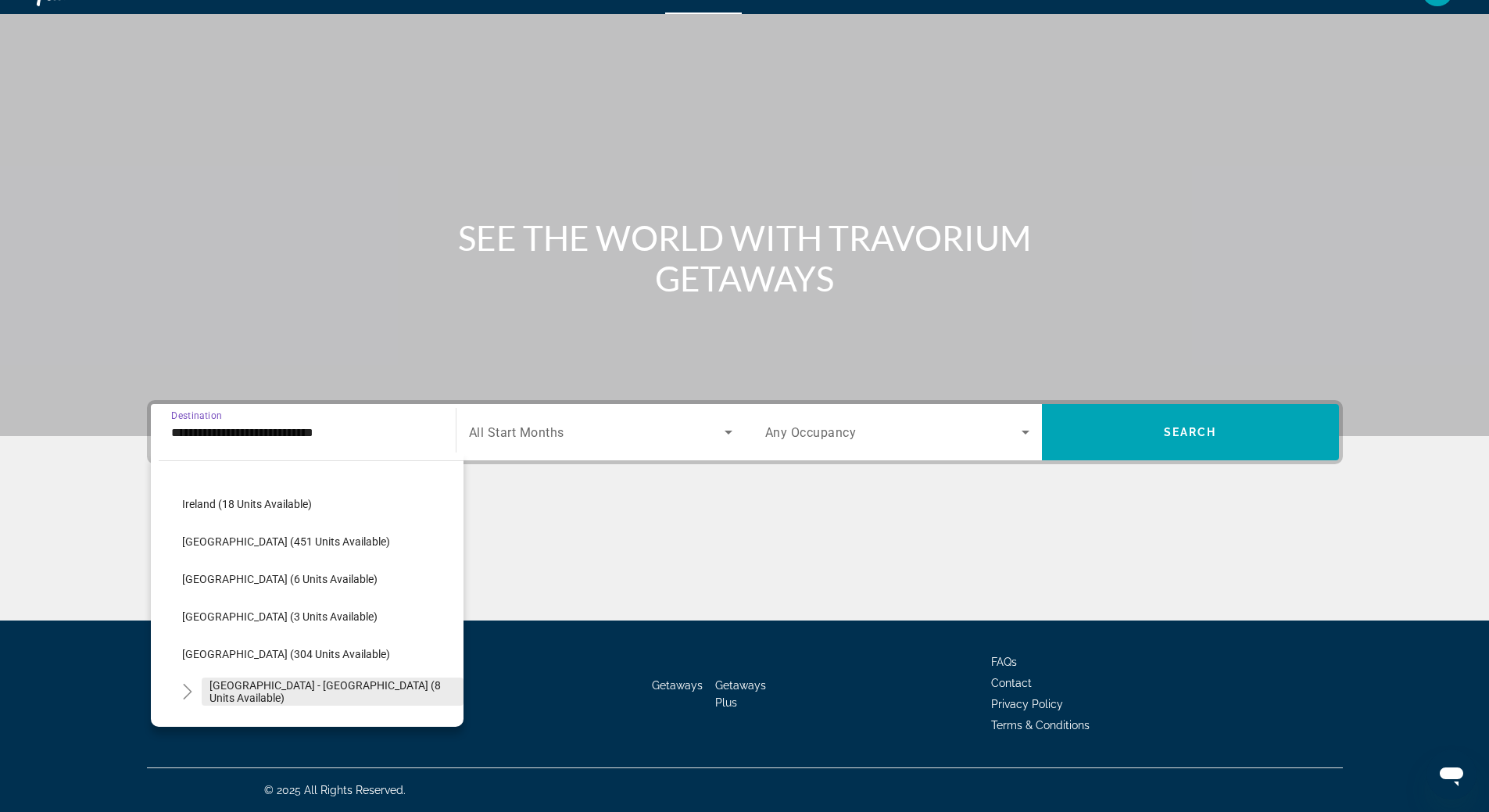
click at [294, 693] on span "[GEOGRAPHIC_DATA] - [GEOGRAPHIC_DATA] (8 units available)" at bounding box center [332, 691] width 246 height 25
type input "**********"
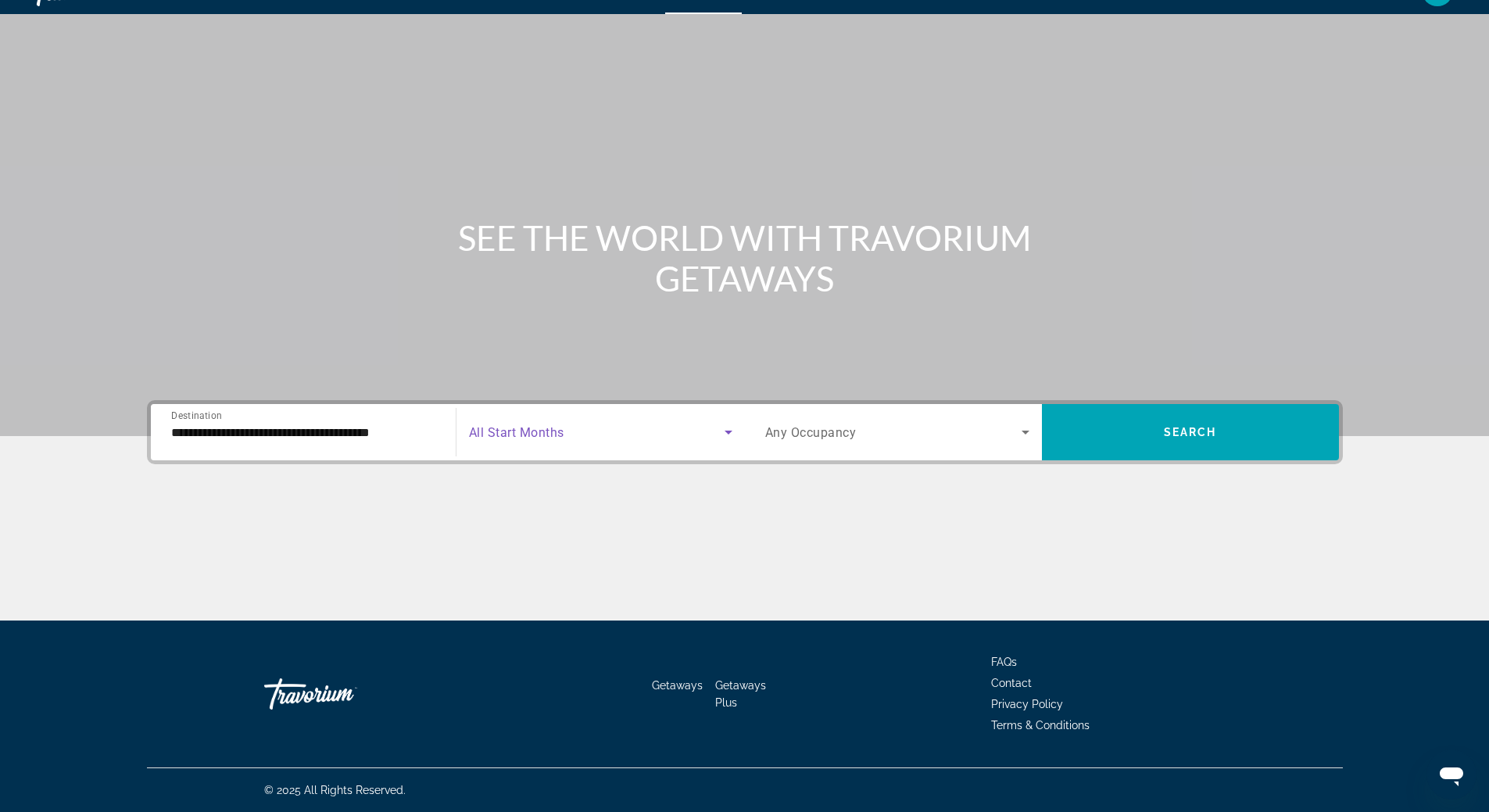
click at [726, 432] on icon "Search widget" at bounding box center [727, 431] width 18 height 18
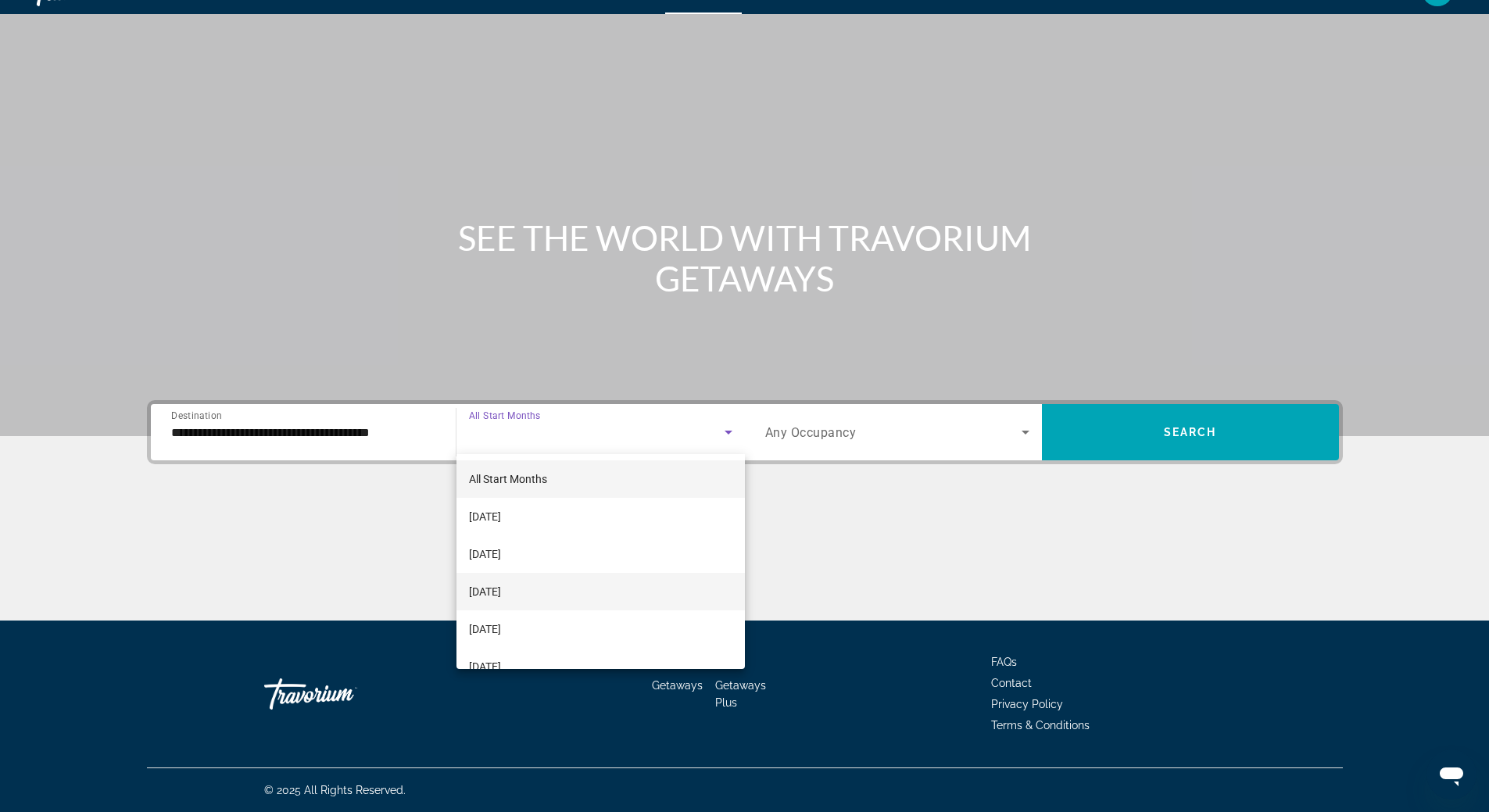
scroll to position [156, 0]
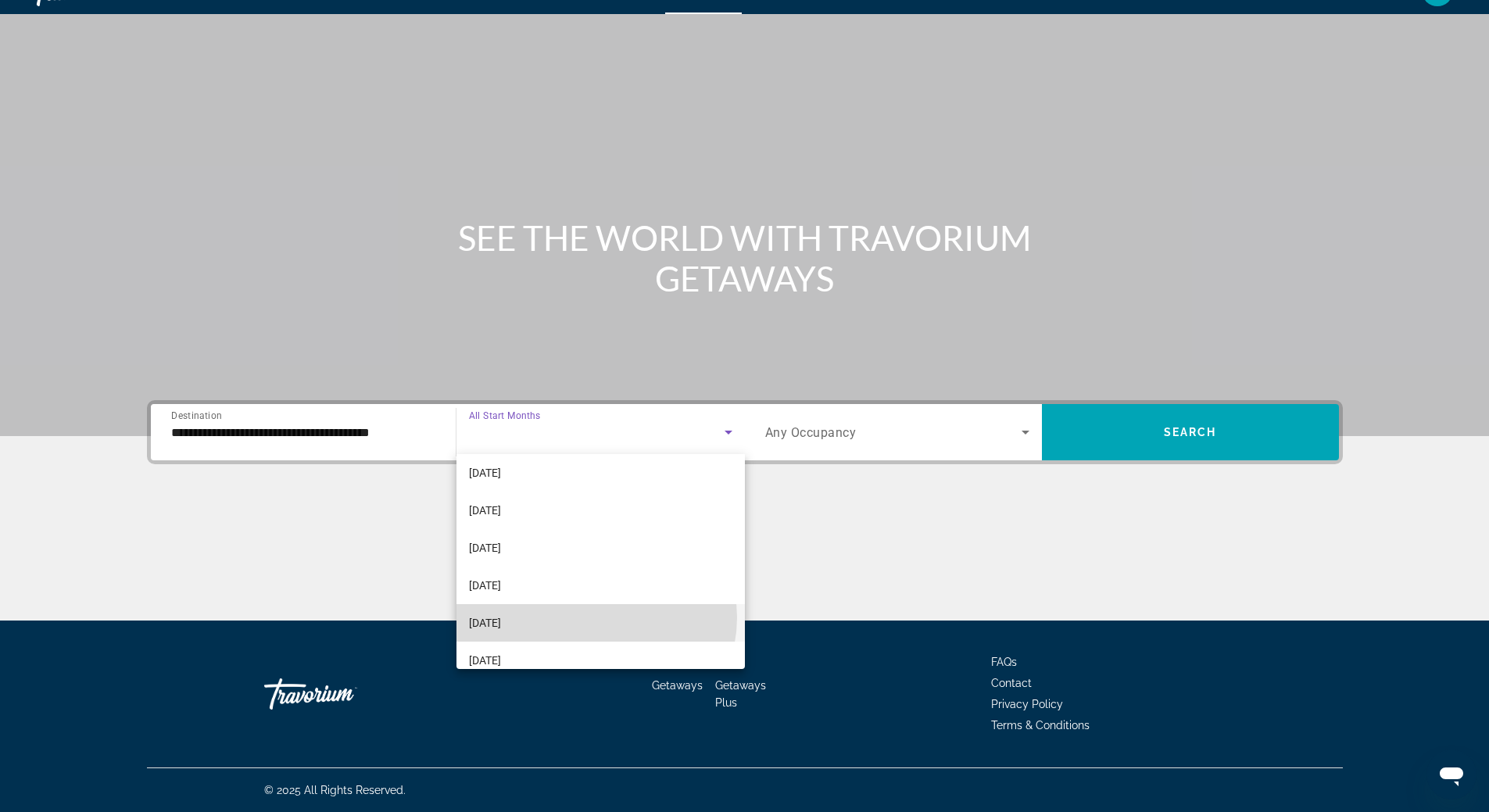
click at [596, 617] on mat-option "[DATE]" at bounding box center [600, 622] width 288 height 38
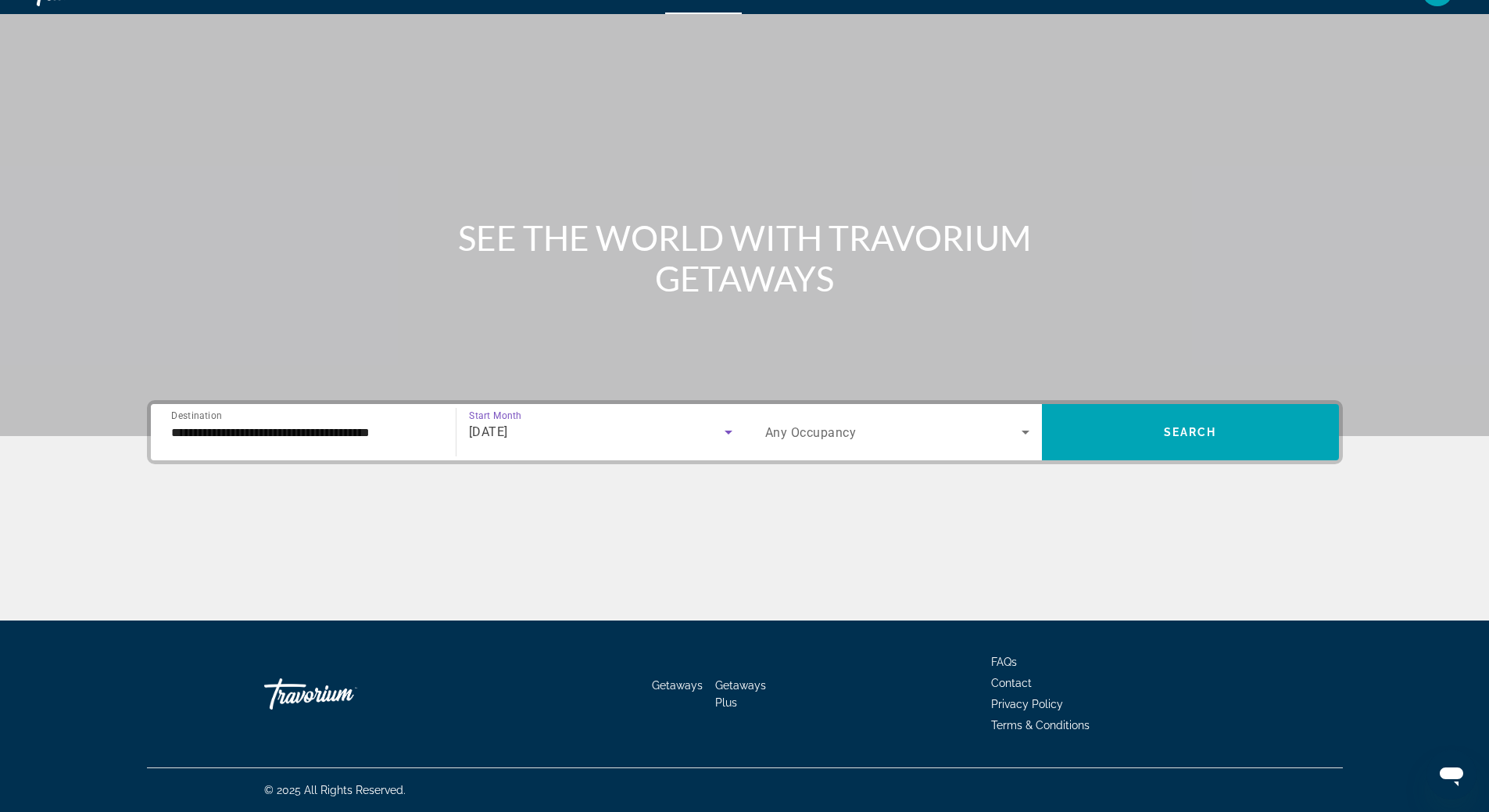
click at [1025, 436] on icon "Search widget" at bounding box center [1025, 431] width 18 height 18
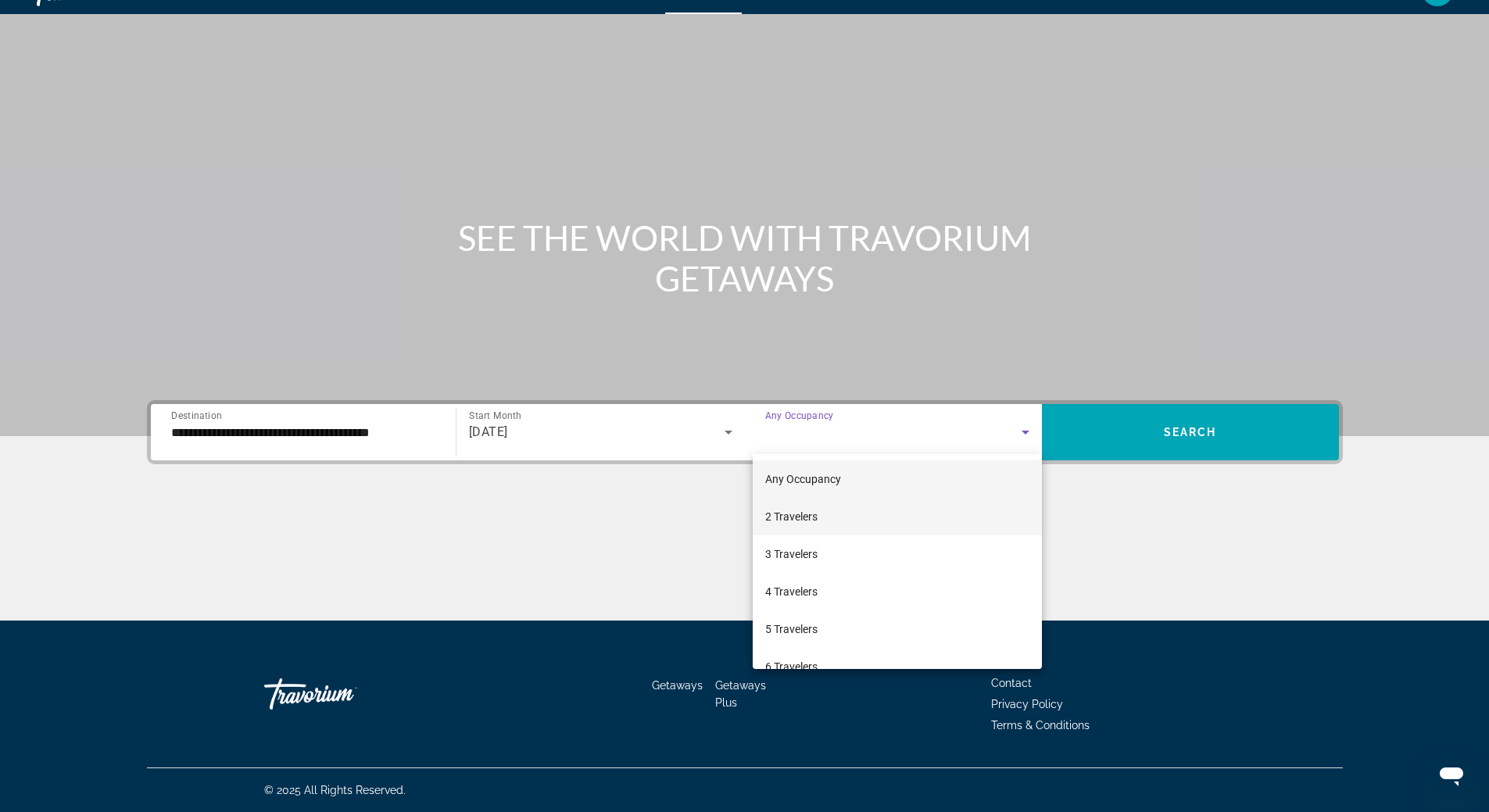
click at [947, 531] on mat-option "2 Travelers" at bounding box center [897, 516] width 289 height 38
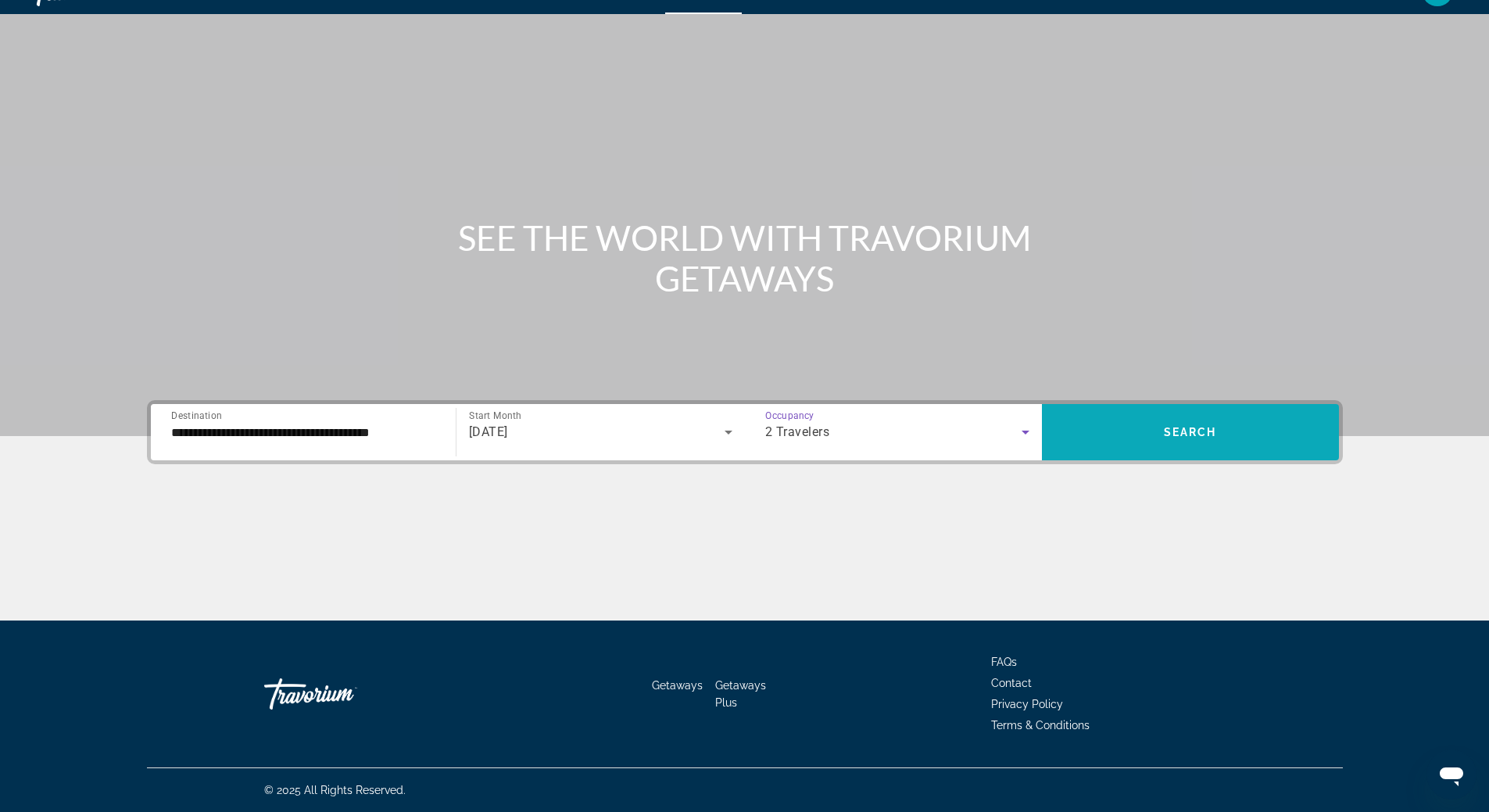
click at [1186, 432] on span "Search" at bounding box center [1190, 432] width 53 height 12
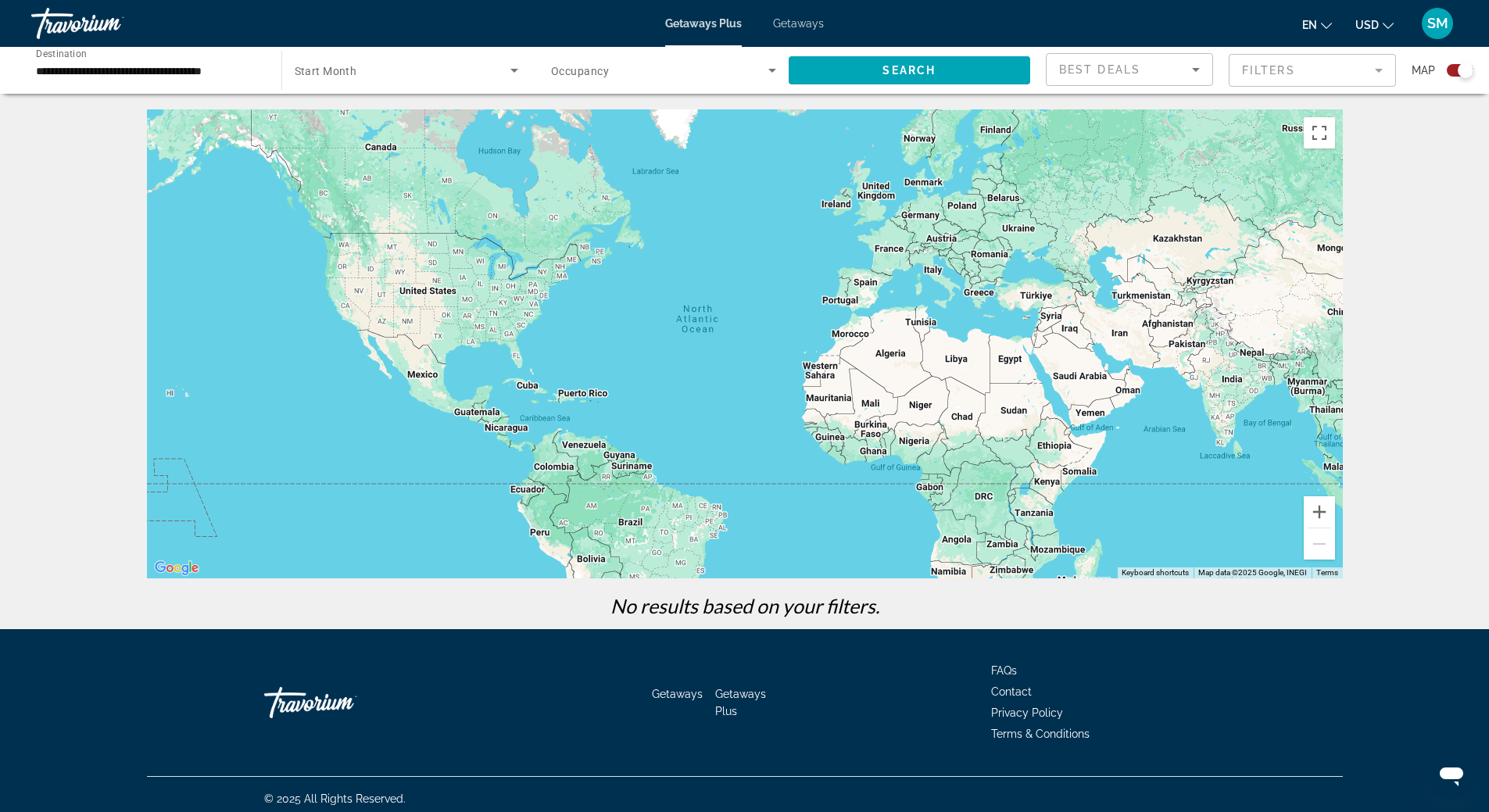
click at [781, 18] on span "Getaways" at bounding box center [798, 24] width 51 height 12
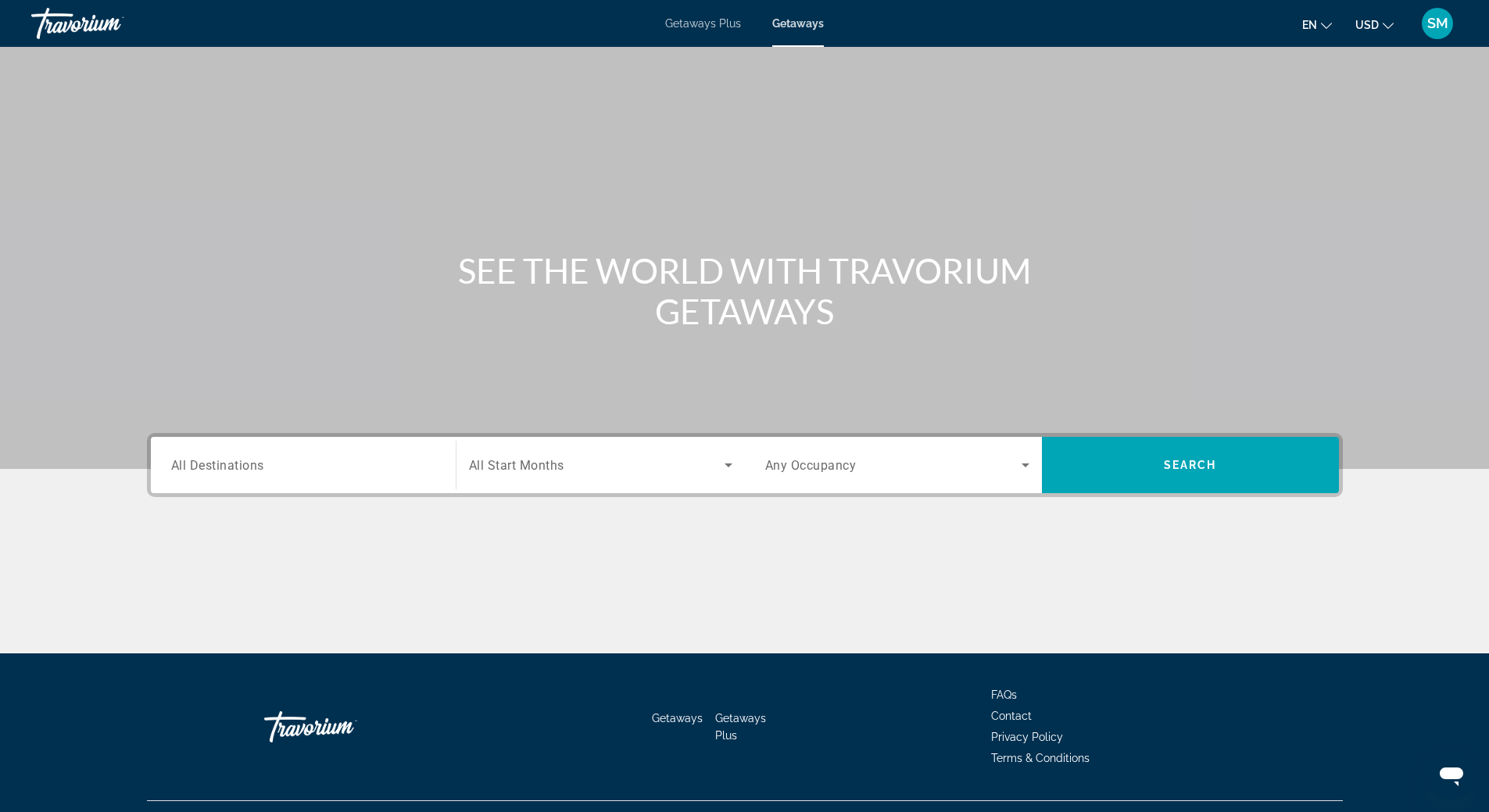
click at [245, 458] on span "All Destinations" at bounding box center [217, 464] width 93 height 15
click at [245, 458] on input "Destination All Destinations" at bounding box center [302, 465] width 264 height 18
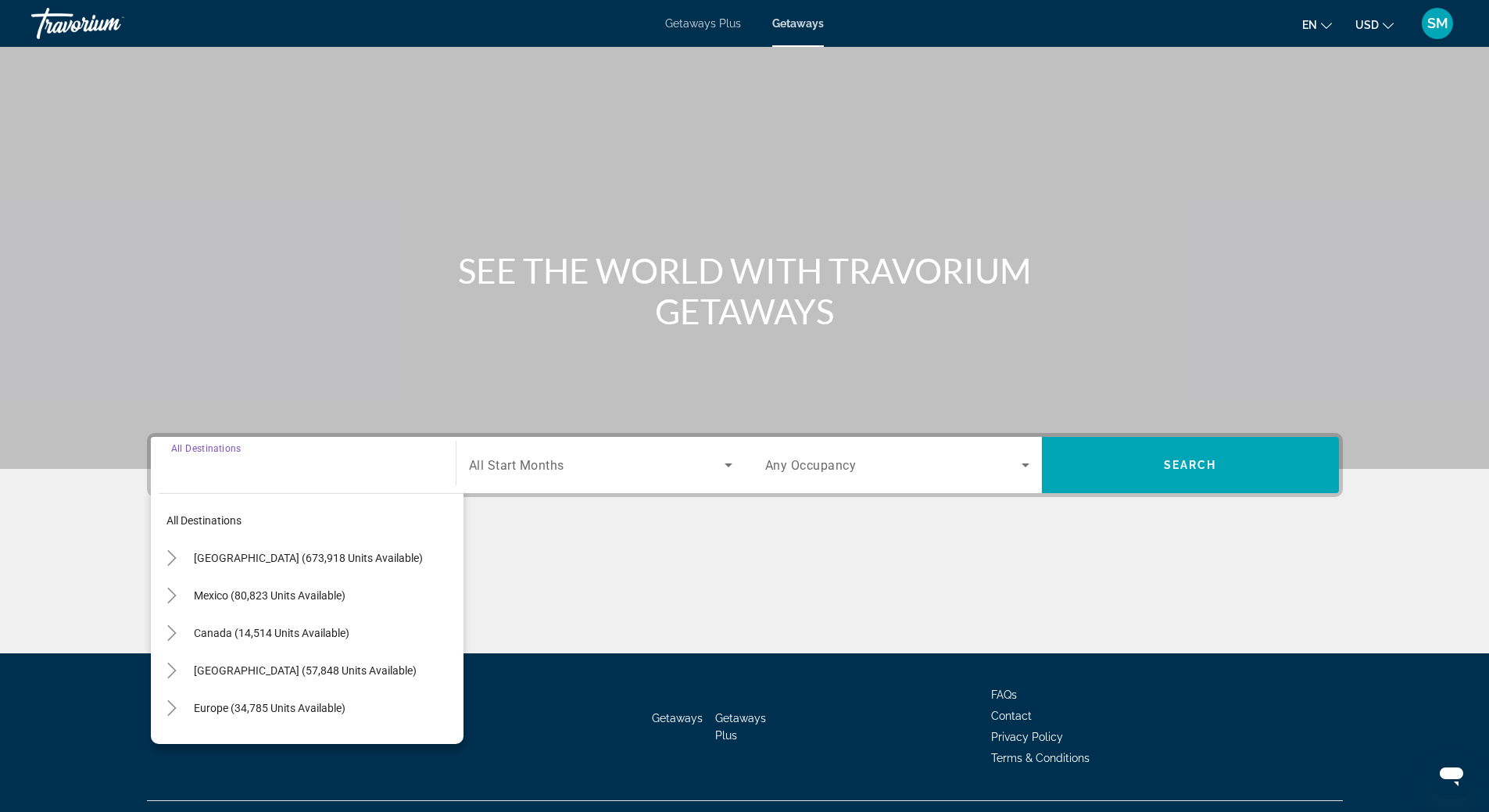
scroll to position [32, 0]
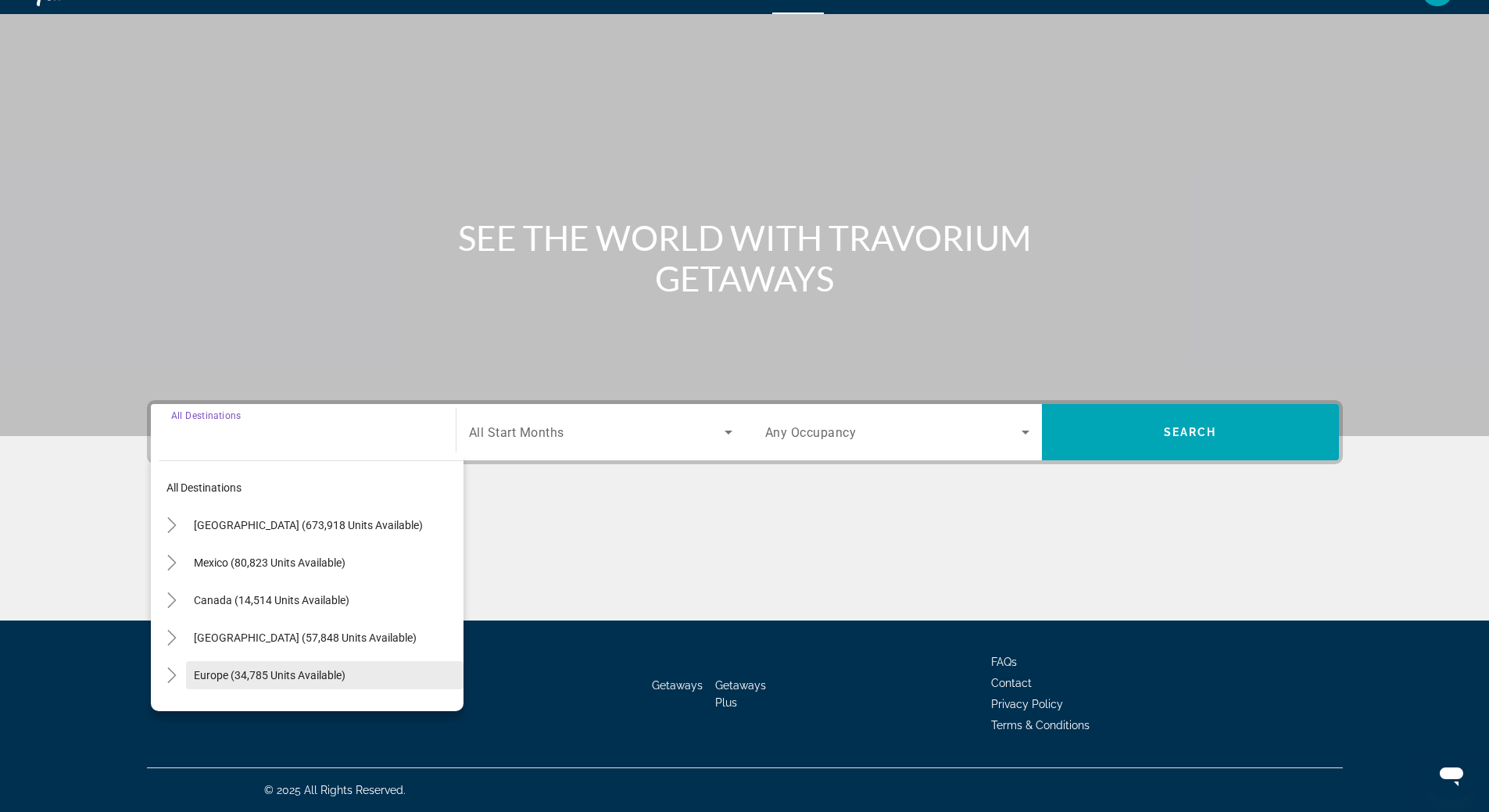
click at [258, 669] on span "Europe (34,785 units available)" at bounding box center [269, 674] width 152 height 12
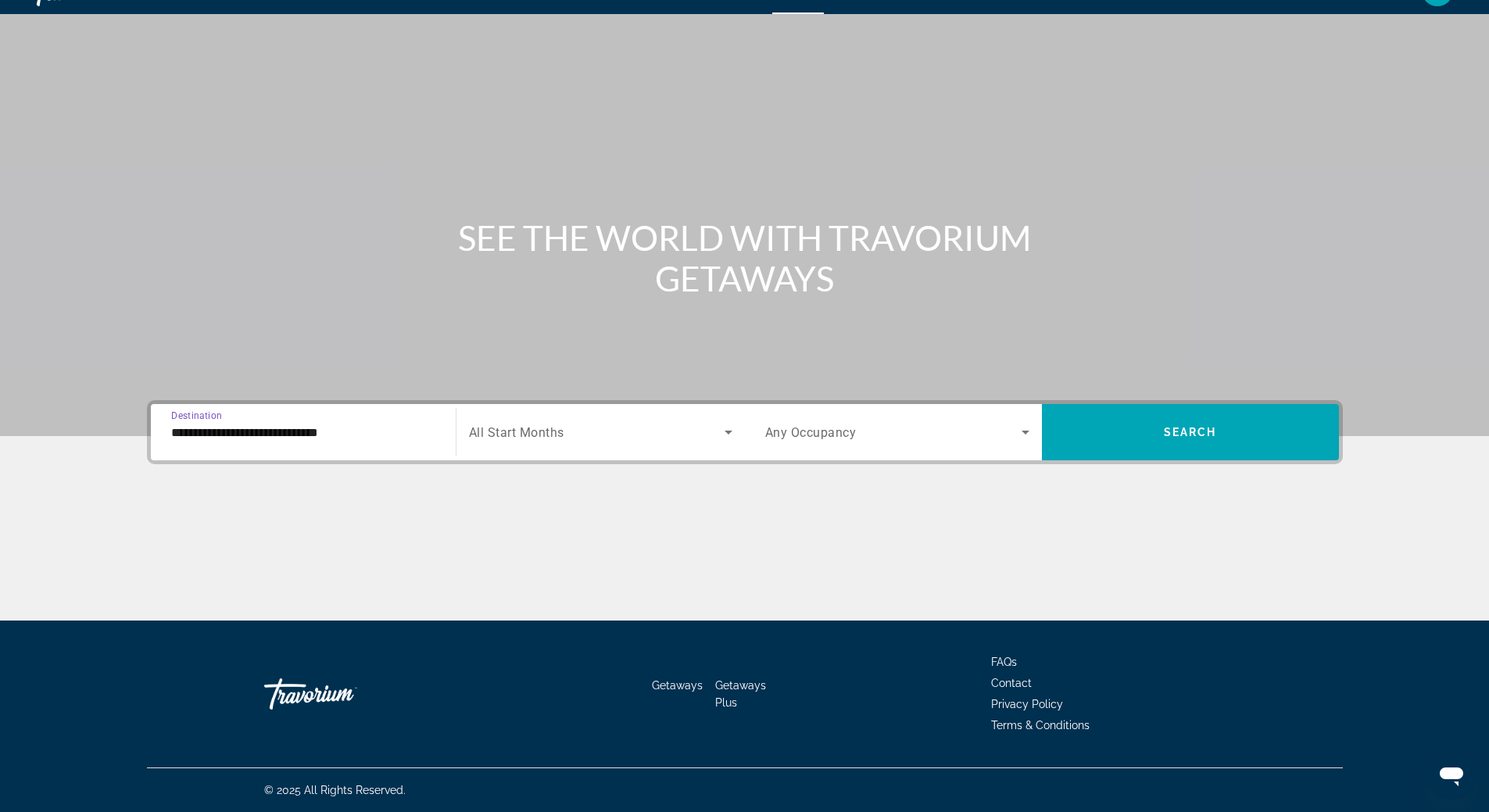
click at [287, 434] on input "**********" at bounding box center [302, 432] width 264 height 18
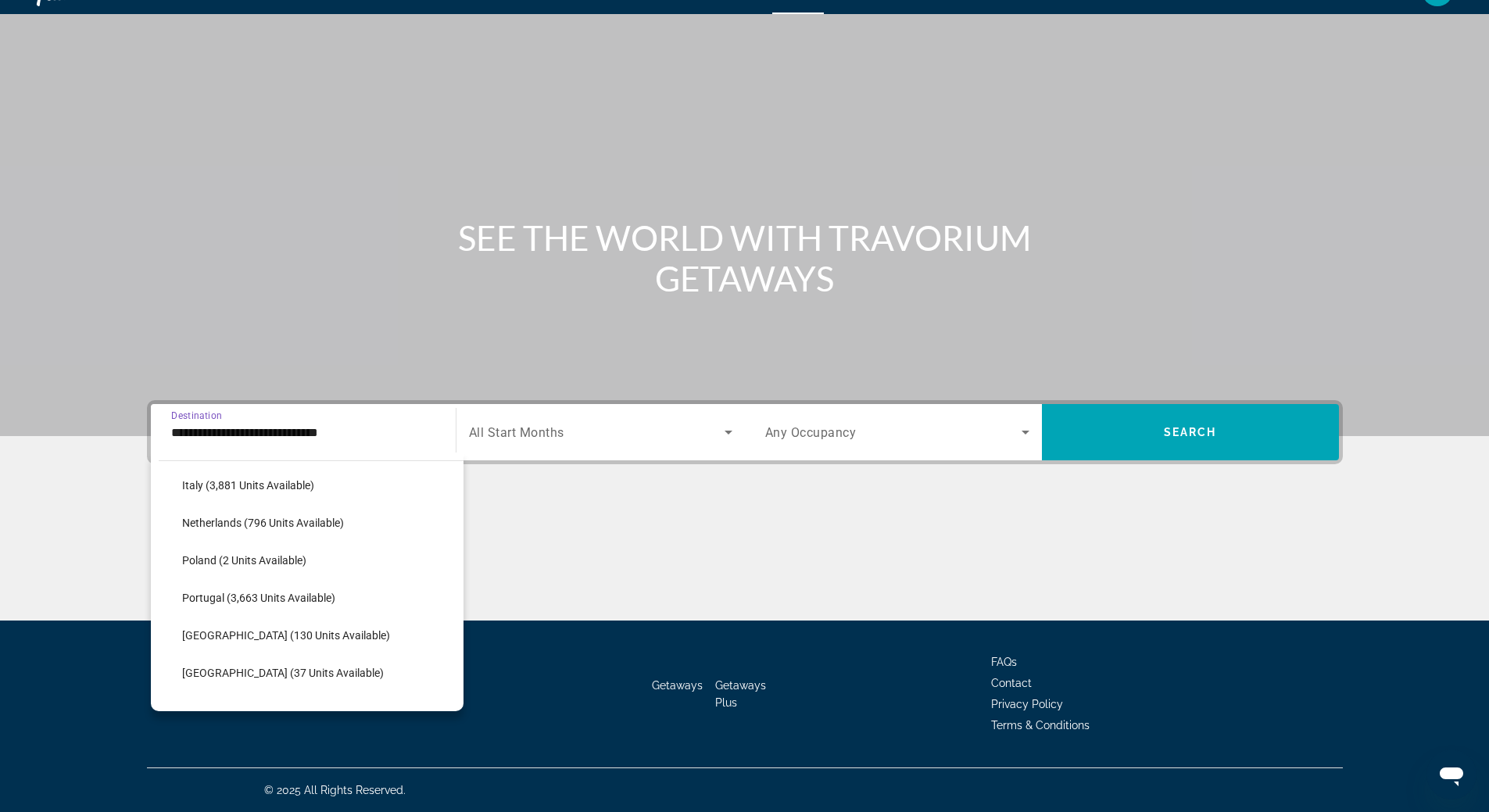
scroll to position [718, 0]
click at [299, 669] on span "[GEOGRAPHIC_DATA] - [GEOGRAPHIC_DATA] (2,546 units available)" at bounding box center [332, 669] width 246 height 25
type input "**********"
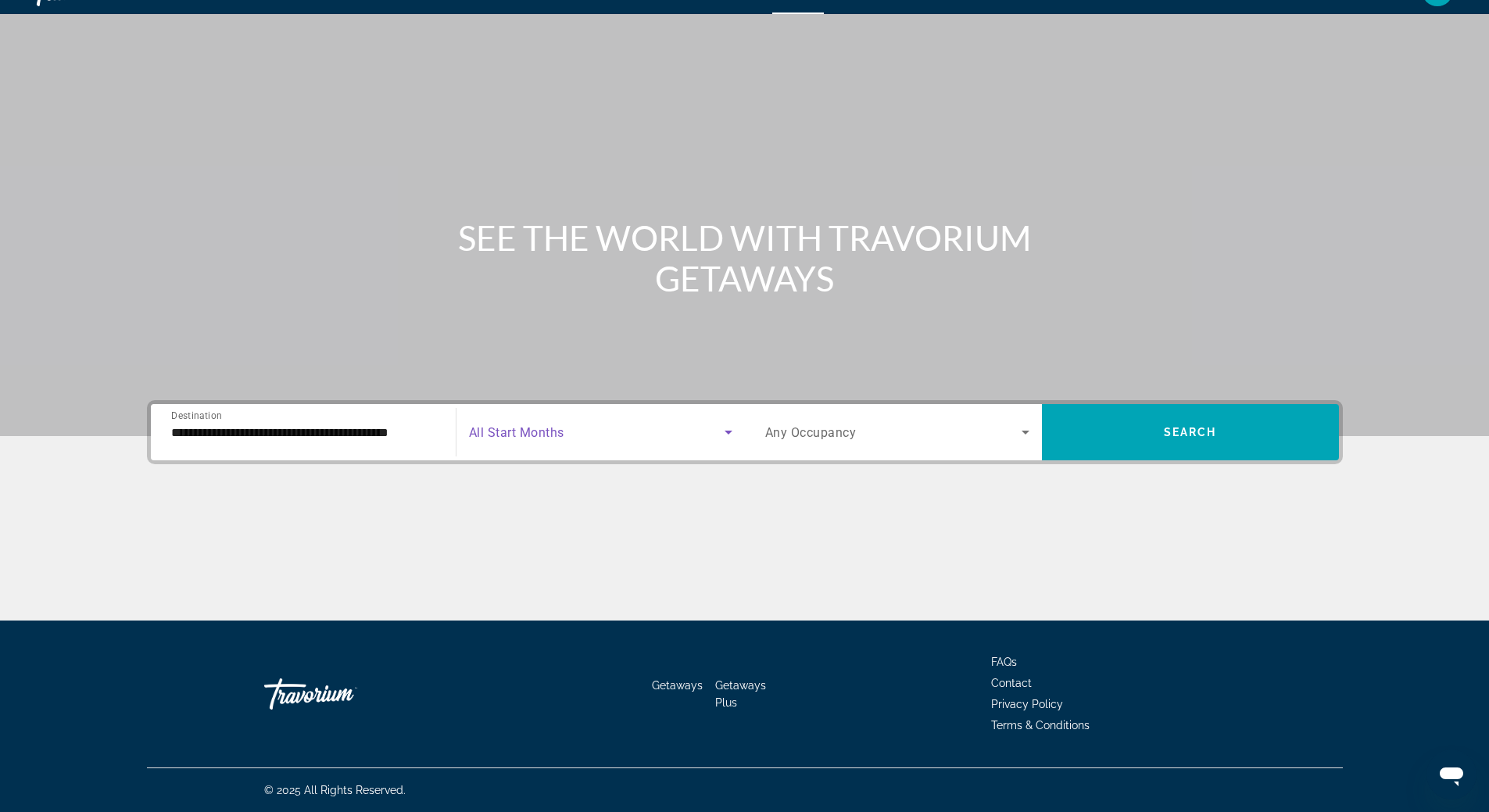
click at [727, 434] on icon "Search widget" at bounding box center [727, 431] width 18 height 18
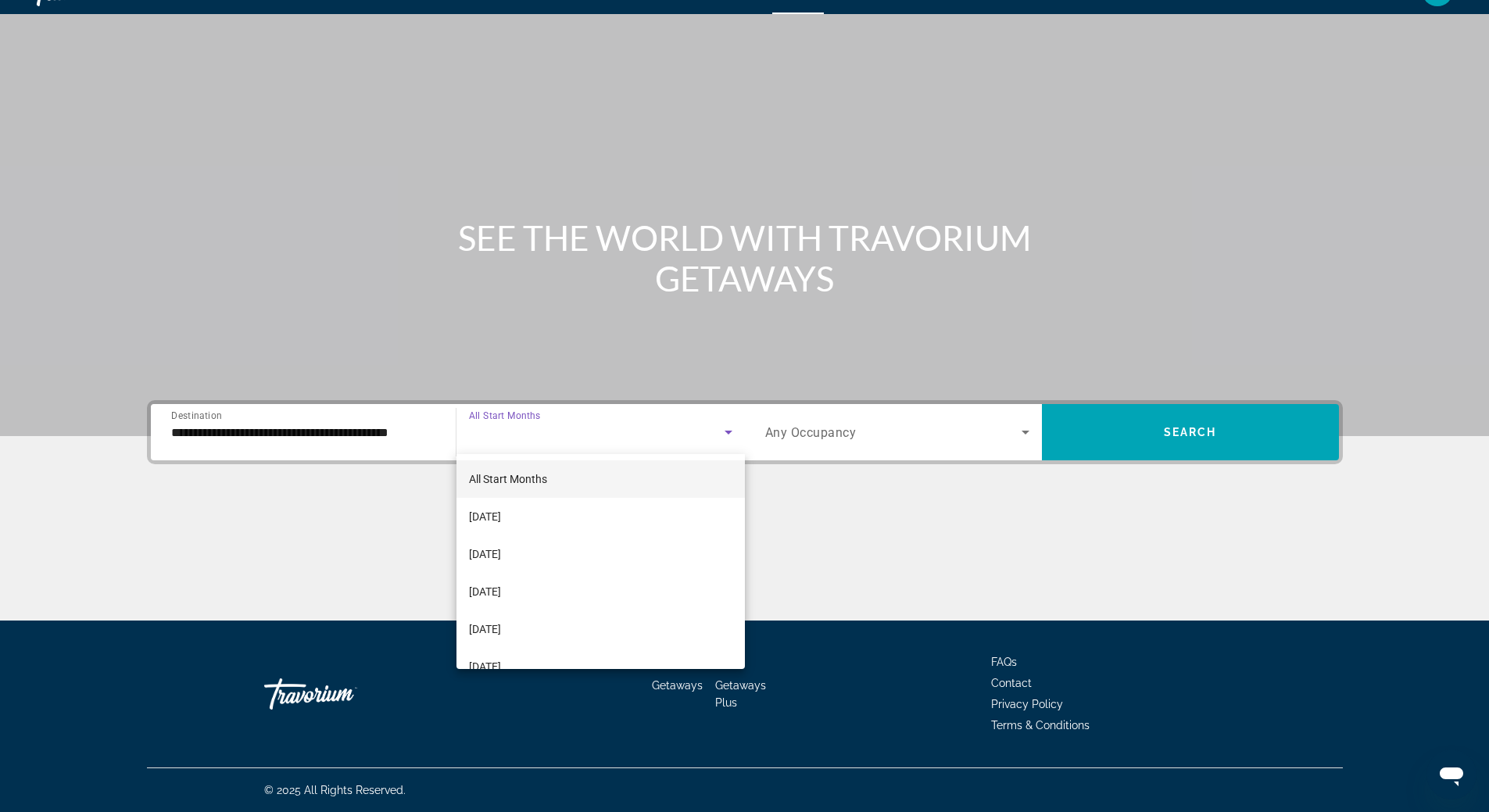
scroll to position [313, 0]
click at [646, 462] on mat-option "[DATE]" at bounding box center [600, 466] width 288 height 38
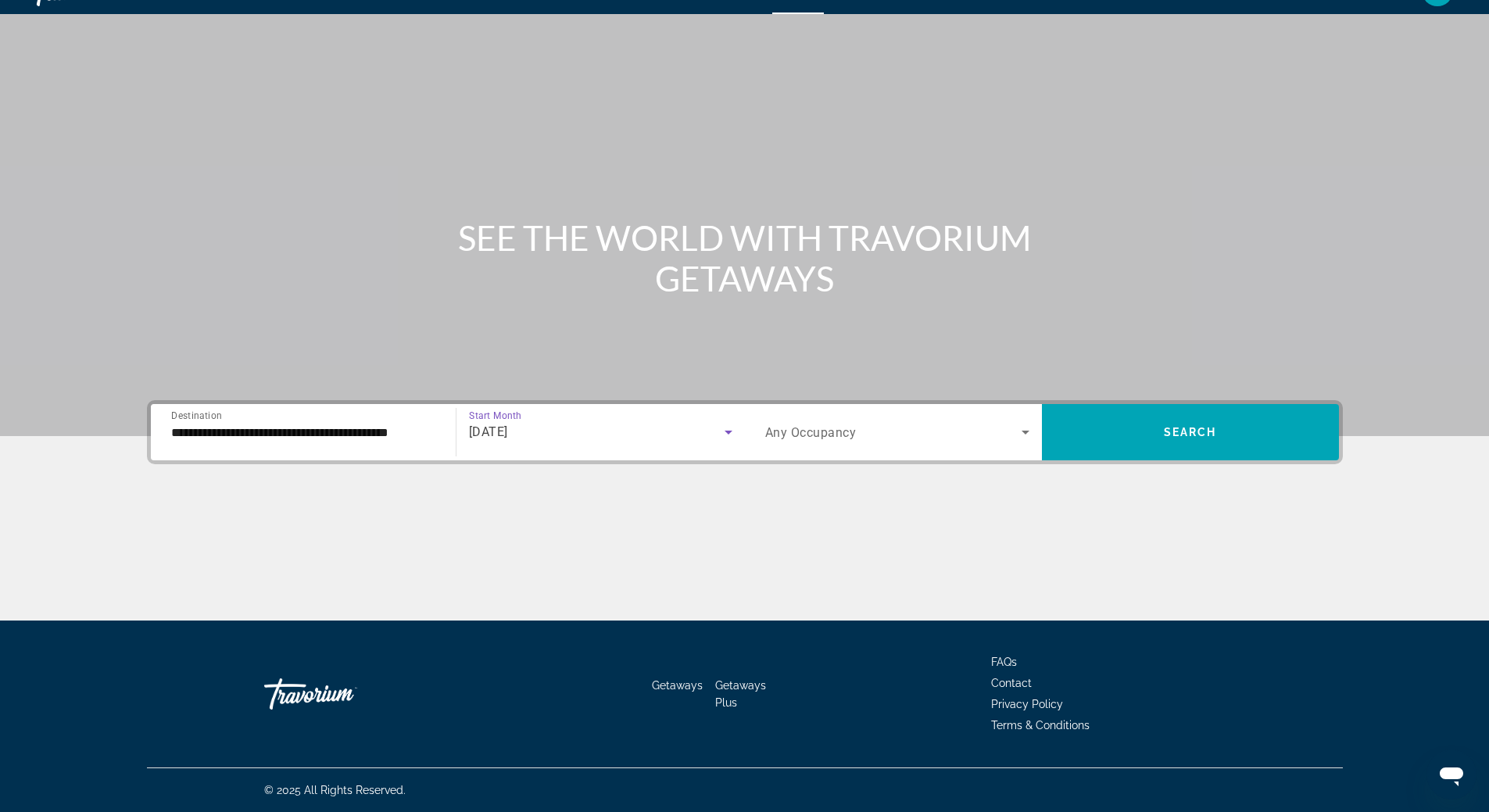
click at [1023, 431] on icon "Search widget" at bounding box center [1025, 432] width 8 height 4
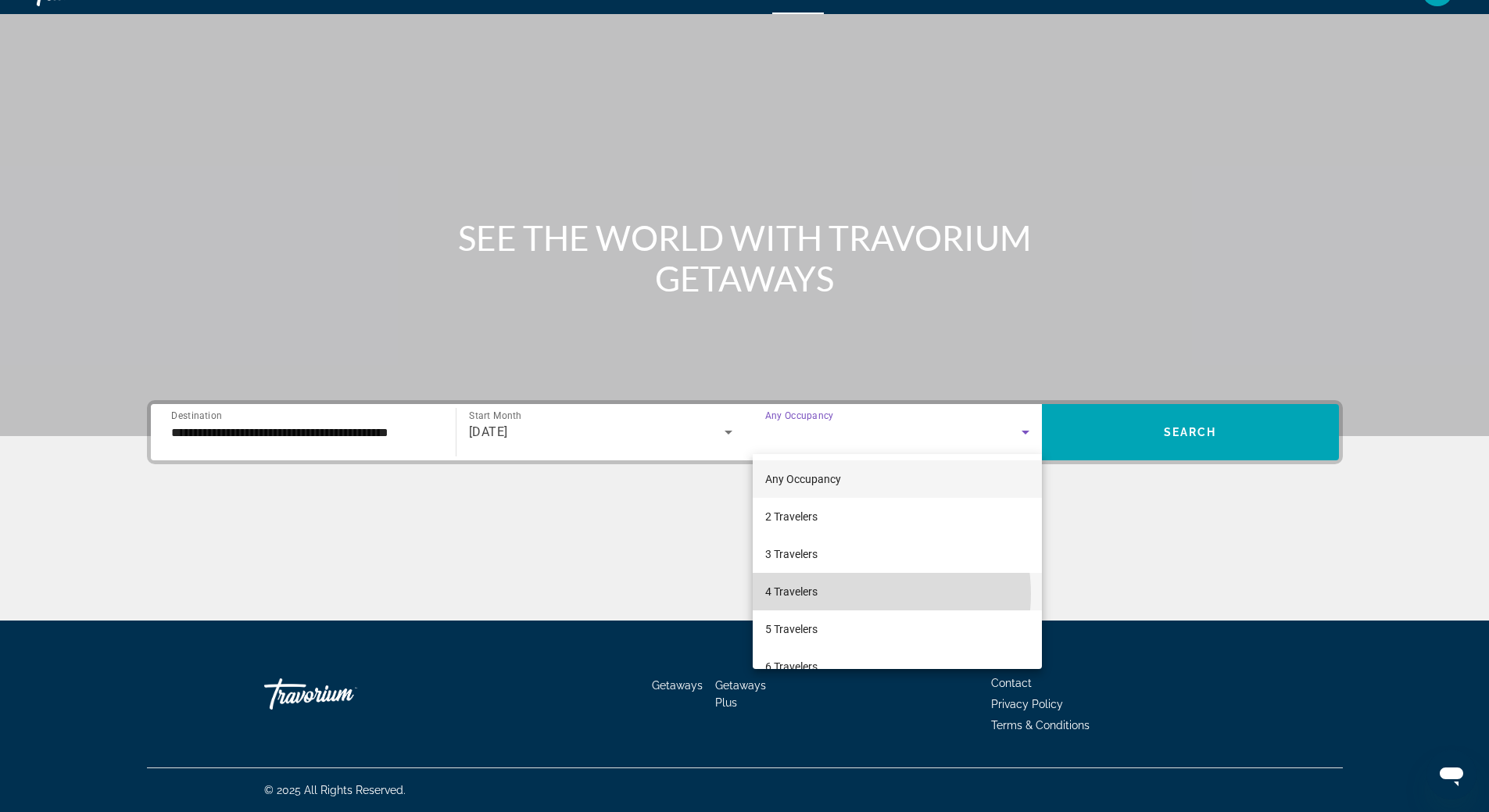
click at [855, 594] on mat-option "4 Travelers" at bounding box center [897, 591] width 289 height 38
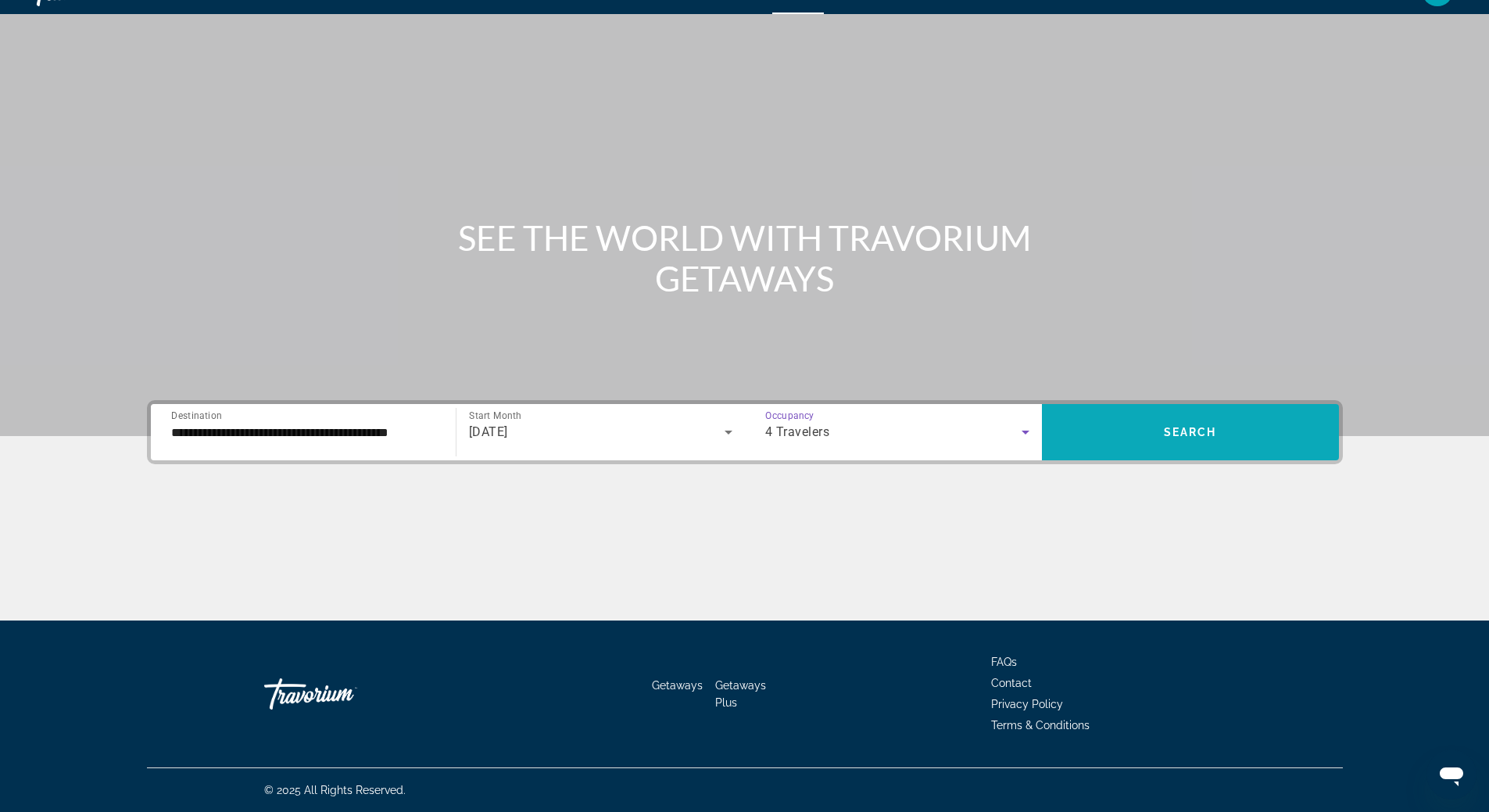
click at [1201, 430] on span "Search" at bounding box center [1190, 432] width 53 height 12
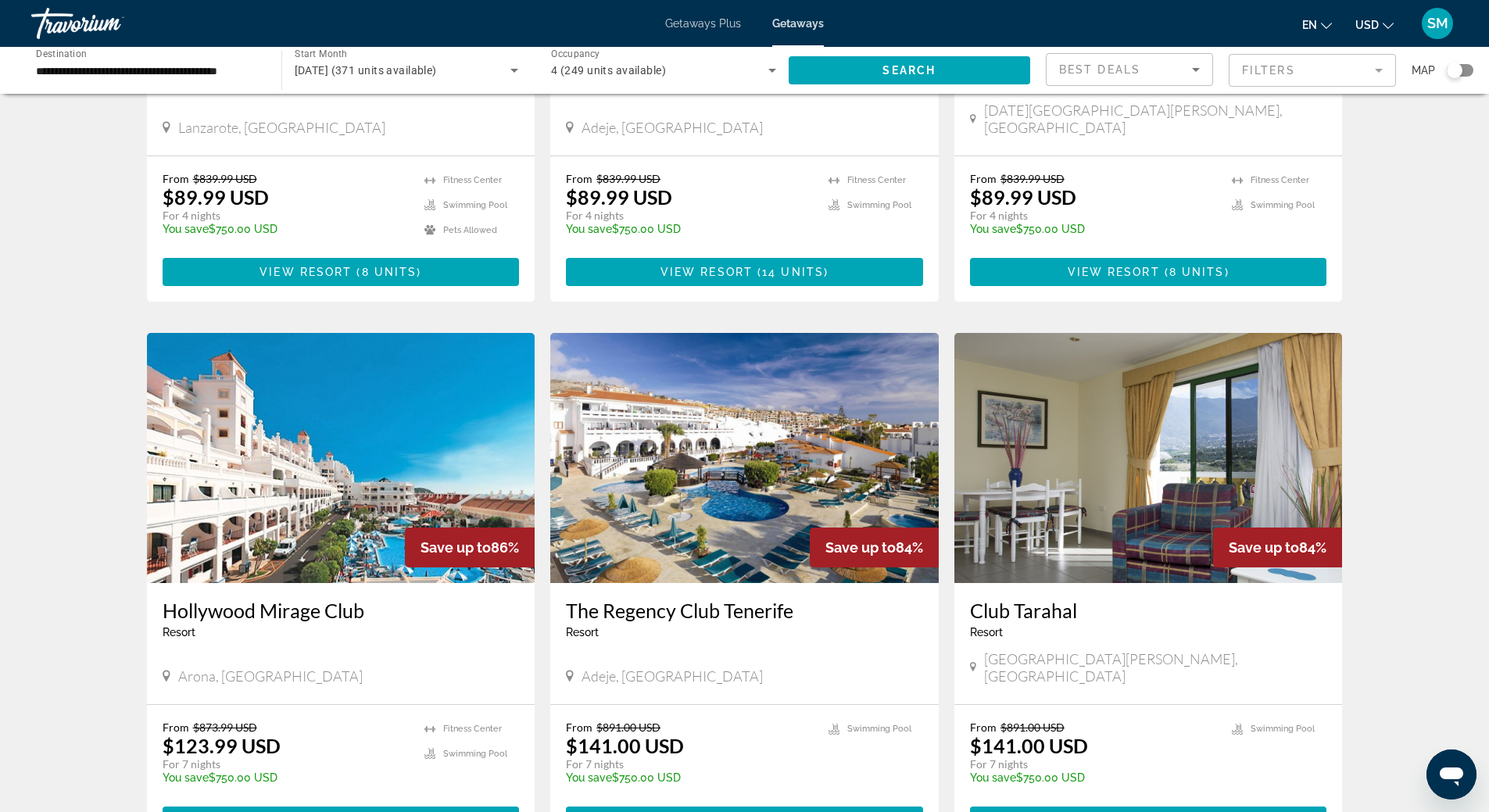
scroll to position [1563, 0]
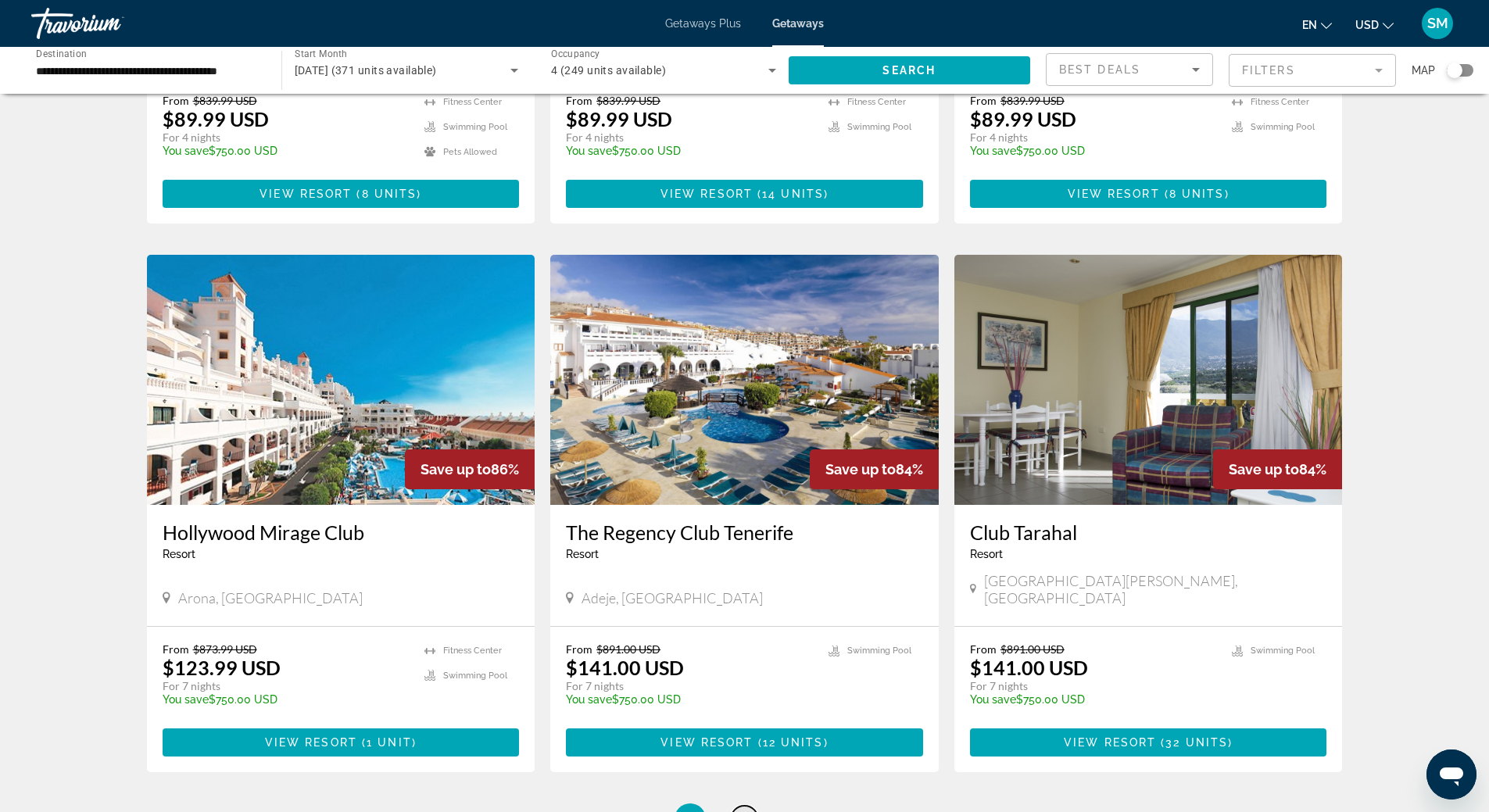
click at [742, 810] on span "2" at bounding box center [744, 819] width 8 height 18
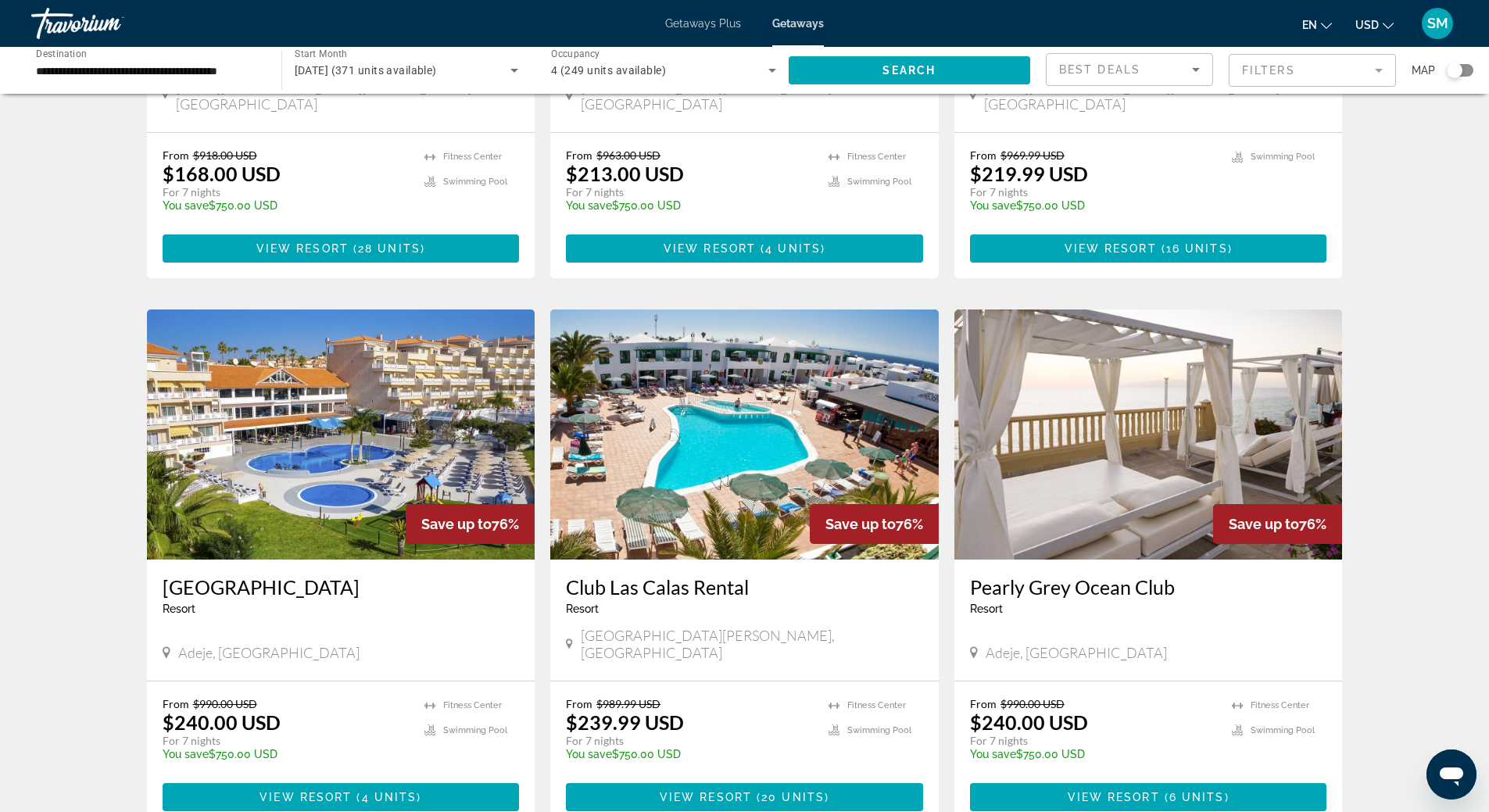
scroll to position [1563, 0]
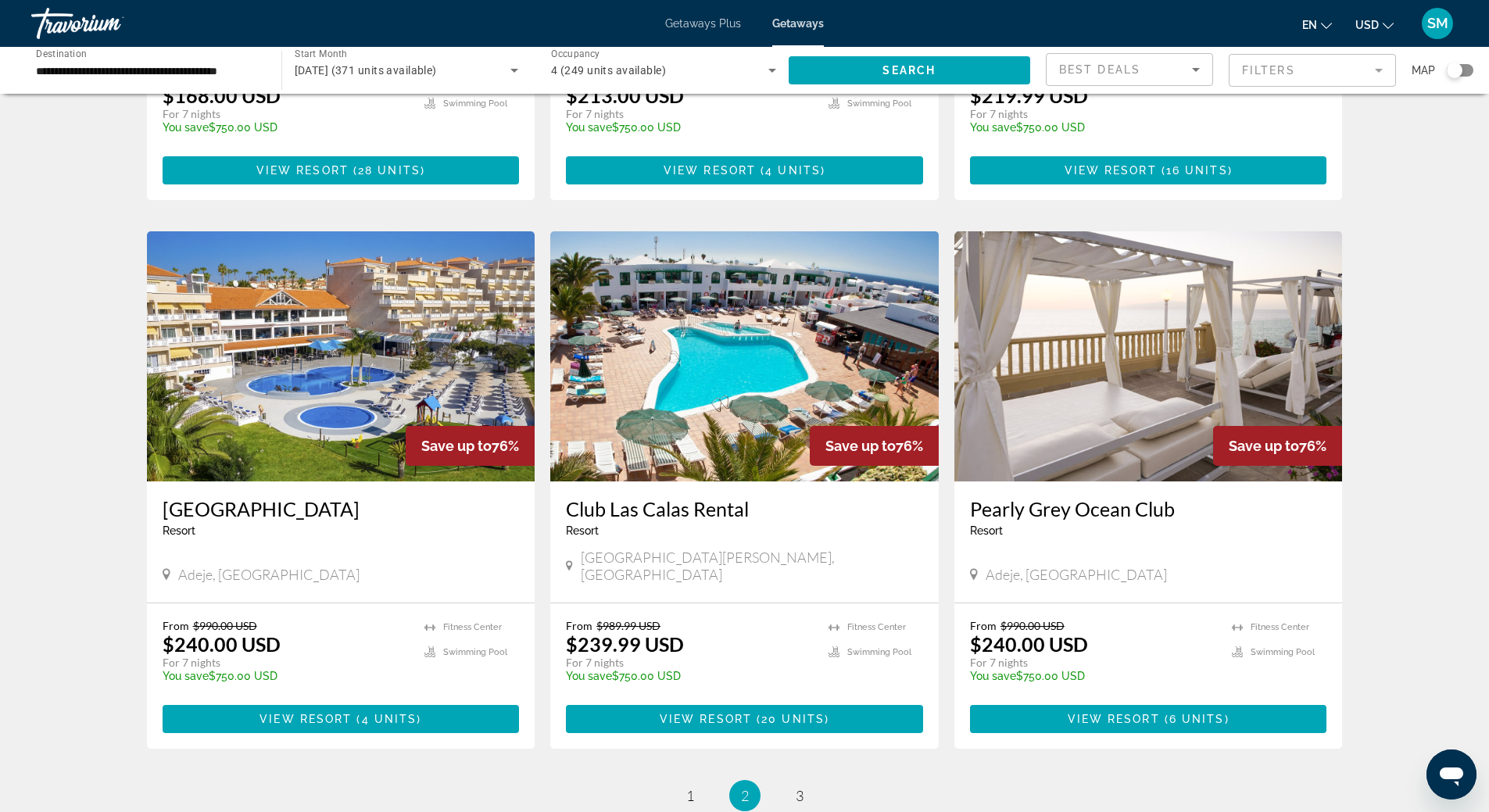
click at [337, 338] on img "Main content" at bounding box center [341, 356] width 388 height 250
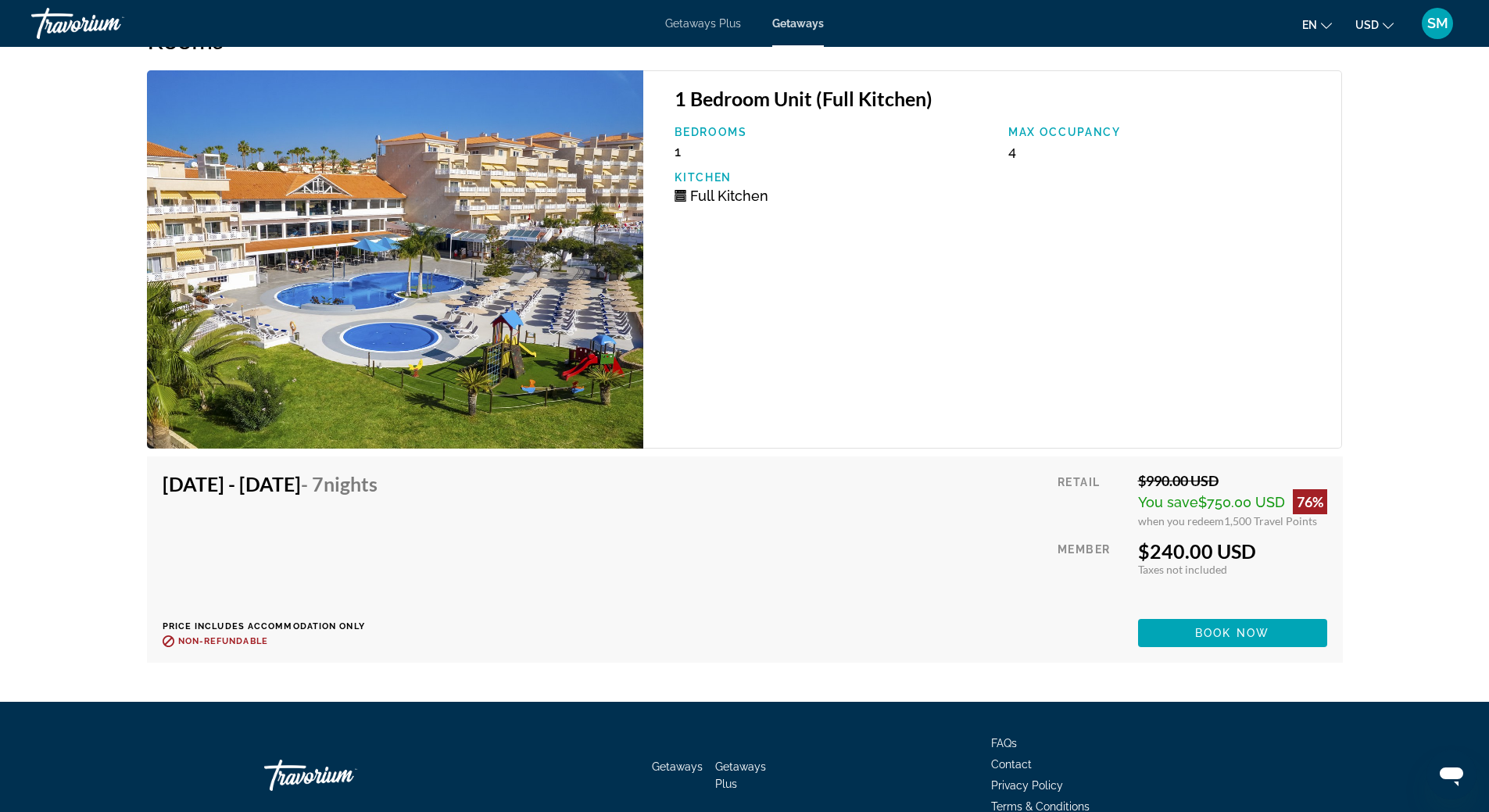
scroll to position [2893, 0]
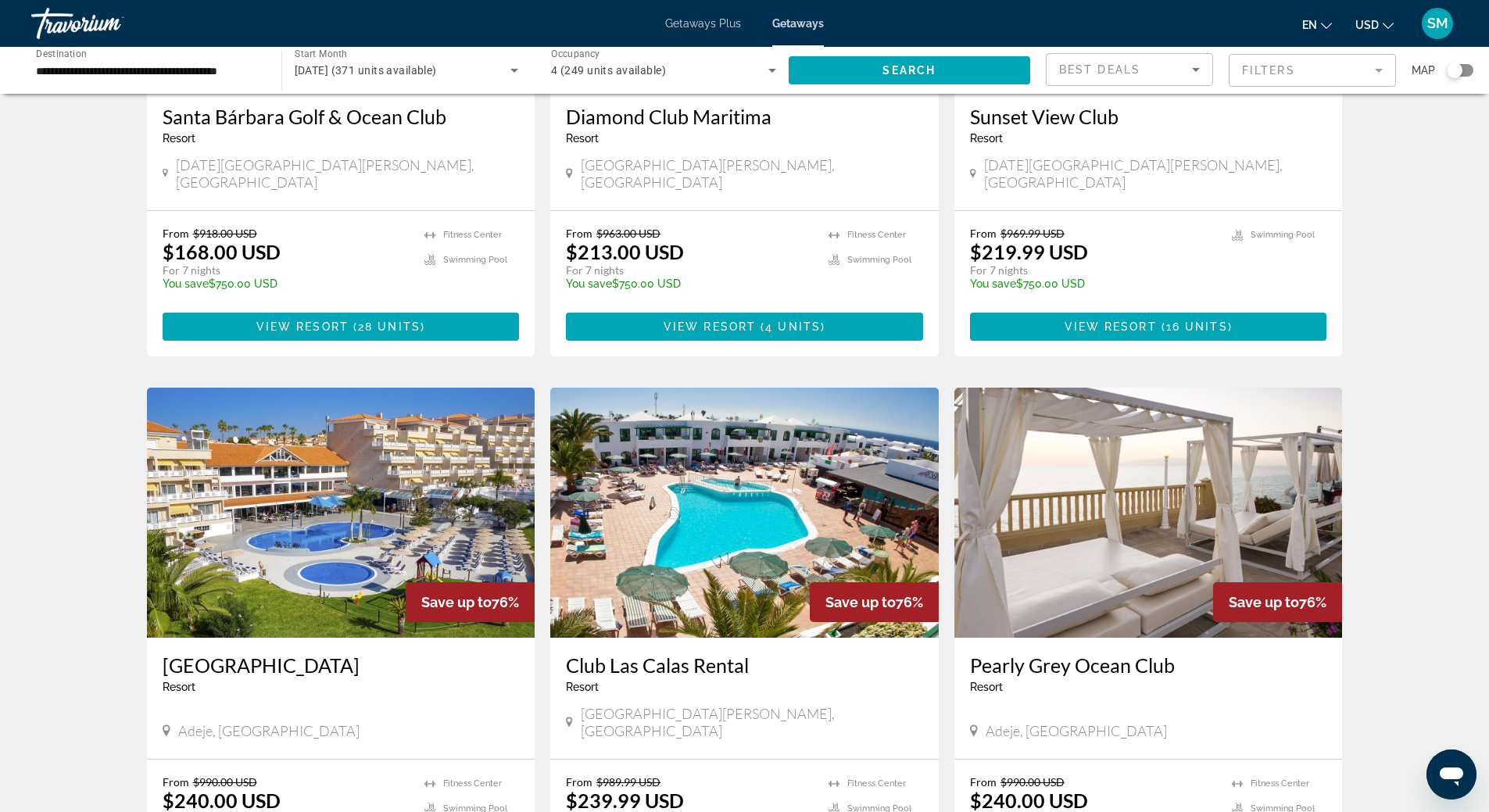
scroll to position [1715, 0]
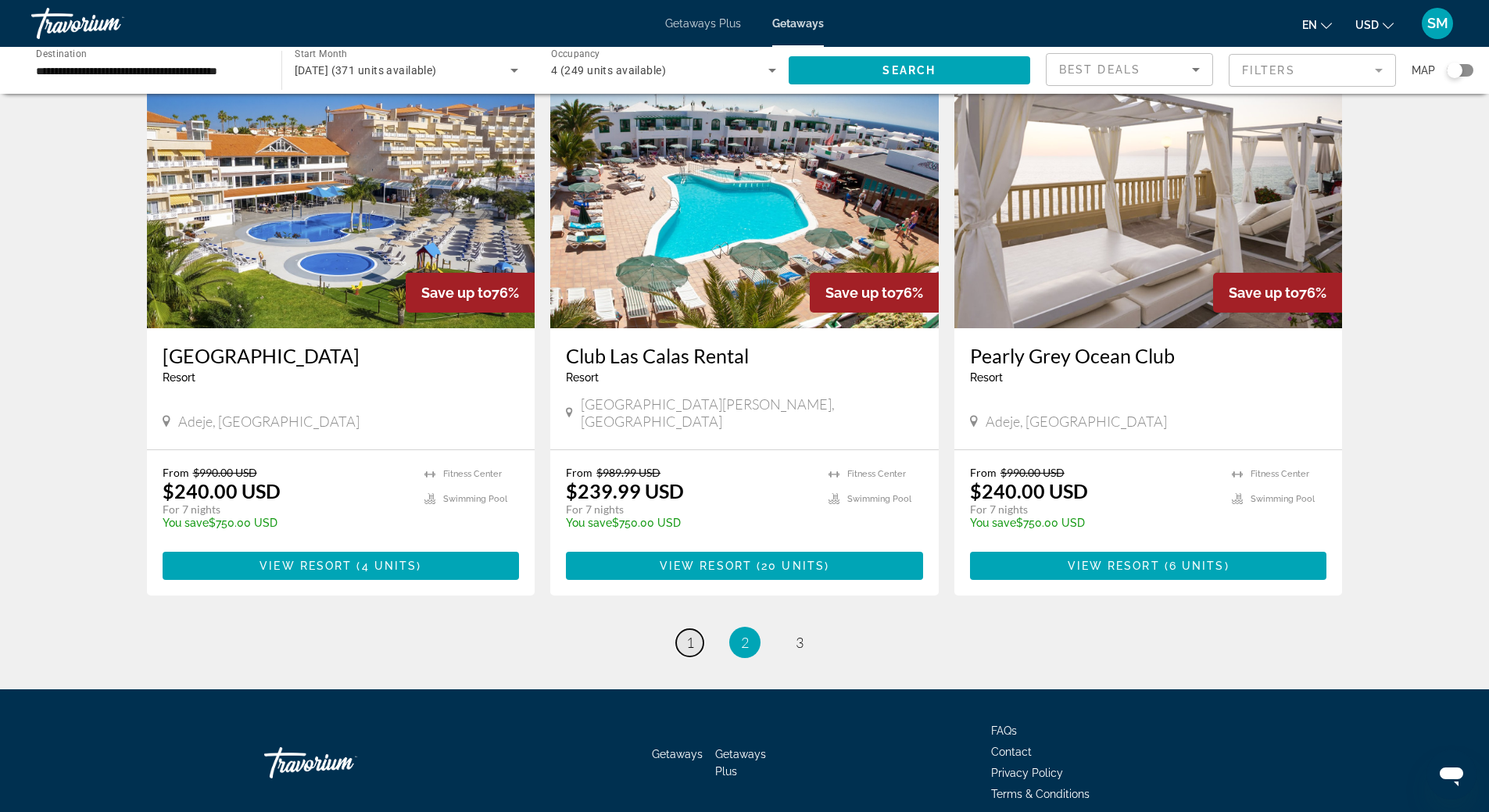
click at [690, 633] on span "1" at bounding box center [690, 642] width 8 height 18
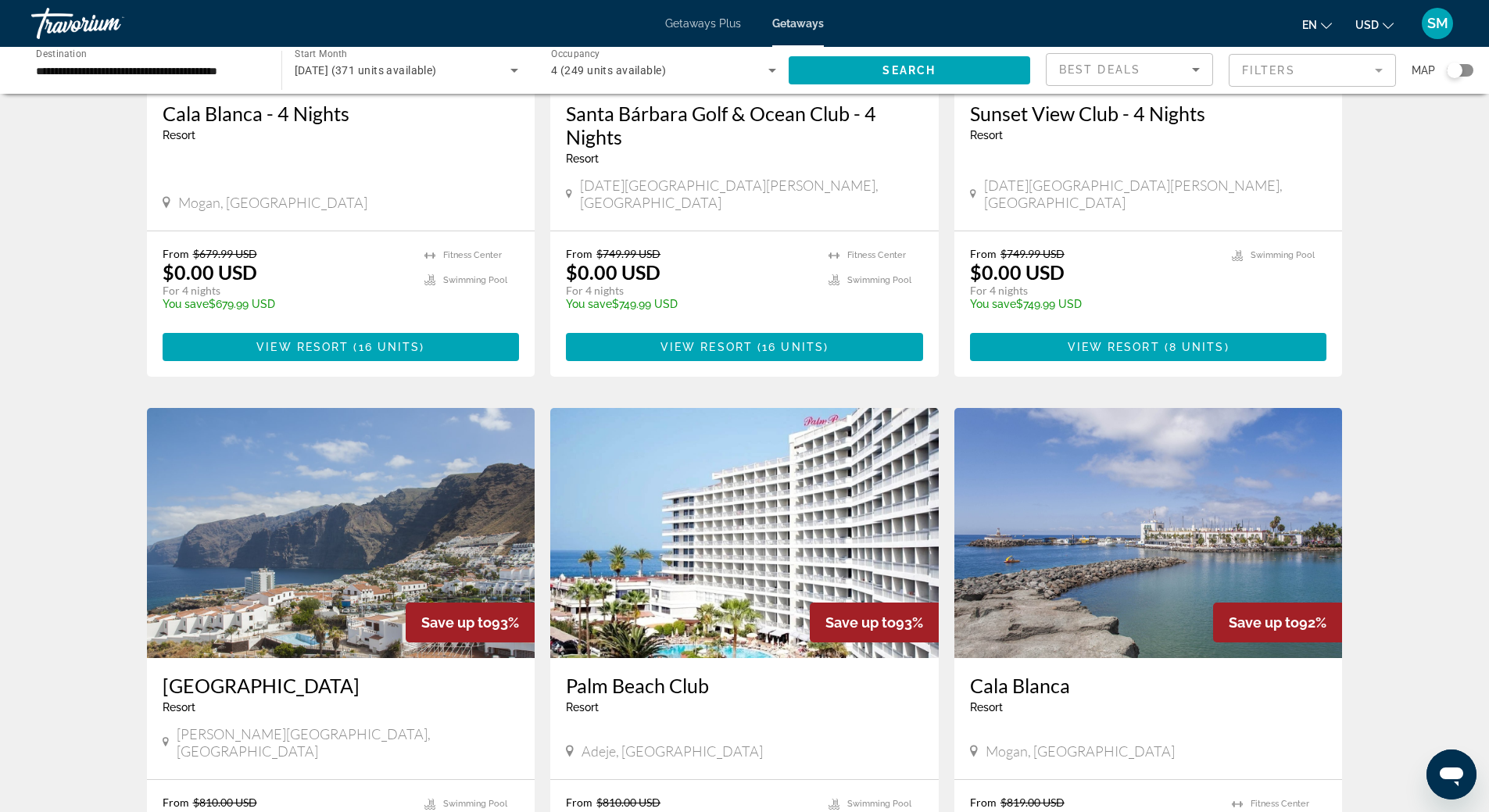
scroll to position [391, 0]
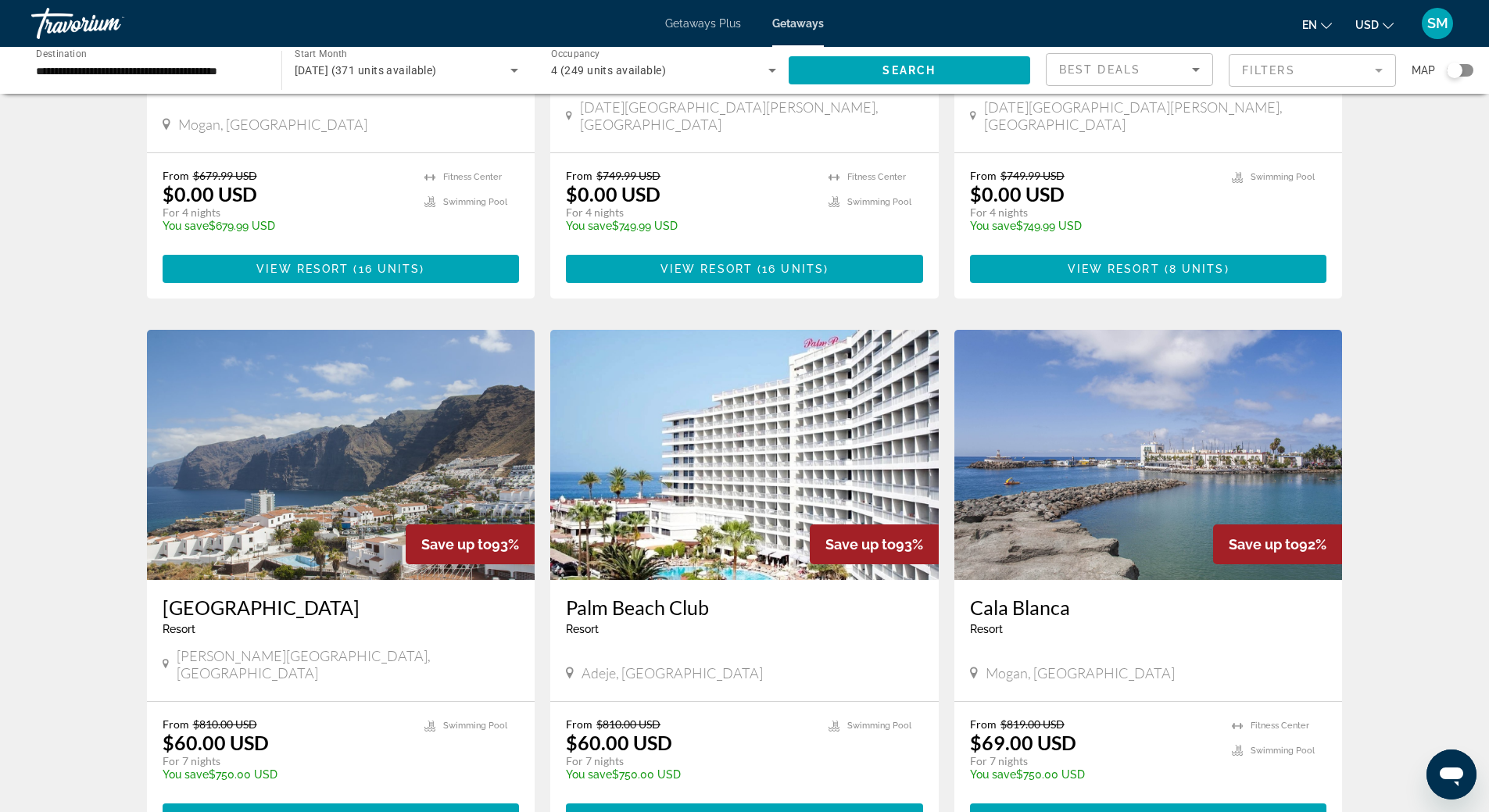
click at [416, 469] on img "Main content" at bounding box center [341, 454] width 388 height 250
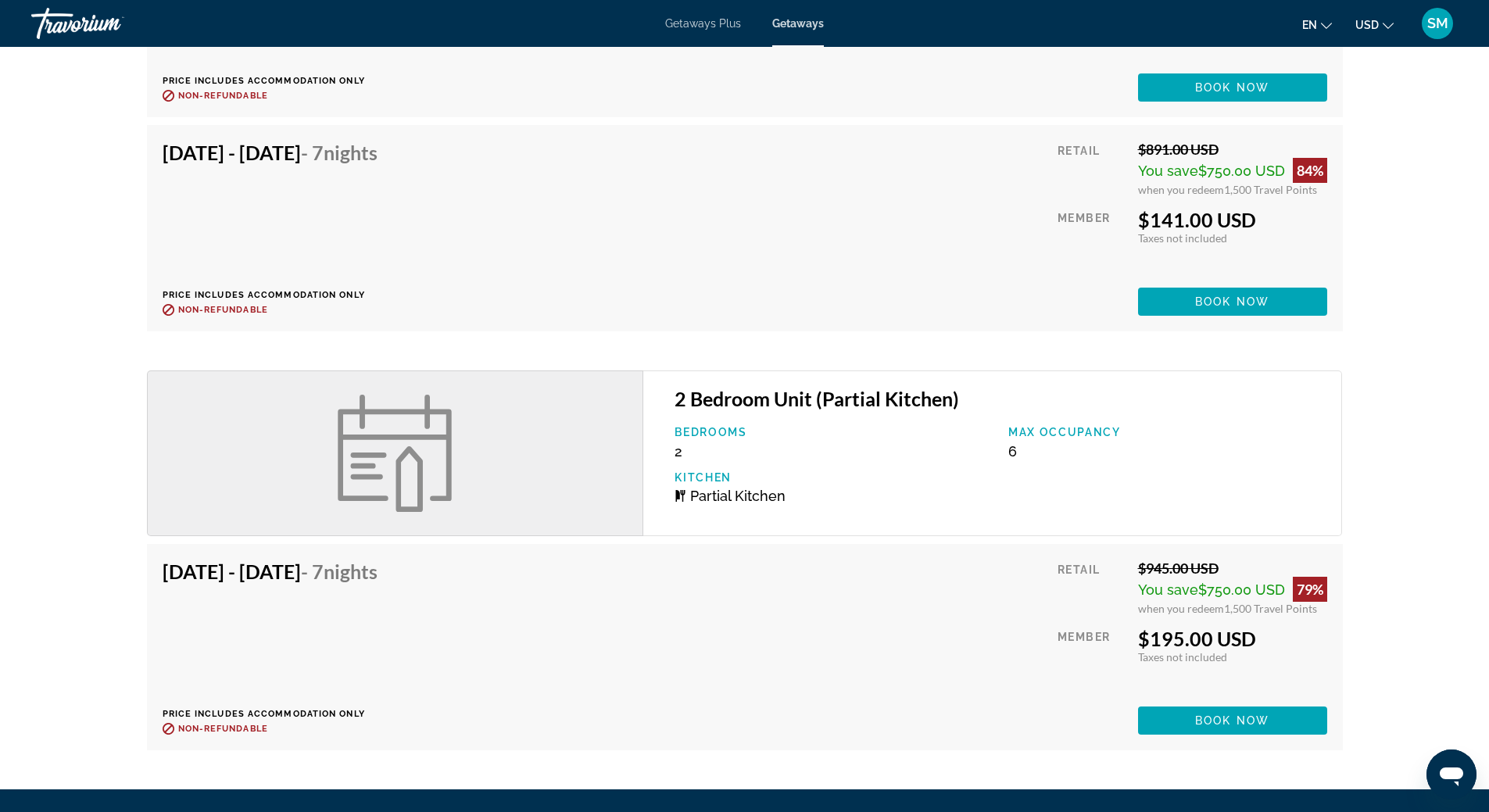
scroll to position [3515, 0]
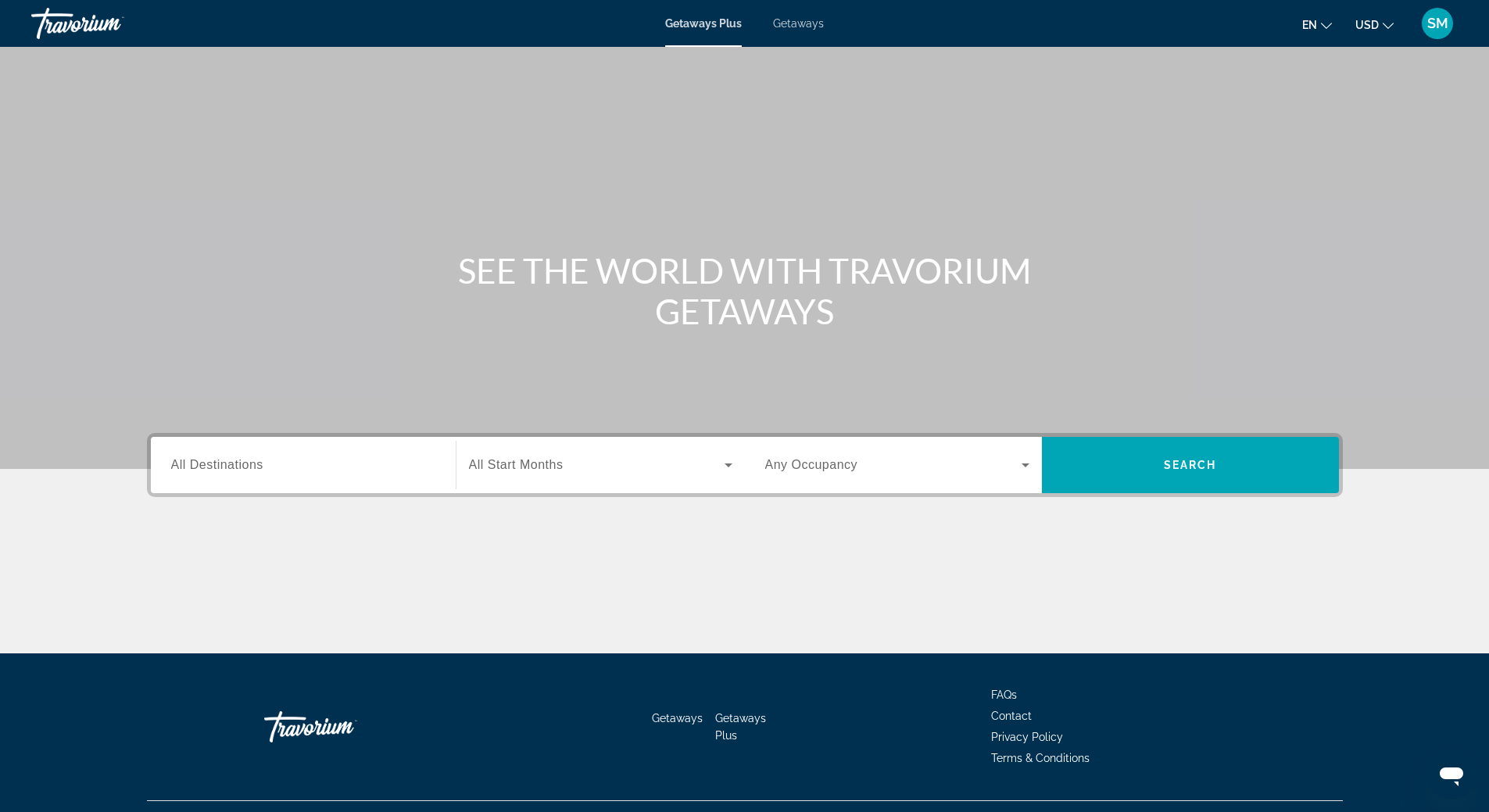
click at [792, 20] on span "Getaways" at bounding box center [798, 24] width 51 height 12
click at [262, 463] on span "All Destinations" at bounding box center [216, 464] width 92 height 13
click at [262, 463] on input "Destination All Destinations" at bounding box center [302, 465] width 264 height 18
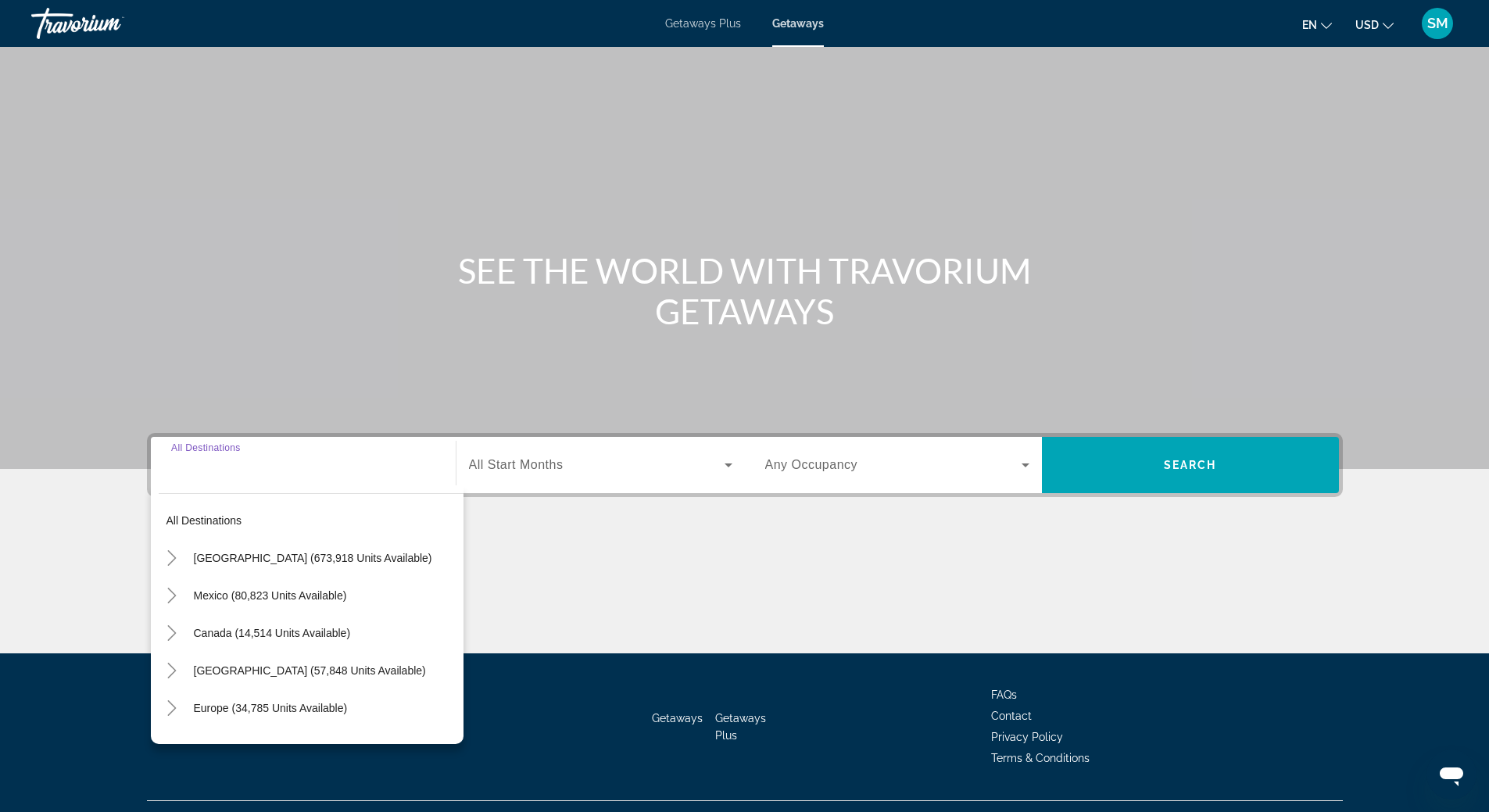
scroll to position [32, 0]
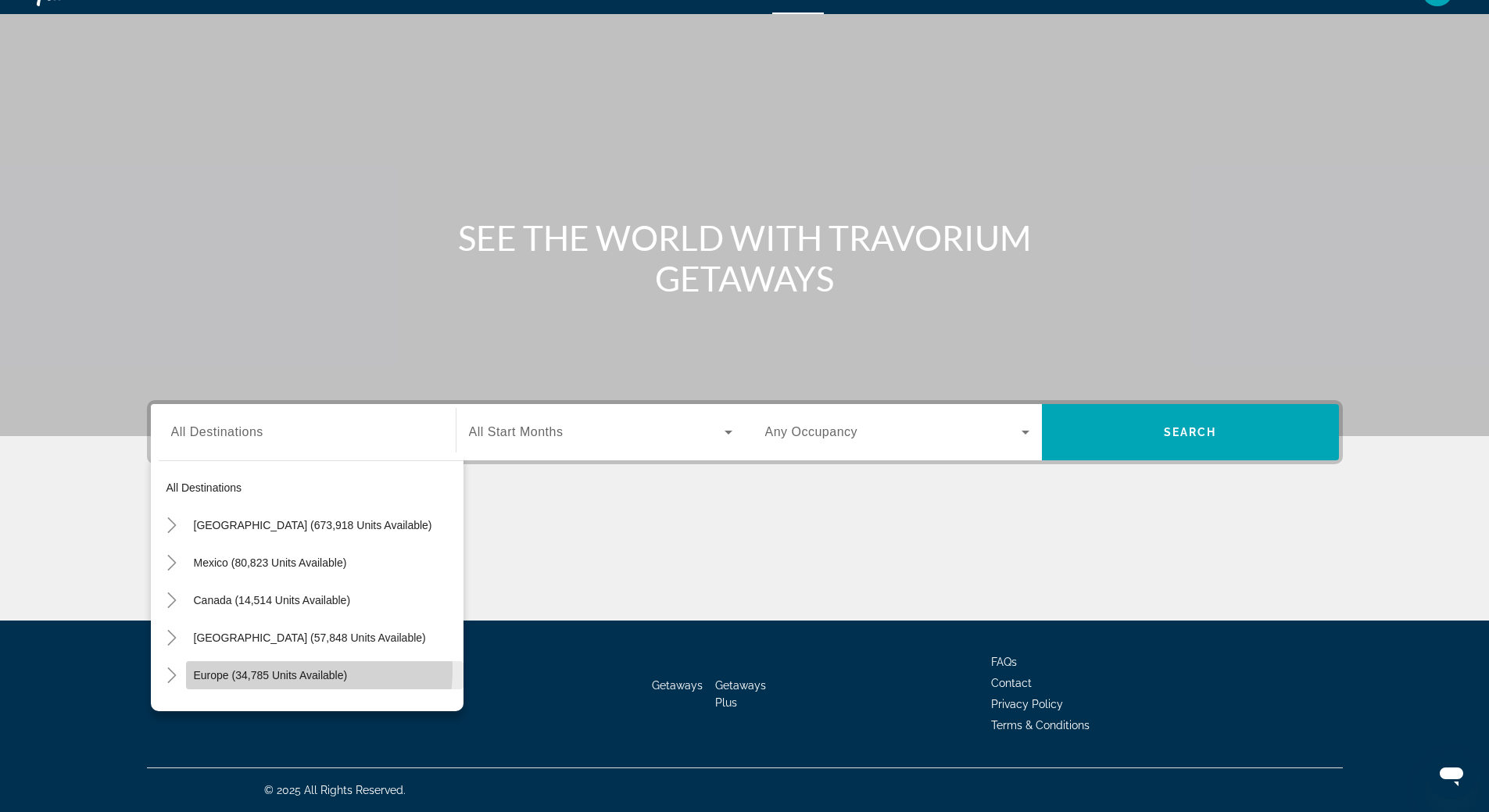
click at [272, 669] on span "Europe (34,785 units available)" at bounding box center [271, 674] width 154 height 12
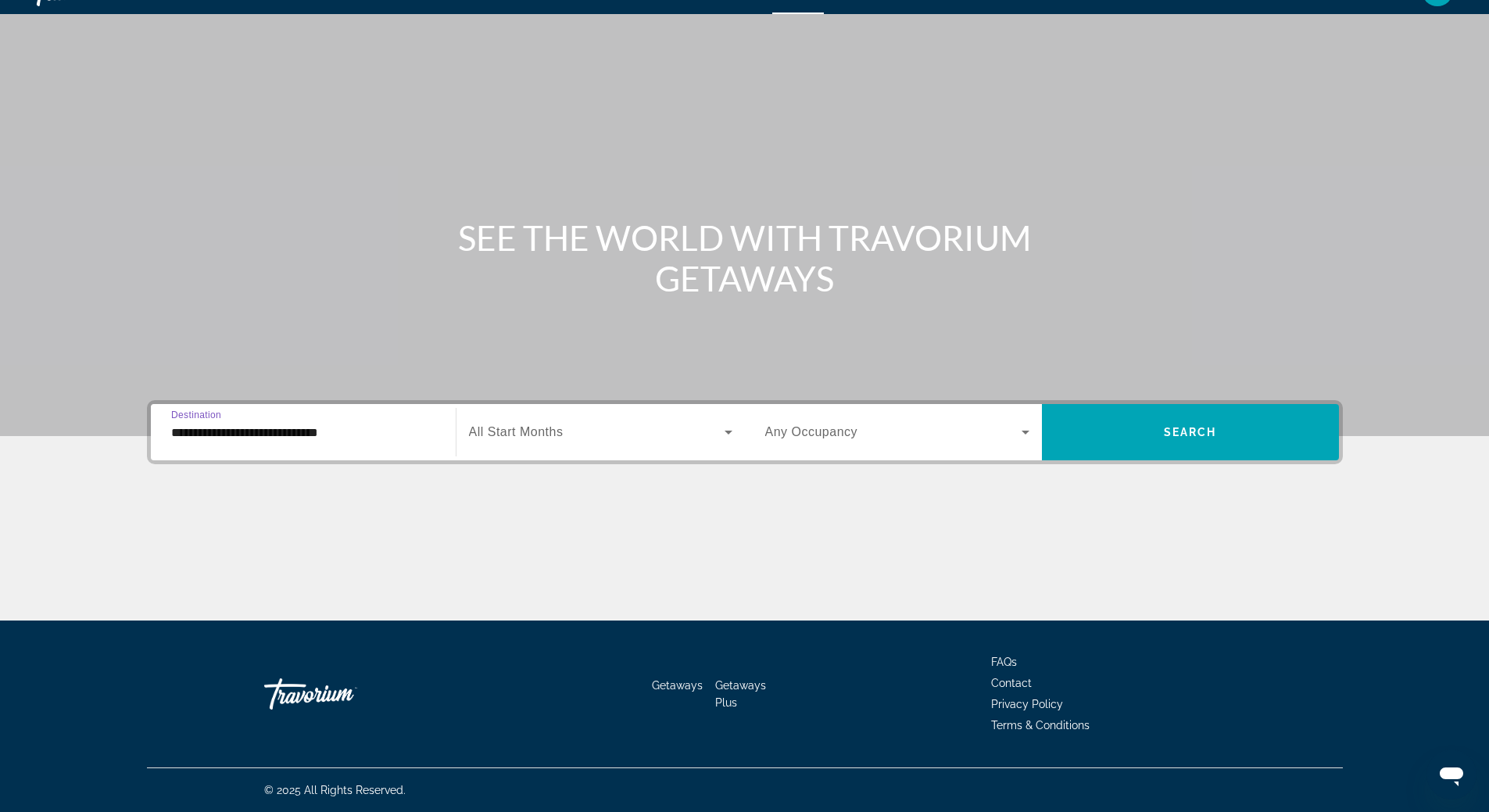
click at [280, 432] on input "**********" at bounding box center [302, 432] width 264 height 18
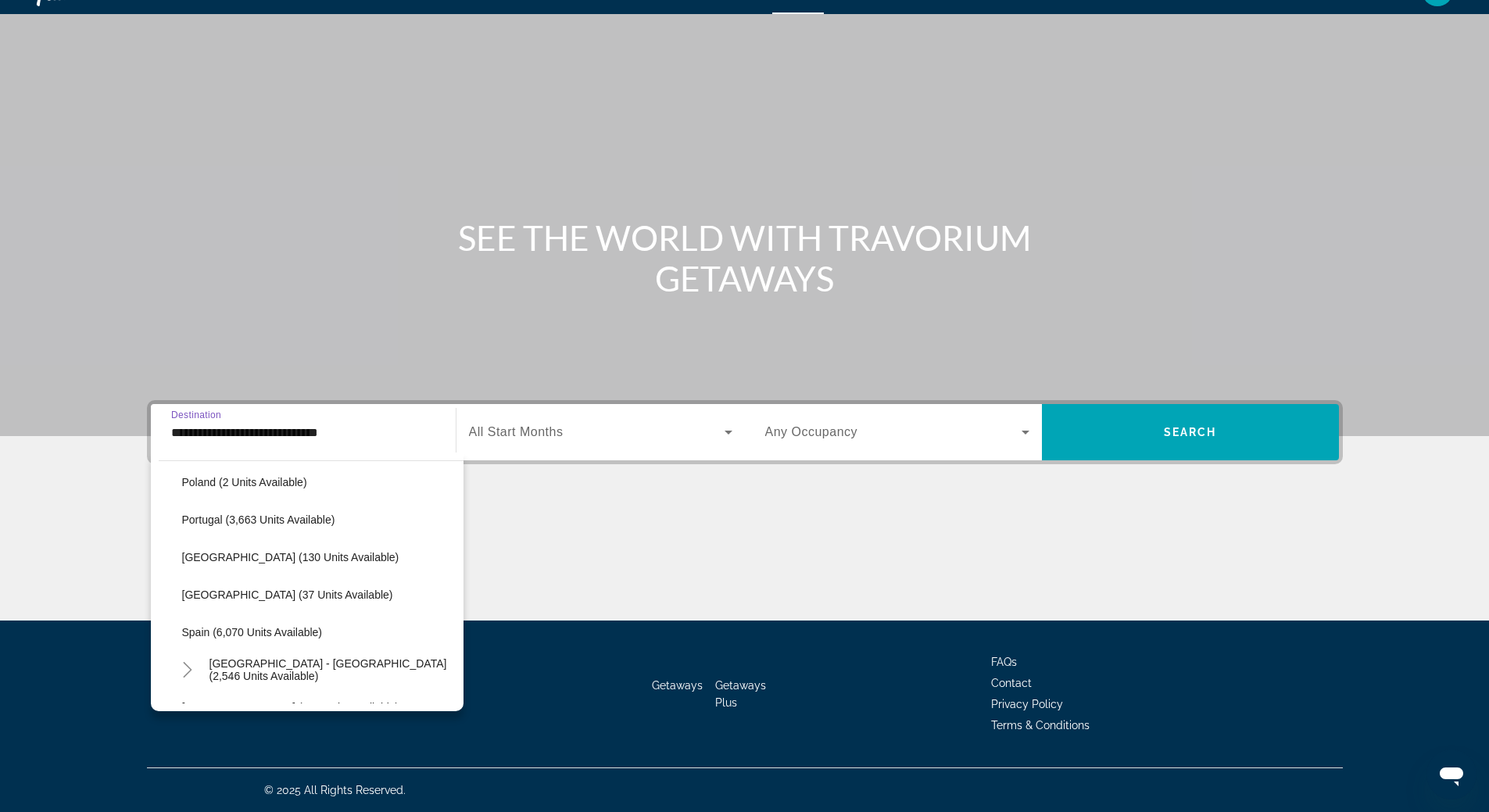
scroll to position [796, 0]
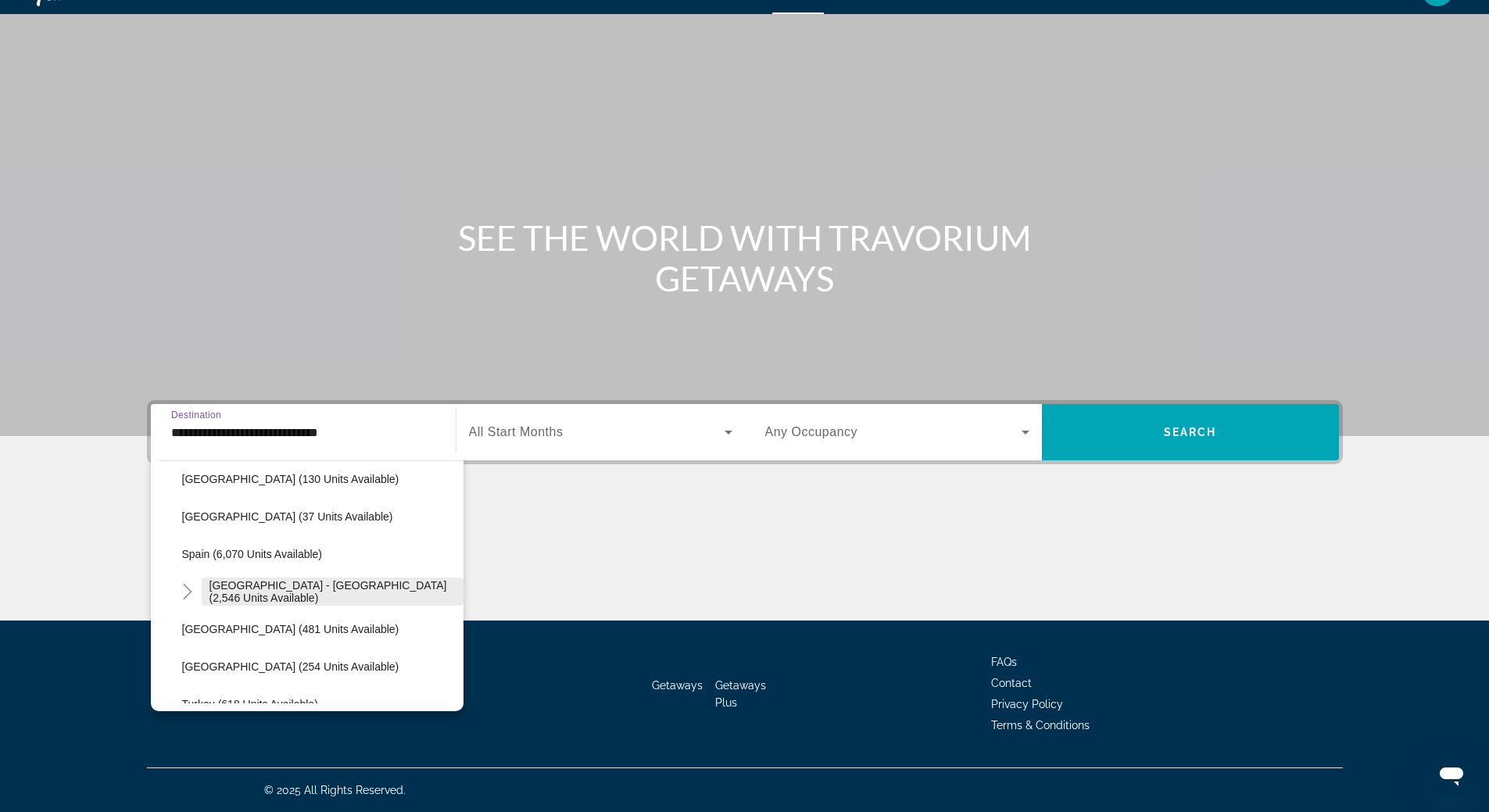
click at [285, 583] on span "Search widget" at bounding box center [332, 591] width 262 height 38
type input "**********"
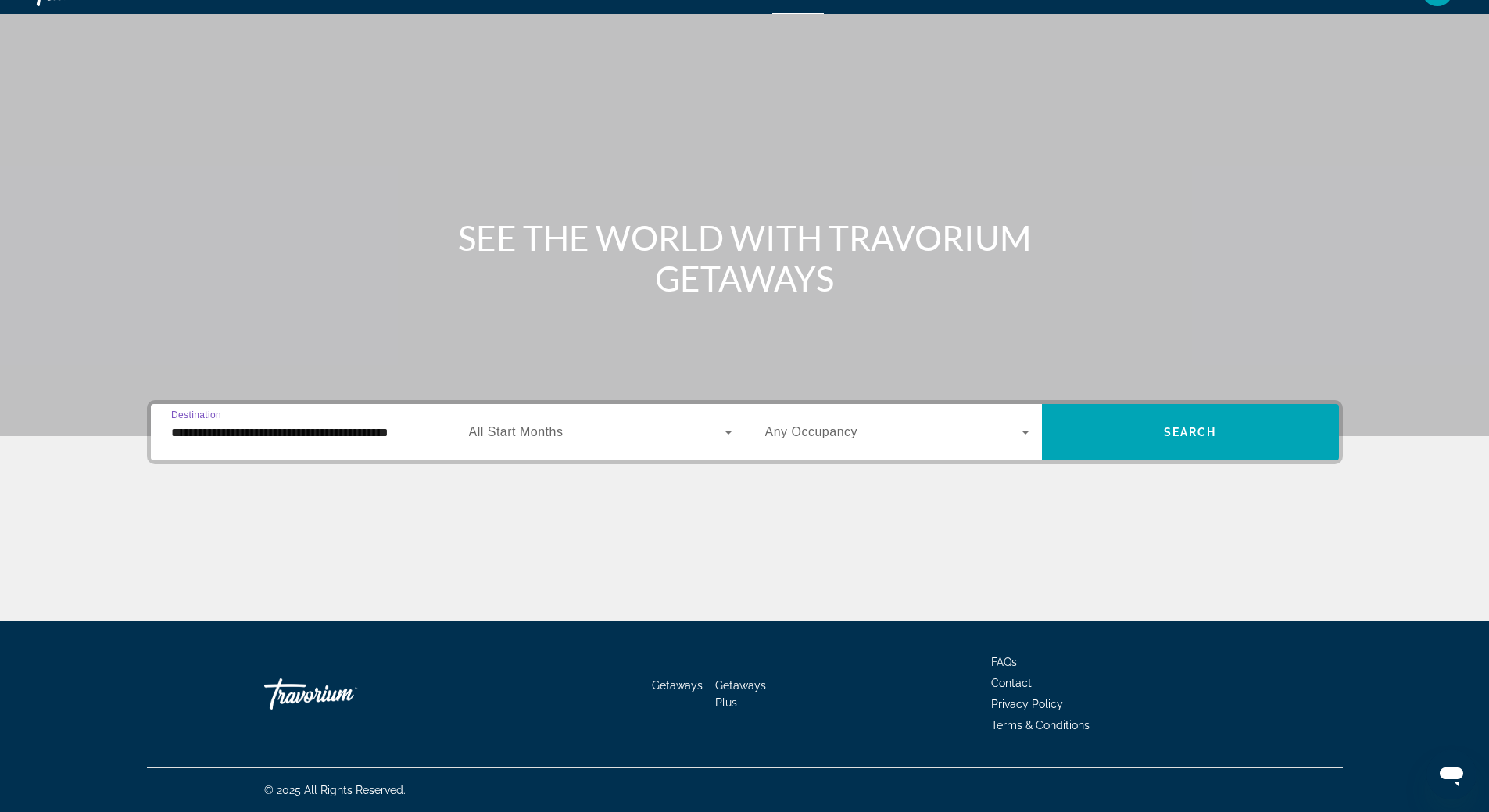
click at [727, 434] on icon "Search widget" at bounding box center [727, 431] width 18 height 18
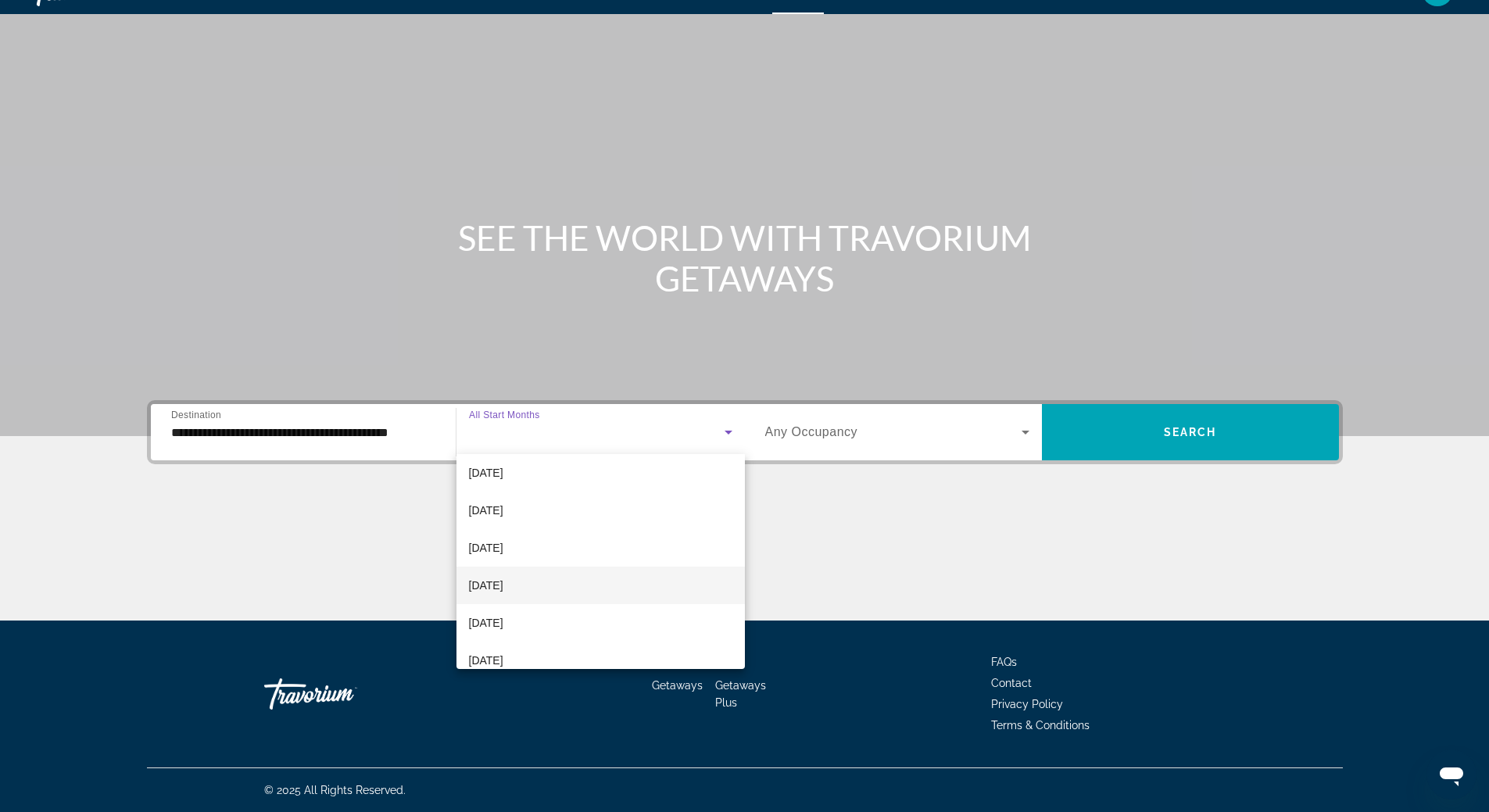
scroll to position [235, 0]
click at [584, 545] on mat-option "[DATE]" at bounding box center [600, 544] width 288 height 38
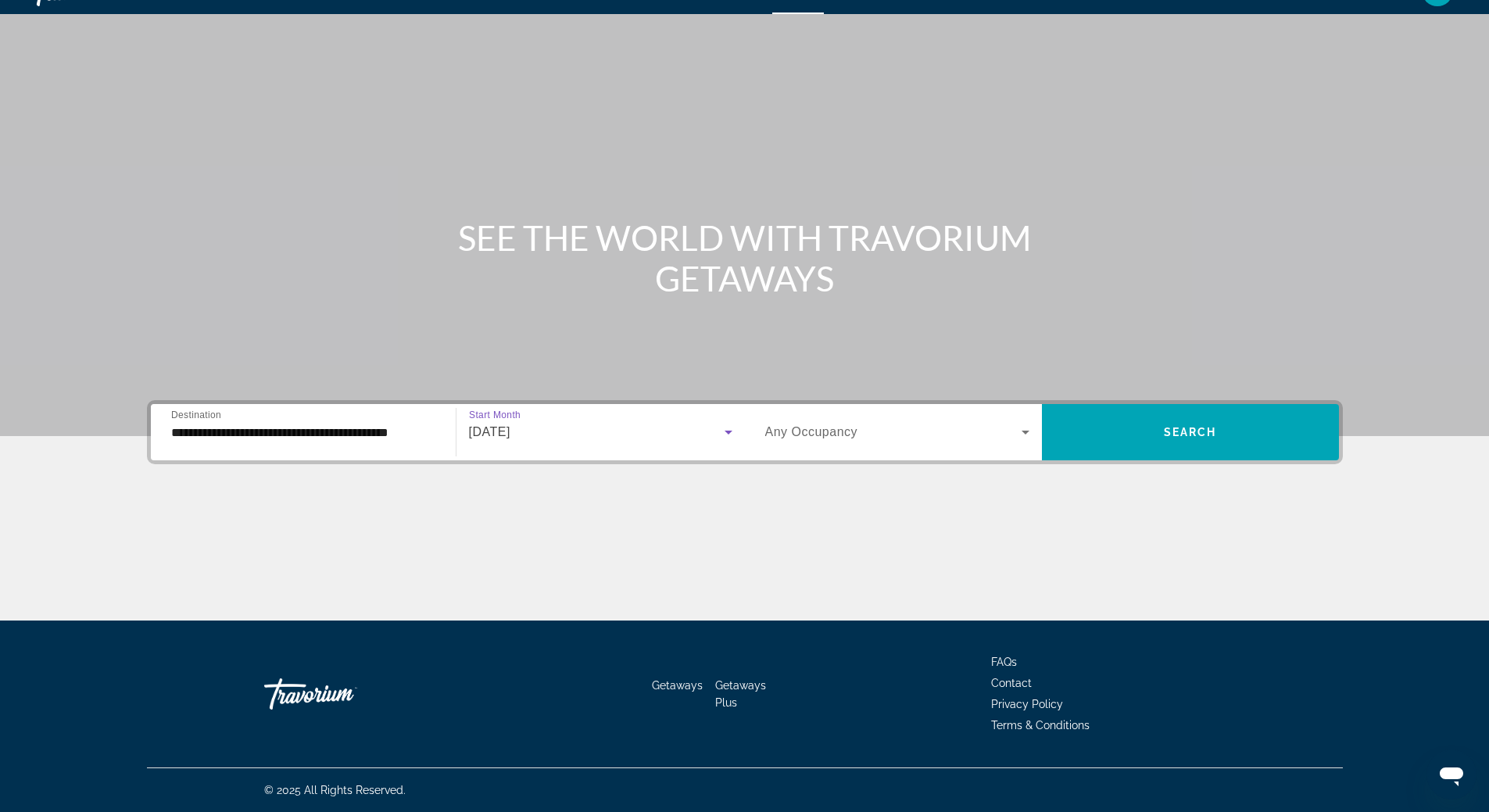
click at [1027, 434] on icon "Search widget" at bounding box center [1025, 431] width 18 height 18
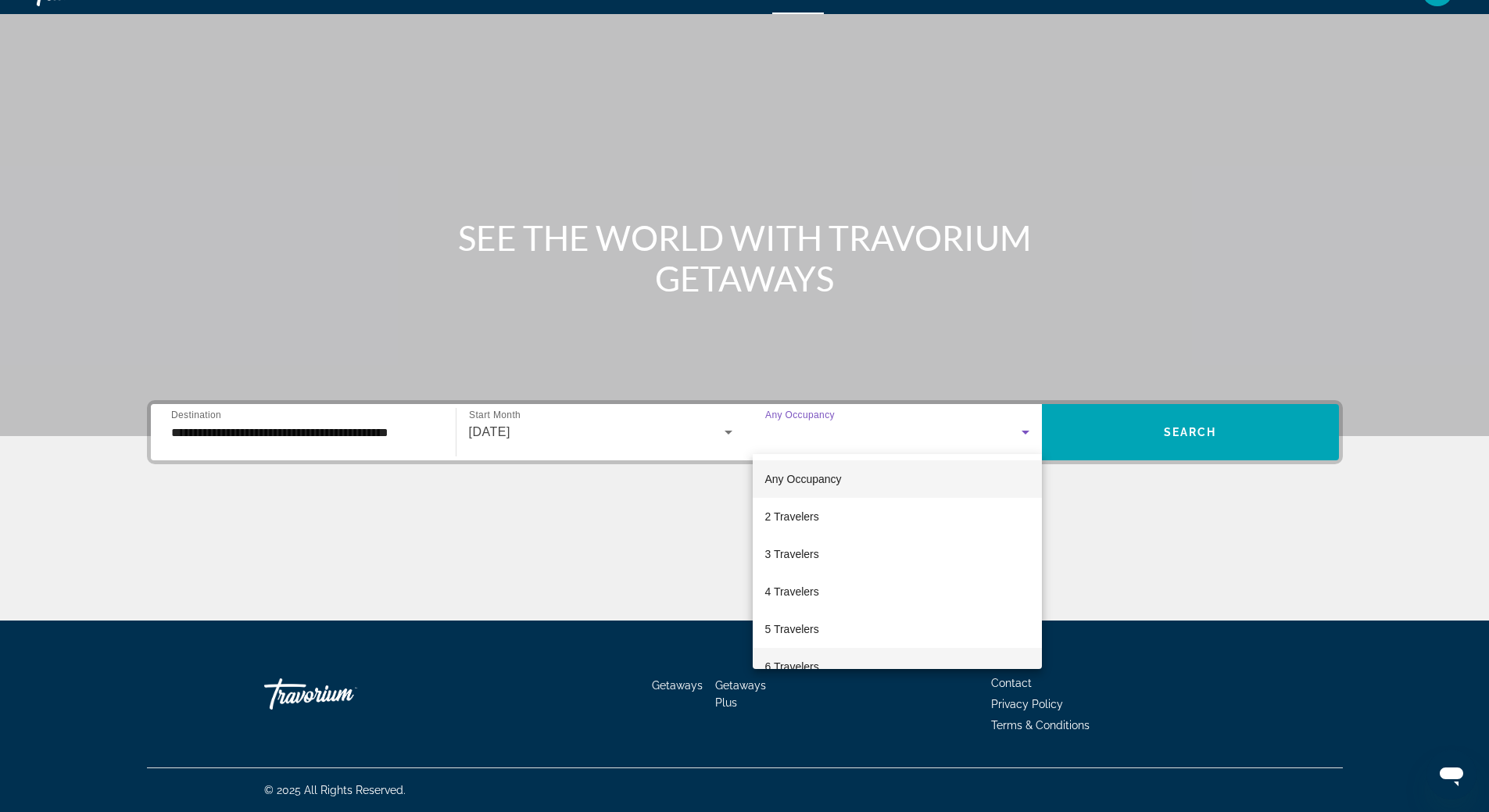
click at [899, 659] on mat-option "6 Travelers" at bounding box center [897, 666] width 289 height 38
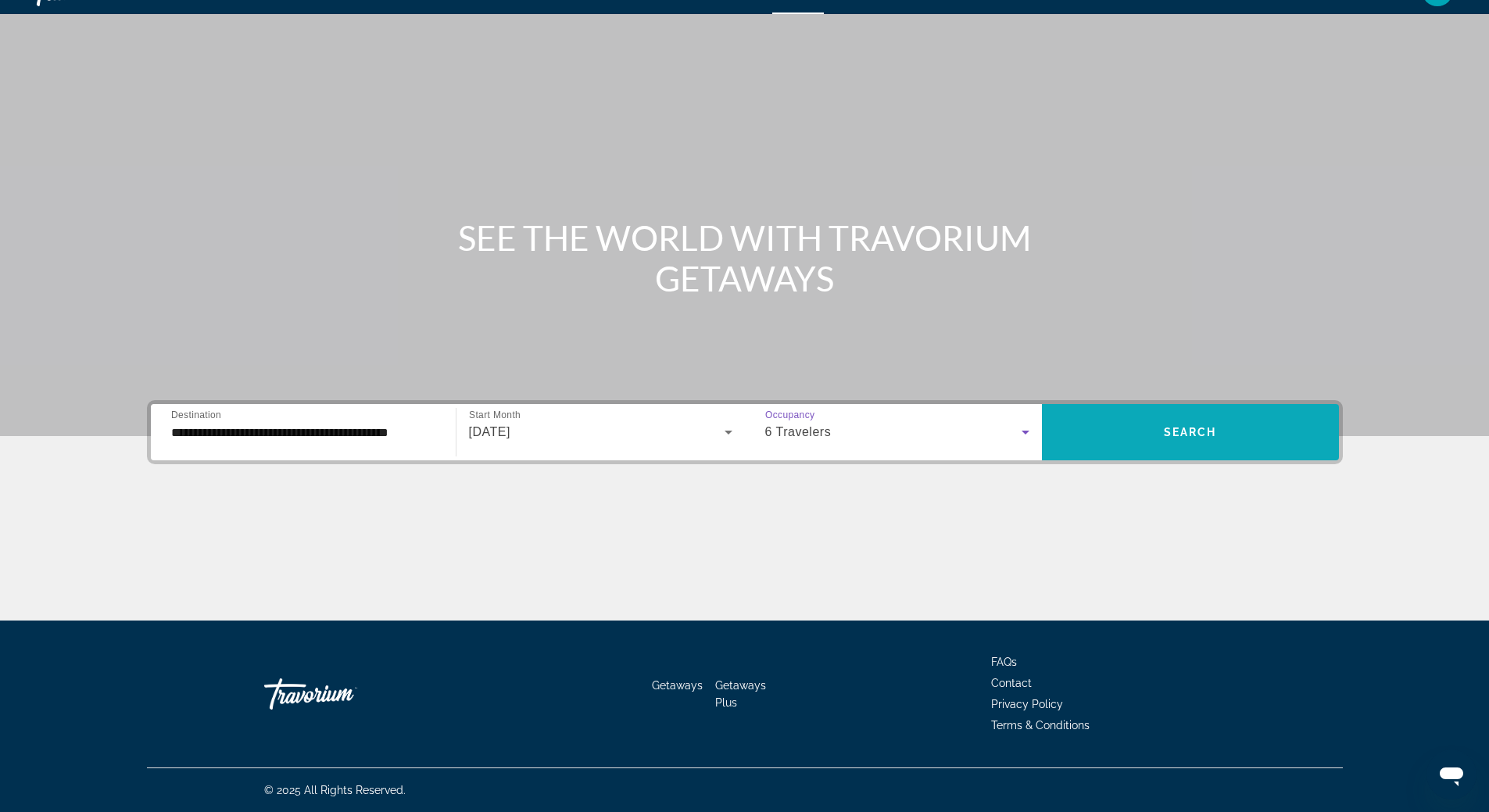
click at [1222, 418] on span "Search widget" at bounding box center [1190, 432] width 297 height 38
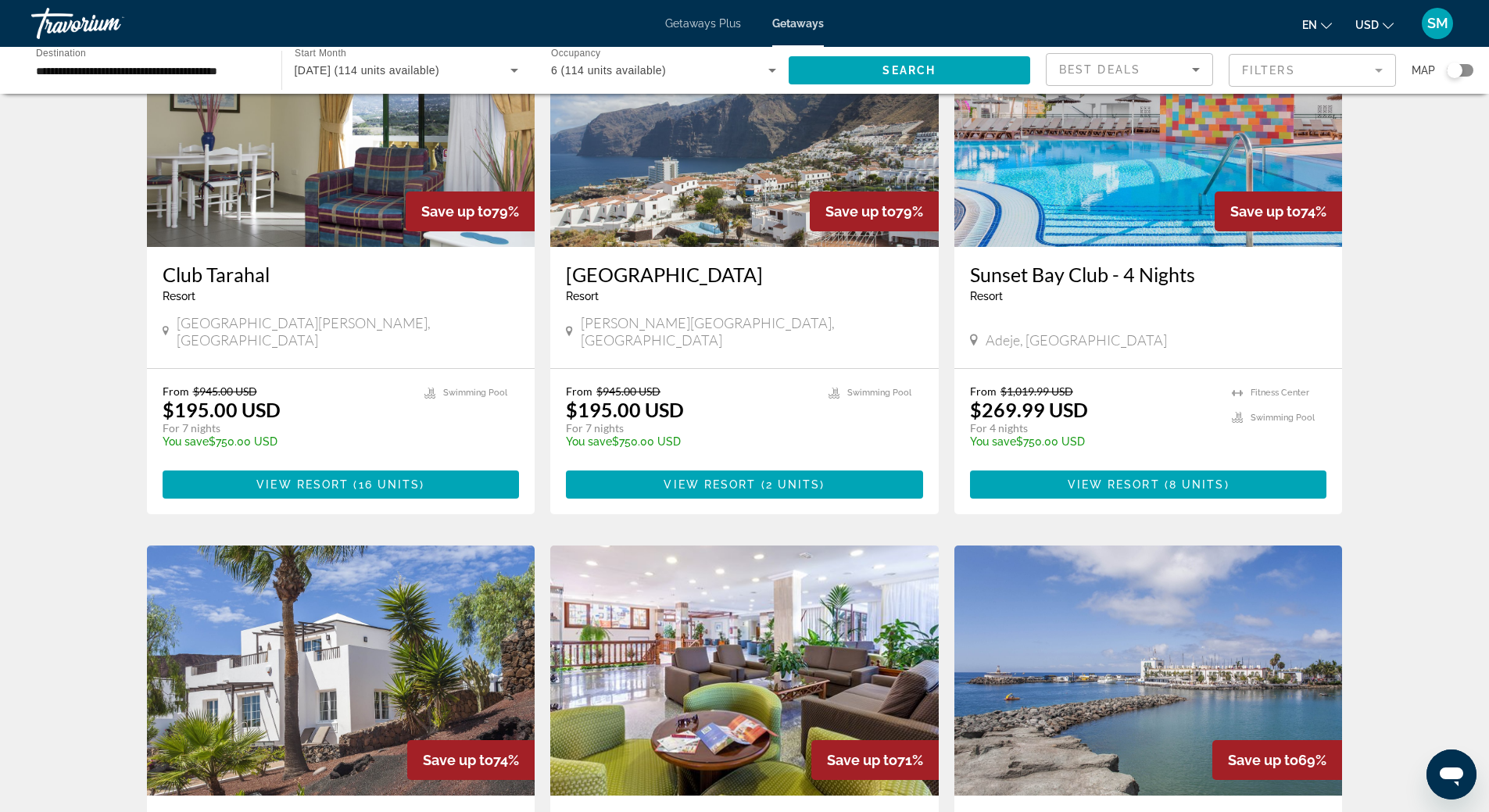
scroll to position [567, 0]
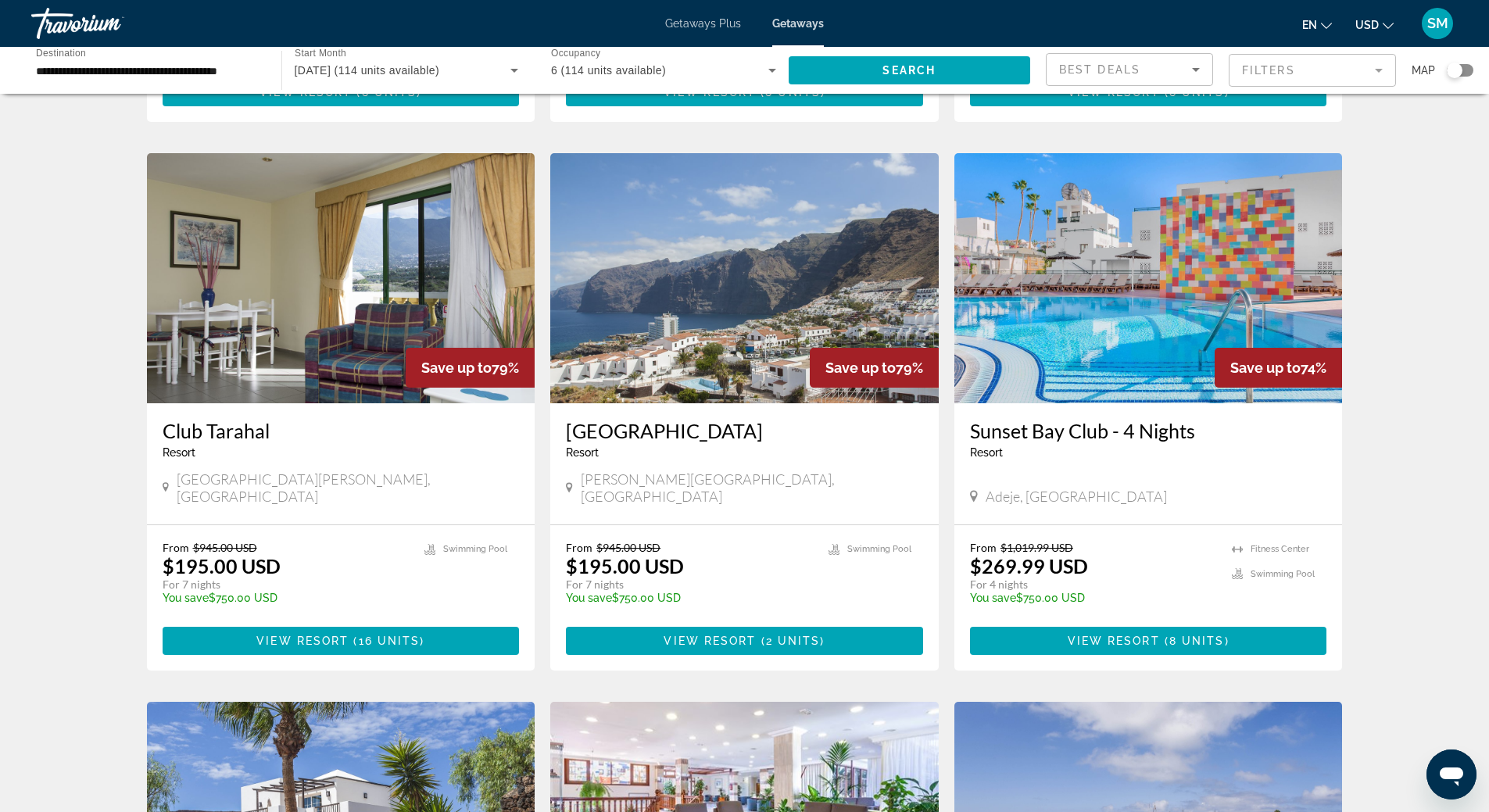
click at [753, 278] on img "Main content" at bounding box center [744, 278] width 388 height 250
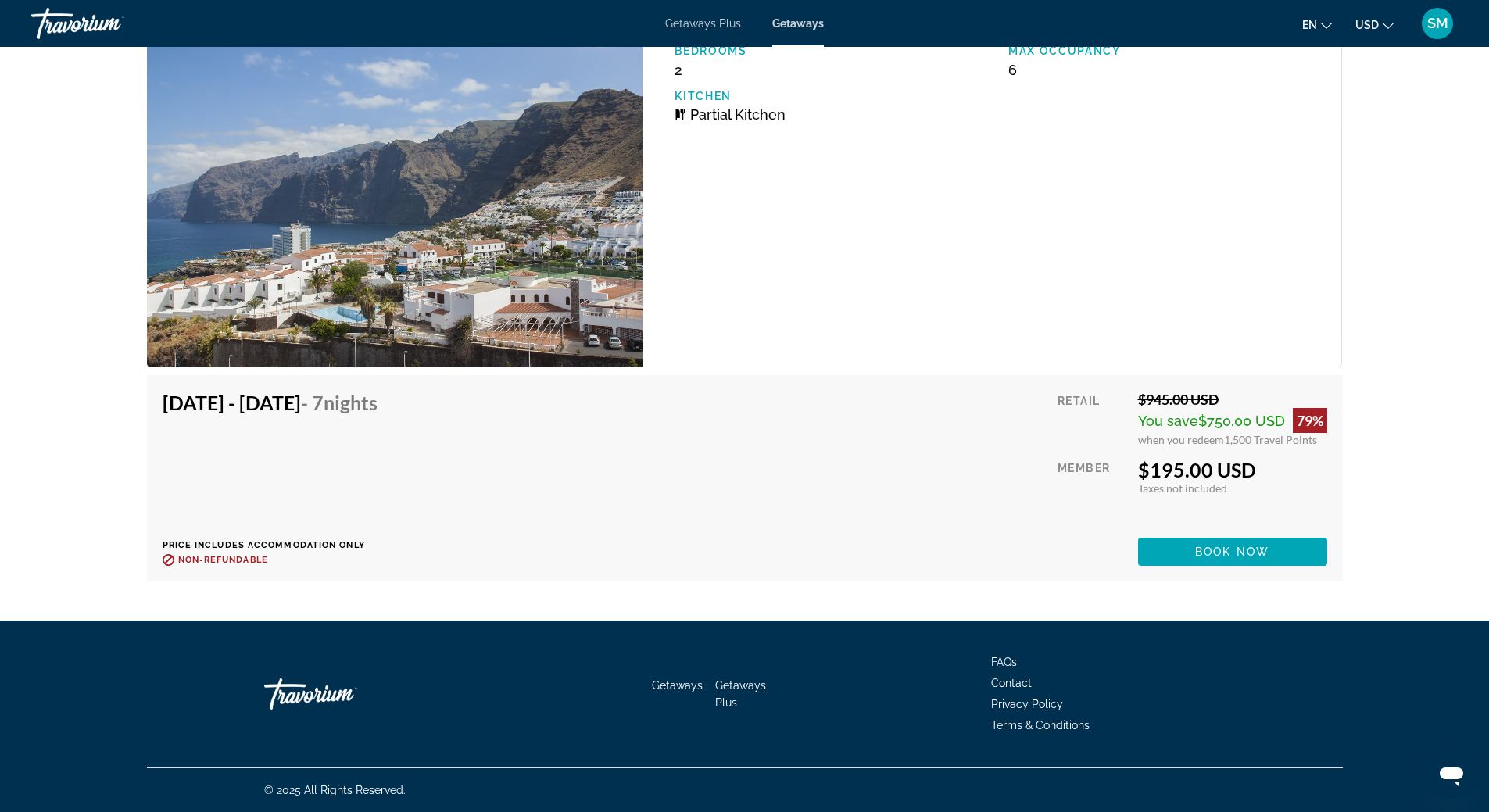
scroll to position [2255, 0]
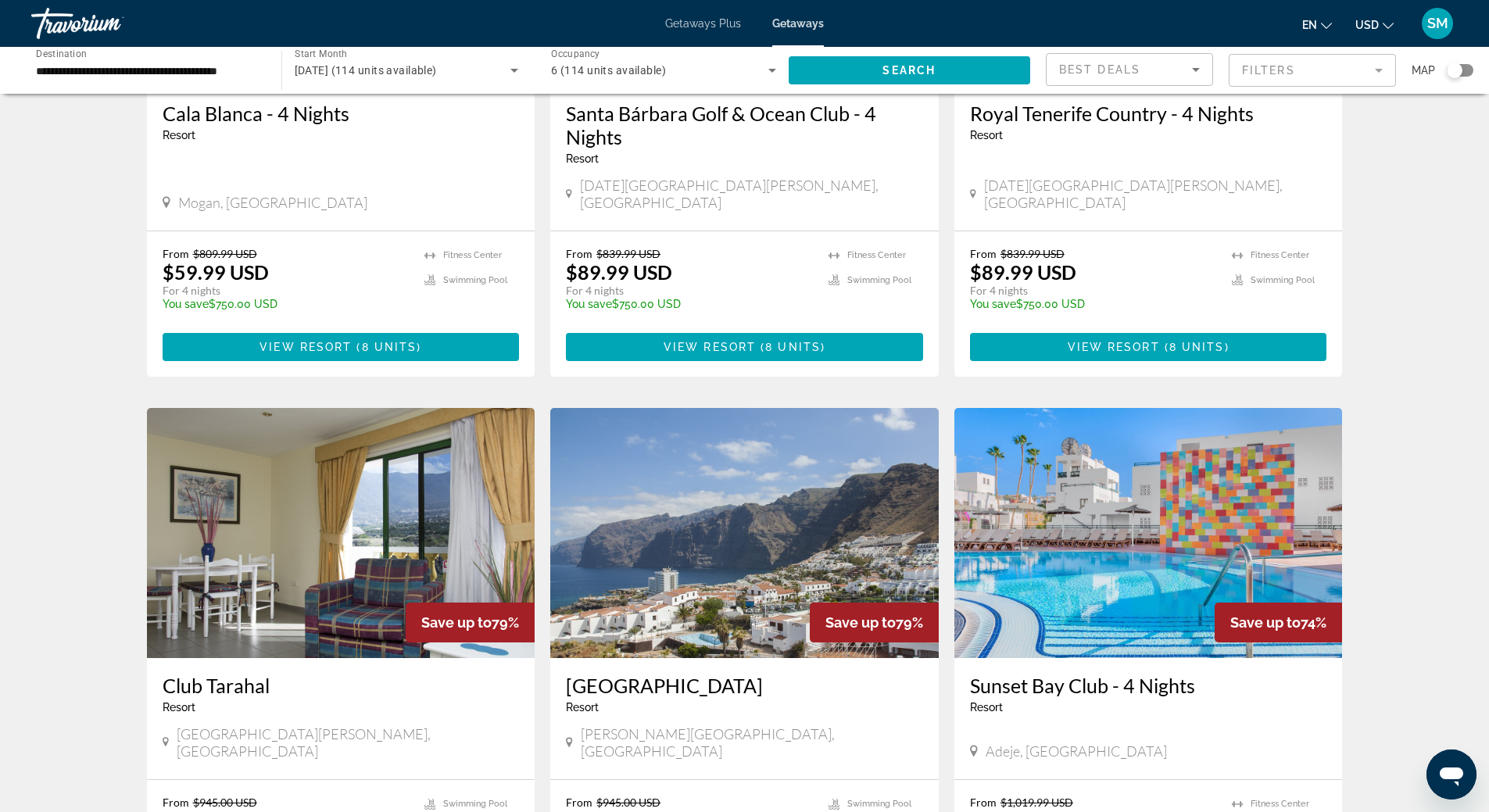
scroll to position [391, 0]
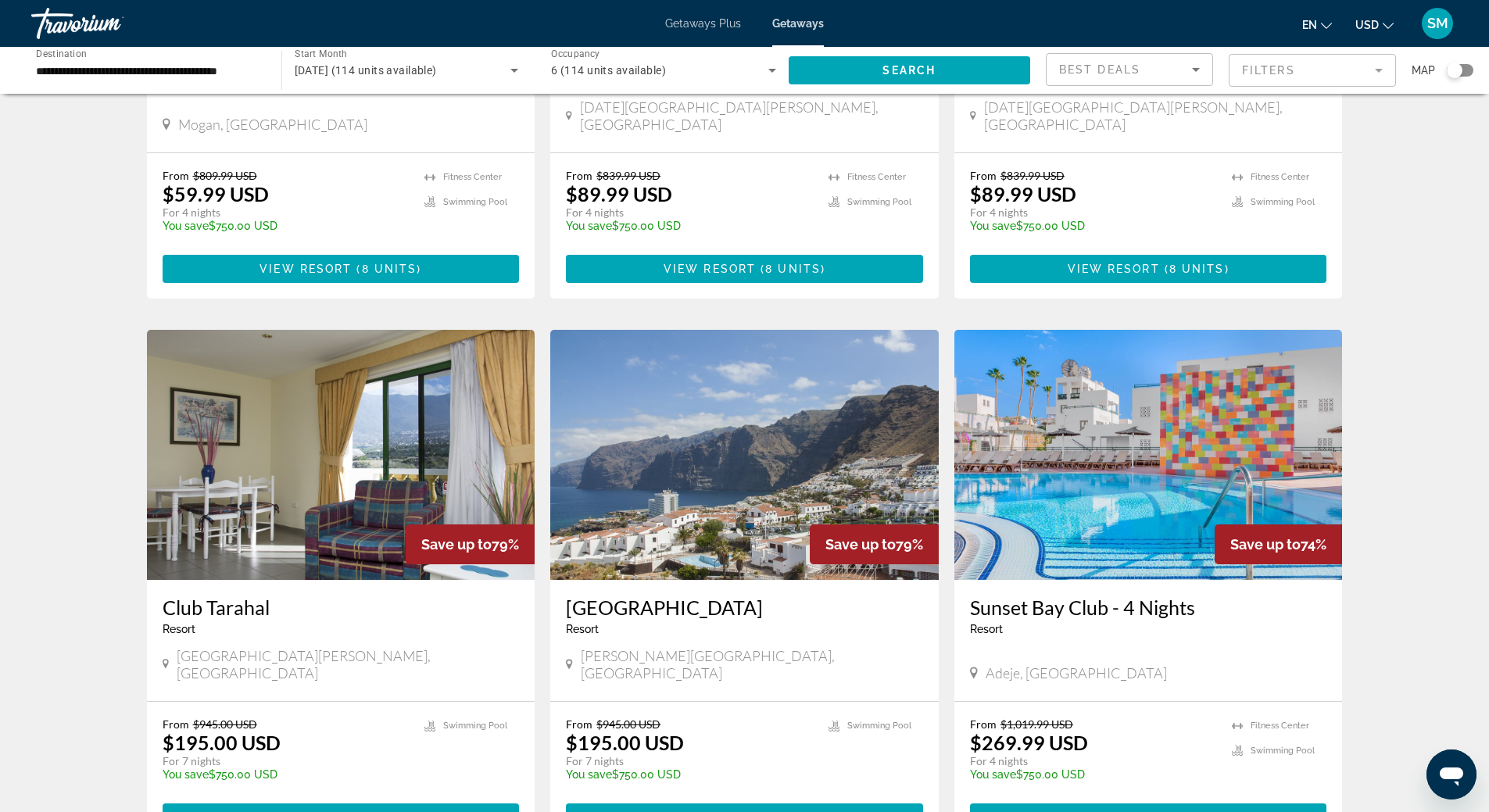
click at [341, 427] on img "Main content" at bounding box center [341, 454] width 388 height 250
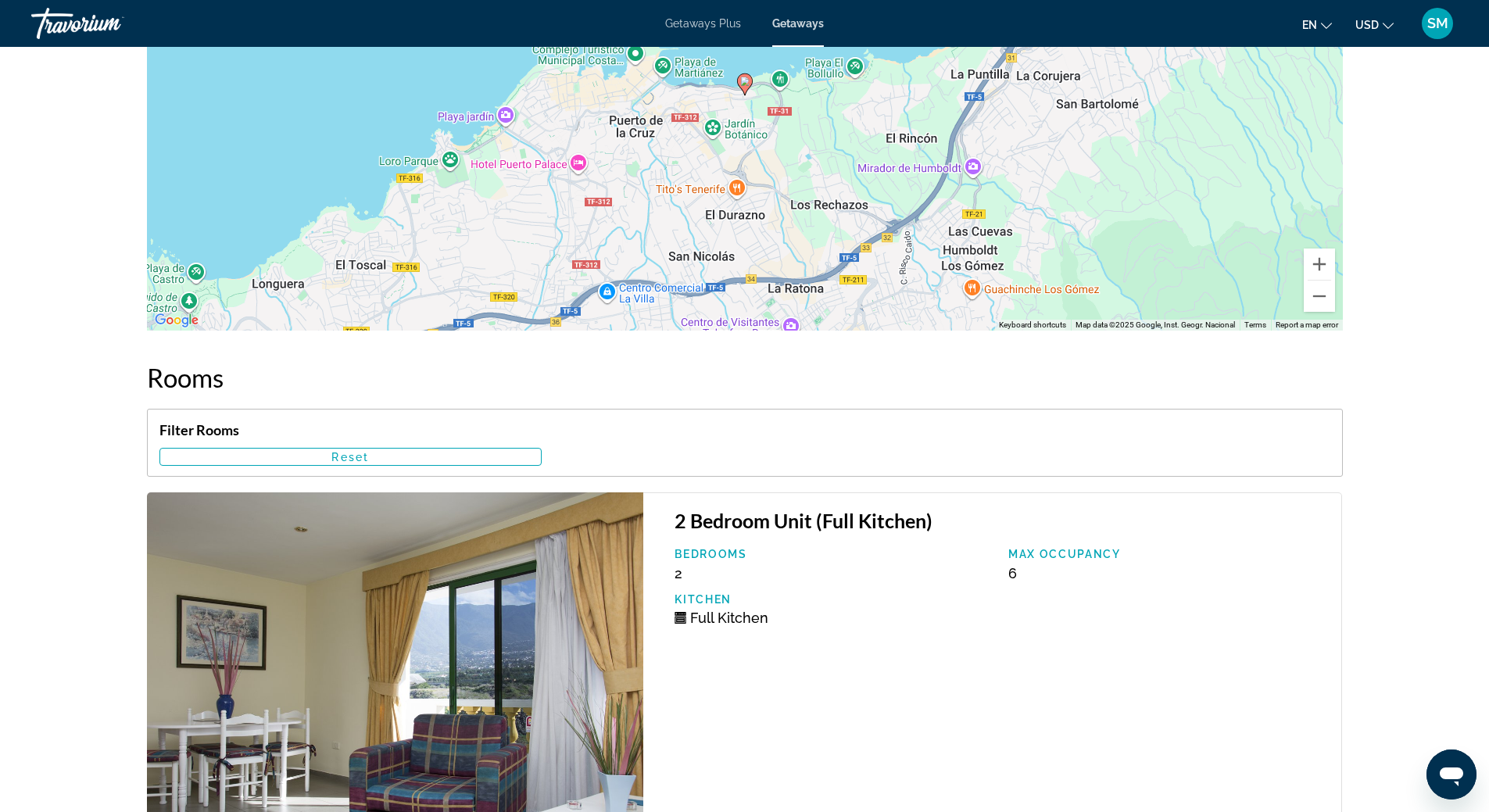
scroll to position [1995, 0]
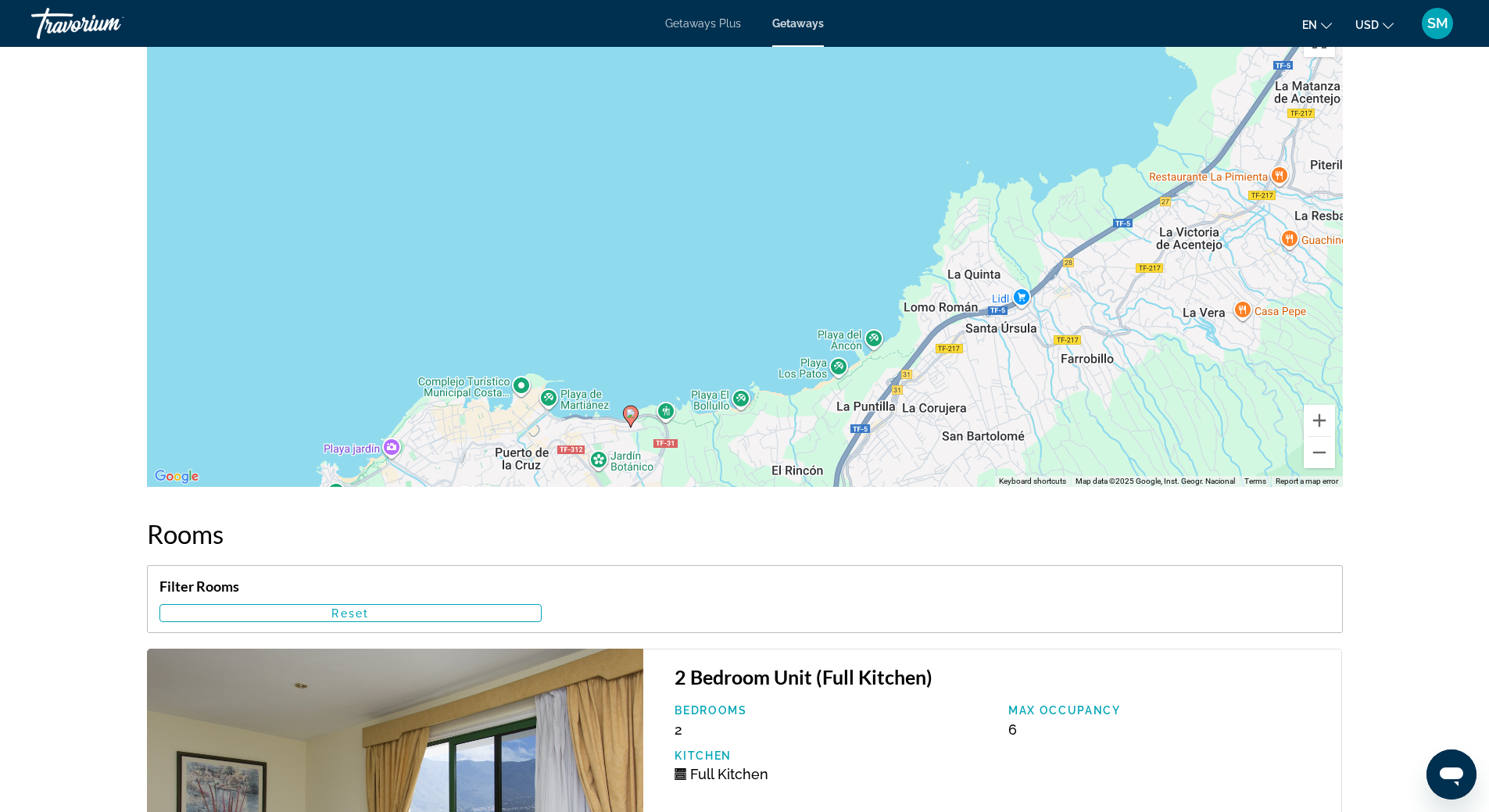
drag, startPoint x: 1263, startPoint y: 201, endPoint x: 1146, endPoint y: 379, distance: 213.0
click at [1146, 379] on div "To activate drag with keyboard, press Alt + Enter. Once in keyboard drag state,…" at bounding box center [745, 252] width 1195 height 469
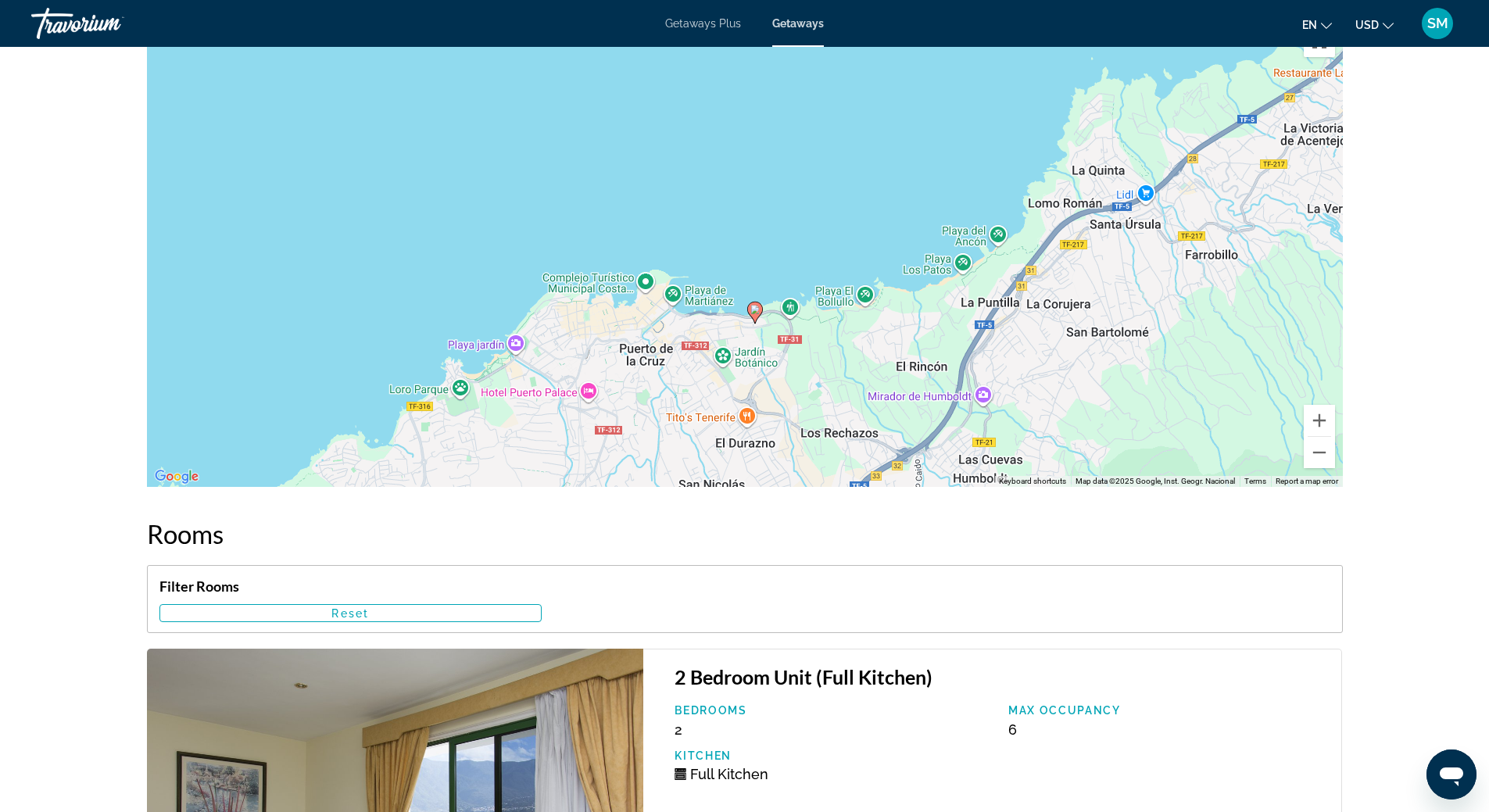
drag, startPoint x: 855, startPoint y: 429, endPoint x: 994, endPoint y: 321, distance: 176.0
click at [994, 321] on div "To activate drag with keyboard, press Alt + Enter. Once in keyboard drag state,…" at bounding box center [745, 252] width 1195 height 469
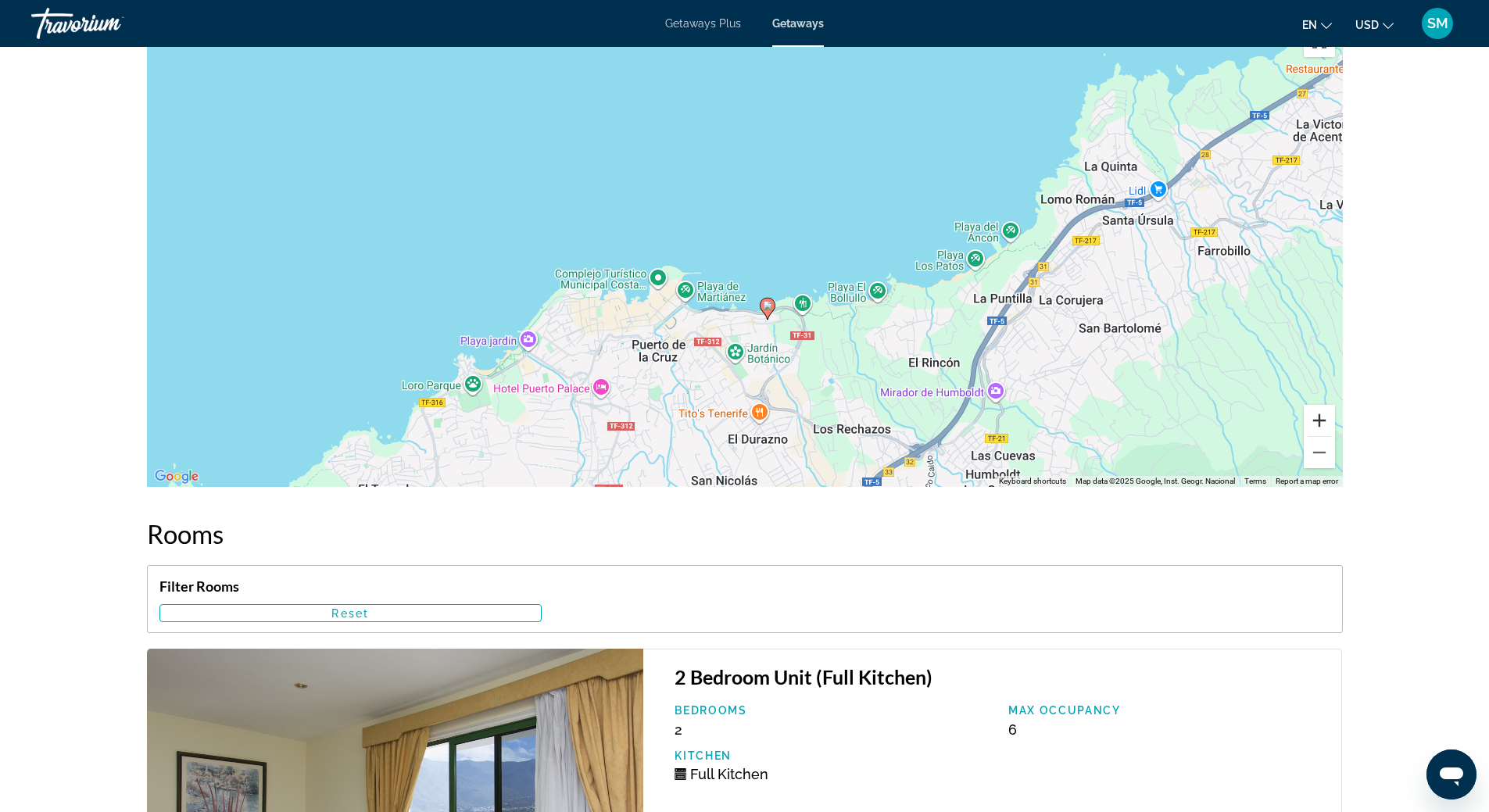
click at [1322, 415] on button "Zoom in" at bounding box center [1319, 420] width 32 height 32
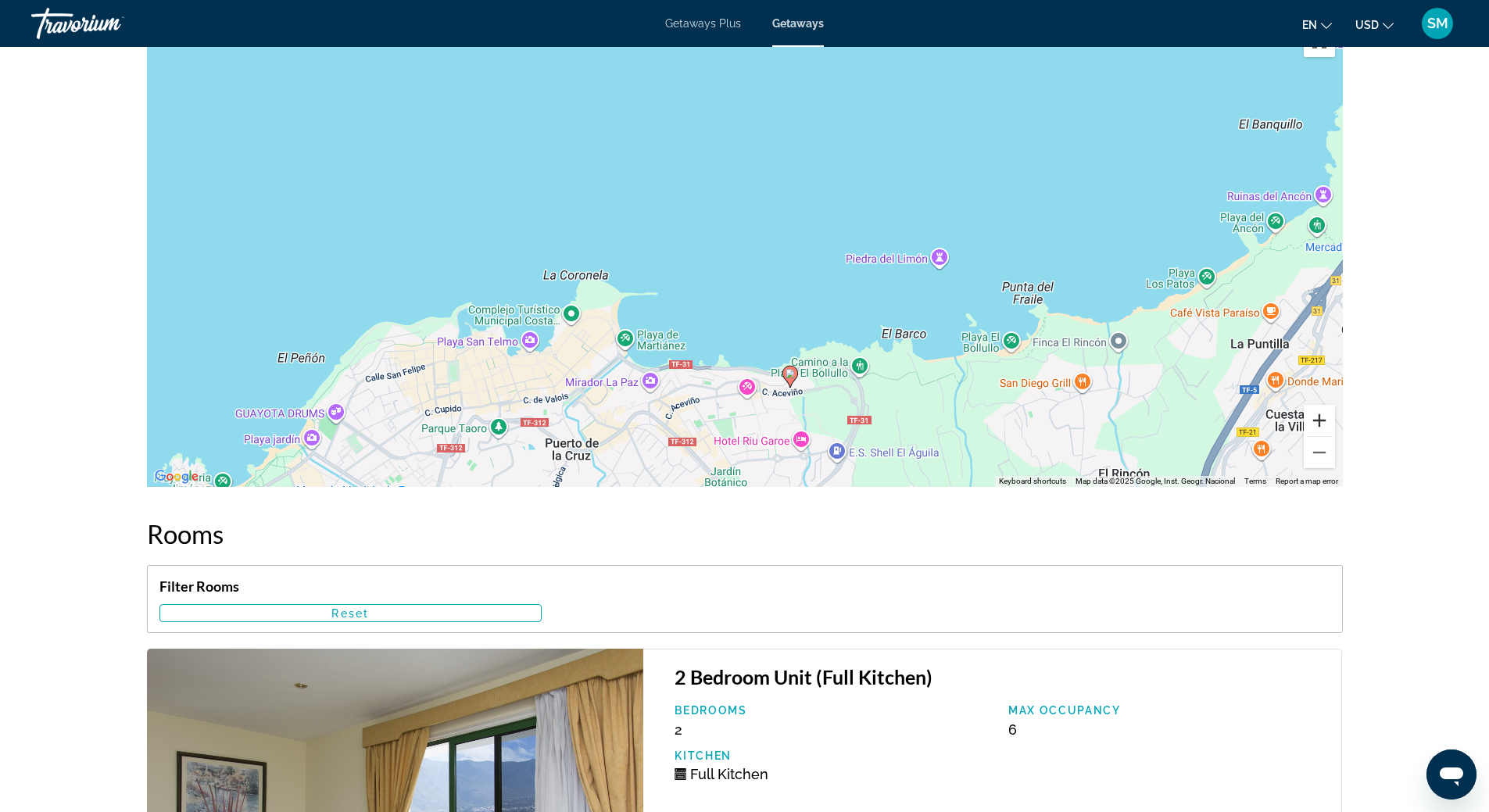
click at [1322, 415] on button "Zoom in" at bounding box center [1319, 420] width 32 height 32
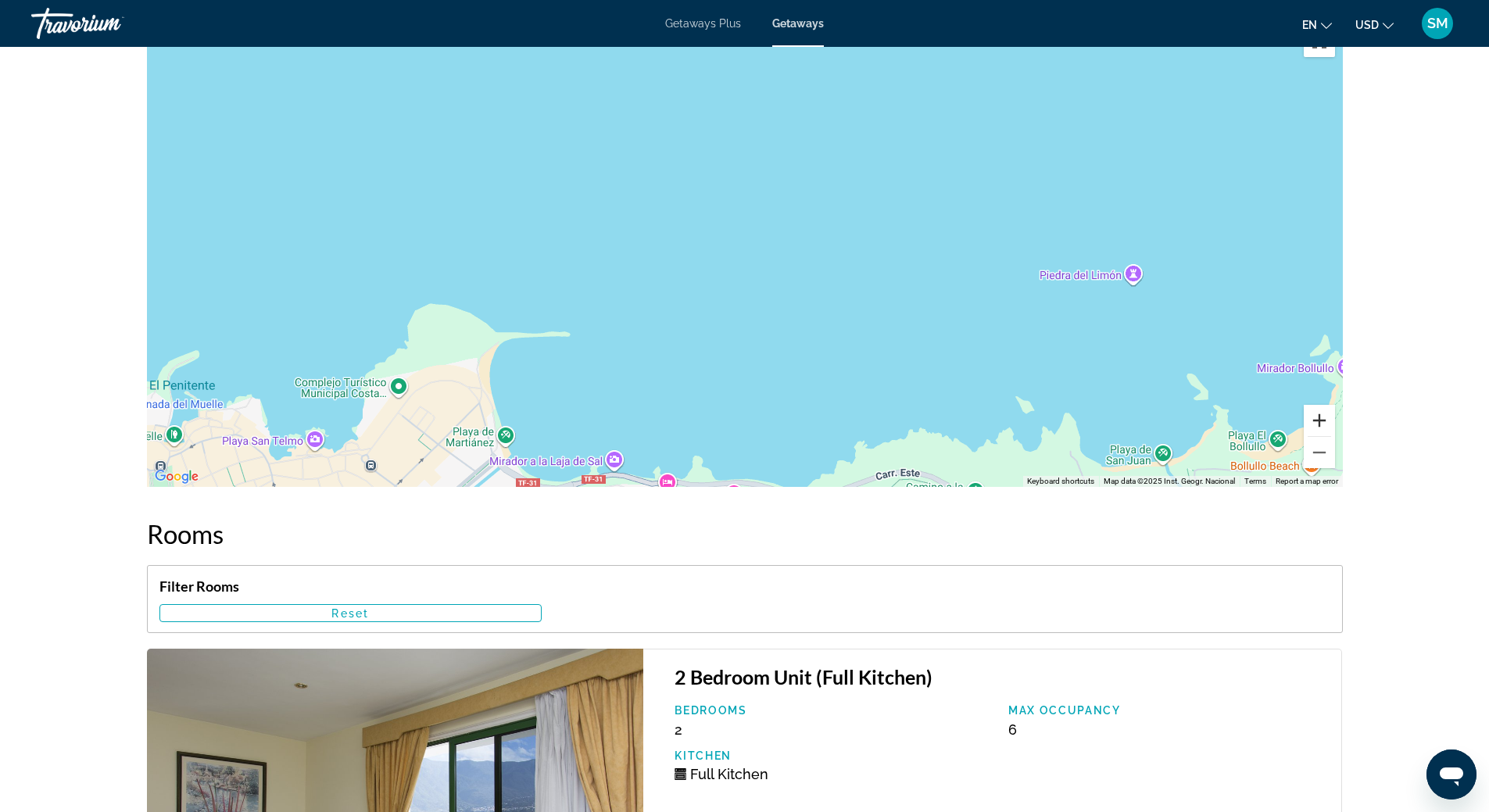
scroll to position [1916, 0]
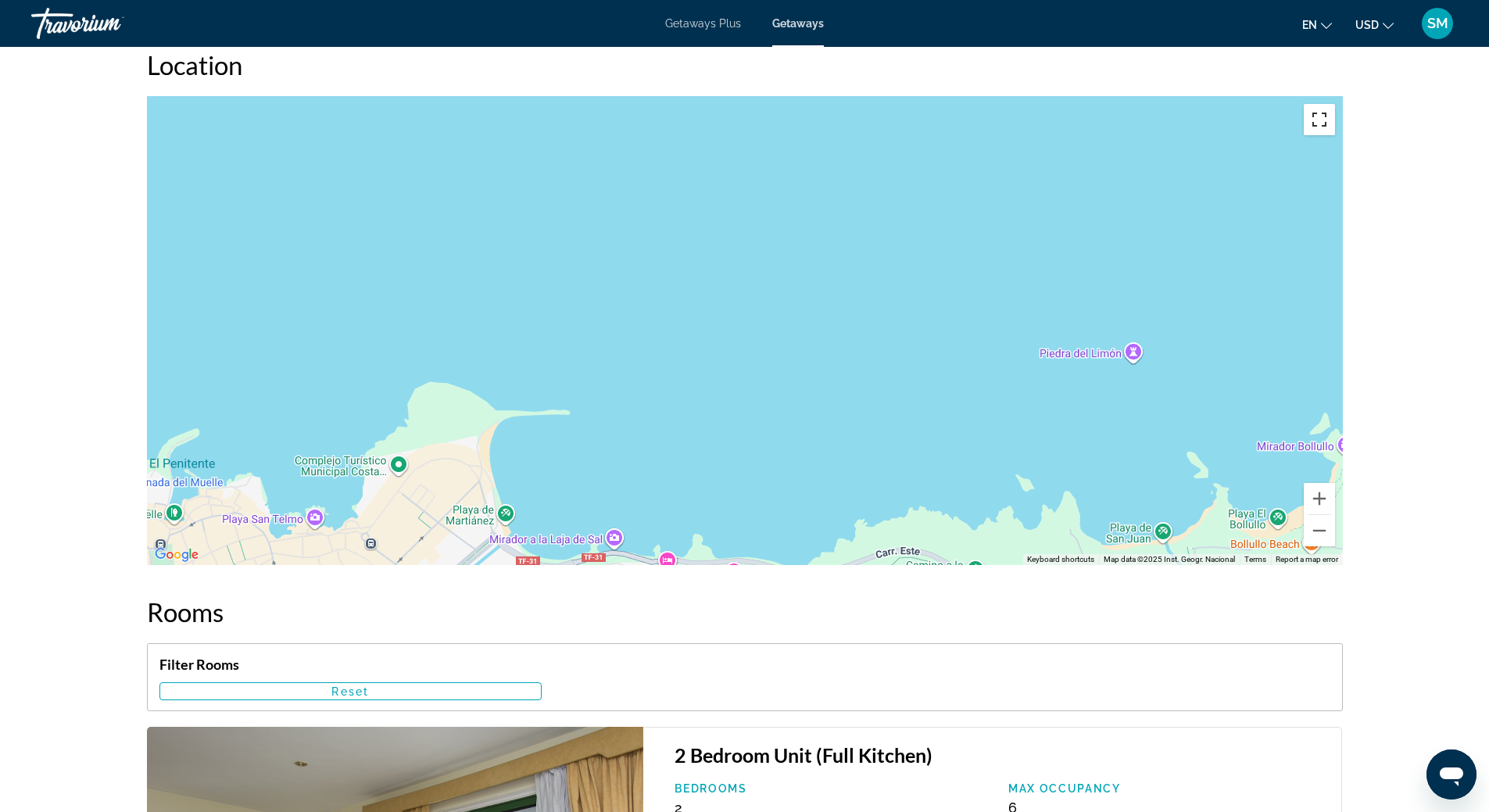
click at [1312, 120] on button "Toggle fullscreen view" at bounding box center [1319, 120] width 32 height 32
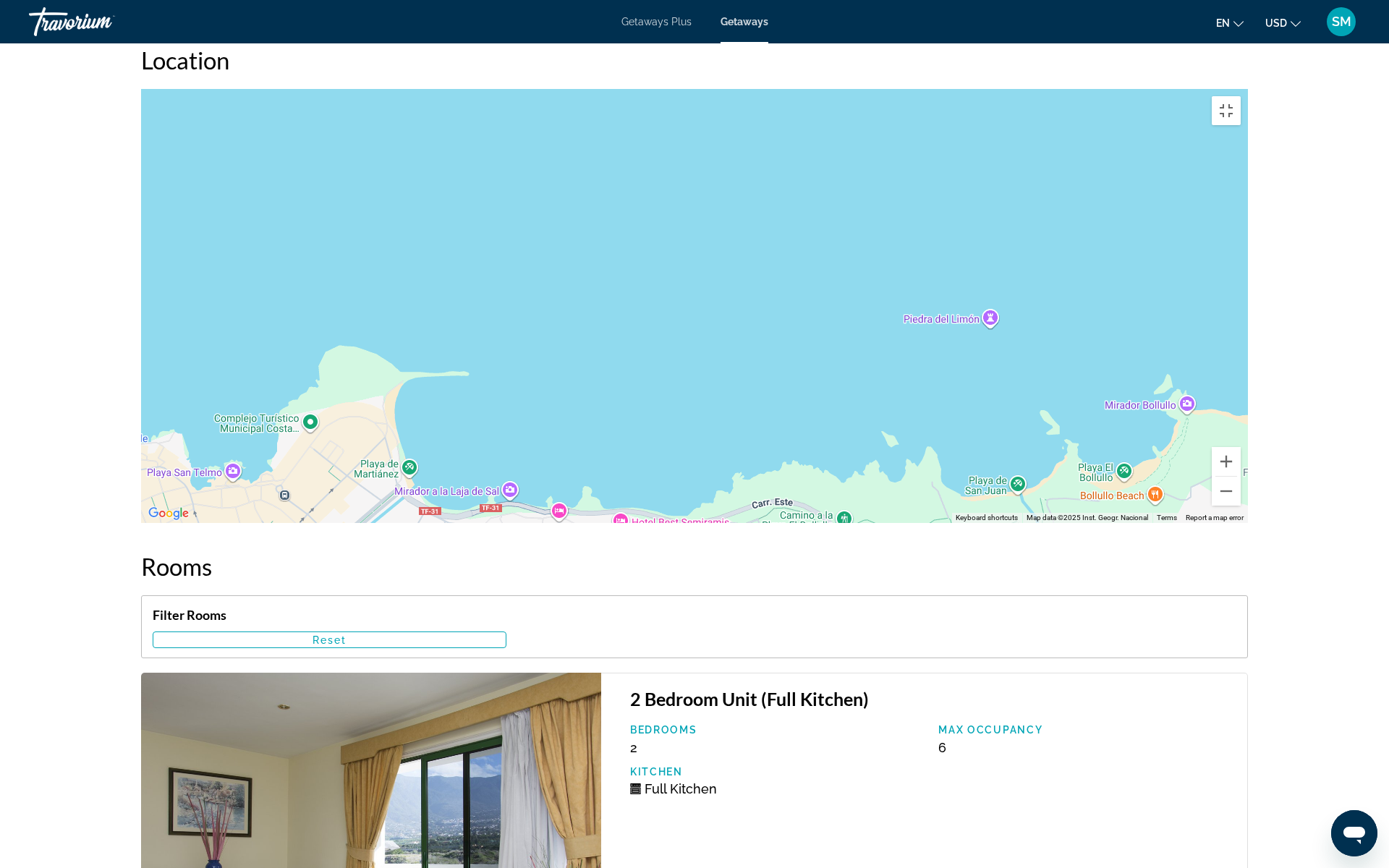
drag, startPoint x: 1065, startPoint y: 565, endPoint x: 860, endPoint y: 536, distance: 207.0
click at [860, 523] on div "To activate drag with keyboard, press Alt + Enter. Once in keyboard drag state,…" at bounding box center [694, 306] width 1107 height 434
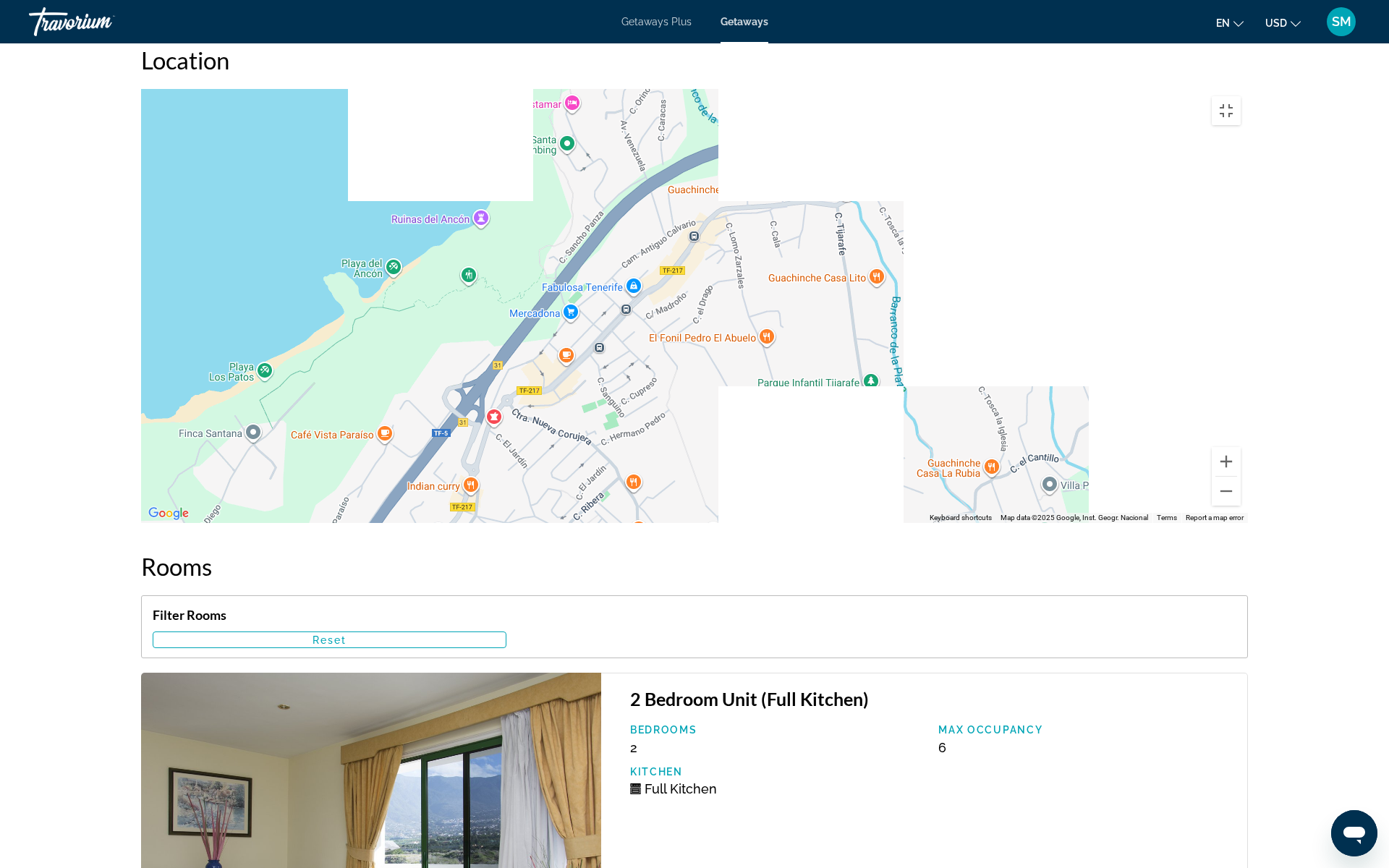
drag, startPoint x: 1128, startPoint y: 436, endPoint x: 39, endPoint y: 474, distance: 1089.7
click at [141, 474] on div "To activate drag with keyboard, press Alt + Enter. Once in keyboard drag state,…" at bounding box center [694, 306] width 1107 height 434
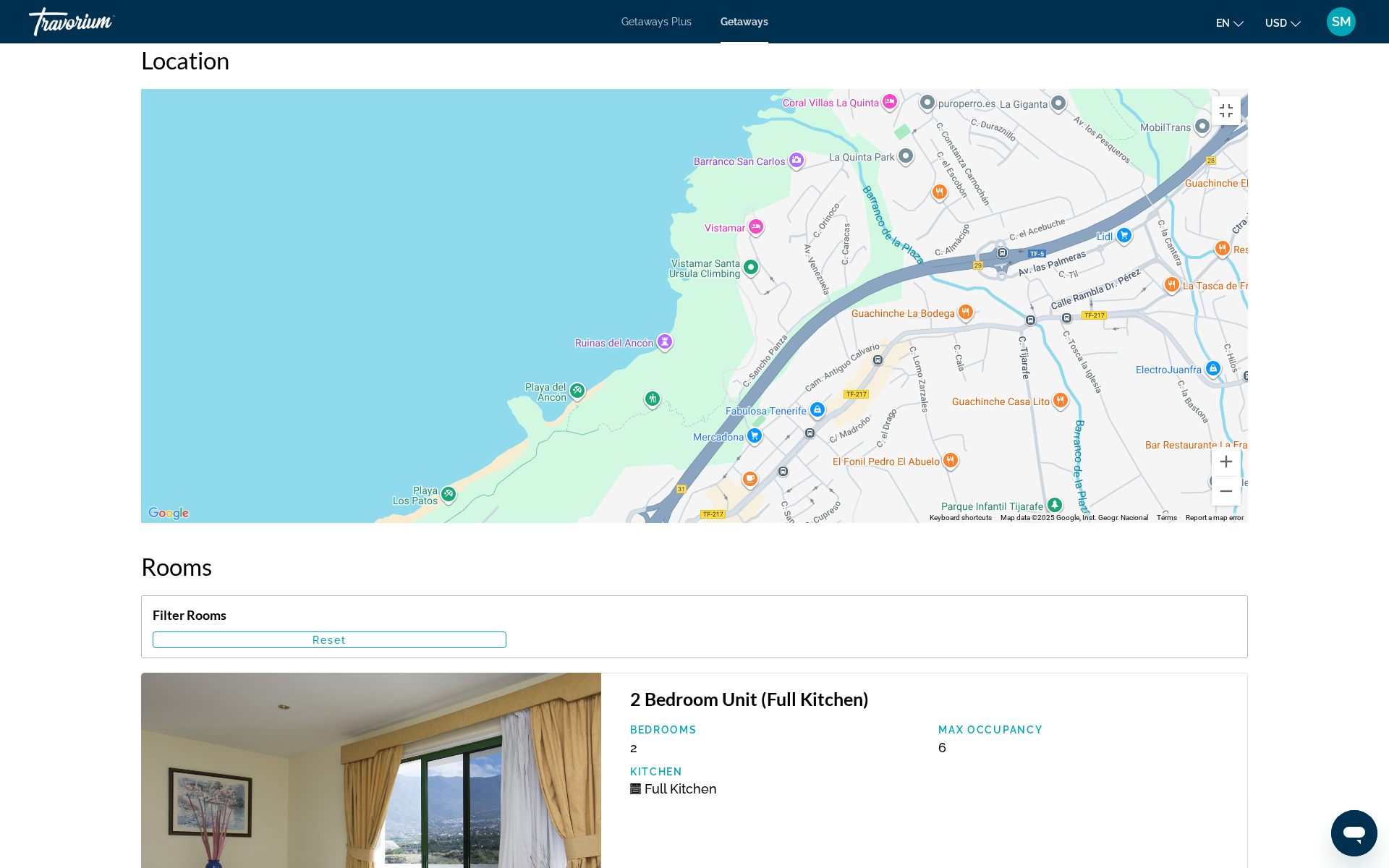
drag, startPoint x: 604, startPoint y: 260, endPoint x: 770, endPoint y: 378, distance: 203.7
click at [787, 385] on div "Main content" at bounding box center [694, 306] width 1107 height 434
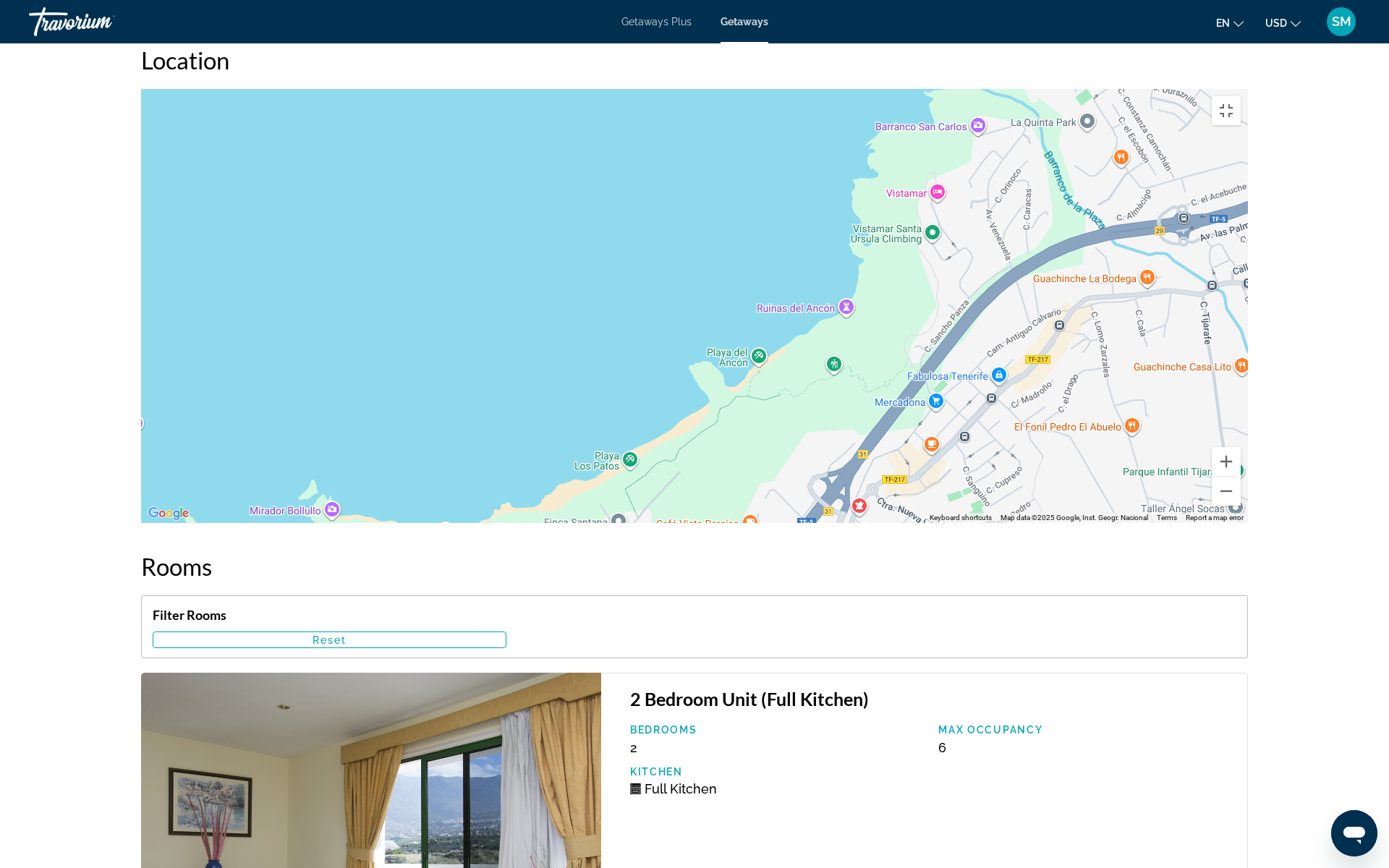
drag, startPoint x: 221, startPoint y: 430, endPoint x: 717, endPoint y: 274, distance: 520.0
click at [717, 274] on div "To activate drag with keyboard, press Alt + Enter. Once in keyboard drag state,…" at bounding box center [694, 306] width 1107 height 434
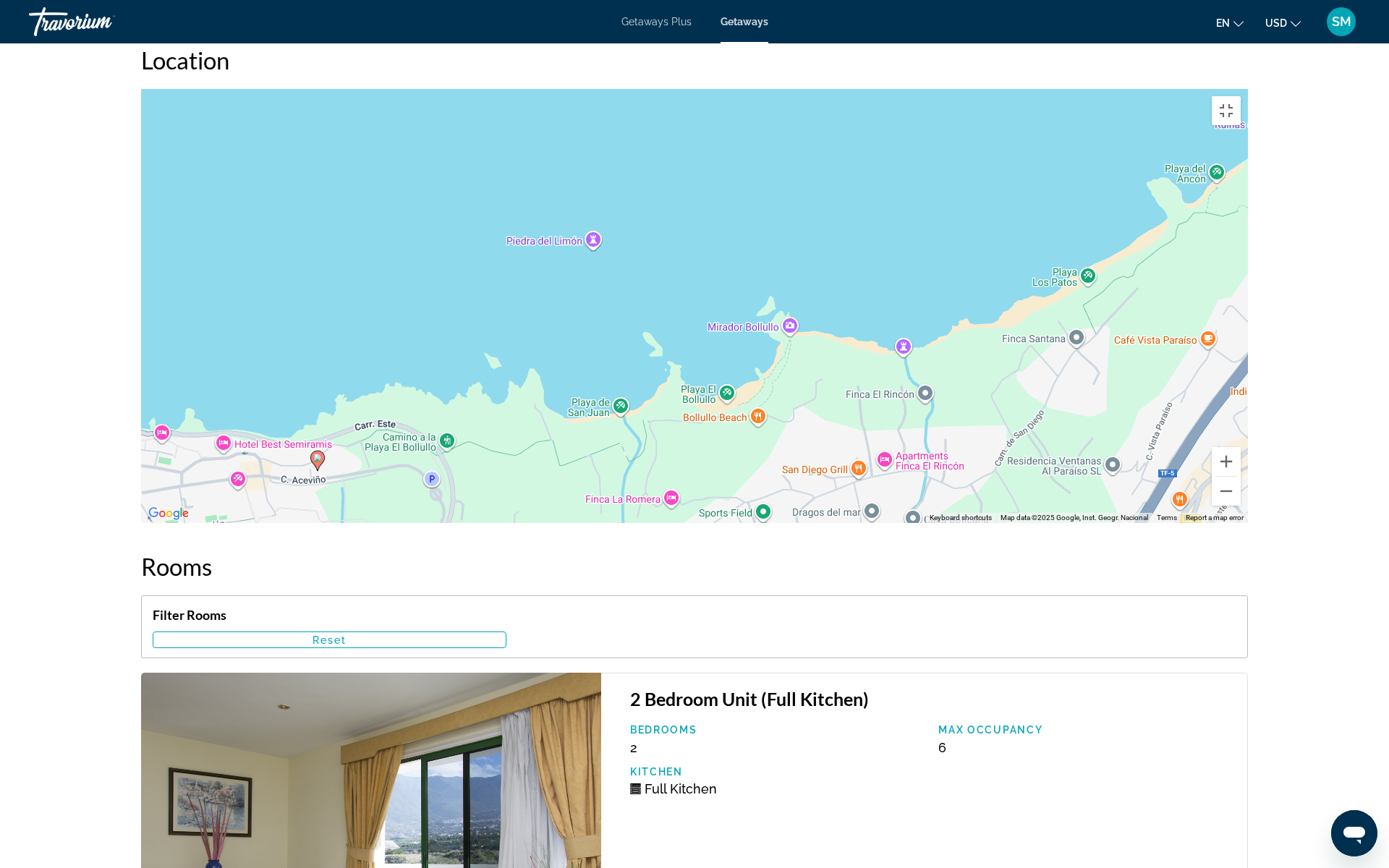
drag, startPoint x: 203, startPoint y: 369, endPoint x: 598, endPoint y: 208, distance: 426.6
click at [598, 208] on div "To activate drag with keyboard, press Alt + Enter. Once in keyboard drag state,…" at bounding box center [694, 306] width 1107 height 434
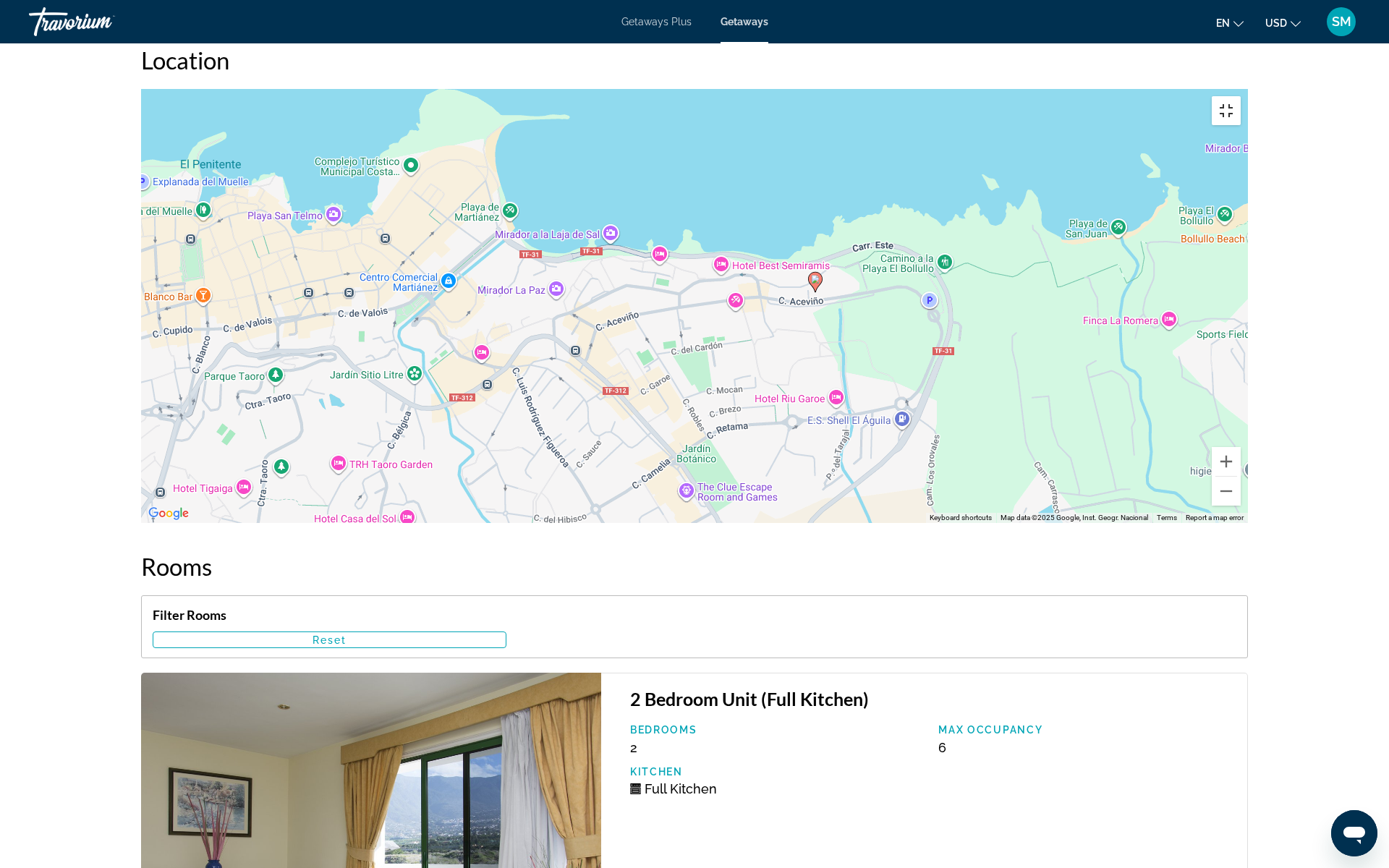
click at [1241, 97] on button "Toggle fullscreen view" at bounding box center [1227, 111] width 29 height 29
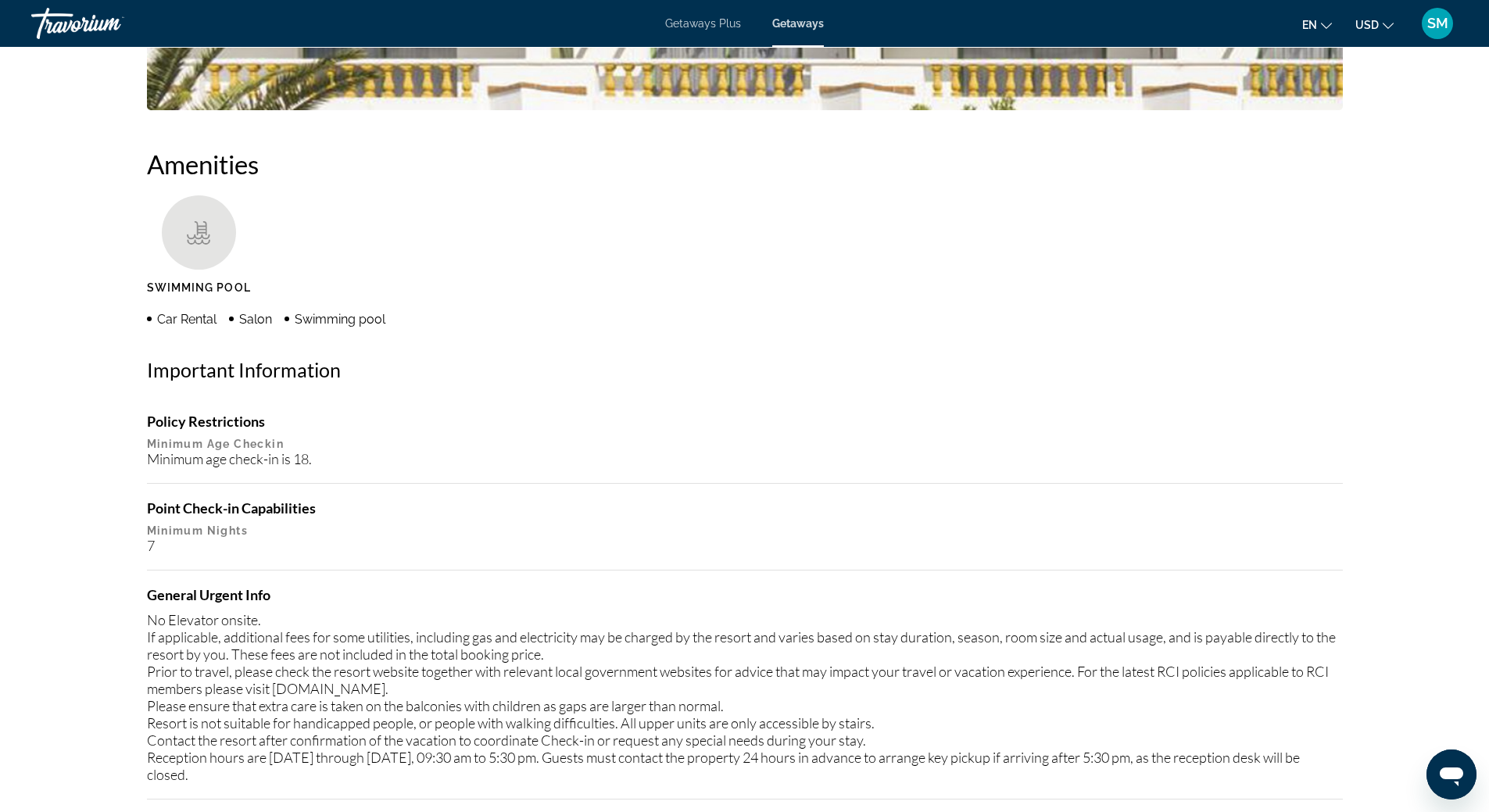
scroll to position [667, 0]
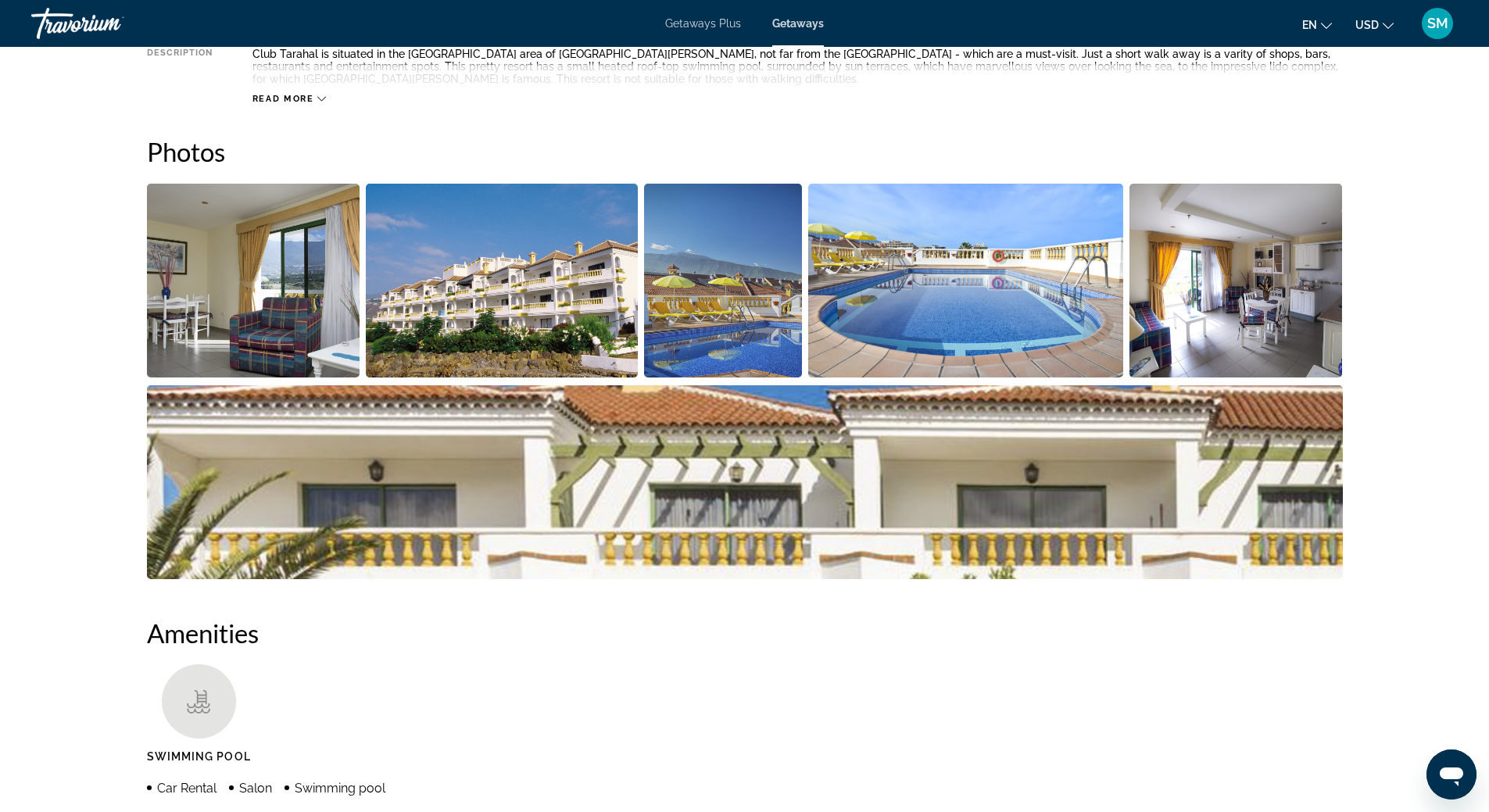
click at [527, 284] on img "Open full-screen image slider" at bounding box center [501, 280] width 272 height 194
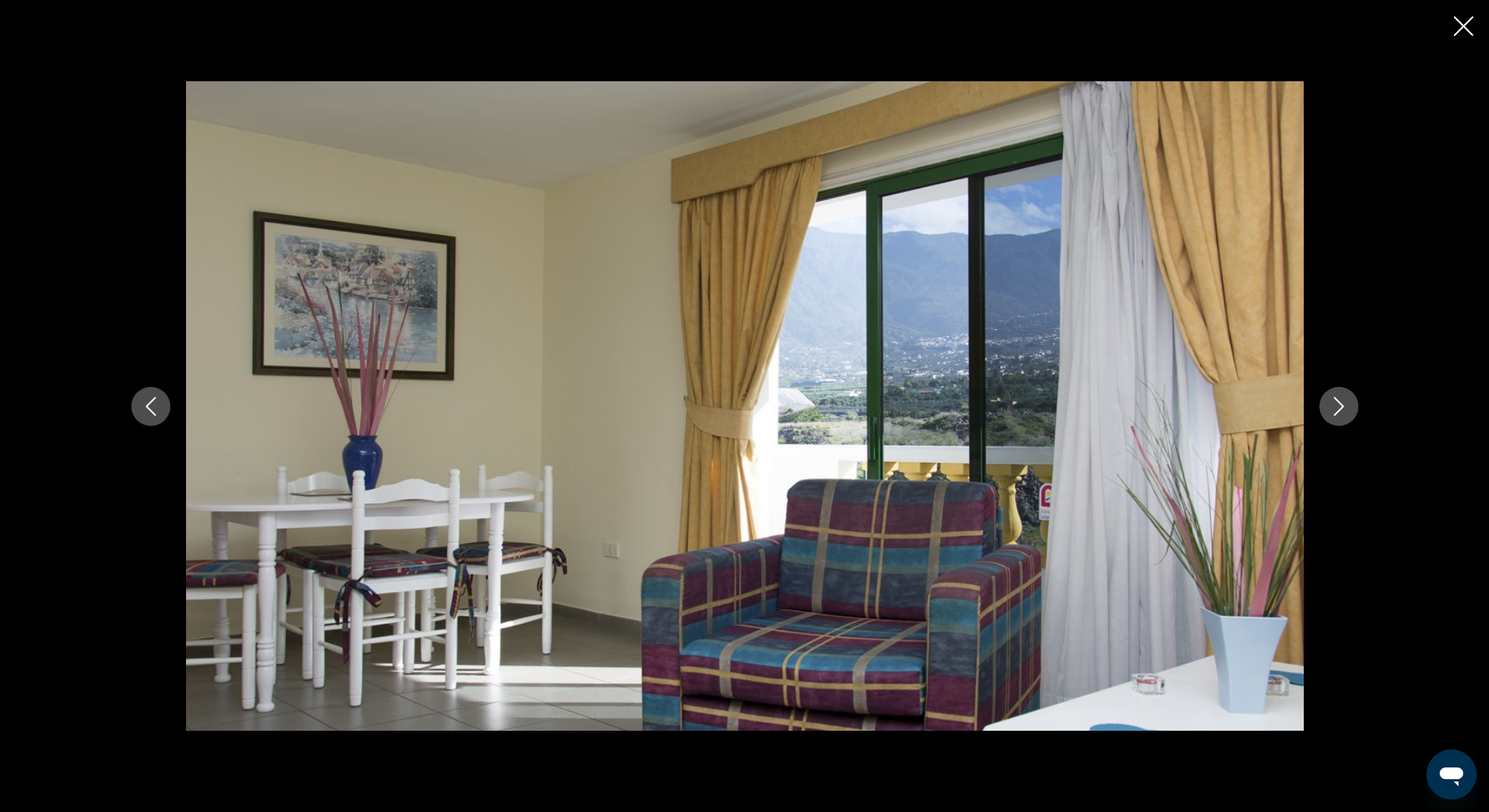
click at [1350, 406] on button "Next image" at bounding box center [1338, 406] width 39 height 39
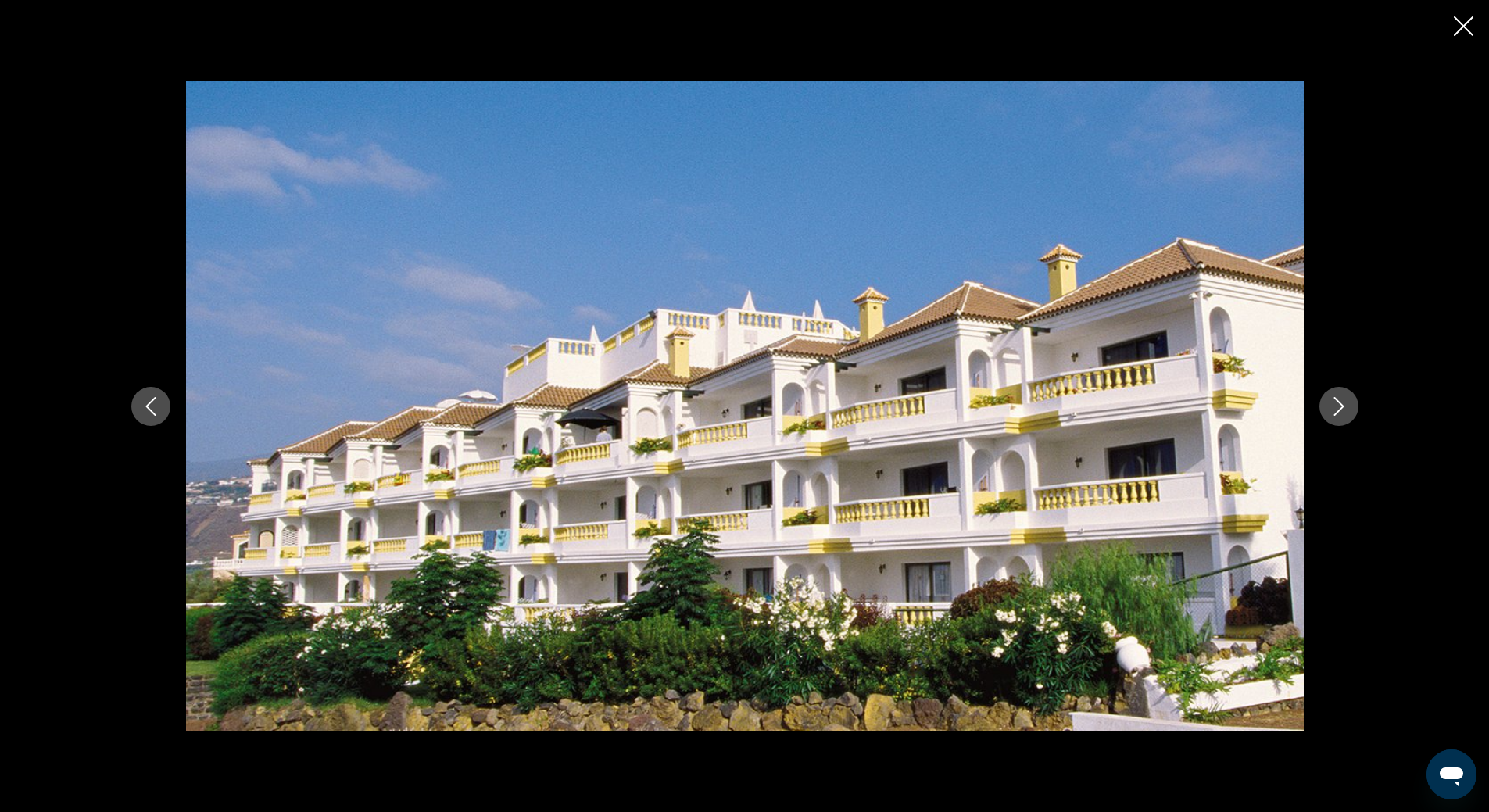
click at [1350, 406] on button "Next image" at bounding box center [1338, 406] width 39 height 39
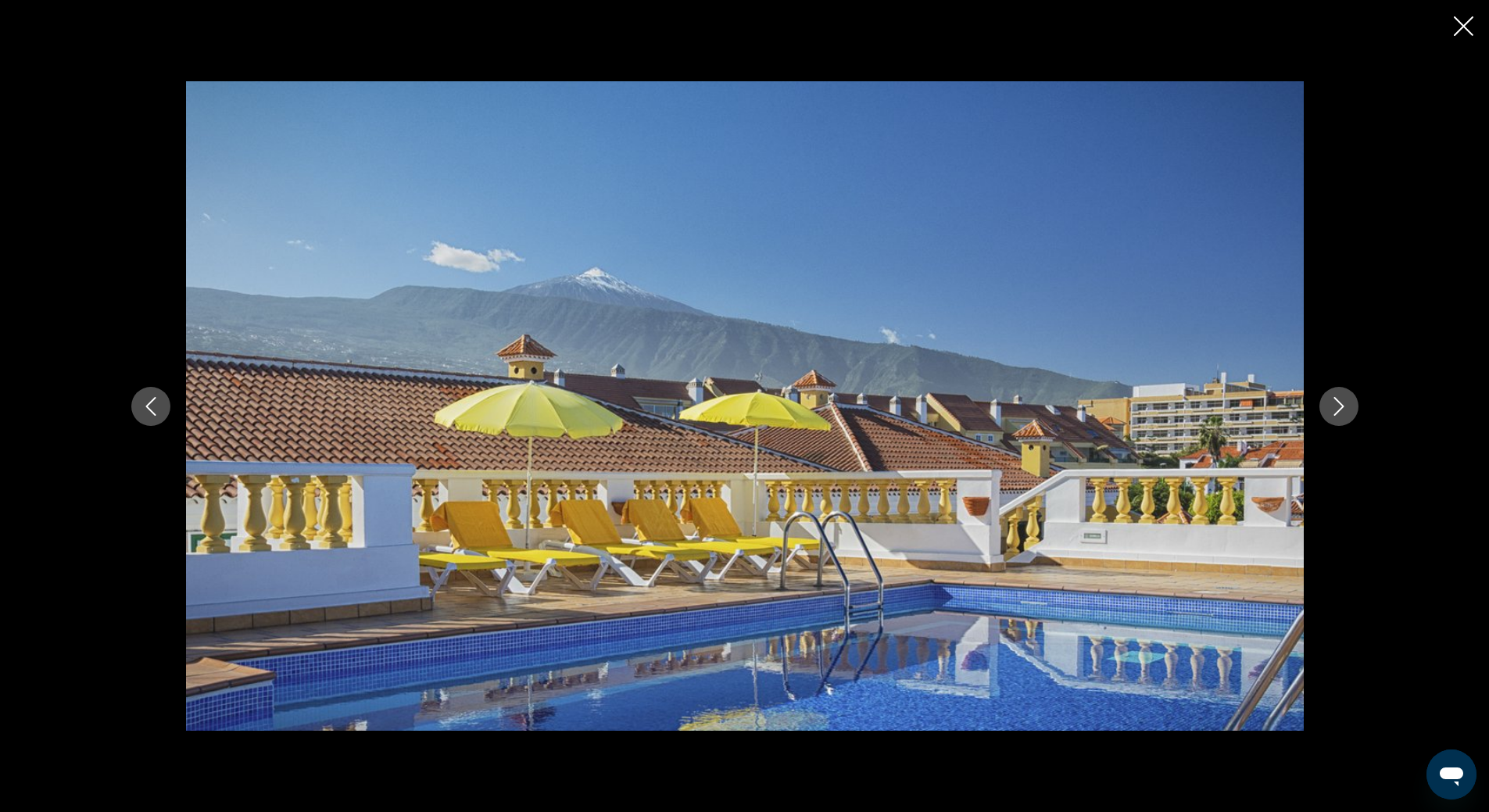
click at [1350, 406] on button "Next image" at bounding box center [1338, 406] width 39 height 39
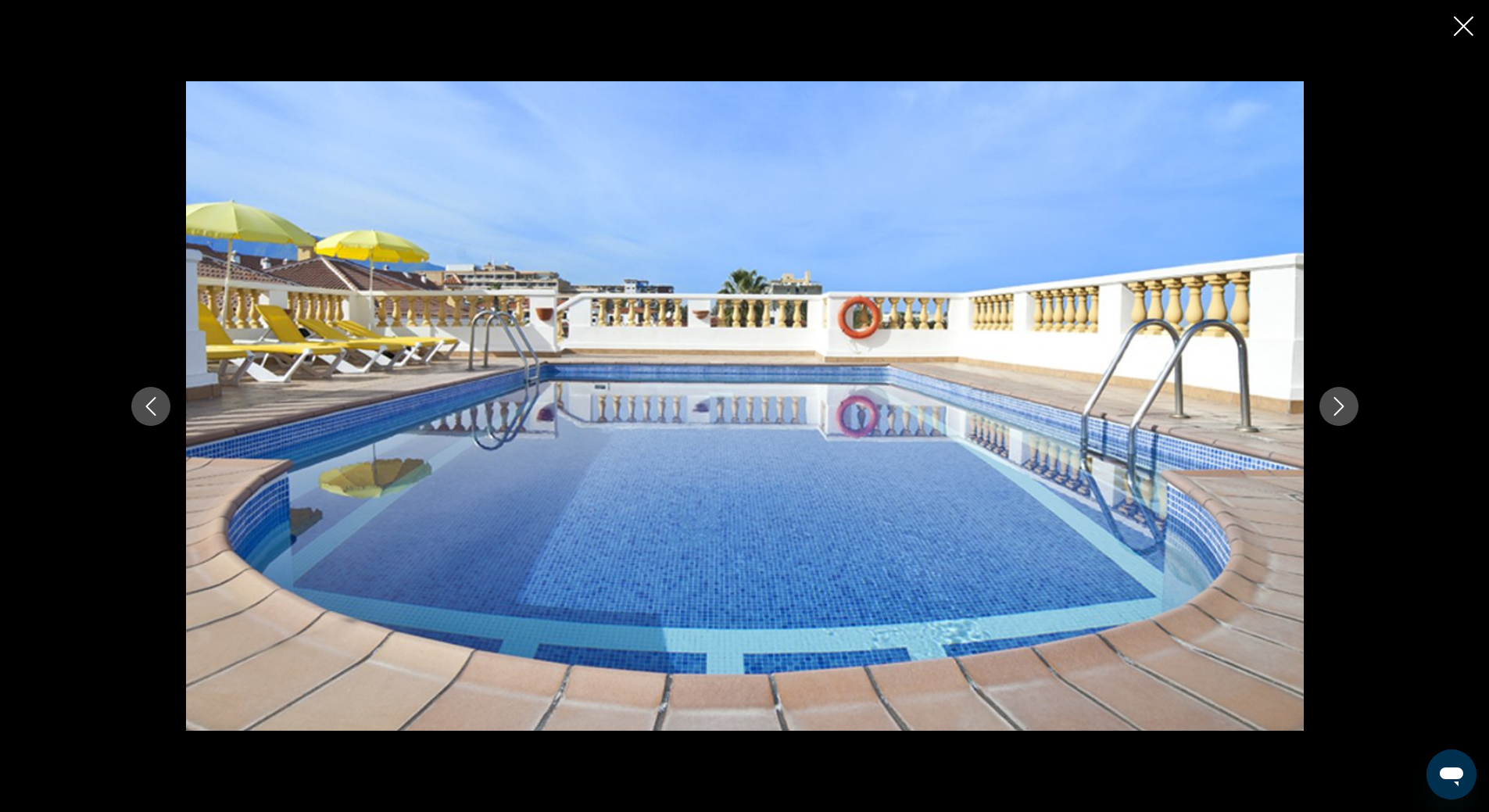
click at [1342, 407] on icon "Next image" at bounding box center [1338, 406] width 11 height 18
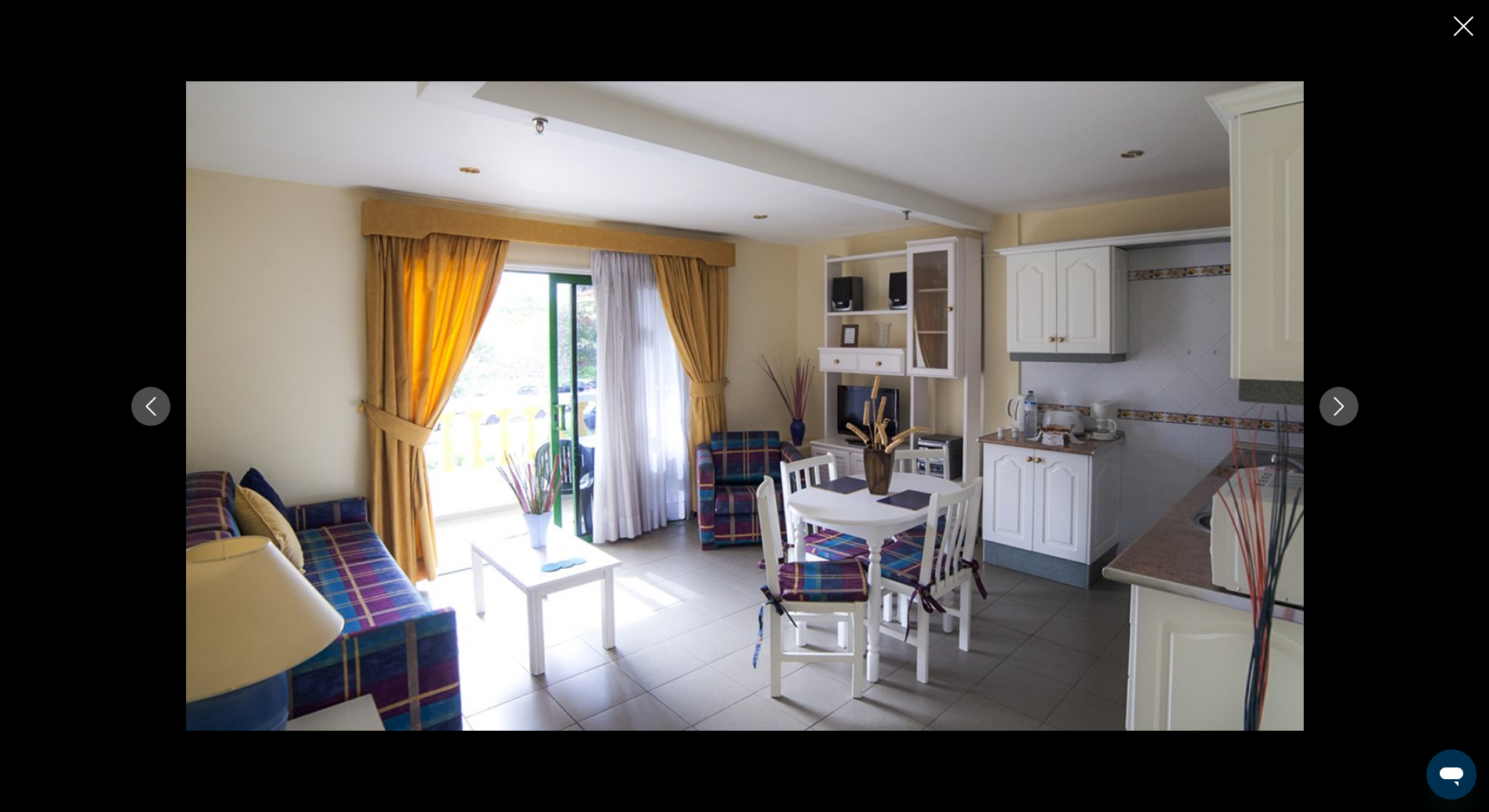
click at [1337, 407] on icon "Next image" at bounding box center [1338, 406] width 18 height 18
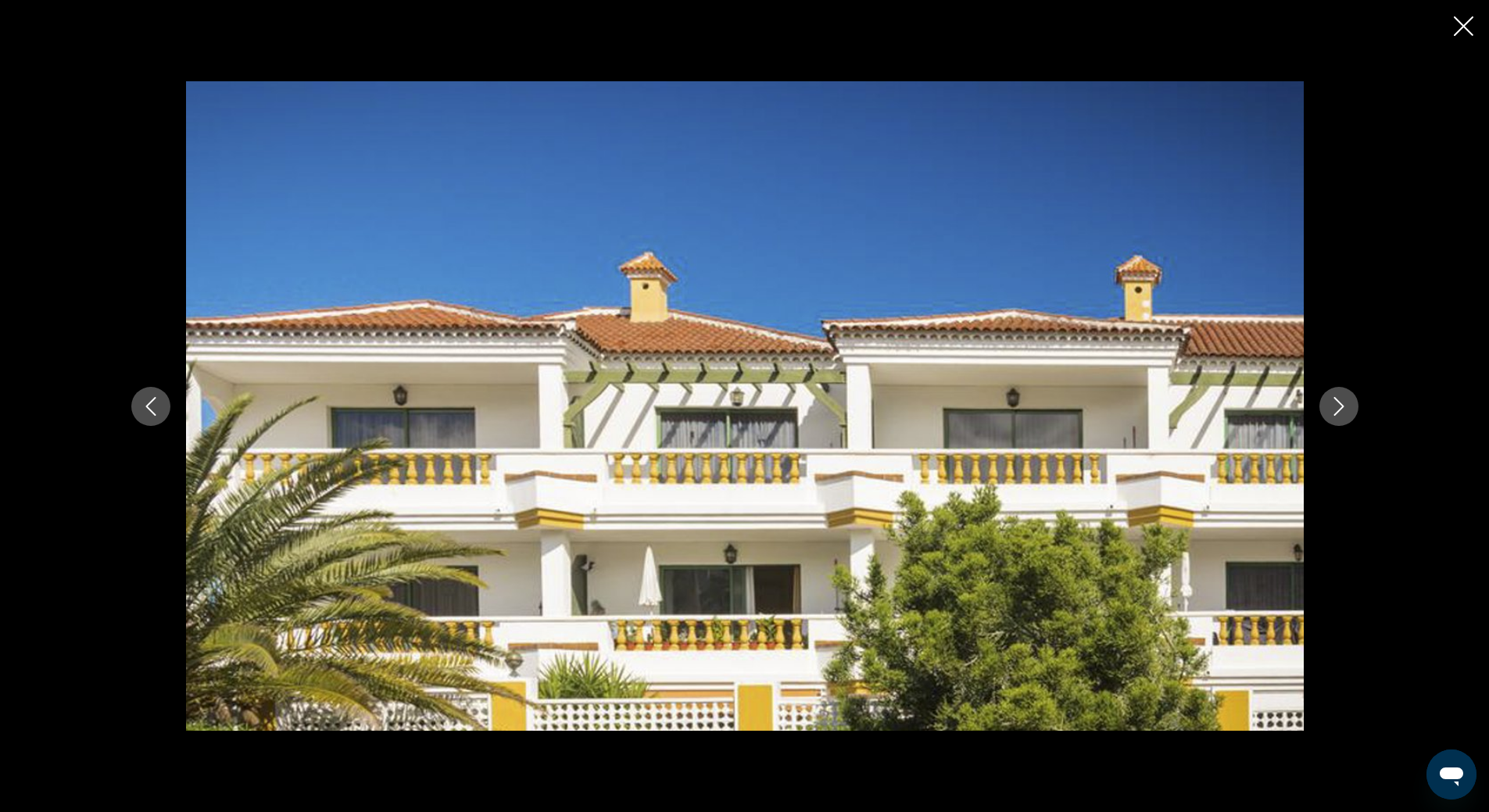
click at [1337, 407] on icon "Next image" at bounding box center [1338, 406] width 18 height 18
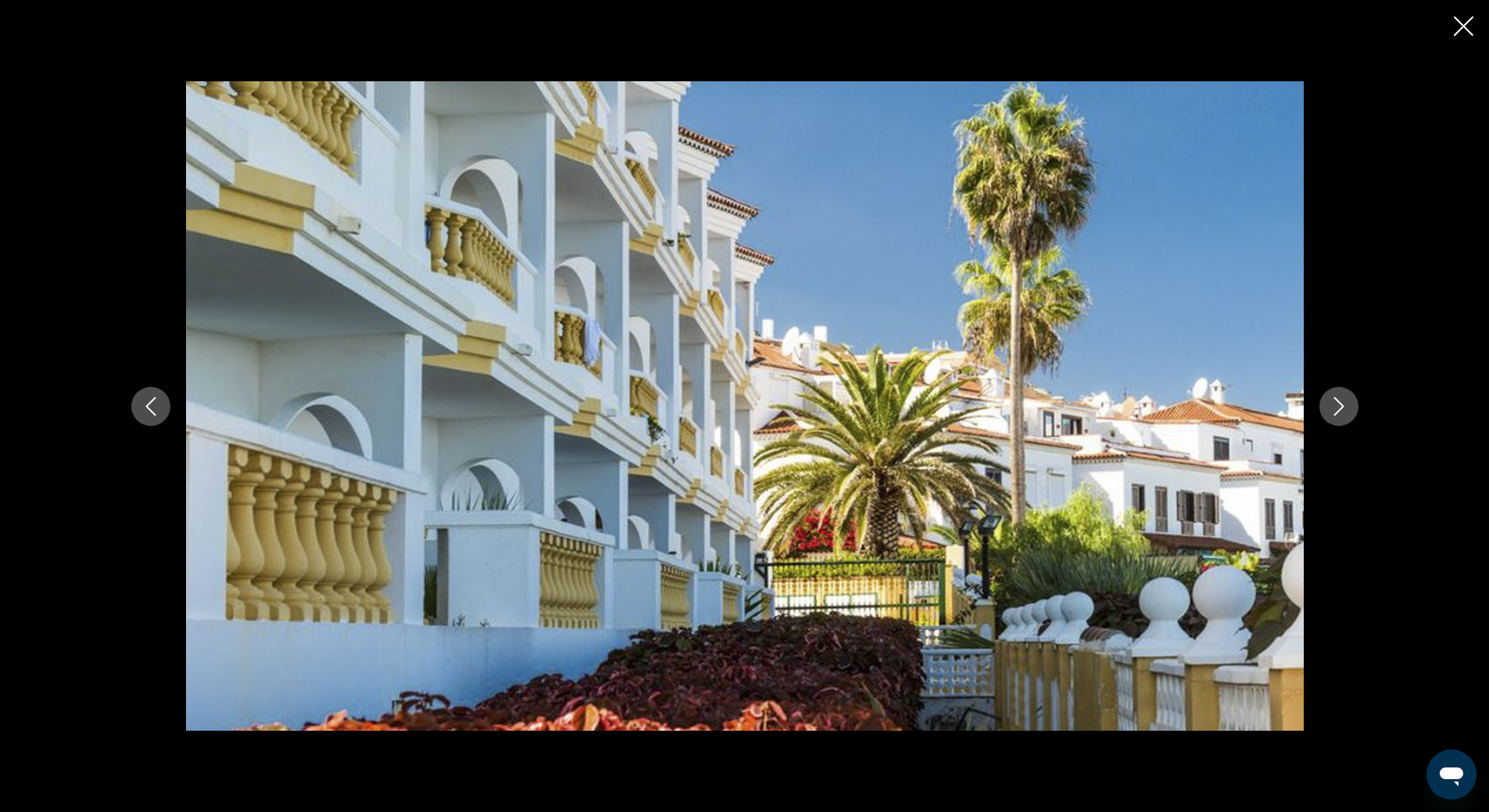
click at [1337, 407] on icon "Next image" at bounding box center [1338, 406] width 18 height 18
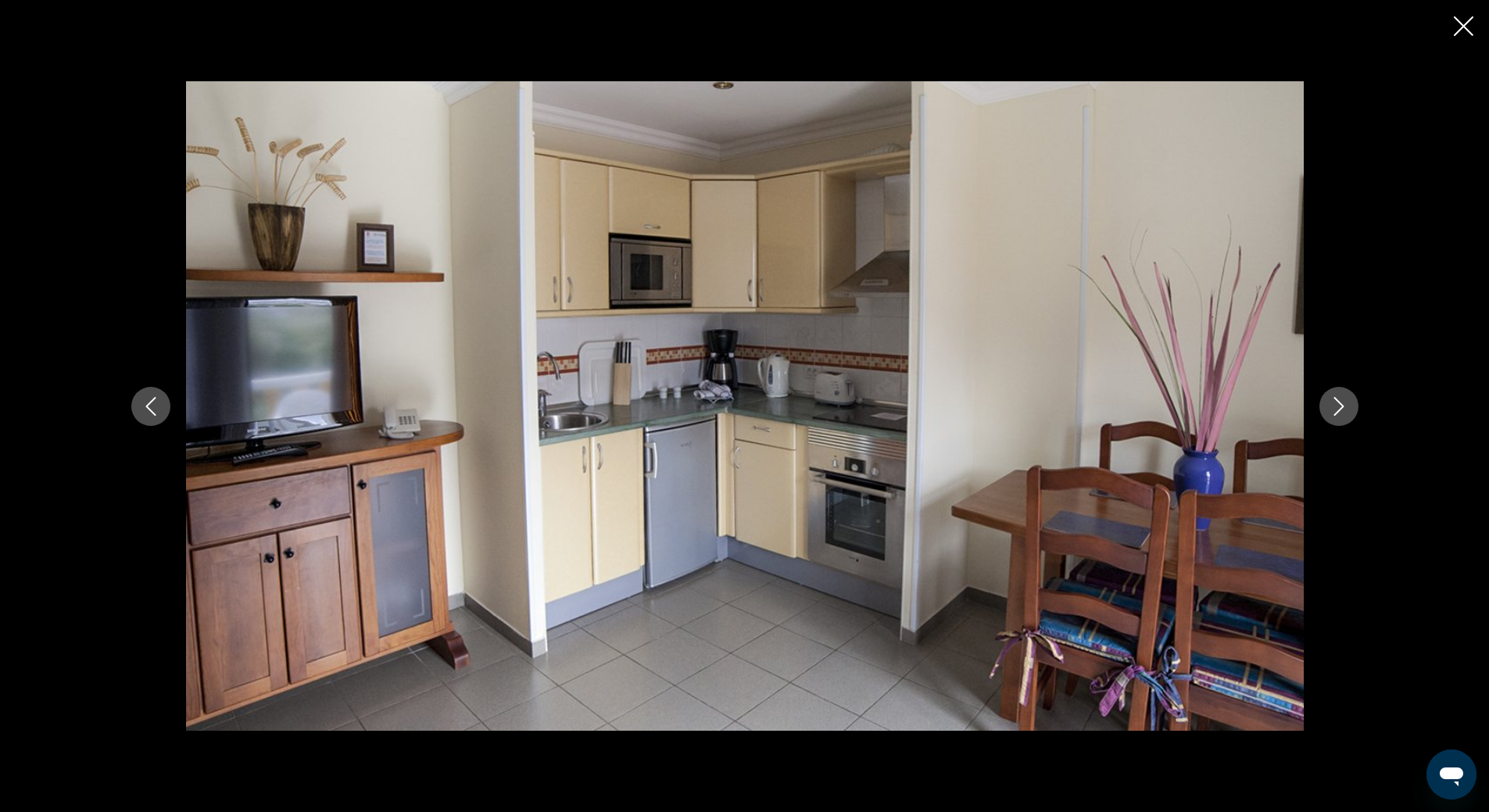
click at [1337, 407] on icon "Next image" at bounding box center [1338, 406] width 18 height 18
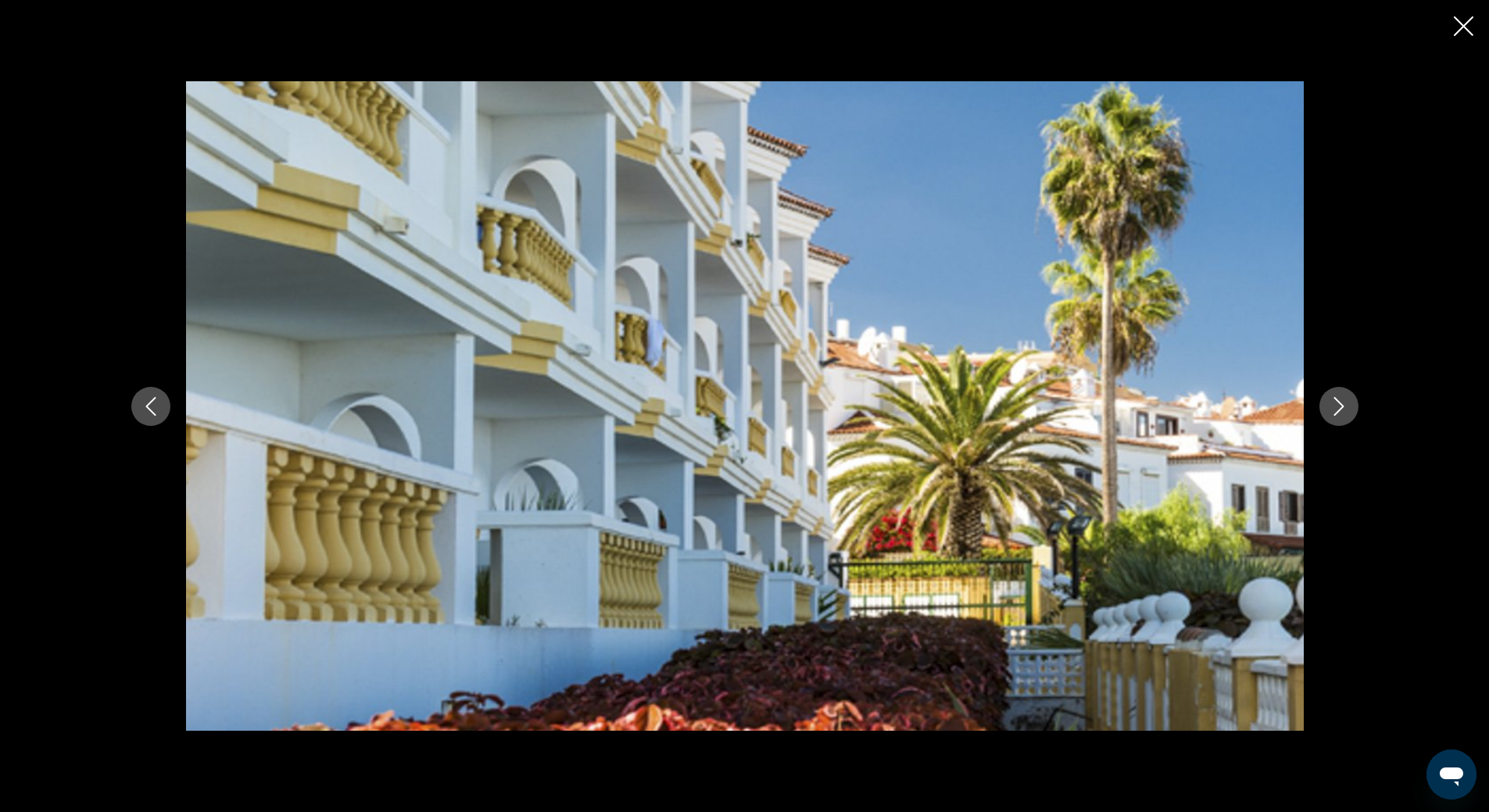
click at [155, 393] on button "Previous image" at bounding box center [151, 406] width 39 height 39
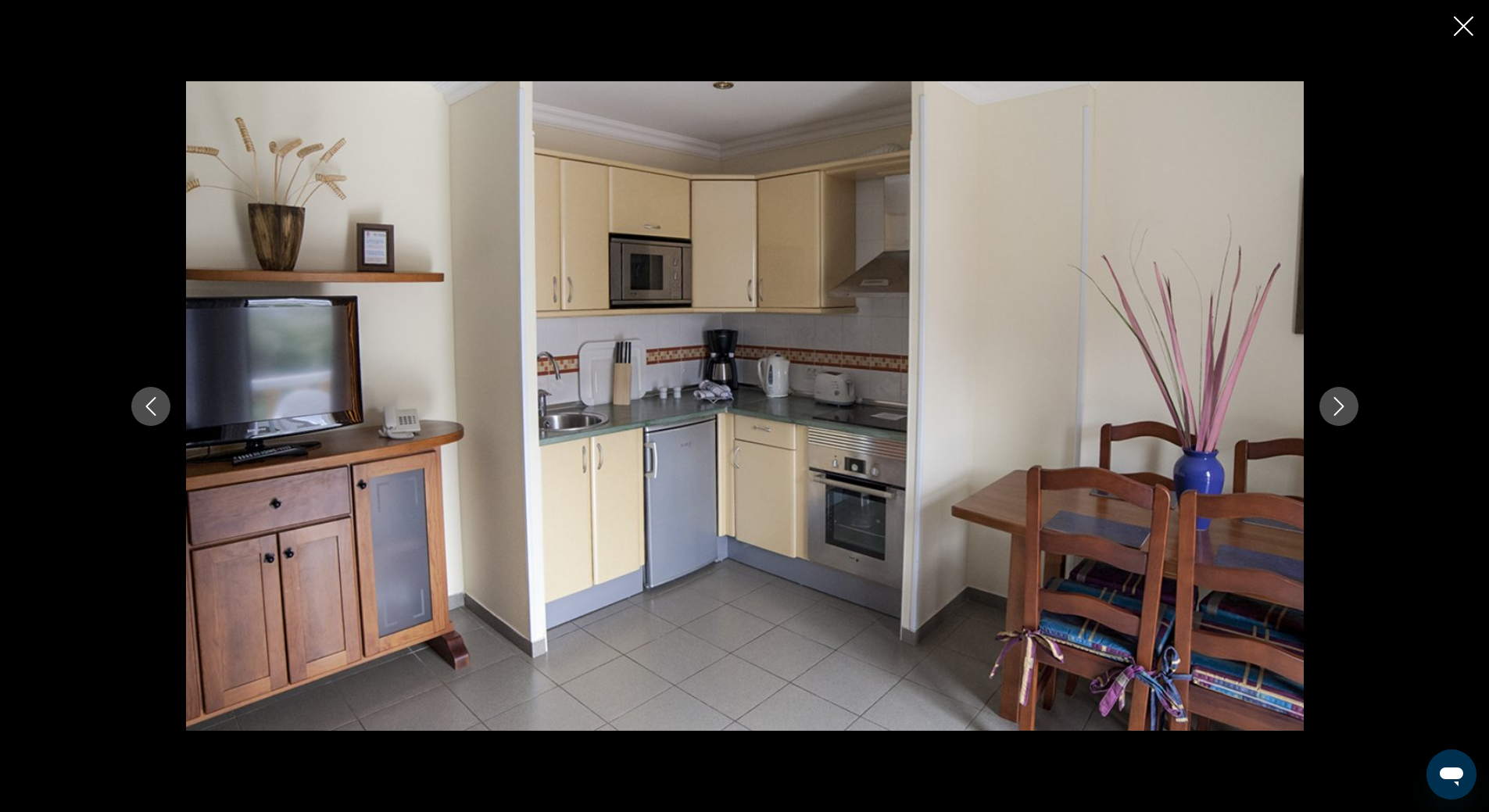
click at [1339, 403] on icon "Next image" at bounding box center [1338, 406] width 11 height 18
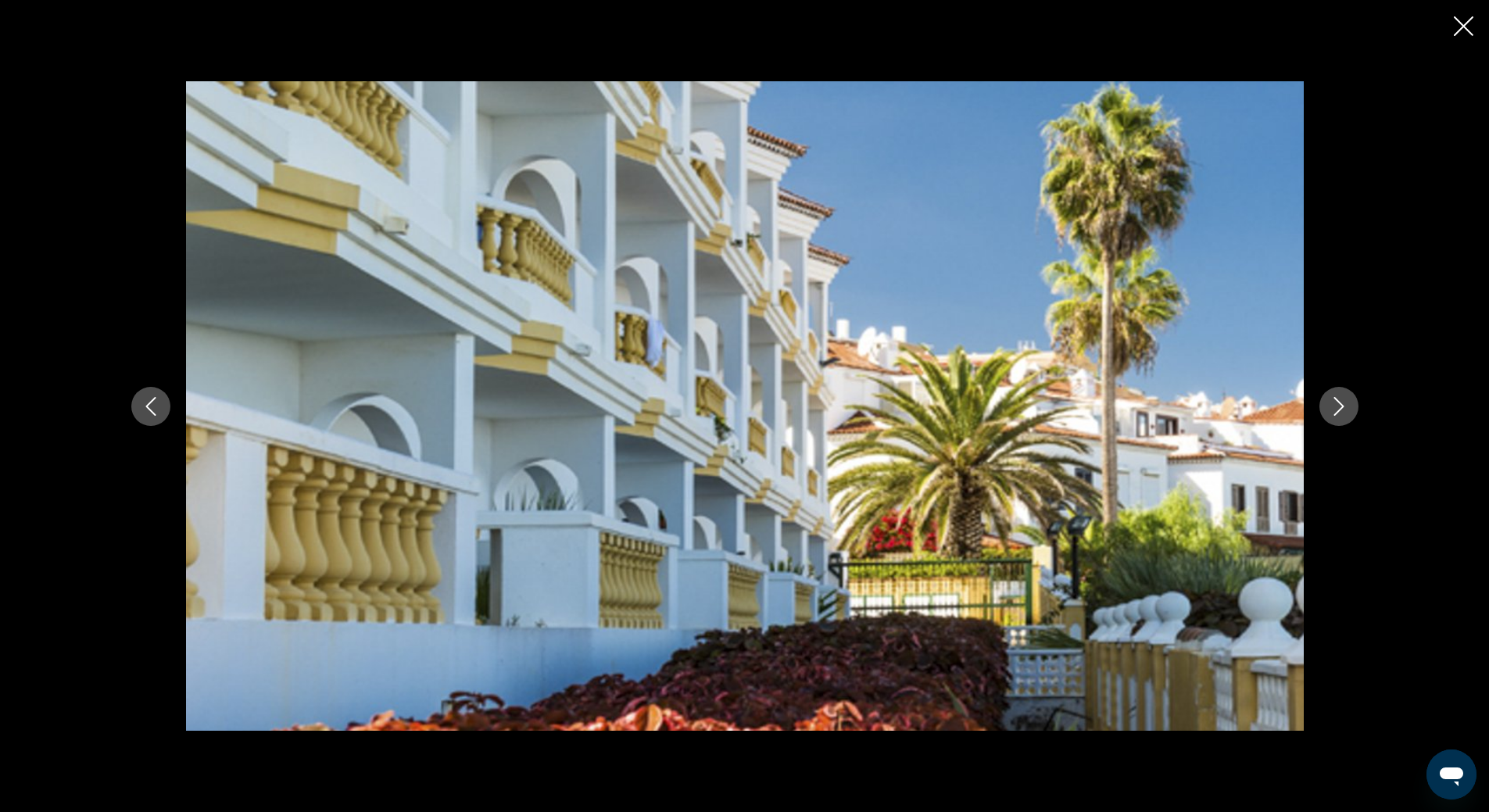
click at [1339, 403] on icon "Next image" at bounding box center [1338, 406] width 11 height 18
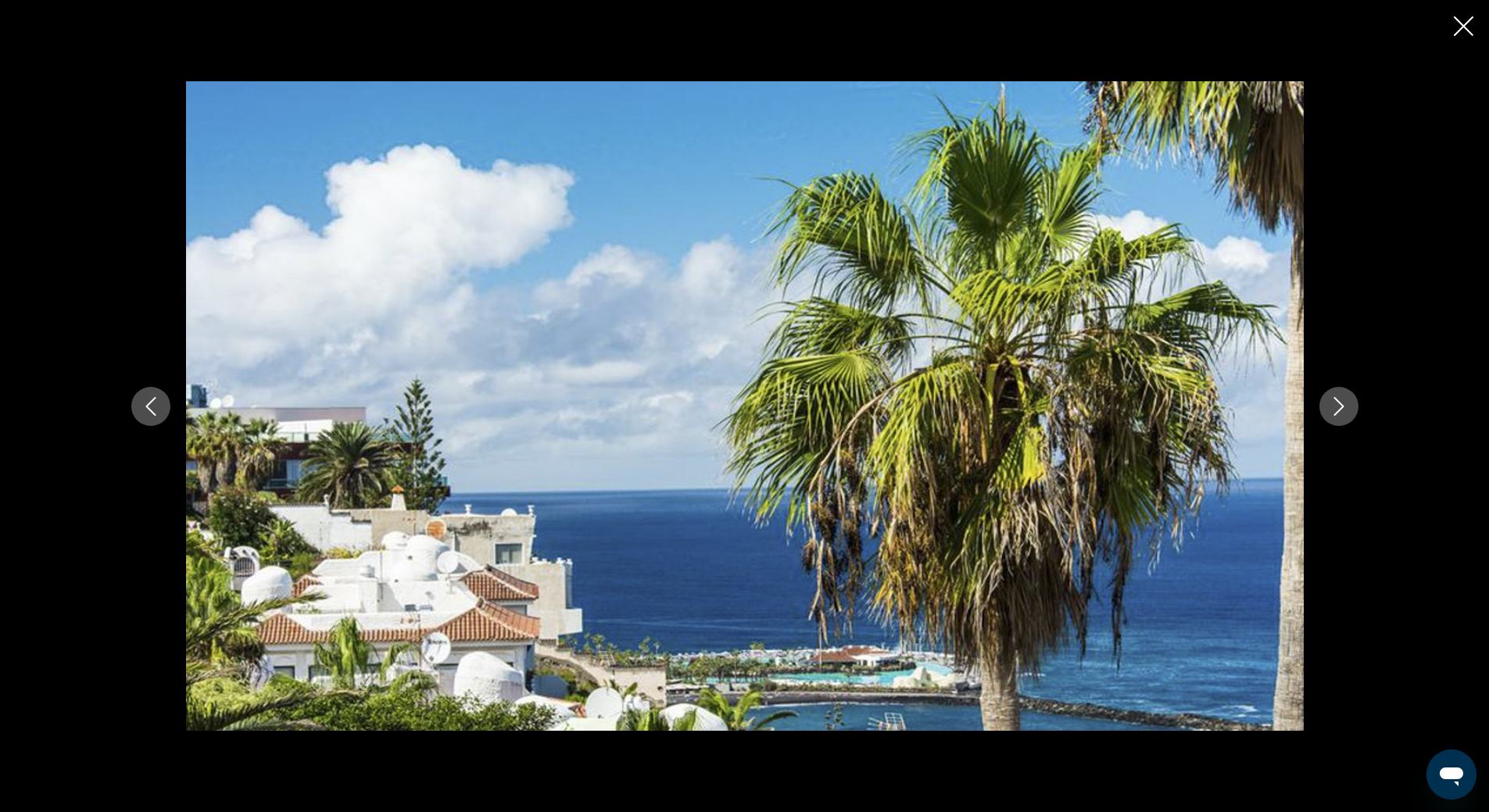
click at [1339, 402] on icon "Next image" at bounding box center [1338, 406] width 11 height 18
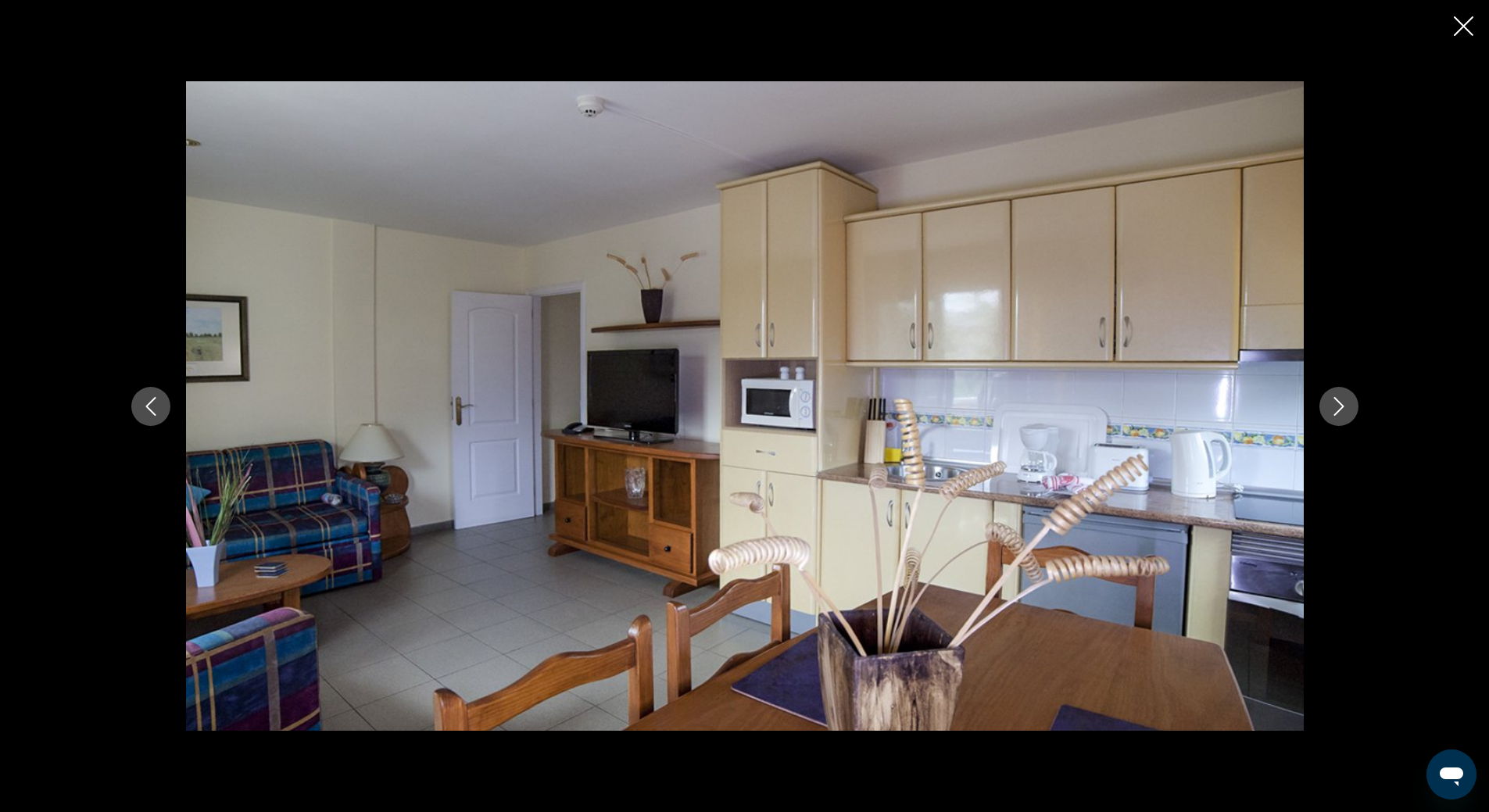
click at [1339, 402] on icon "Next image" at bounding box center [1338, 406] width 11 height 18
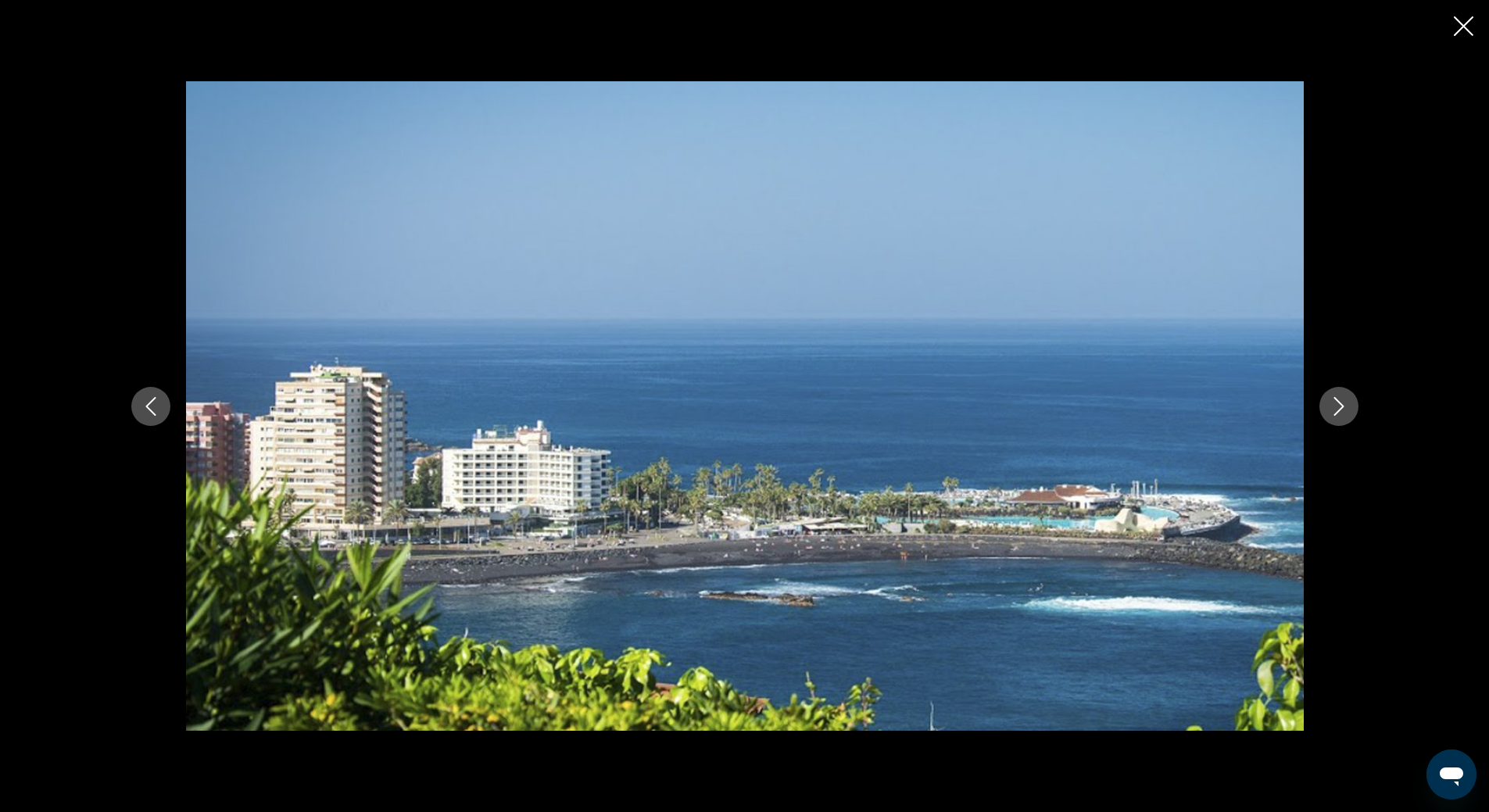
click at [1339, 402] on icon "Next image" at bounding box center [1338, 406] width 11 height 18
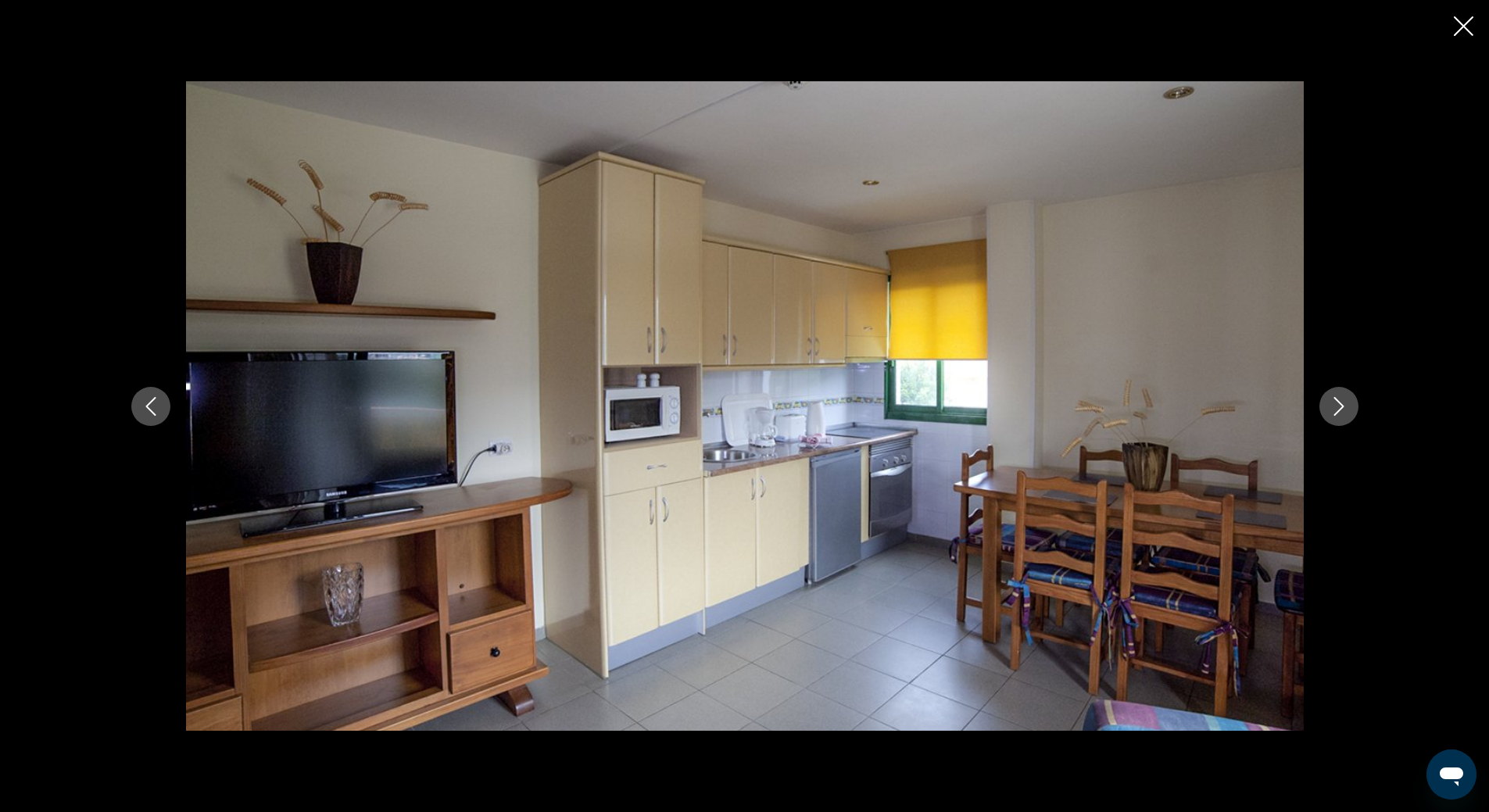
click at [1339, 403] on icon "Next image" at bounding box center [1338, 406] width 11 height 18
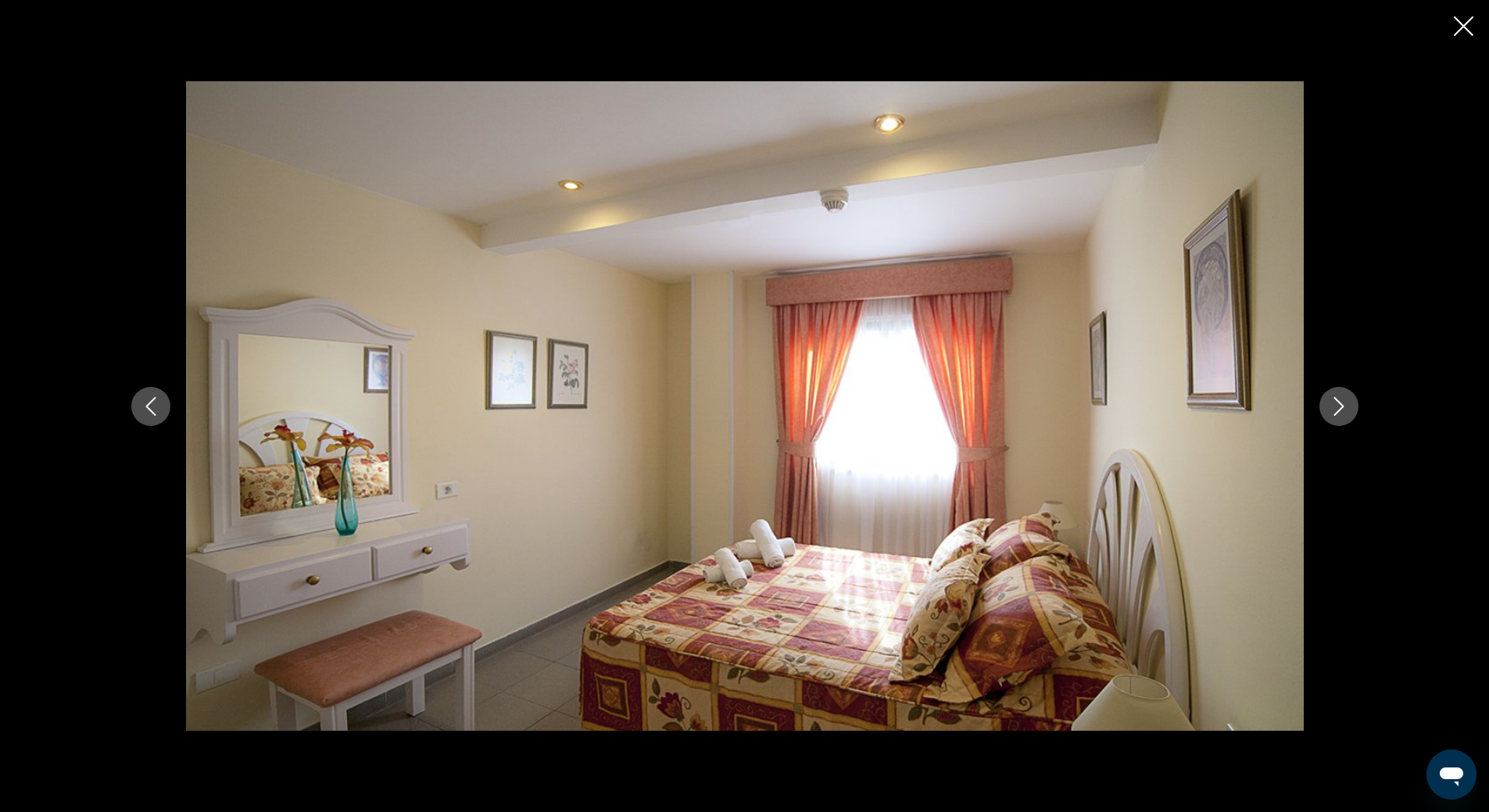
click at [146, 400] on icon "Previous image" at bounding box center [150, 406] width 18 height 18
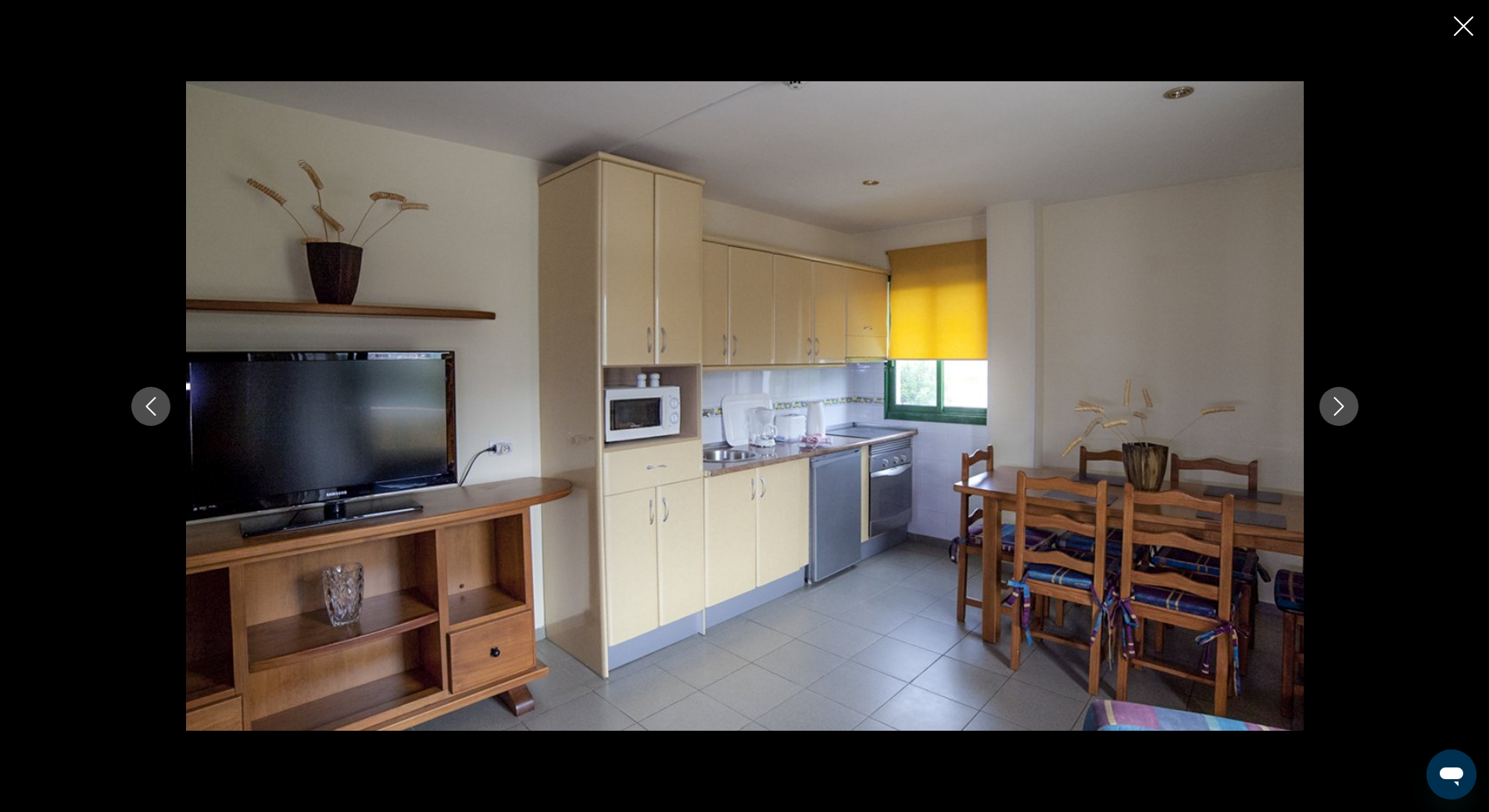
click at [1341, 406] on icon "Next image" at bounding box center [1338, 406] width 18 height 18
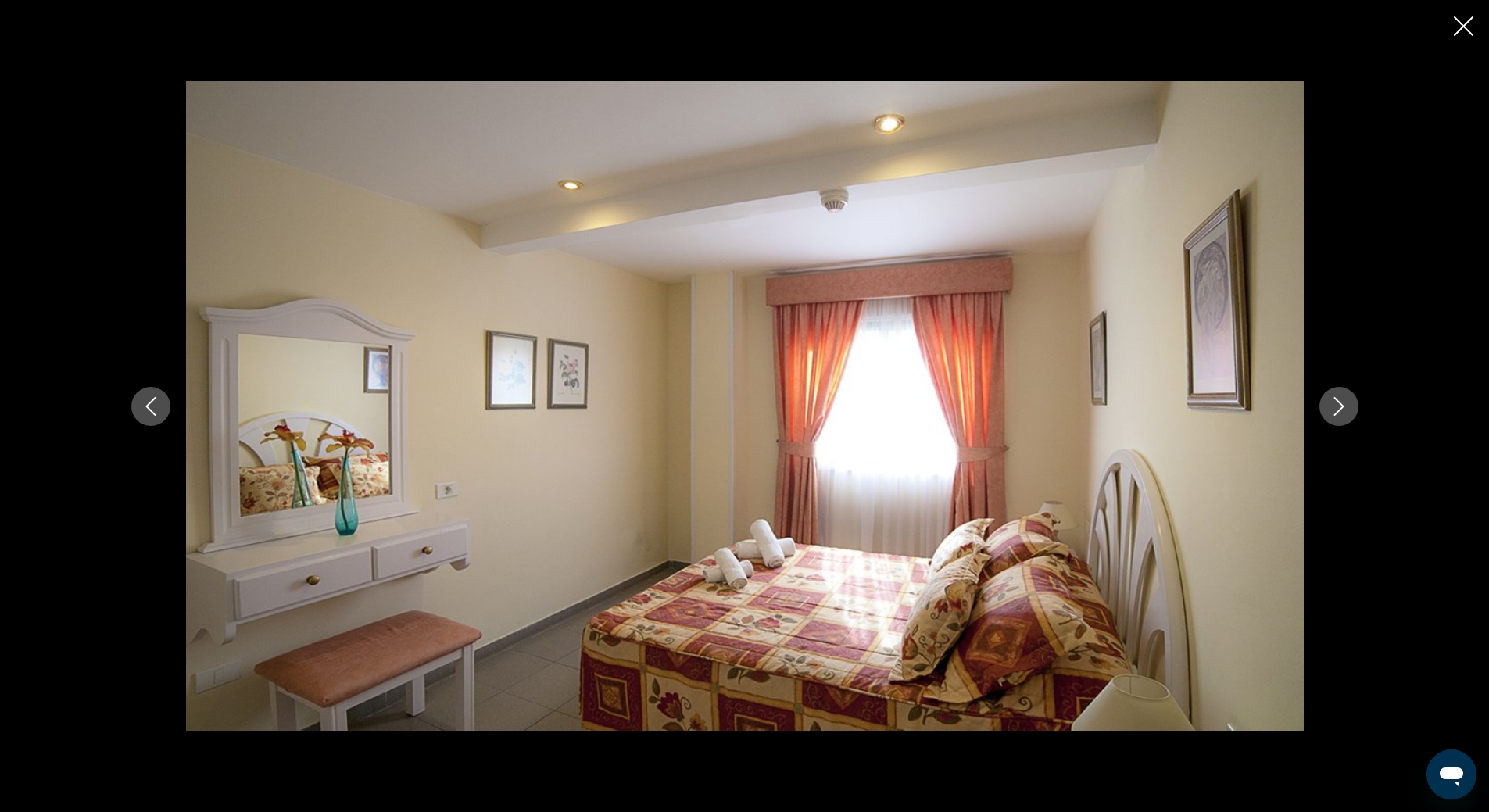
click at [1337, 406] on icon "Next image" at bounding box center [1338, 406] width 18 height 18
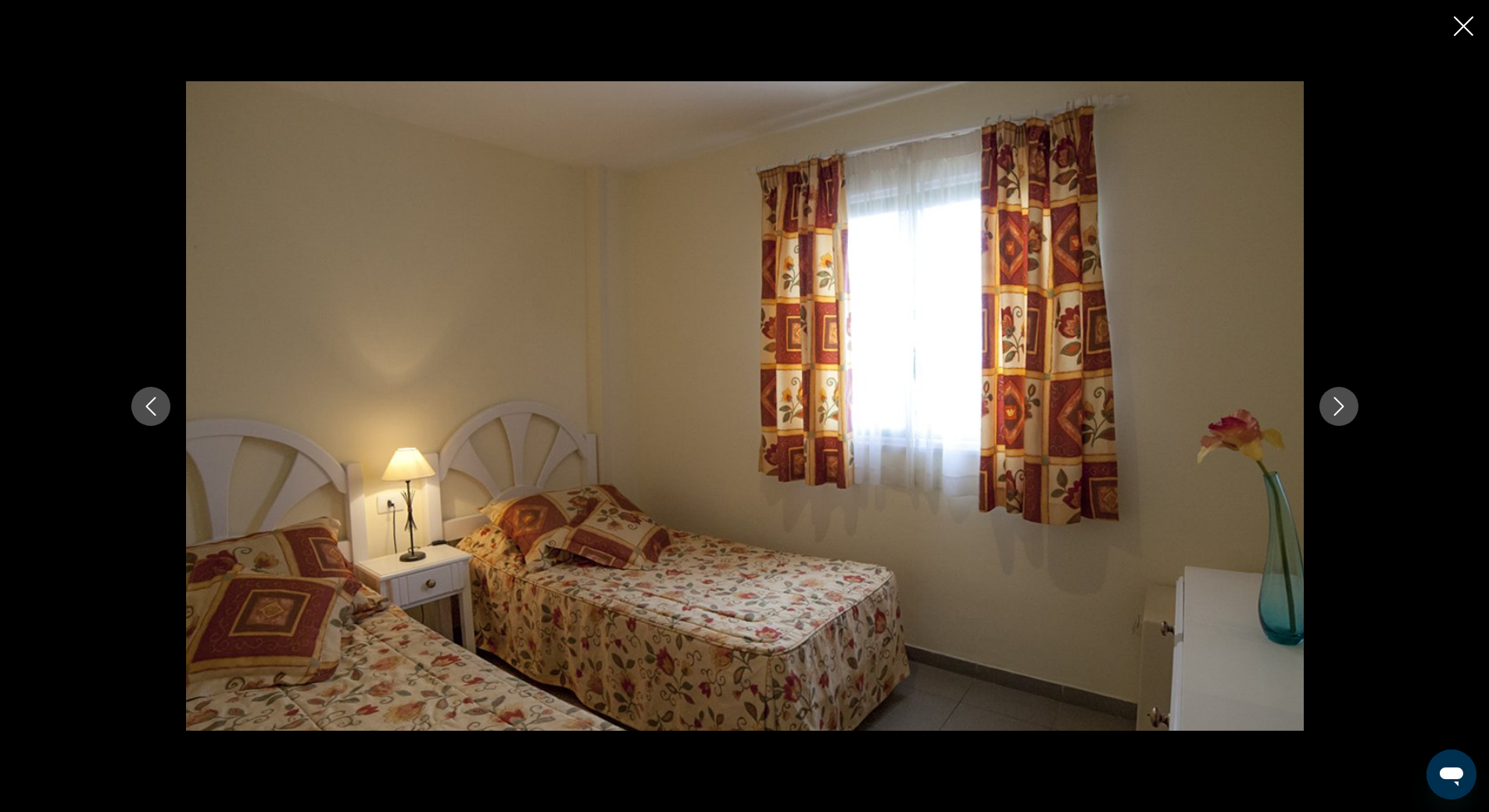
click at [1337, 406] on icon "Next image" at bounding box center [1338, 406] width 18 height 18
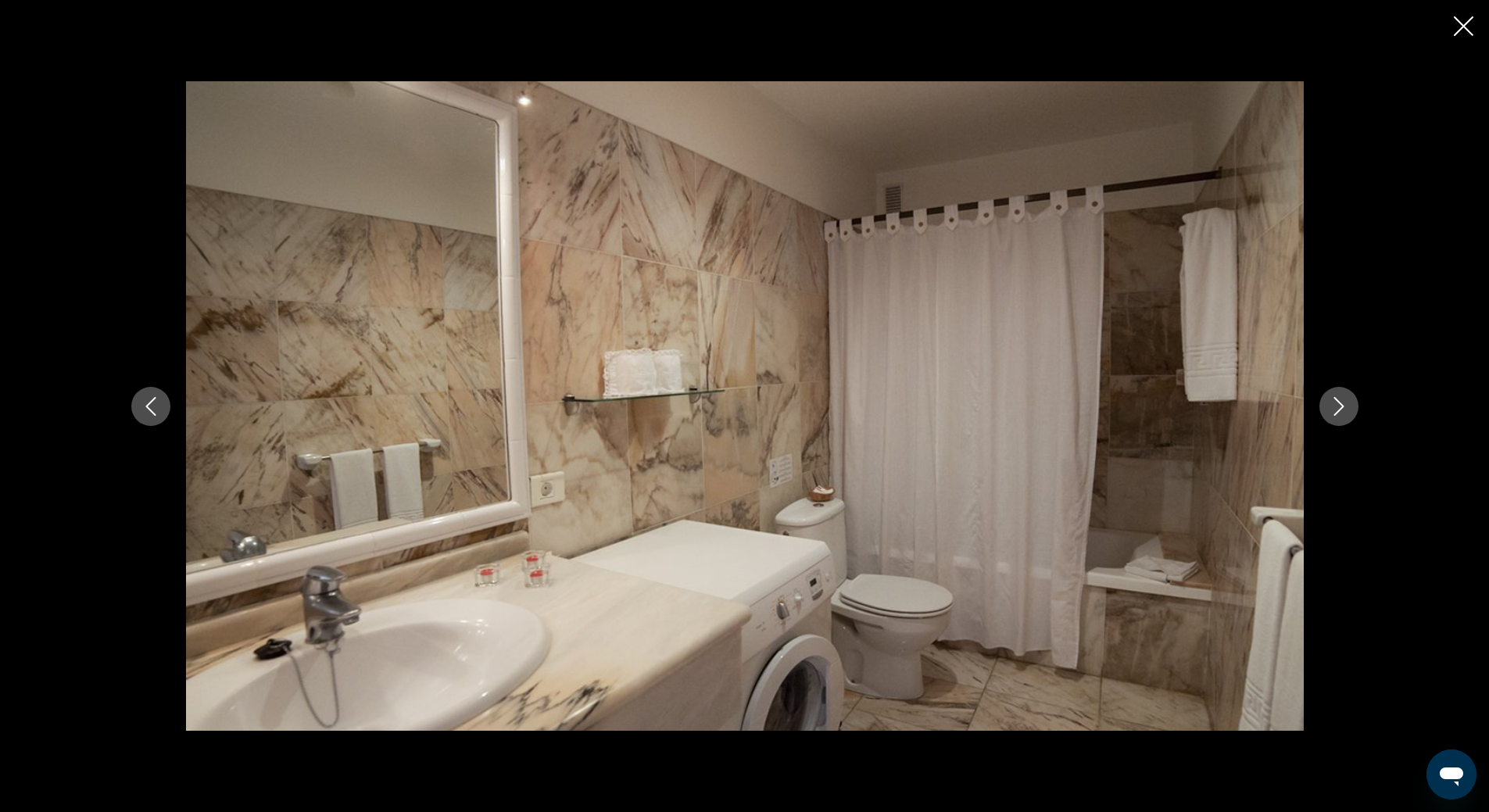
click at [1337, 406] on icon "Next image" at bounding box center [1338, 406] width 18 height 18
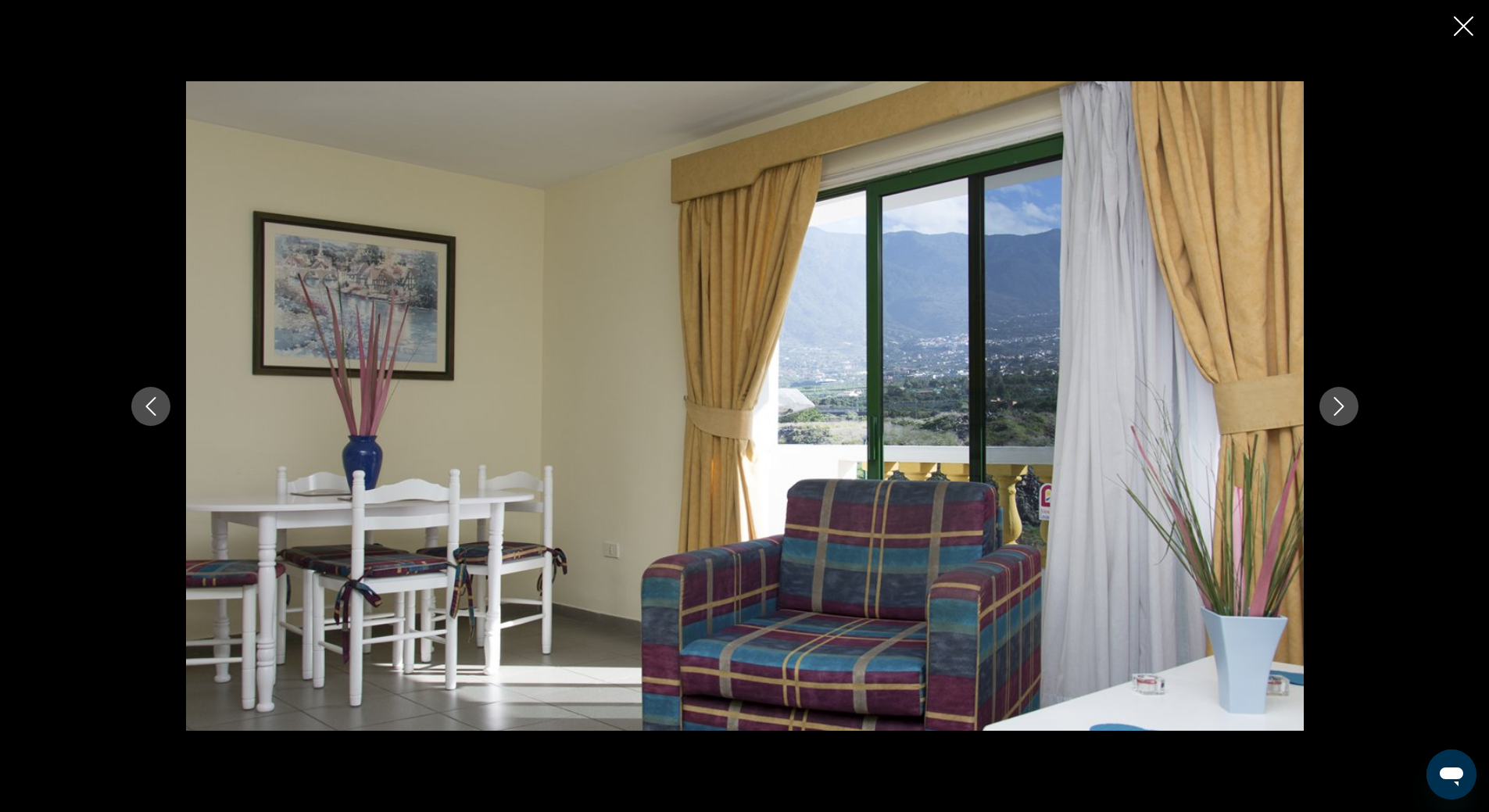
click at [1337, 406] on icon "Next image" at bounding box center [1338, 406] width 18 height 18
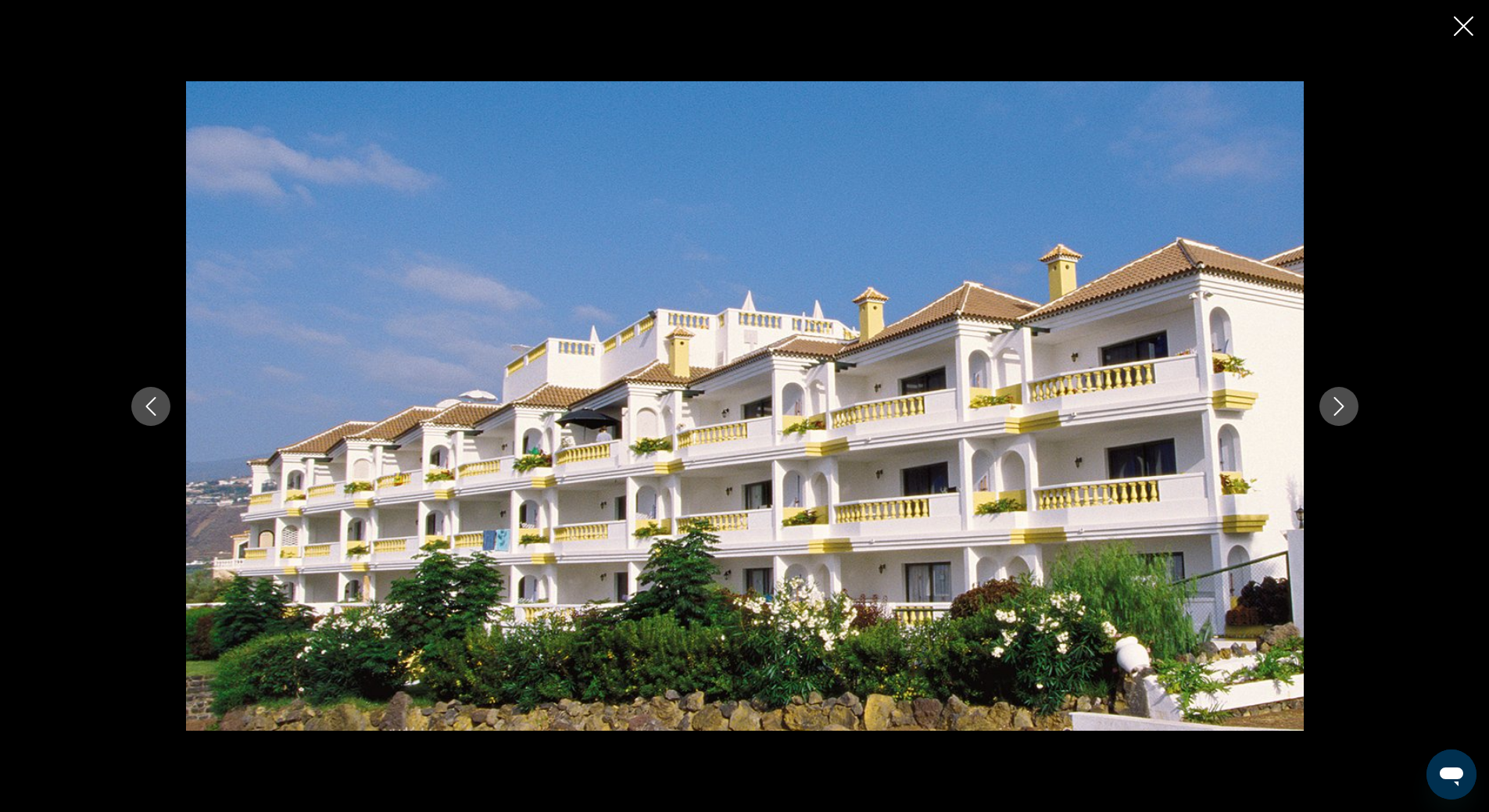
click at [1337, 406] on icon "Next image" at bounding box center [1338, 406] width 18 height 18
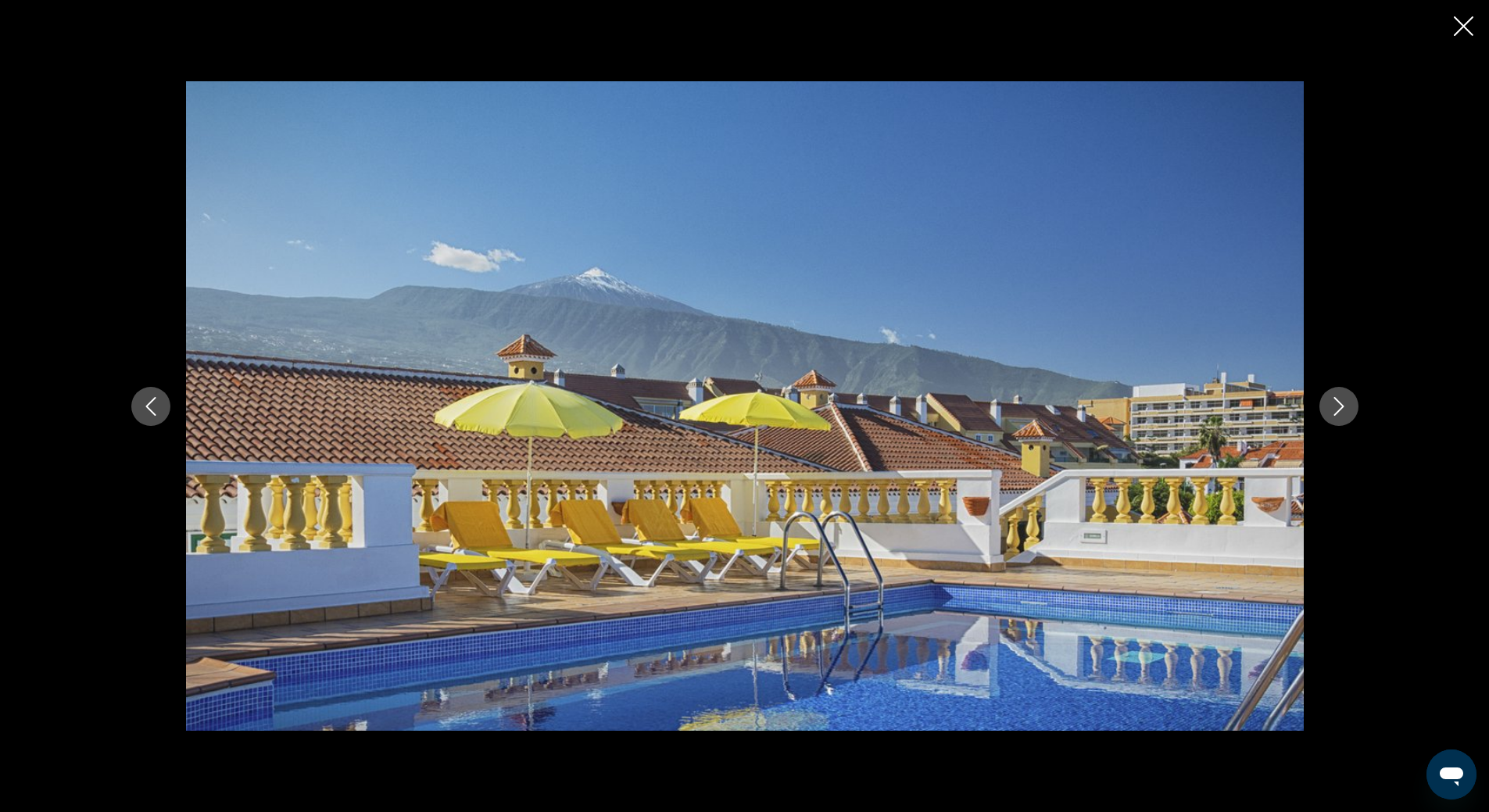
click at [1459, 27] on icon "Close slideshow" at bounding box center [1464, 26] width 19 height 19
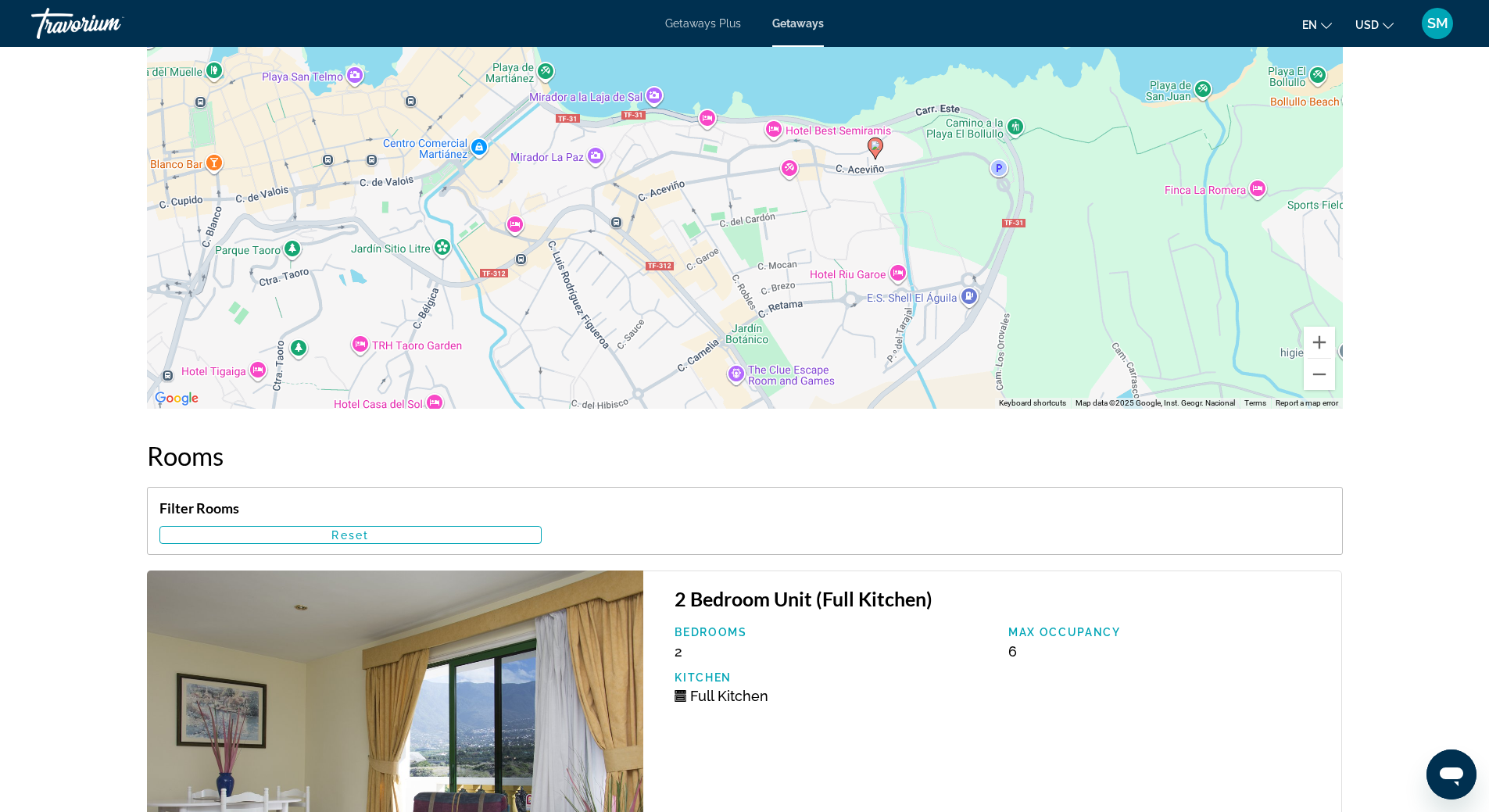
scroll to position [2385, 0]
